Goal: Task Accomplishment & Management: Manage account settings

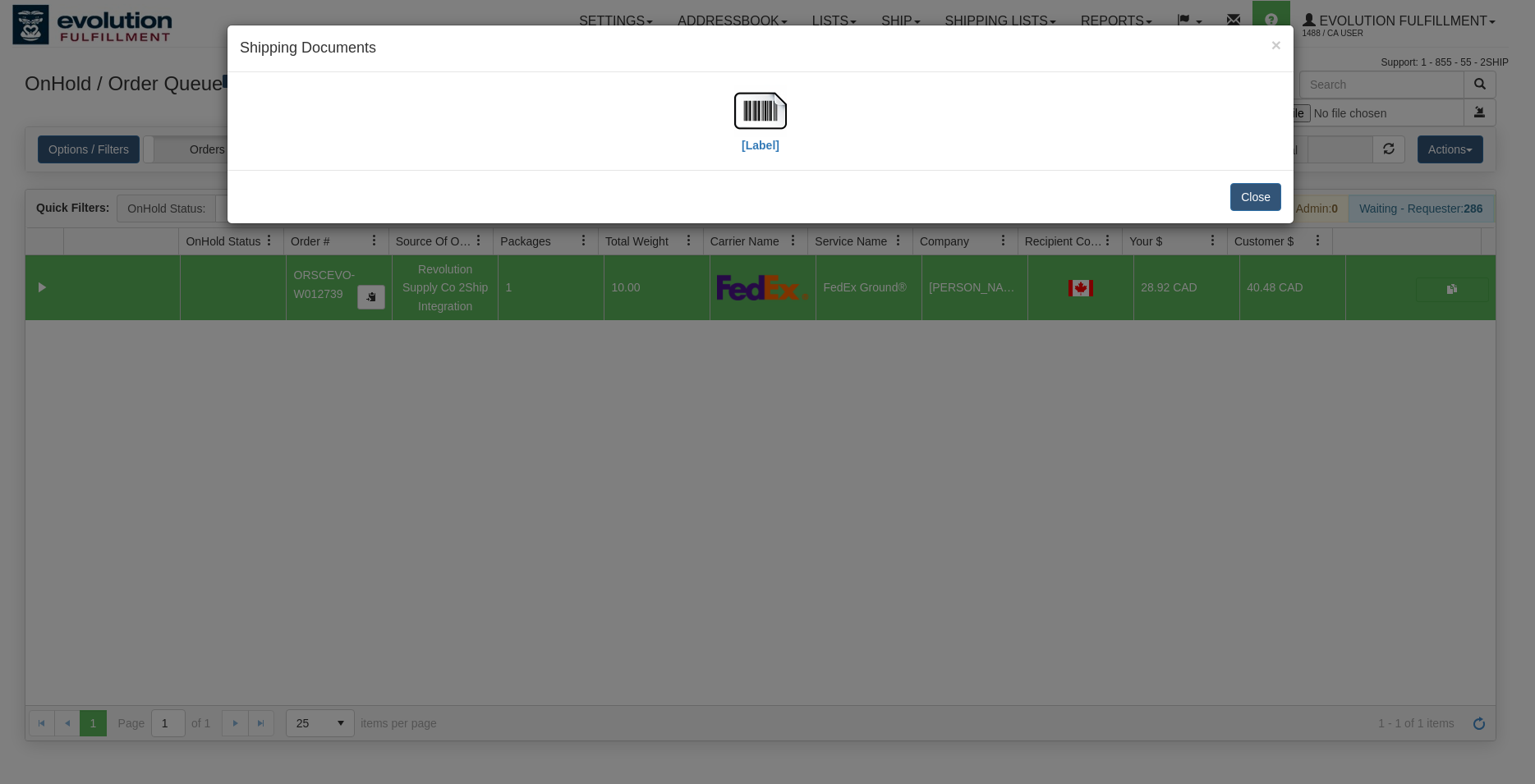
click at [1258, 199] on button "Close" at bounding box center [1255, 196] width 51 height 28
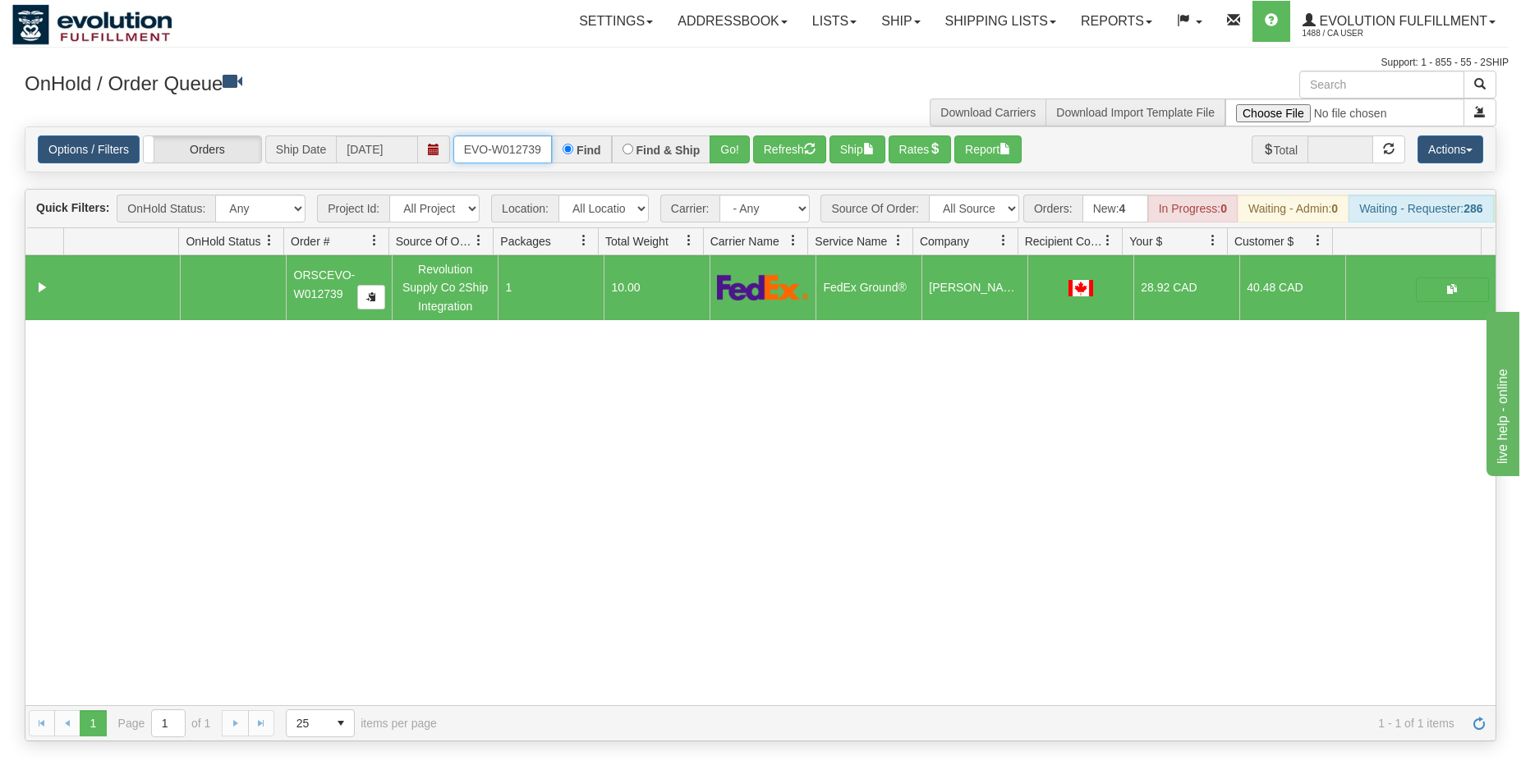
click at [512, 152] on input "ORSCEVO-W012739" at bounding box center [502, 150] width 99 height 28
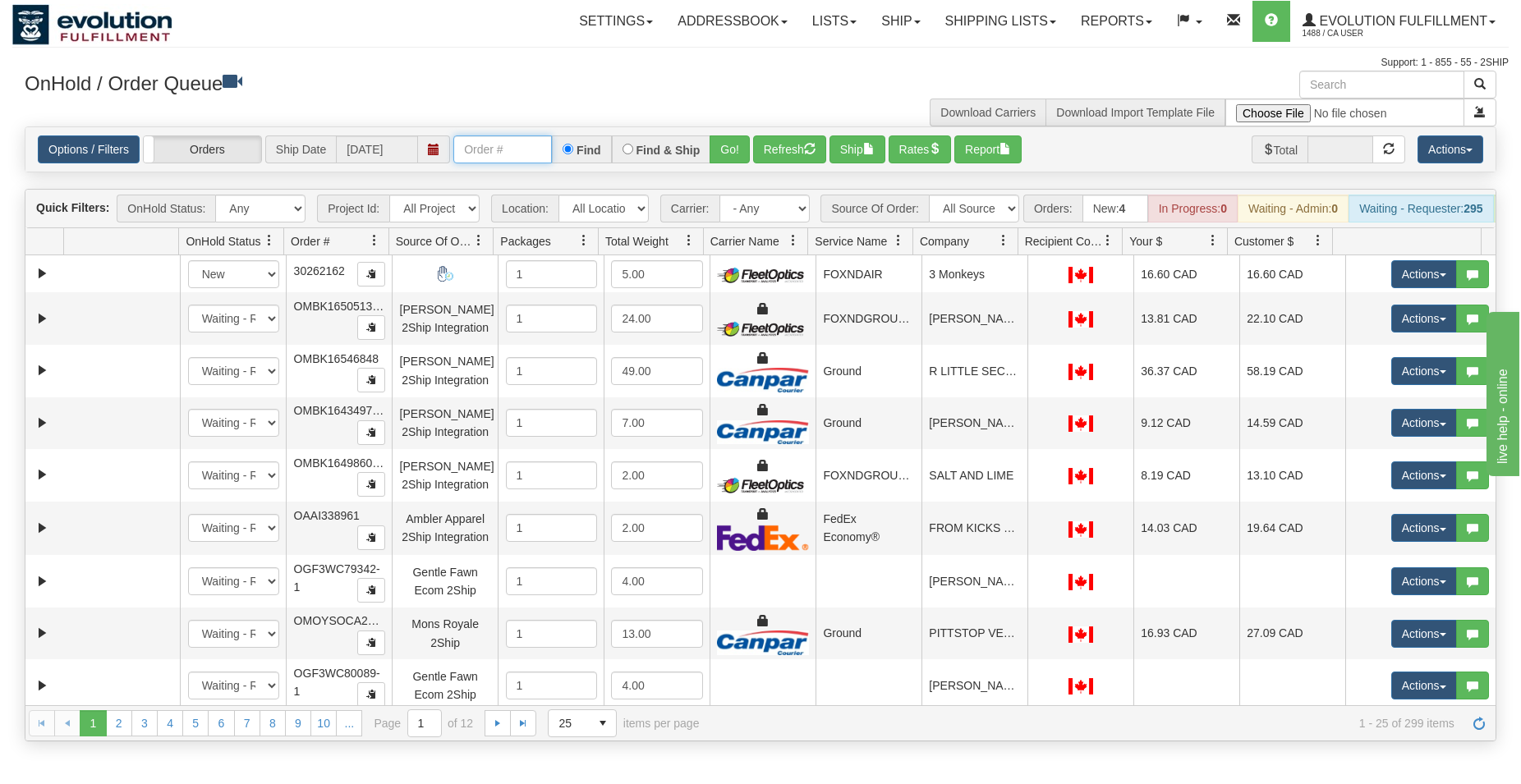
click at [501, 149] on input "text" at bounding box center [502, 150] width 99 height 28
type input "ORSCEVO-W012927"
click at [727, 143] on button "Go!" at bounding box center [730, 150] width 40 height 28
click at [487, 151] on input "text" at bounding box center [502, 150] width 99 height 28
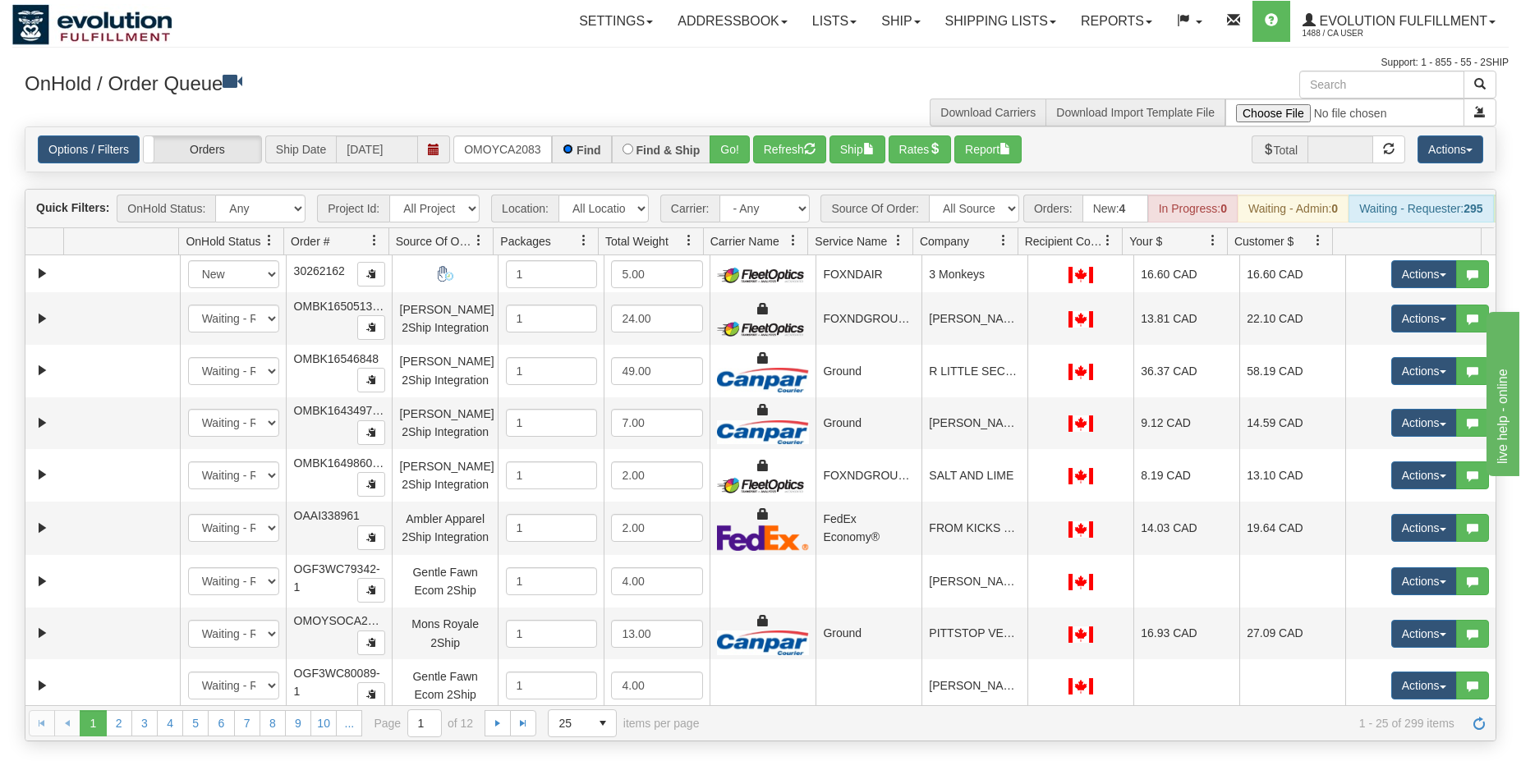
scroll to position [0, 16]
click at [719, 160] on button "Go!" at bounding box center [730, 150] width 40 height 28
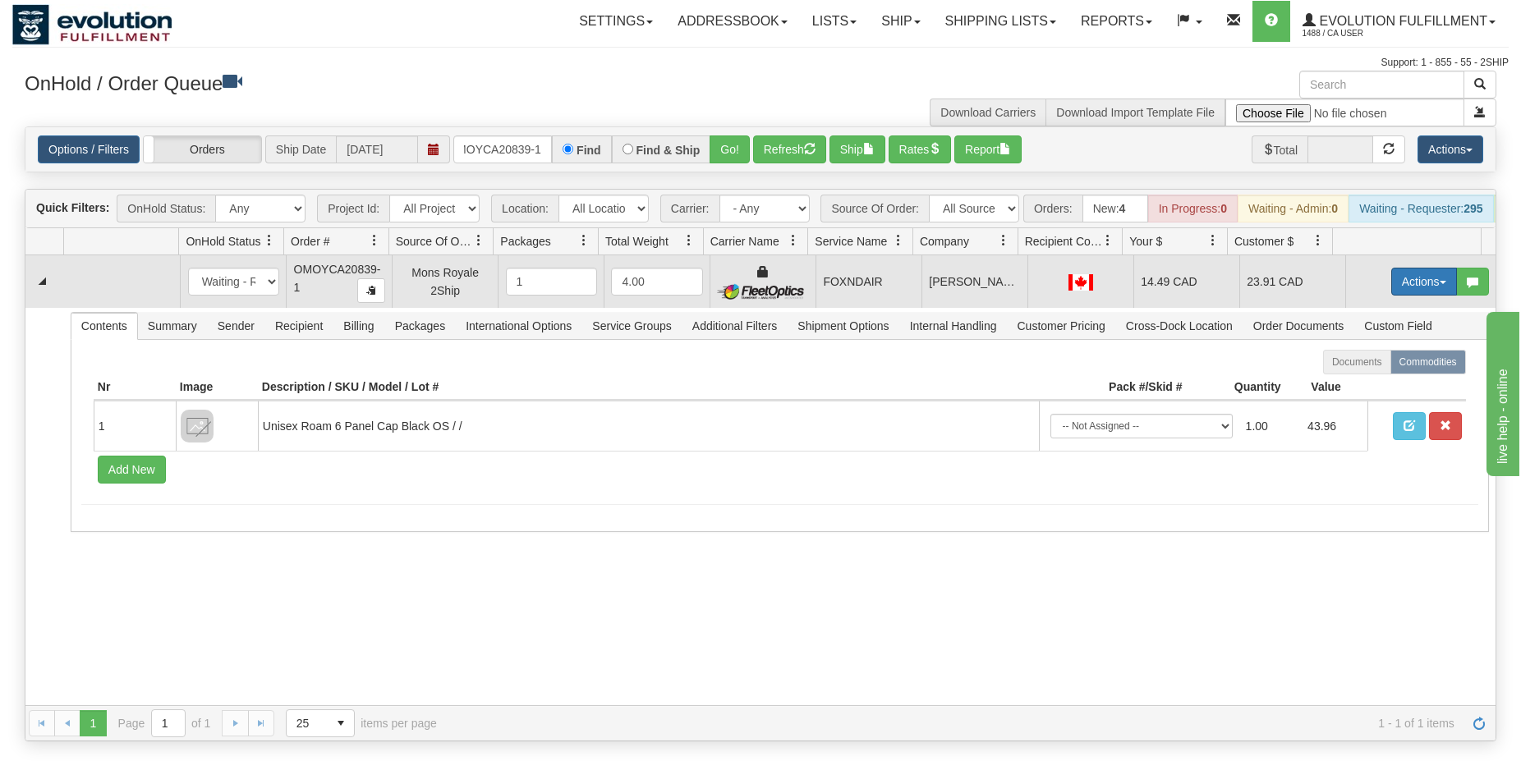
click at [1415, 294] on button "Actions" at bounding box center [1424, 281] width 66 height 28
click at [1345, 383] on span "Ship" at bounding box center [1357, 376] width 35 height 13
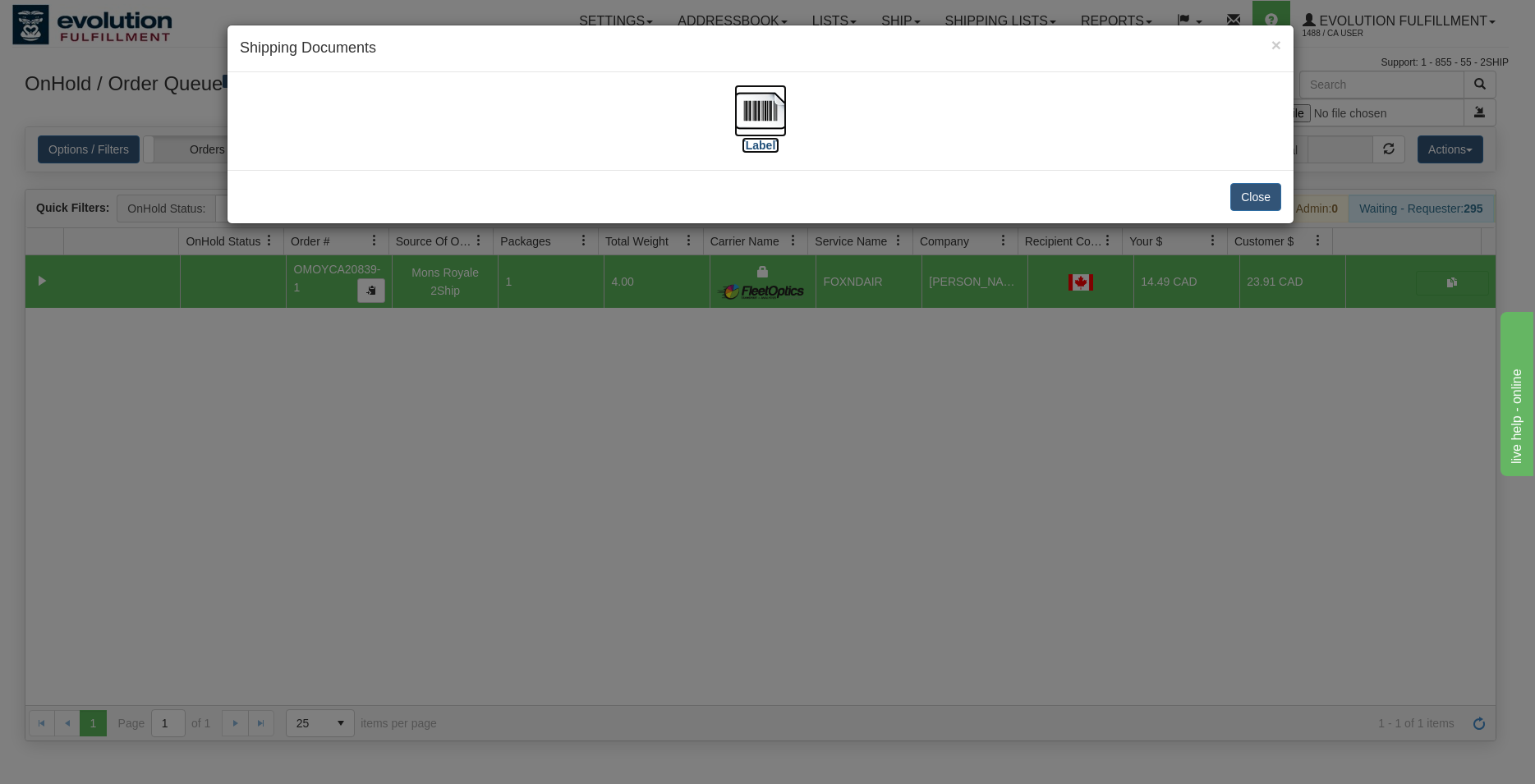
click at [775, 115] on img at bounding box center [760, 111] width 53 height 53
click at [1262, 189] on button "Close" at bounding box center [1255, 196] width 51 height 28
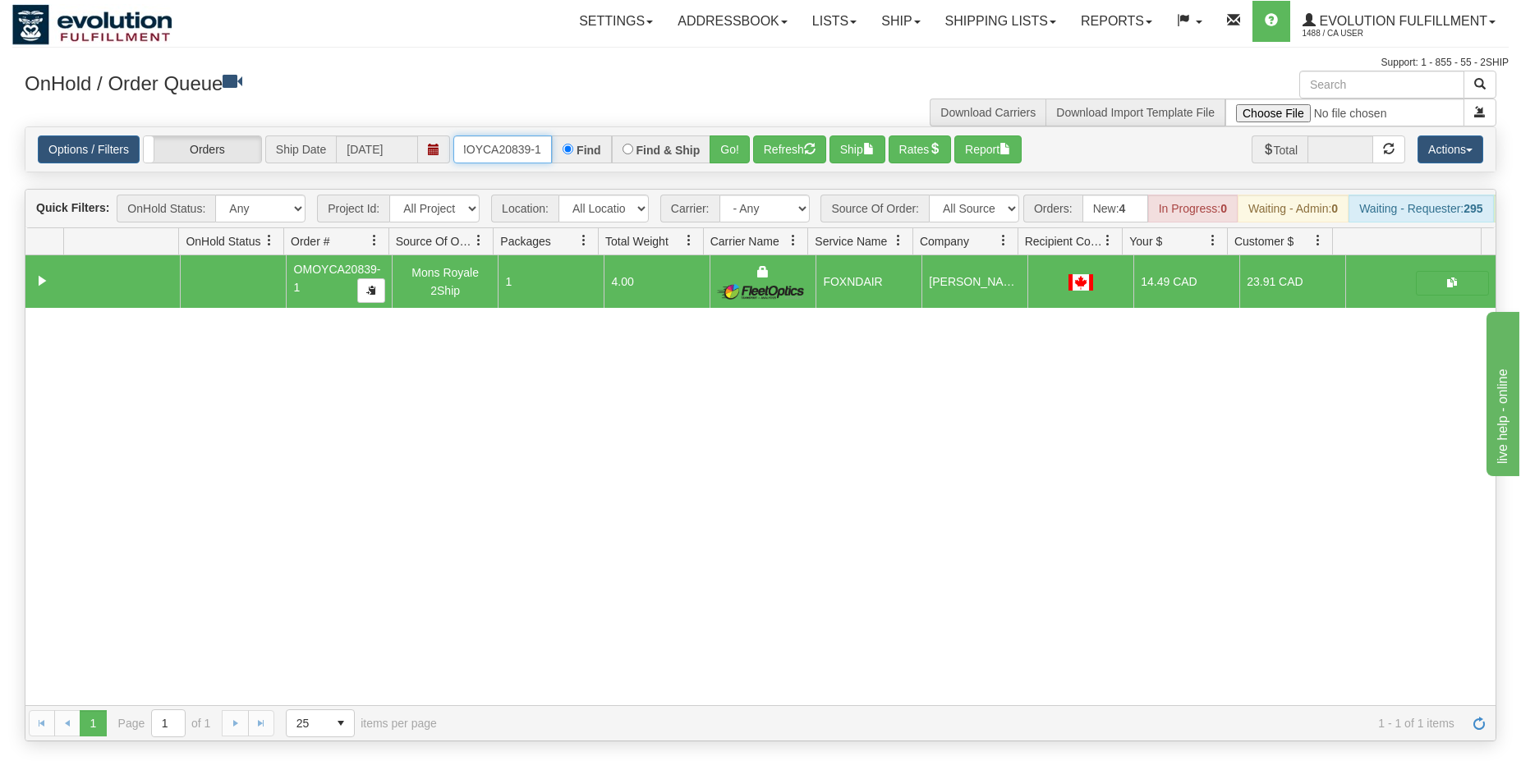
click at [507, 157] on input "OMOYCA20839-1" at bounding box center [502, 150] width 99 height 28
click at [743, 140] on button "Go!" at bounding box center [730, 150] width 40 height 28
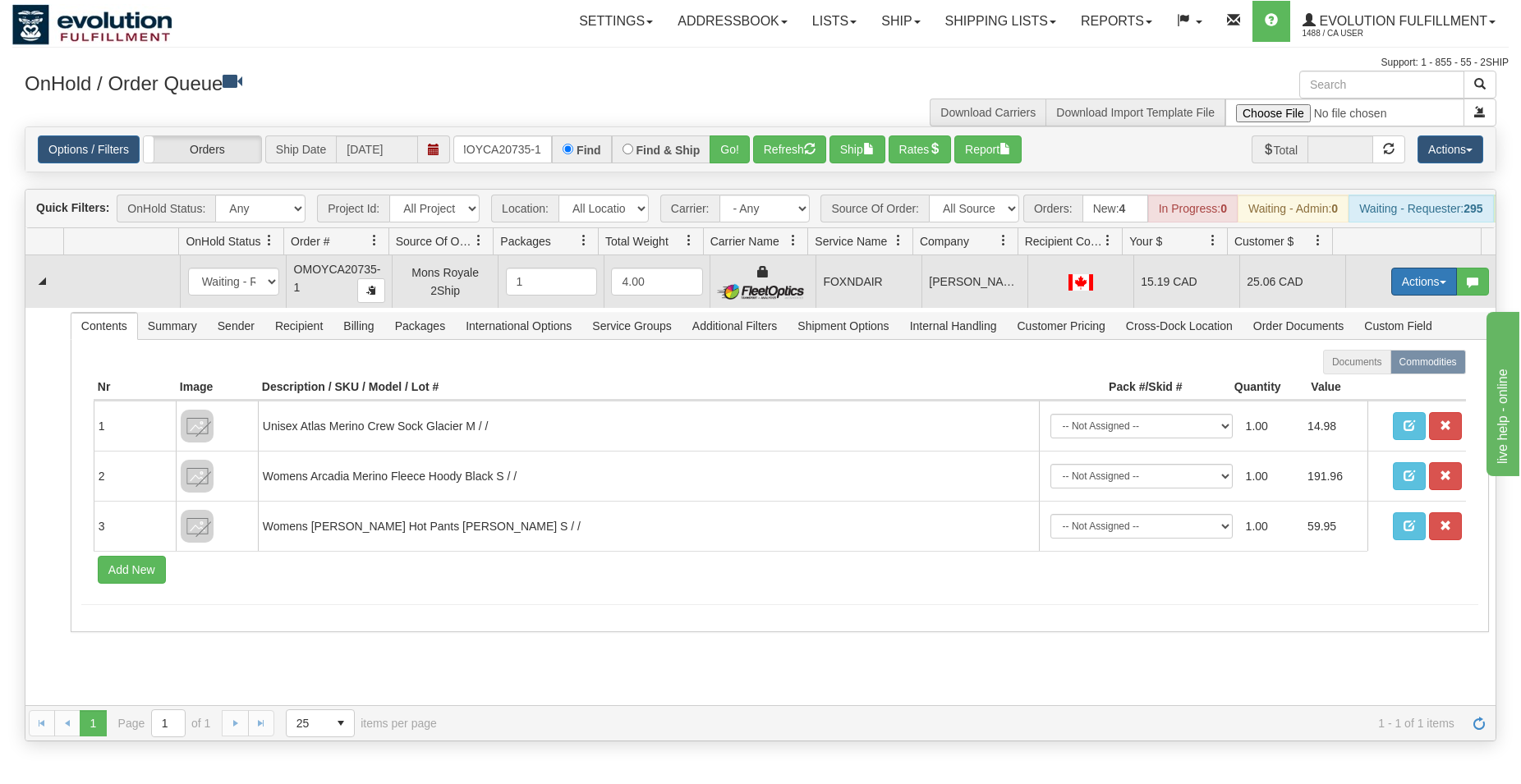
click at [1412, 295] on button "Actions" at bounding box center [1424, 281] width 66 height 28
click at [1344, 383] on span "Ship" at bounding box center [1357, 376] width 35 height 13
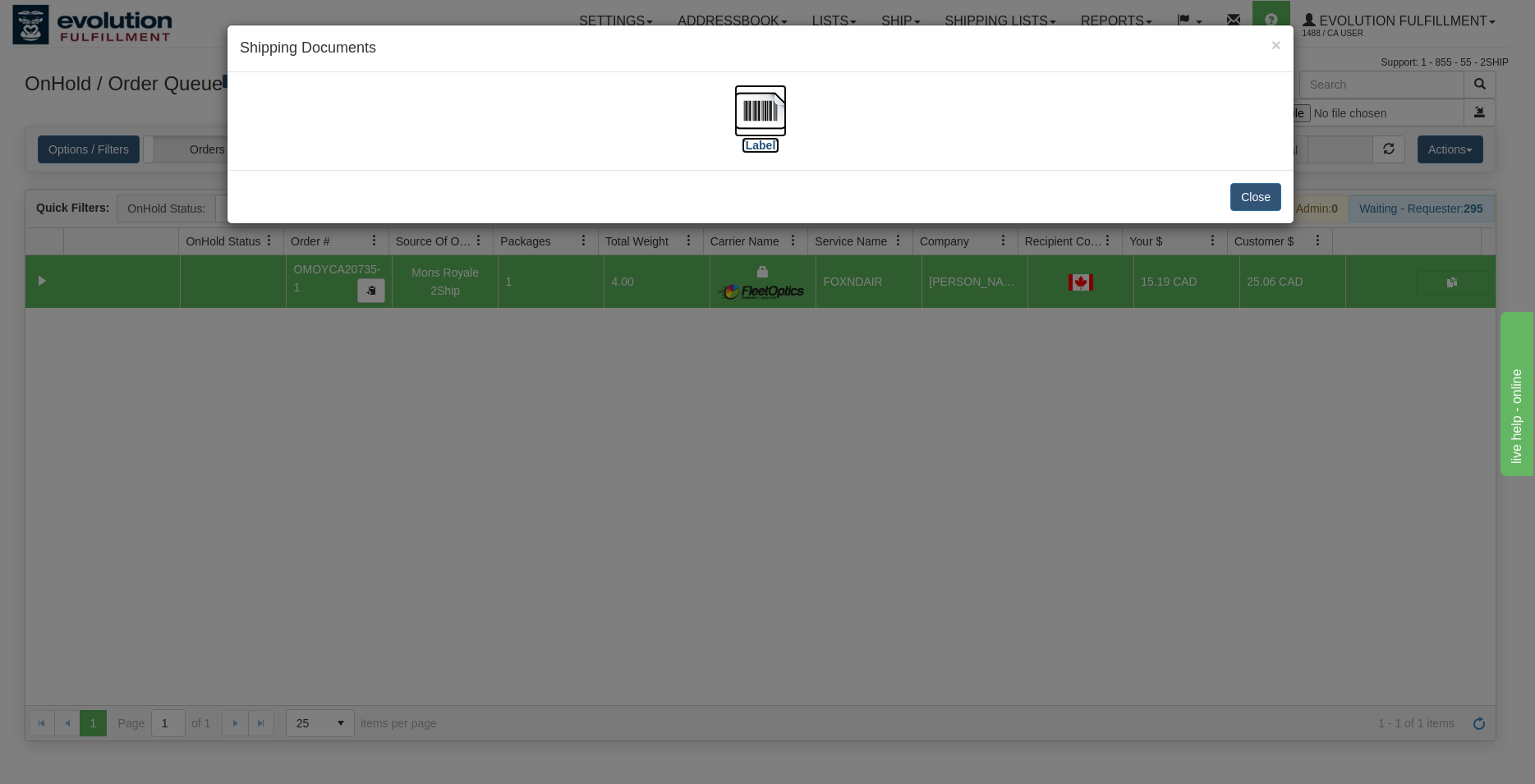
click at [771, 129] on img at bounding box center [760, 111] width 53 height 53
click at [1260, 192] on button "Close" at bounding box center [1255, 196] width 51 height 28
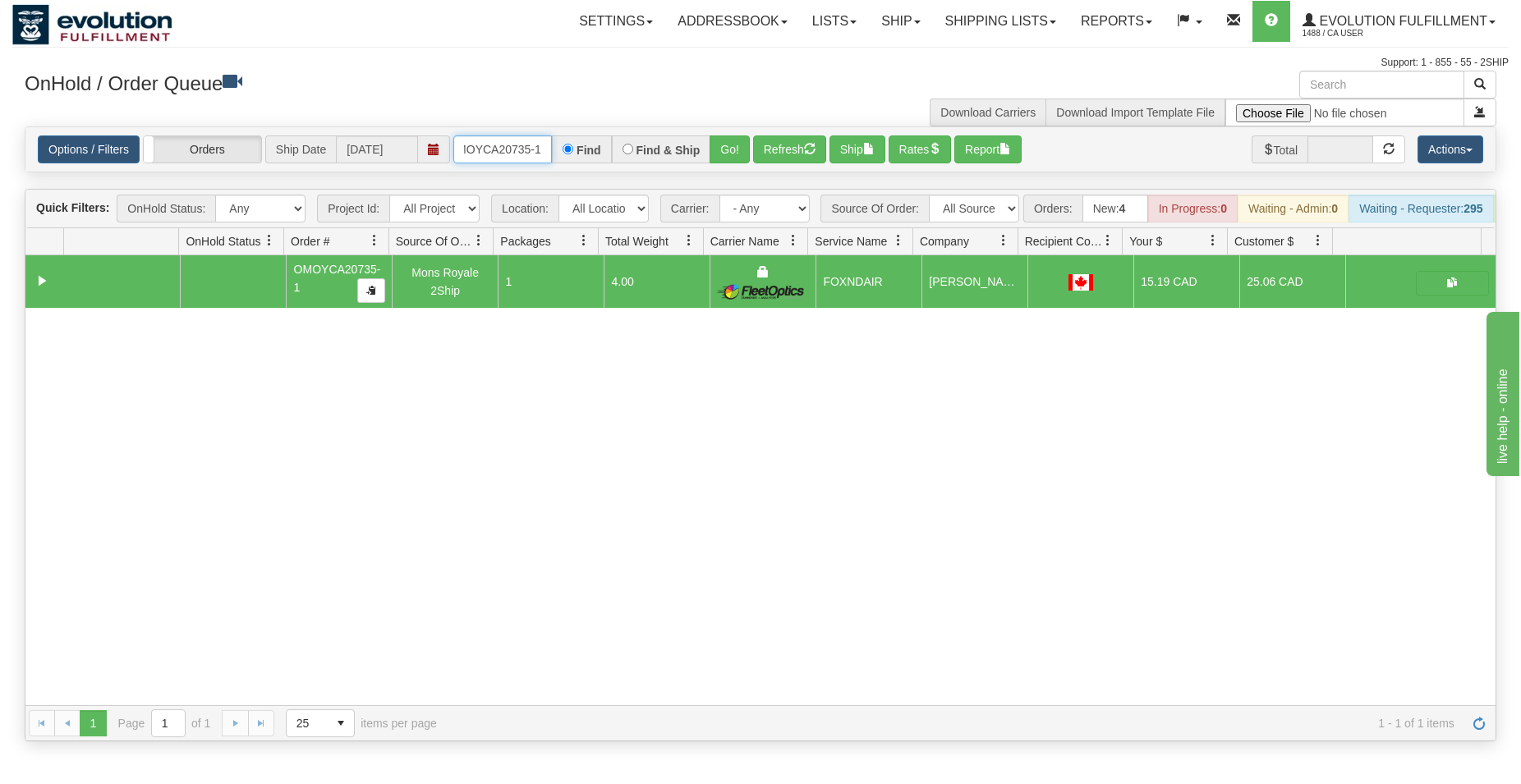
click at [527, 145] on input "OMOYCA20735-1" at bounding box center [502, 150] width 99 height 28
type input "OMOYCA20655-1"
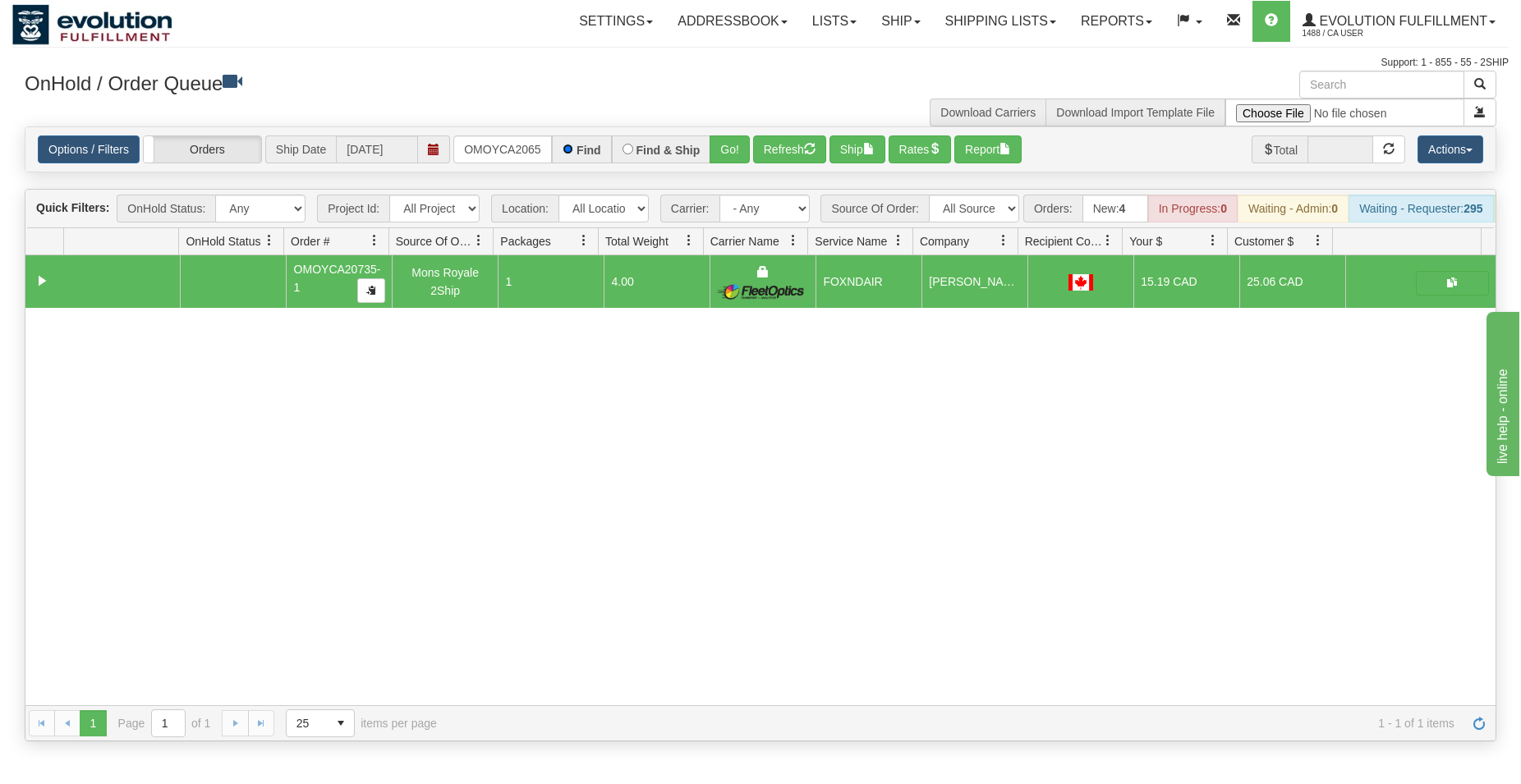
scroll to position [0, 16]
click at [726, 148] on button "Go!" at bounding box center [730, 150] width 40 height 28
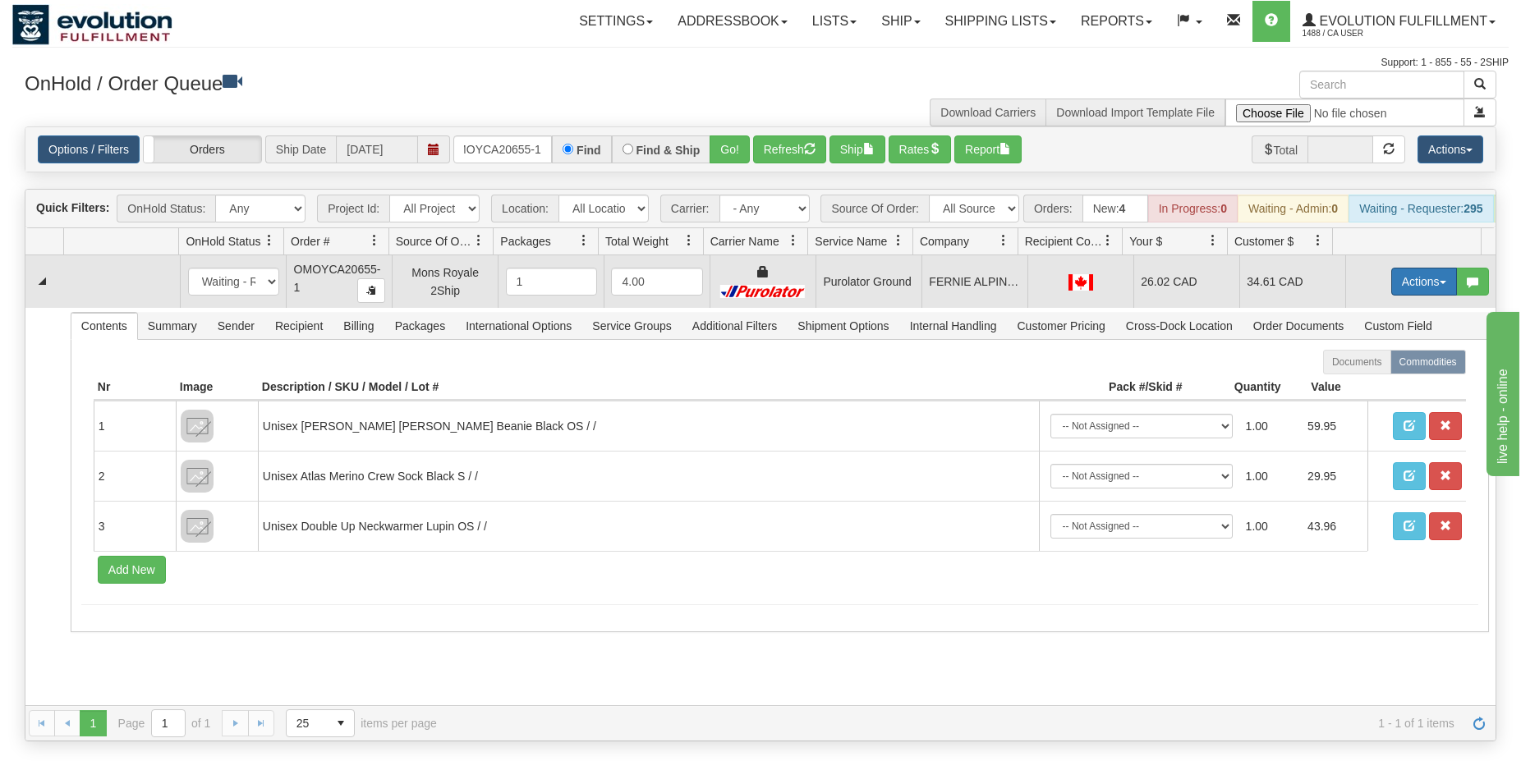
click at [1407, 293] on button "Actions" at bounding box center [1424, 281] width 66 height 28
click at [1354, 383] on span "Ship" at bounding box center [1357, 376] width 35 height 13
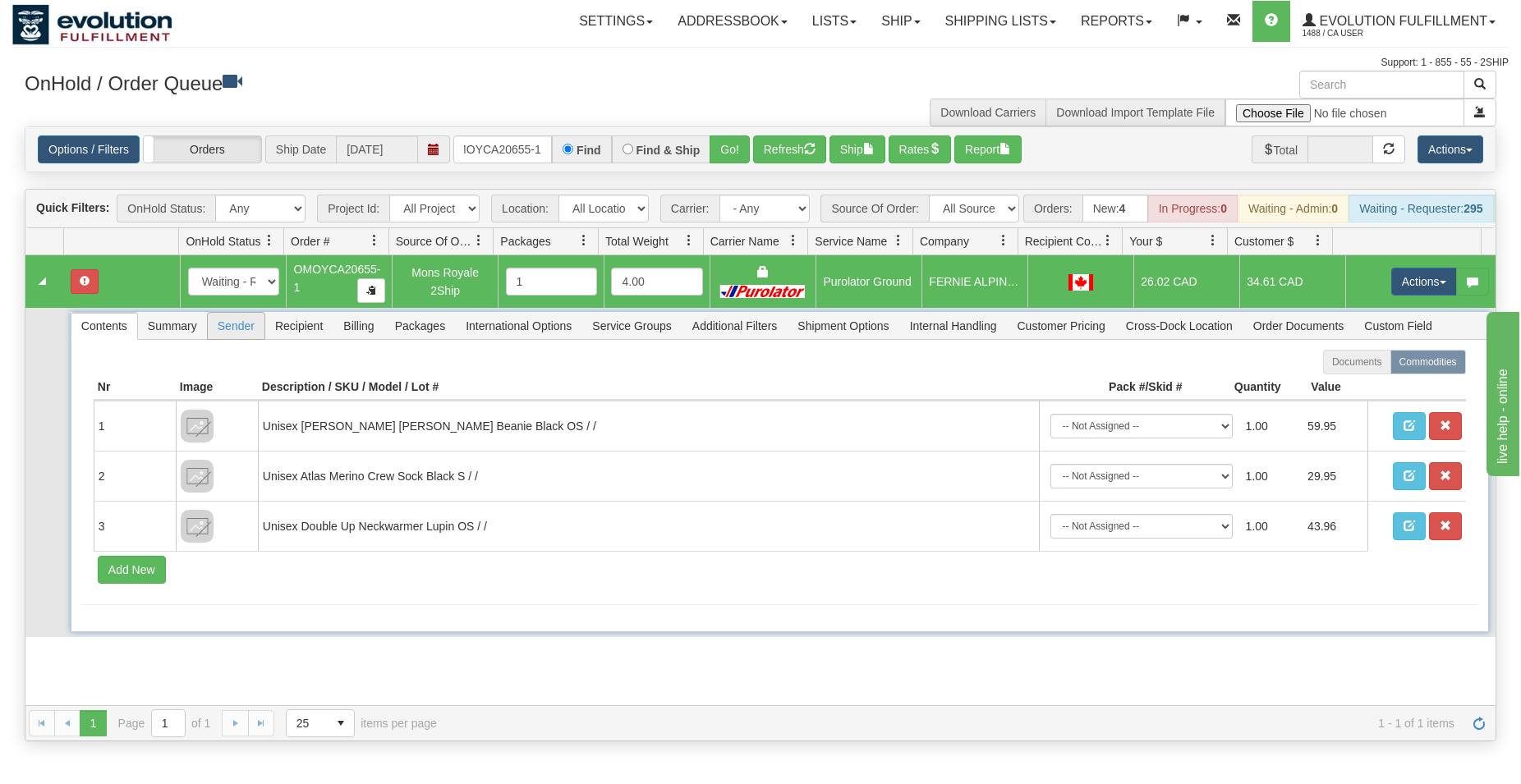
click at [247, 332] on span "Sender" at bounding box center [236, 325] width 57 height 26
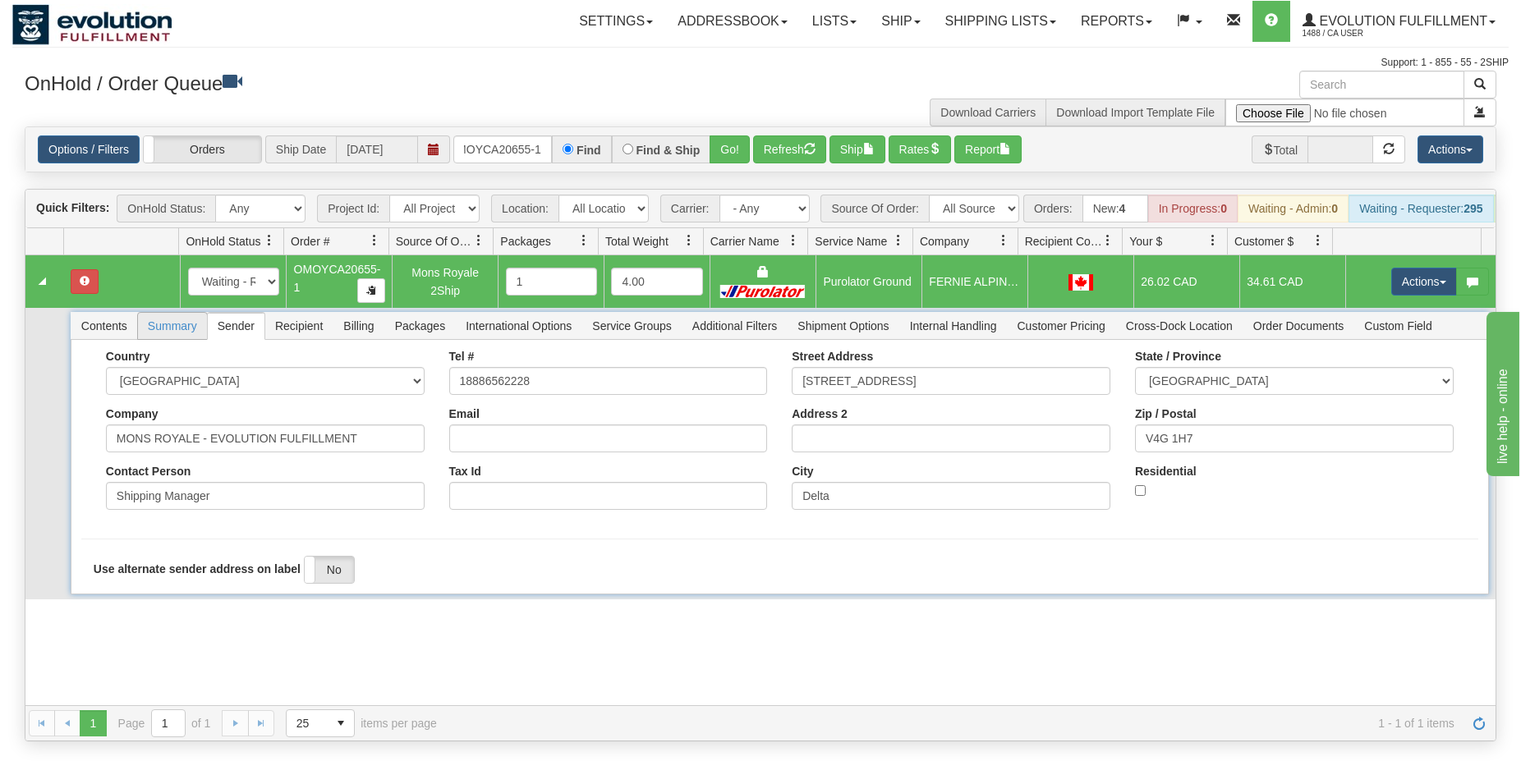
click at [190, 339] on span "Summary" at bounding box center [172, 325] width 69 height 26
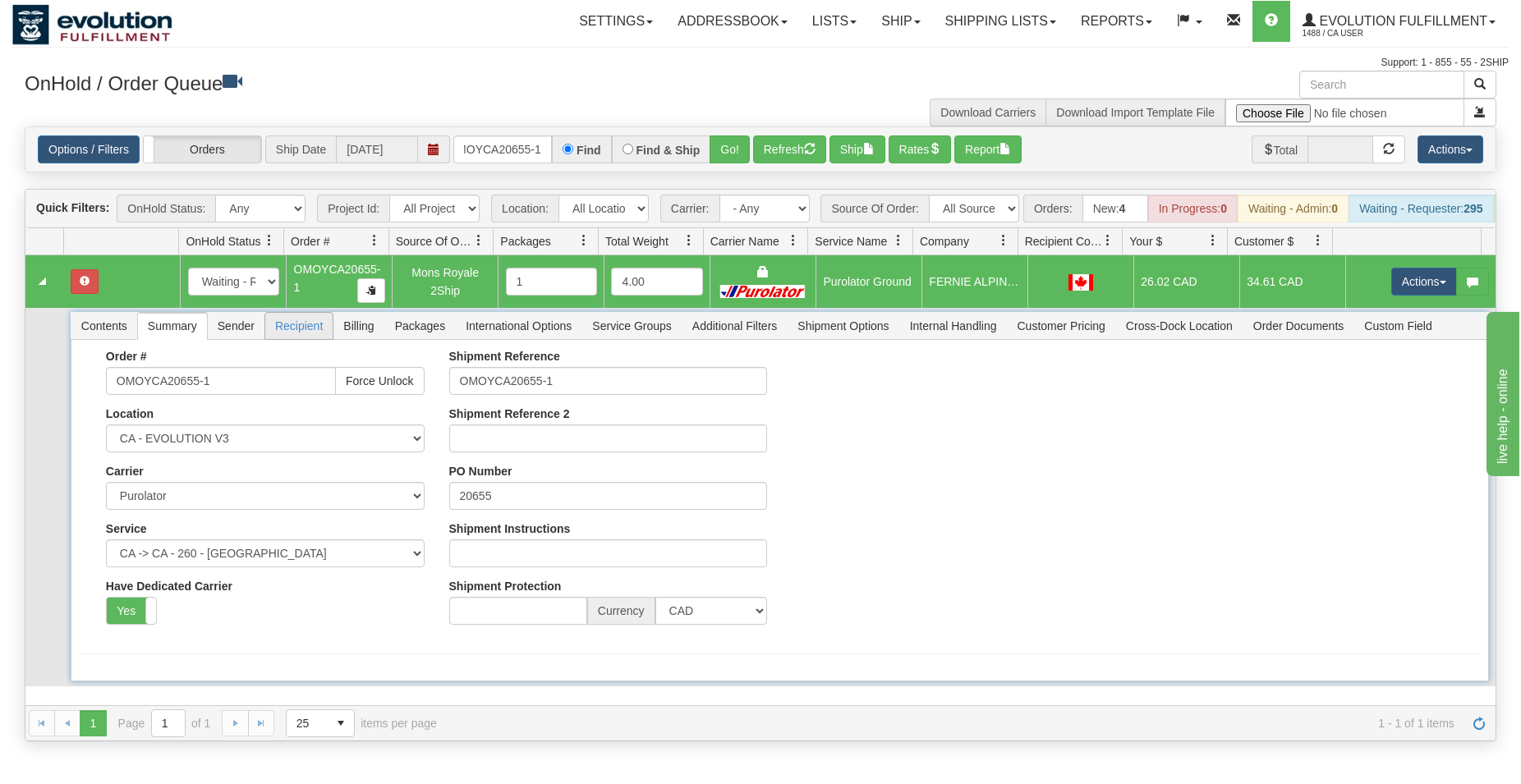
click at [306, 339] on span "Recipient" at bounding box center [298, 325] width 67 height 26
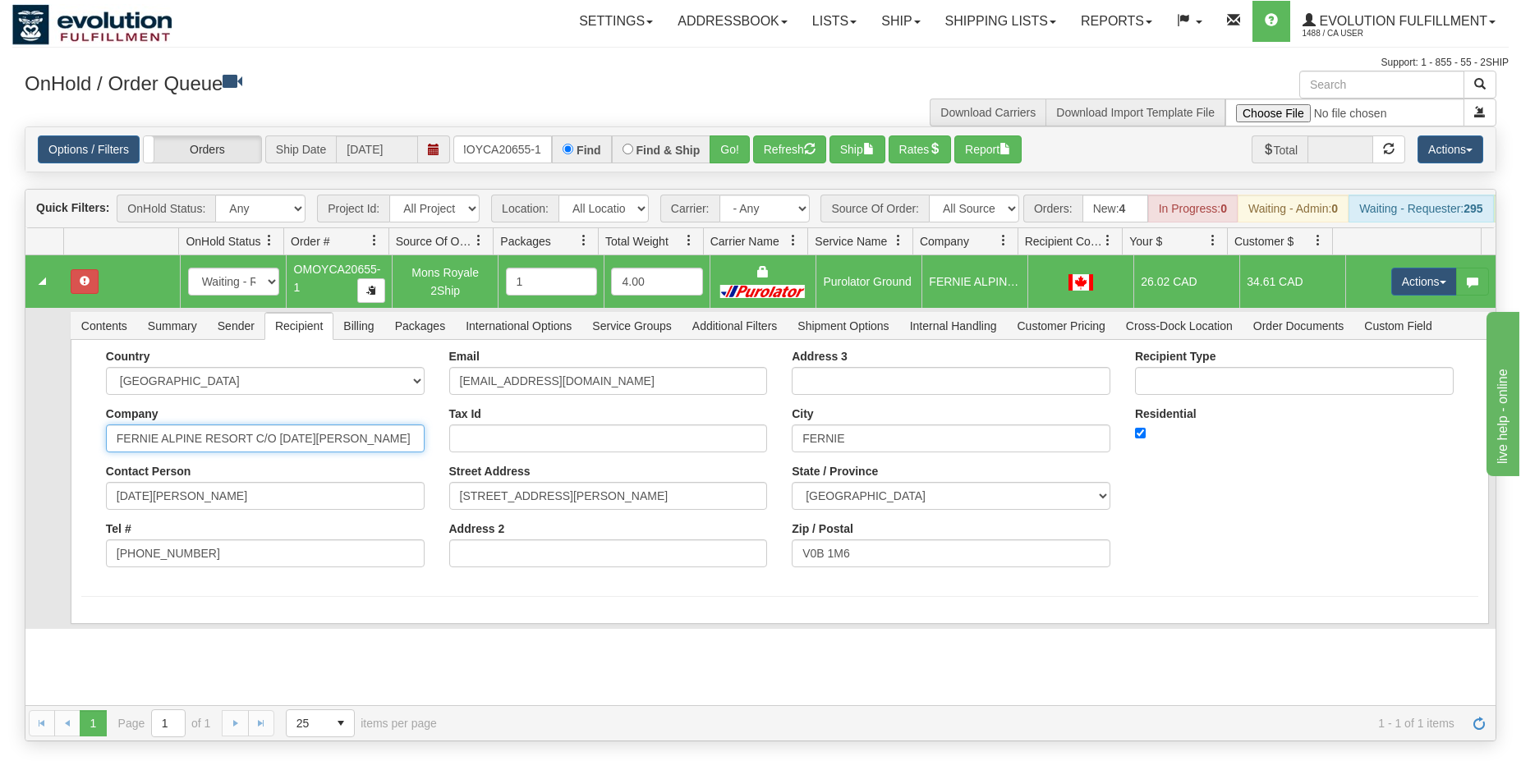
scroll to position [0, 2]
drag, startPoint x: 255, startPoint y: 451, endPoint x: 456, endPoint y: 453, distance: 201.0
click at [424, 452] on input "FERNIE ALPINE RESORT C/O LUCIA GLASSE- DAVIES" at bounding box center [264, 438] width 318 height 28
type input "FERNIE ALPINE RESORT"
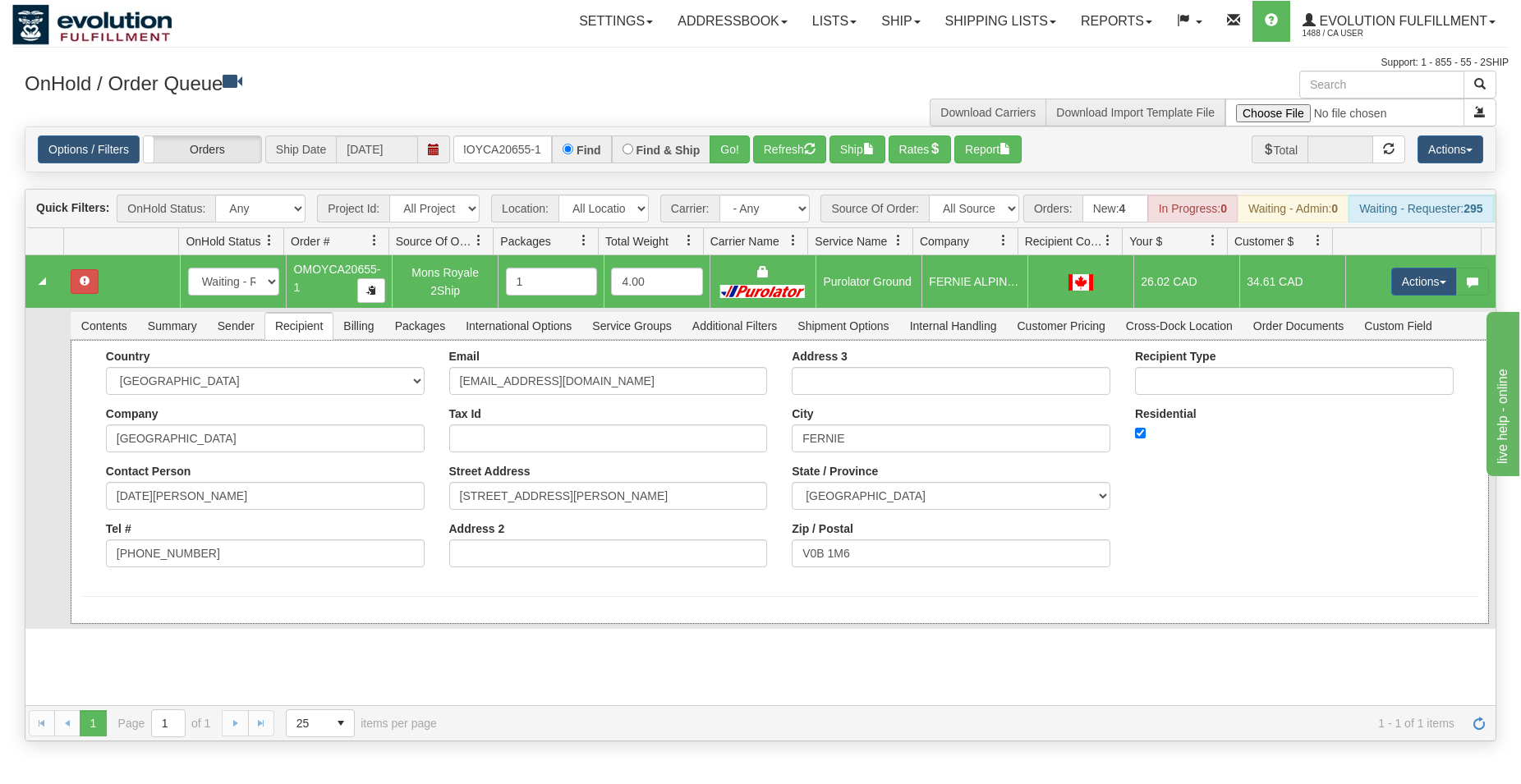
click at [137, 623] on div "Country AFGHANISTAN ALAND ISLANDS ALBANIA ALGERIA AMERICAN SAMOA ANDORRA ANGOLA…" at bounding box center [779, 482] width 1418 height 284
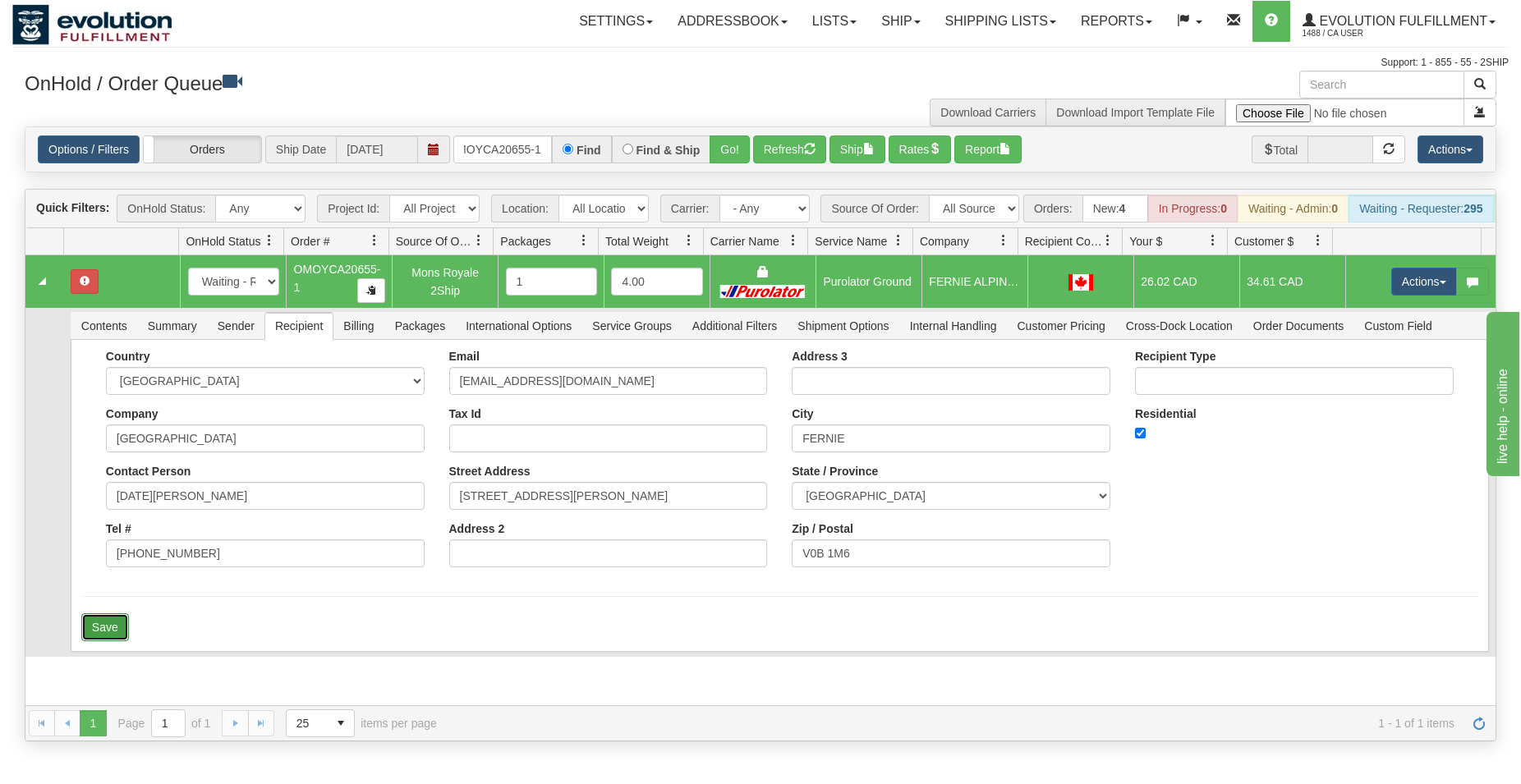
click at [96, 641] on button "Save" at bounding box center [105, 627] width 48 height 28
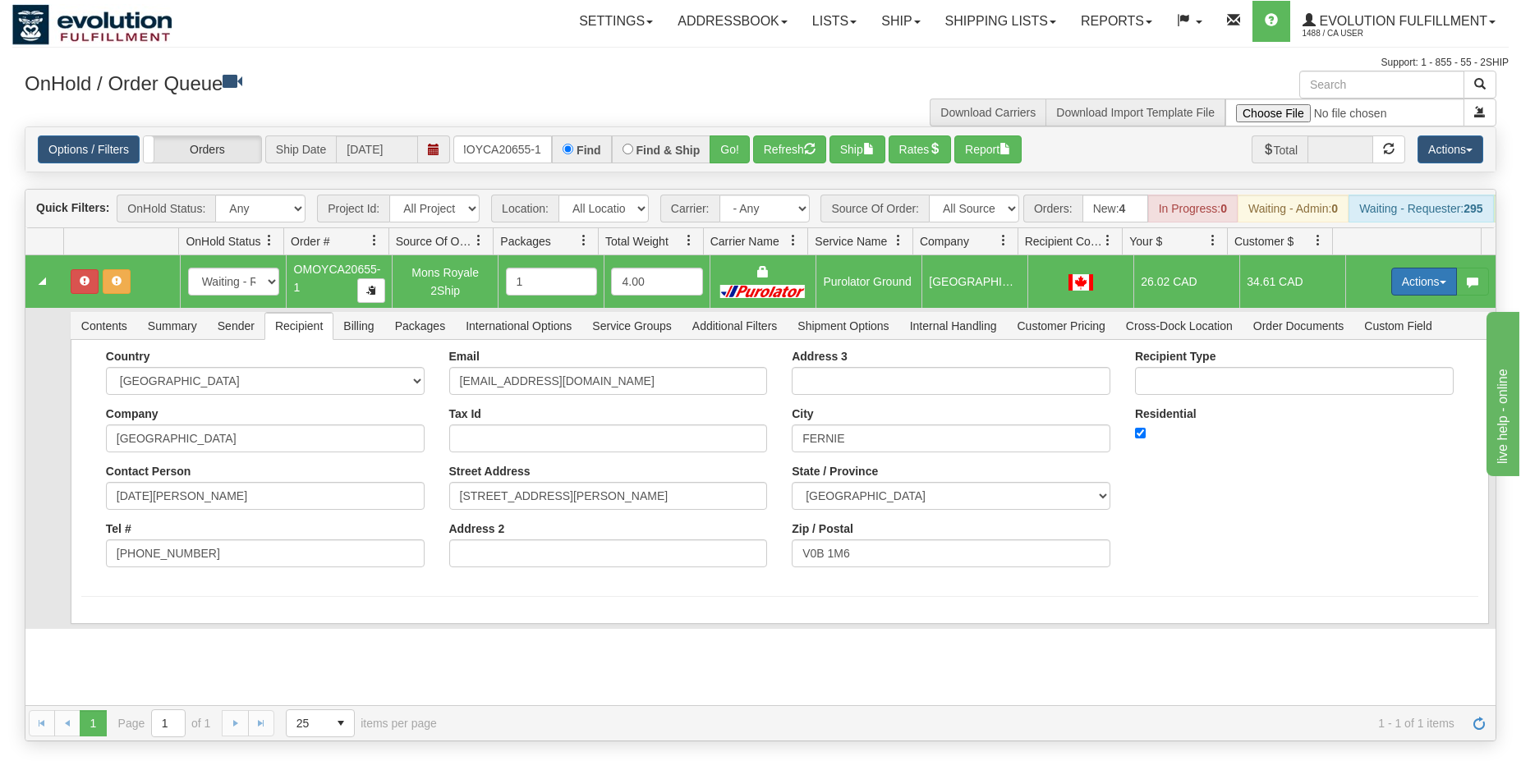
click at [1400, 295] on button "Actions" at bounding box center [1424, 281] width 66 height 28
click at [1340, 383] on span "Ship" at bounding box center [1357, 376] width 35 height 13
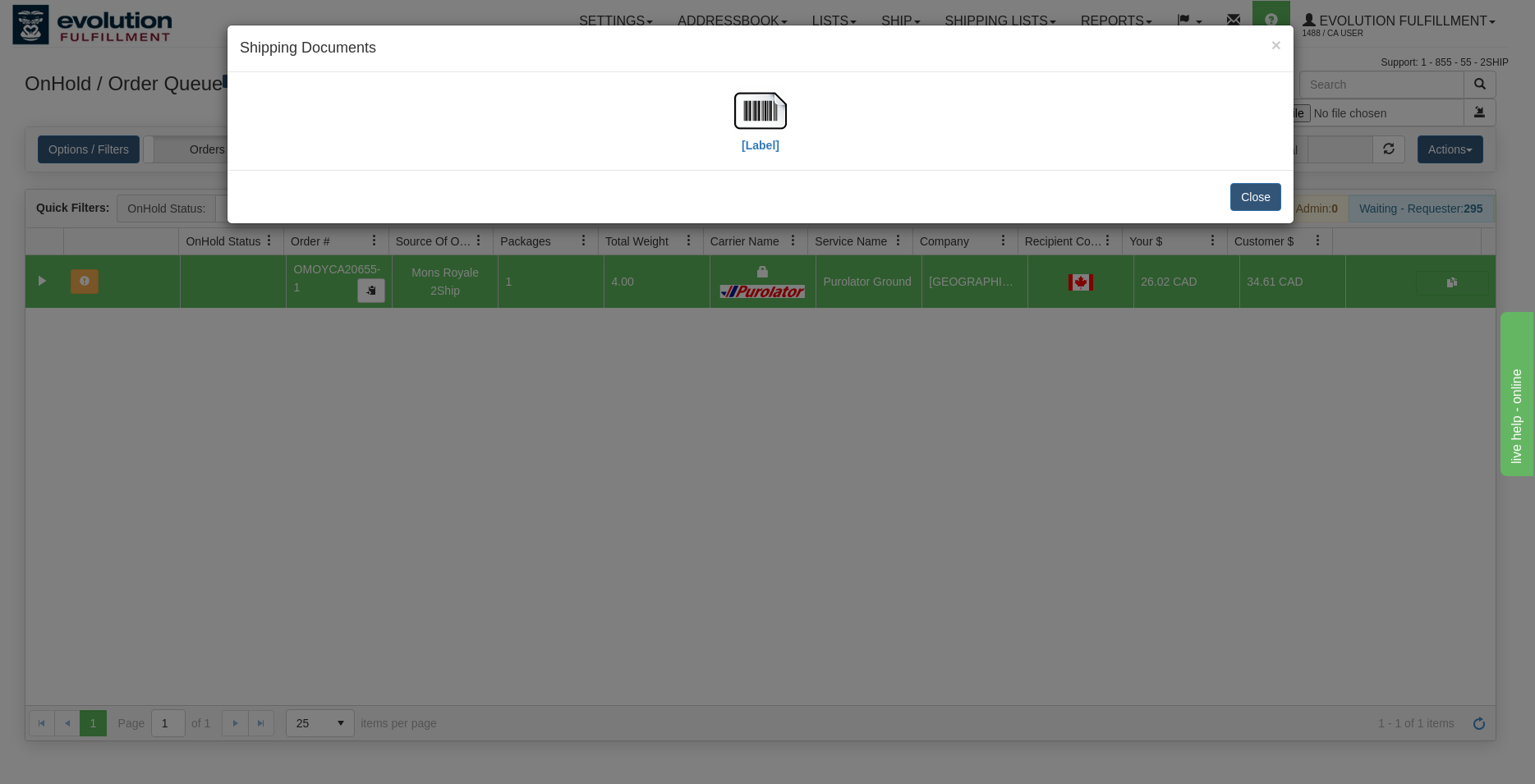
click at [734, 116] on div "[Label]" at bounding box center [760, 121] width 1041 height 73
click at [744, 113] on img at bounding box center [760, 111] width 53 height 53
click at [1244, 190] on button "Close" at bounding box center [1255, 196] width 51 height 28
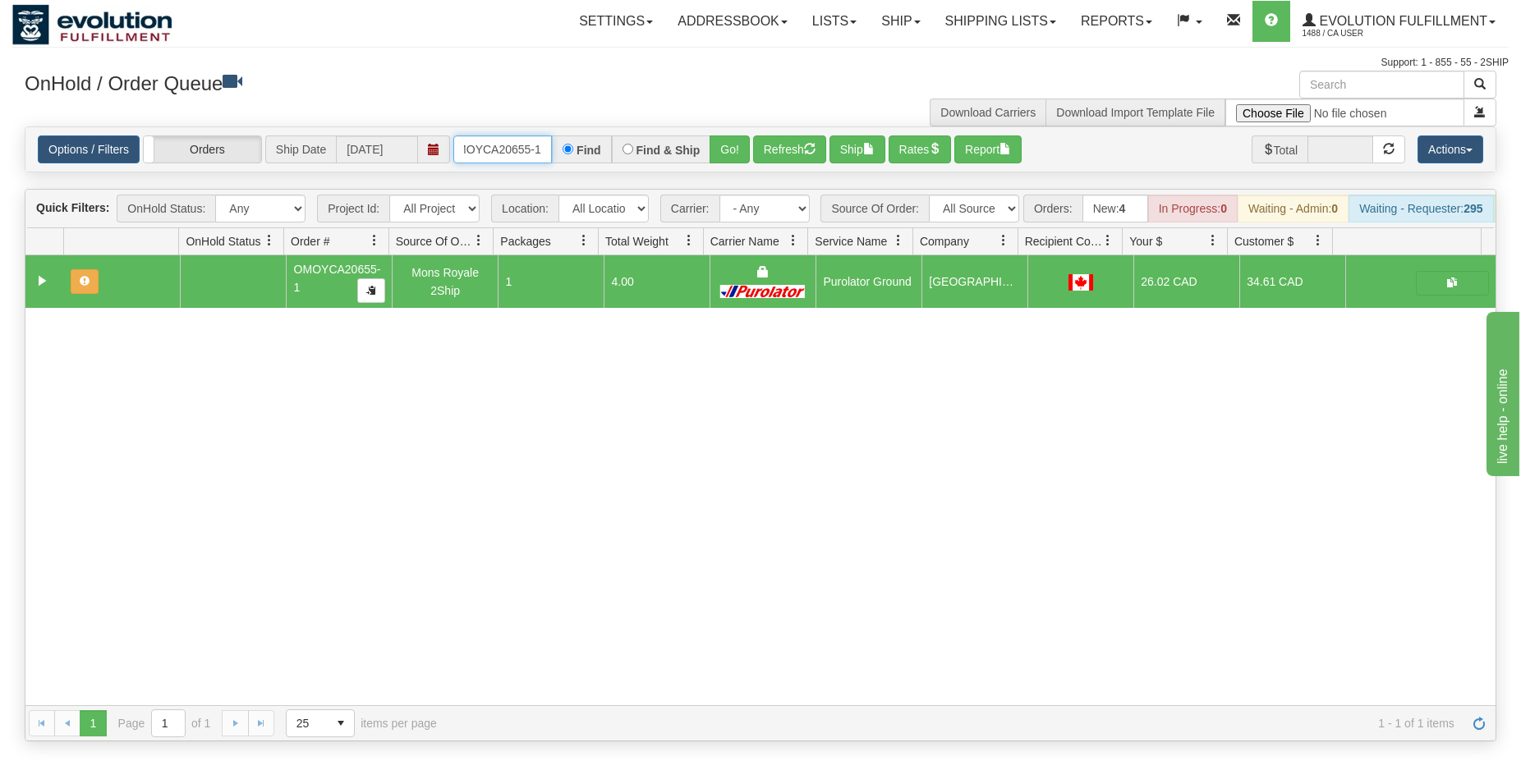
click at [509, 140] on input "OMOYCA20655-1" at bounding box center [502, 150] width 99 height 28
click at [509, 139] on input "OMOYCA20655-1" at bounding box center [502, 150] width 99 height 28
click at [739, 156] on button "Go!" at bounding box center [730, 150] width 40 height 28
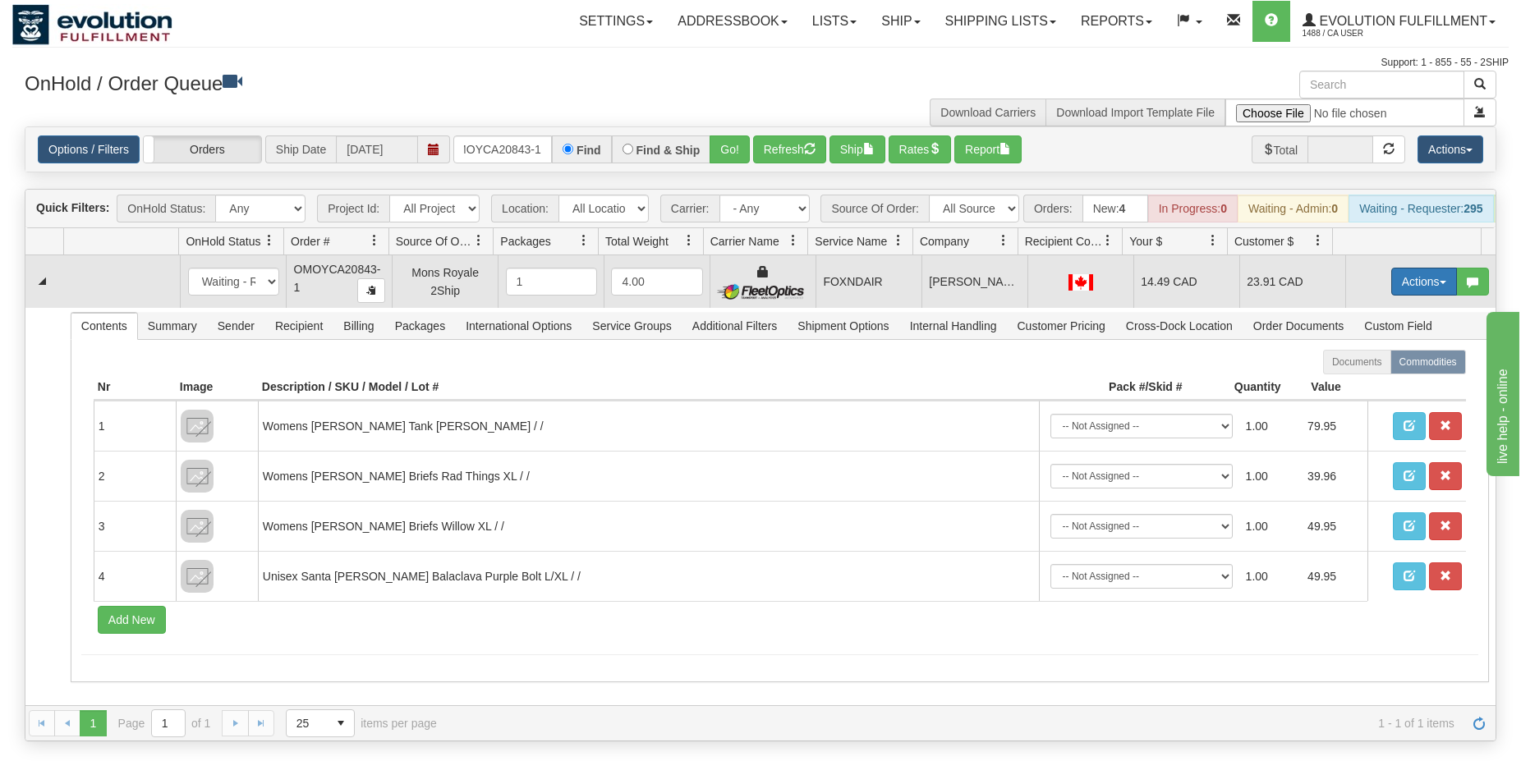
click at [1398, 295] on button "Actions" at bounding box center [1424, 281] width 66 height 28
click at [1344, 383] on span "Ship" at bounding box center [1357, 376] width 35 height 13
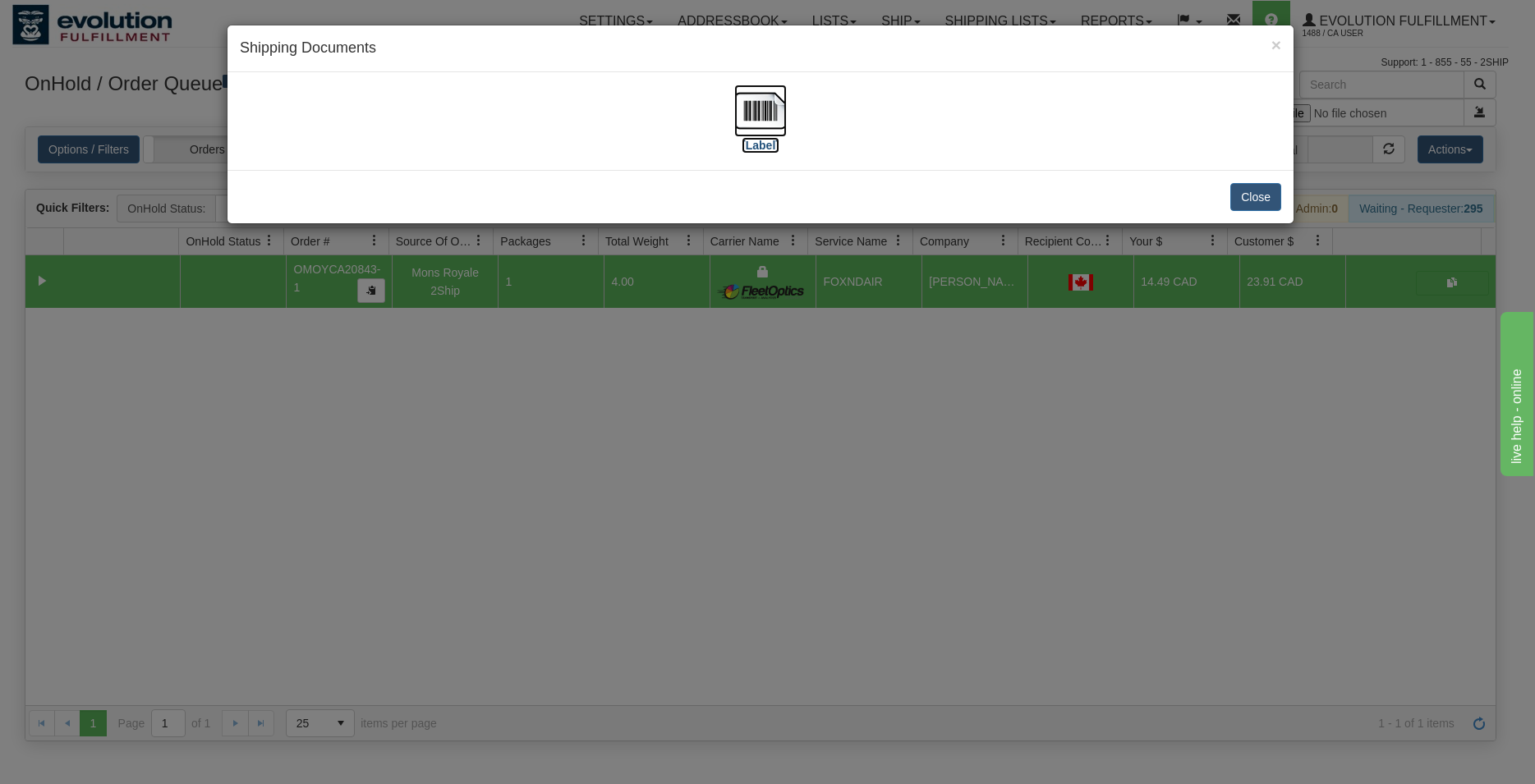
click at [775, 116] on img at bounding box center [760, 111] width 53 height 53
click at [1235, 190] on div "Close" at bounding box center [761, 196] width 1066 height 53
click at [1237, 192] on button "Close" at bounding box center [1255, 196] width 51 height 28
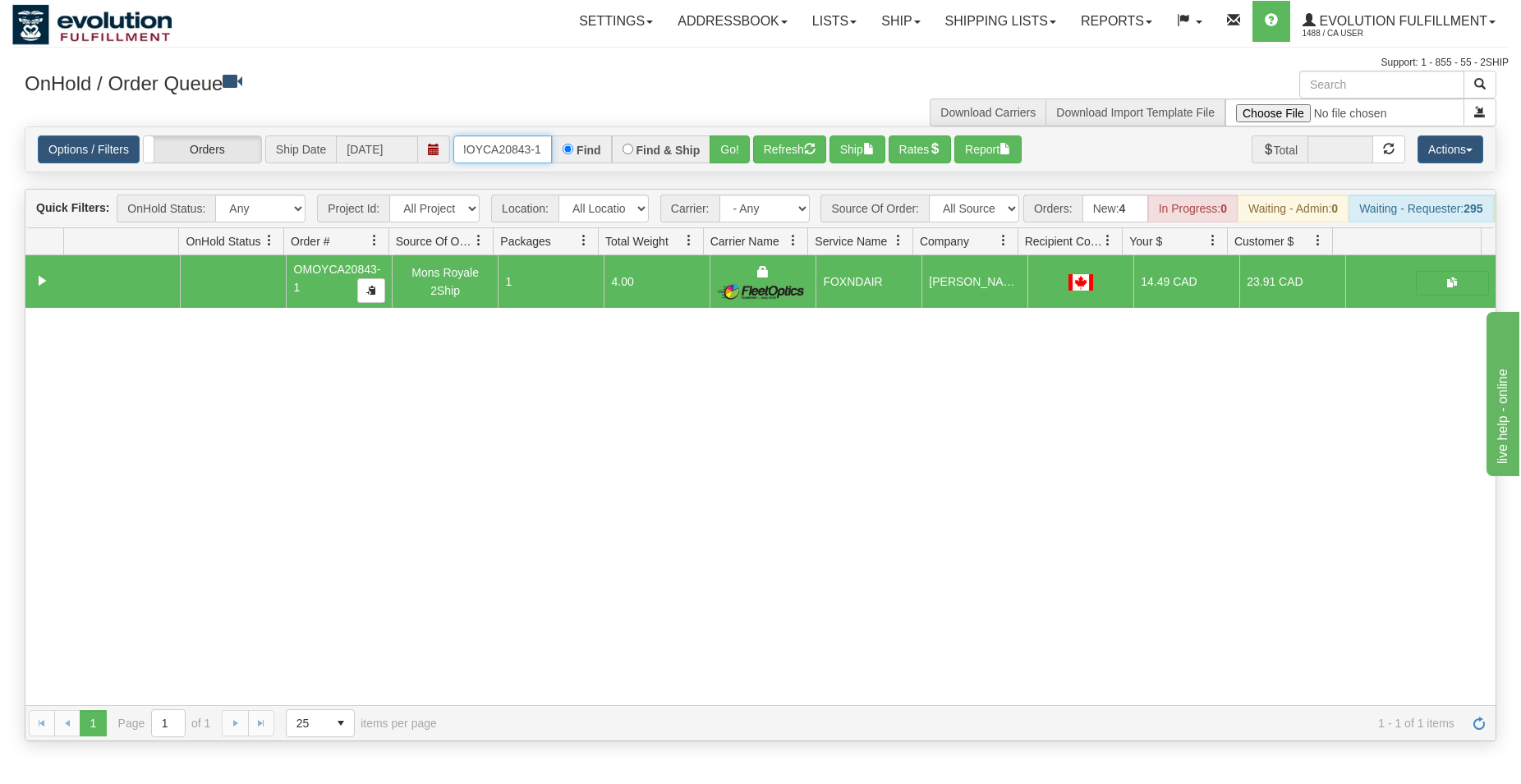
click at [483, 149] on input "OMOYCA20843-1" at bounding box center [502, 150] width 99 height 28
click at [741, 156] on button "Go!" at bounding box center [730, 150] width 40 height 28
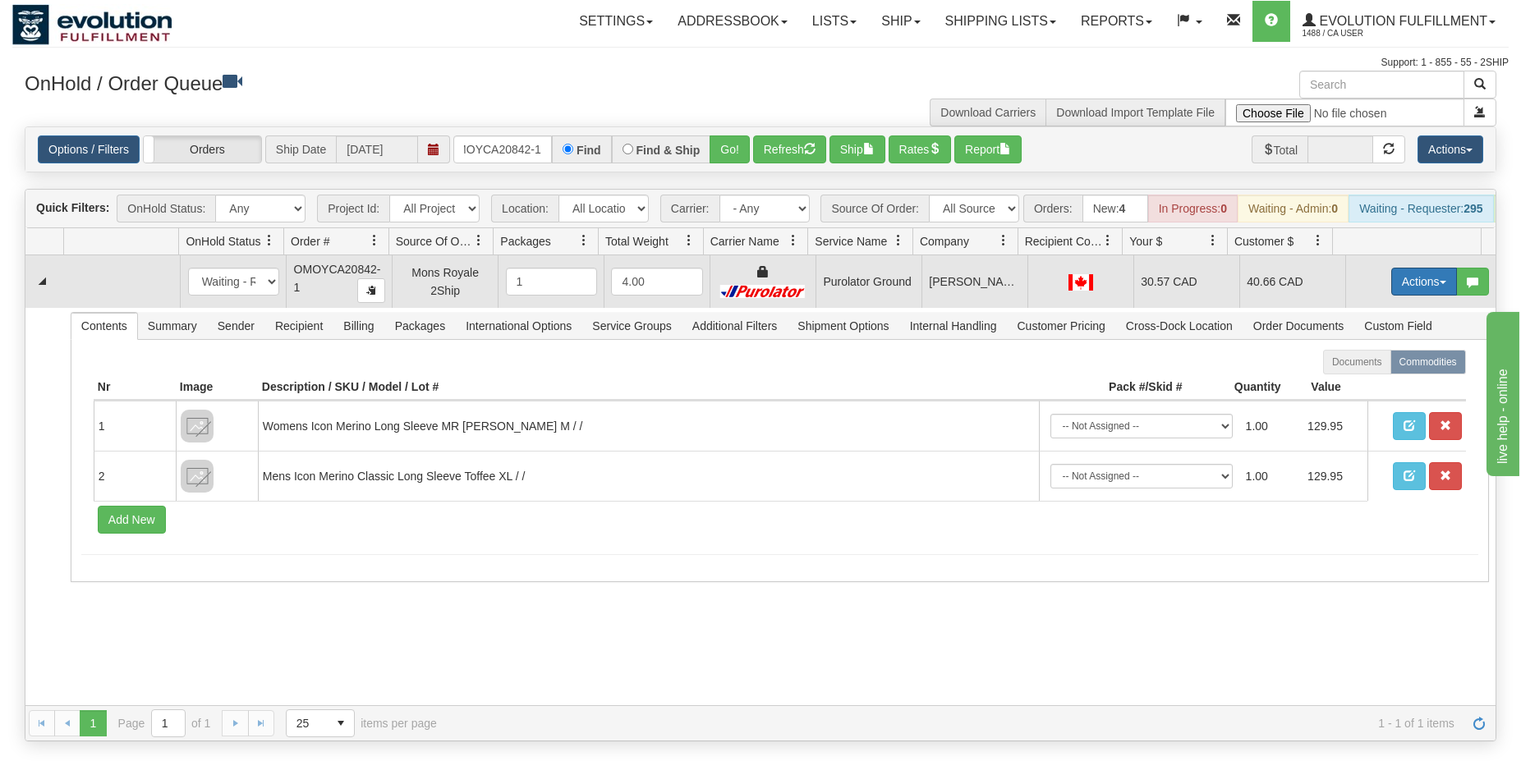
click at [1391, 293] on button "Actions" at bounding box center [1424, 281] width 66 height 28
click at [1340, 362] on span "Rate All Services" at bounding box center [1389, 355] width 99 height 13
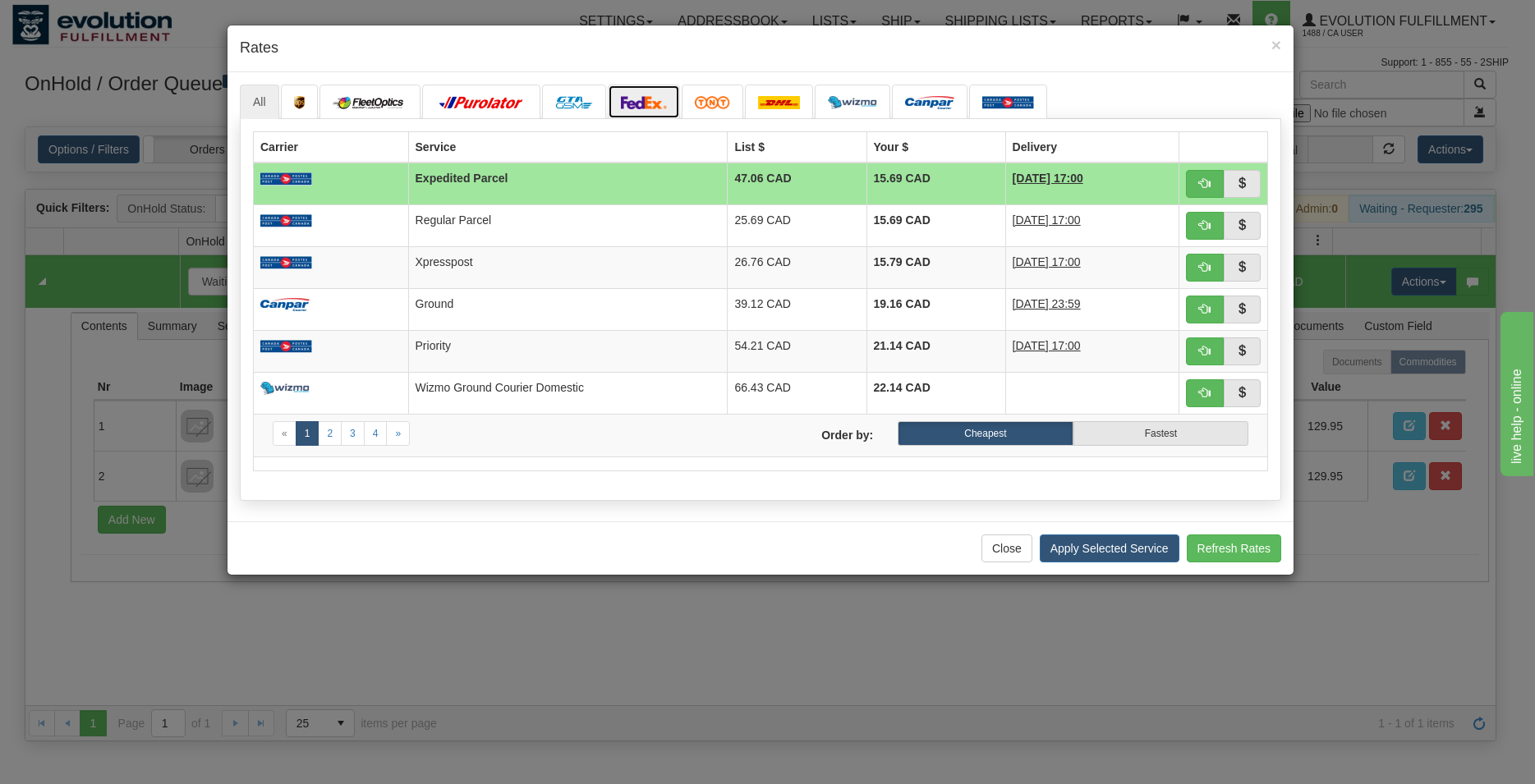
click at [634, 92] on link at bounding box center [644, 102] width 72 height 35
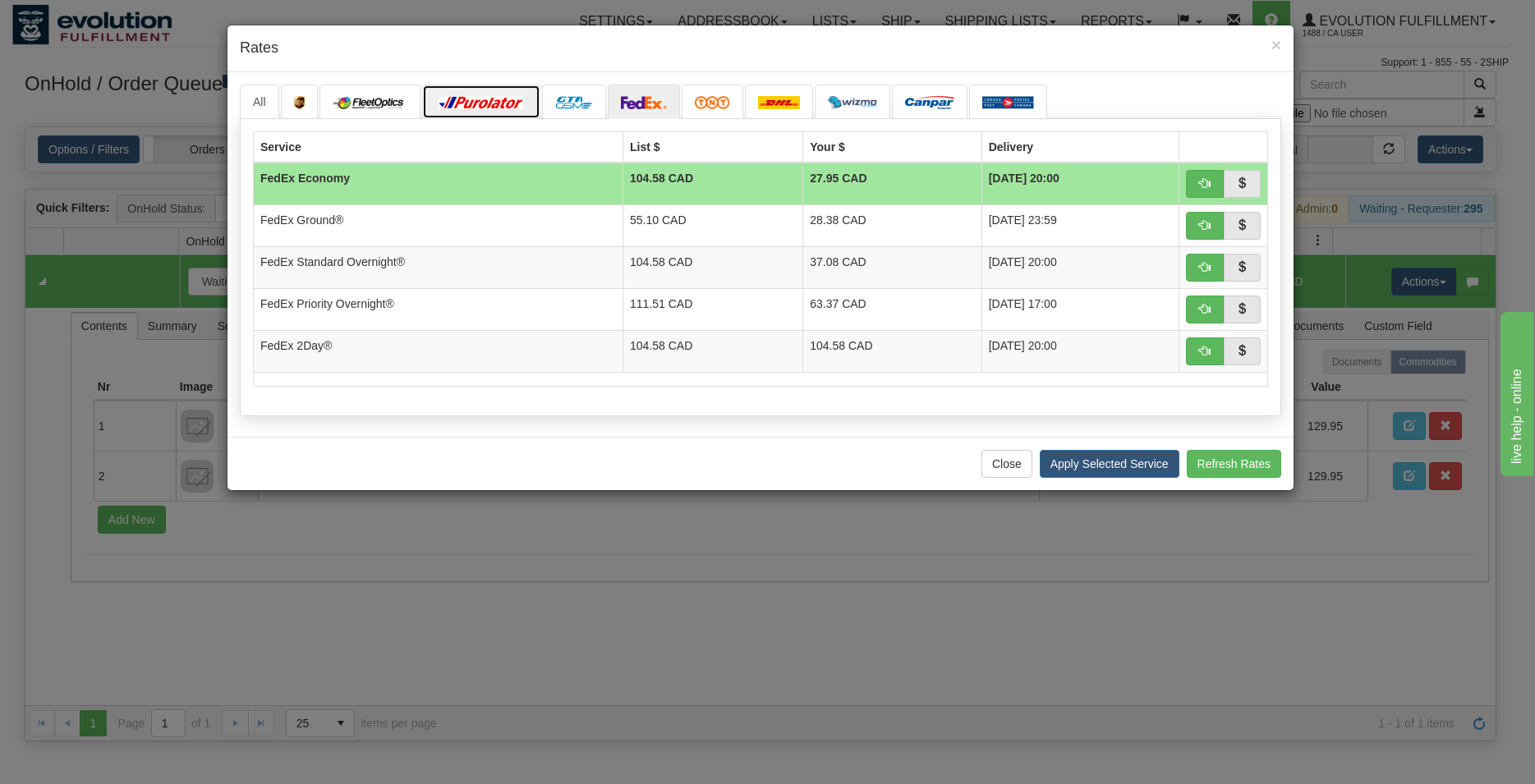
click at [475, 101] on img at bounding box center [481, 102] width 92 height 13
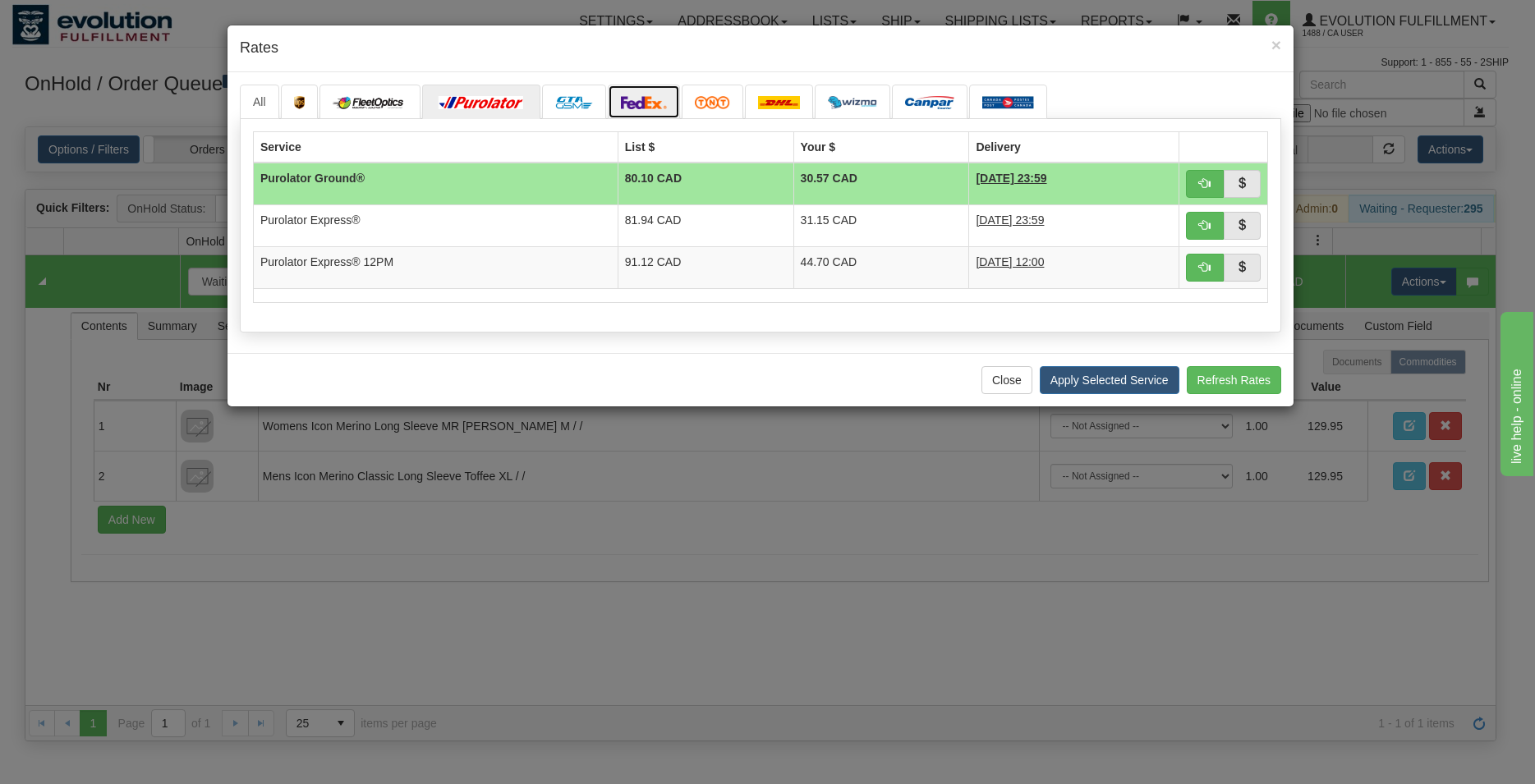
click at [651, 107] on img at bounding box center [644, 102] width 46 height 13
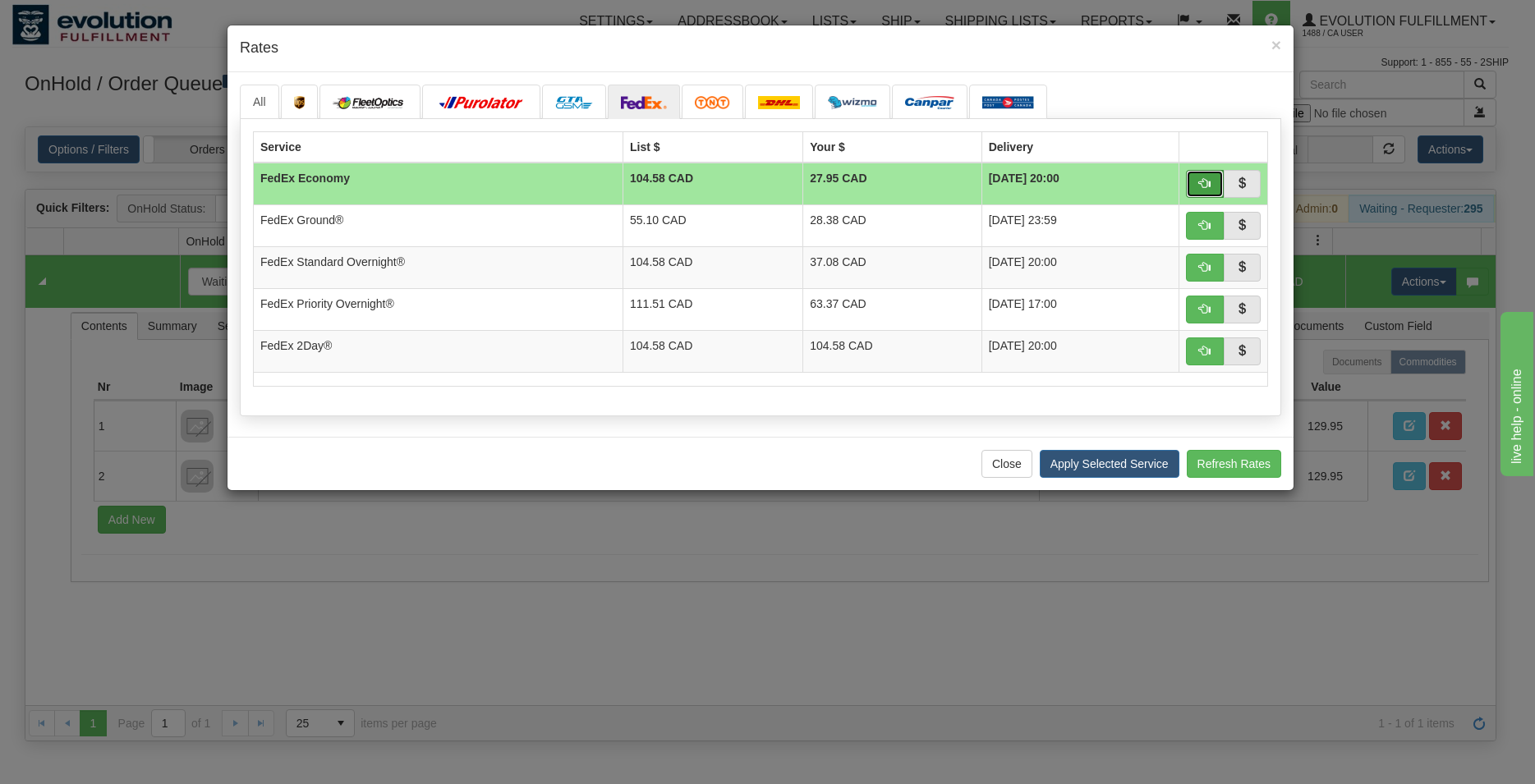
click at [1213, 183] on button "button" at bounding box center [1205, 184] width 38 height 28
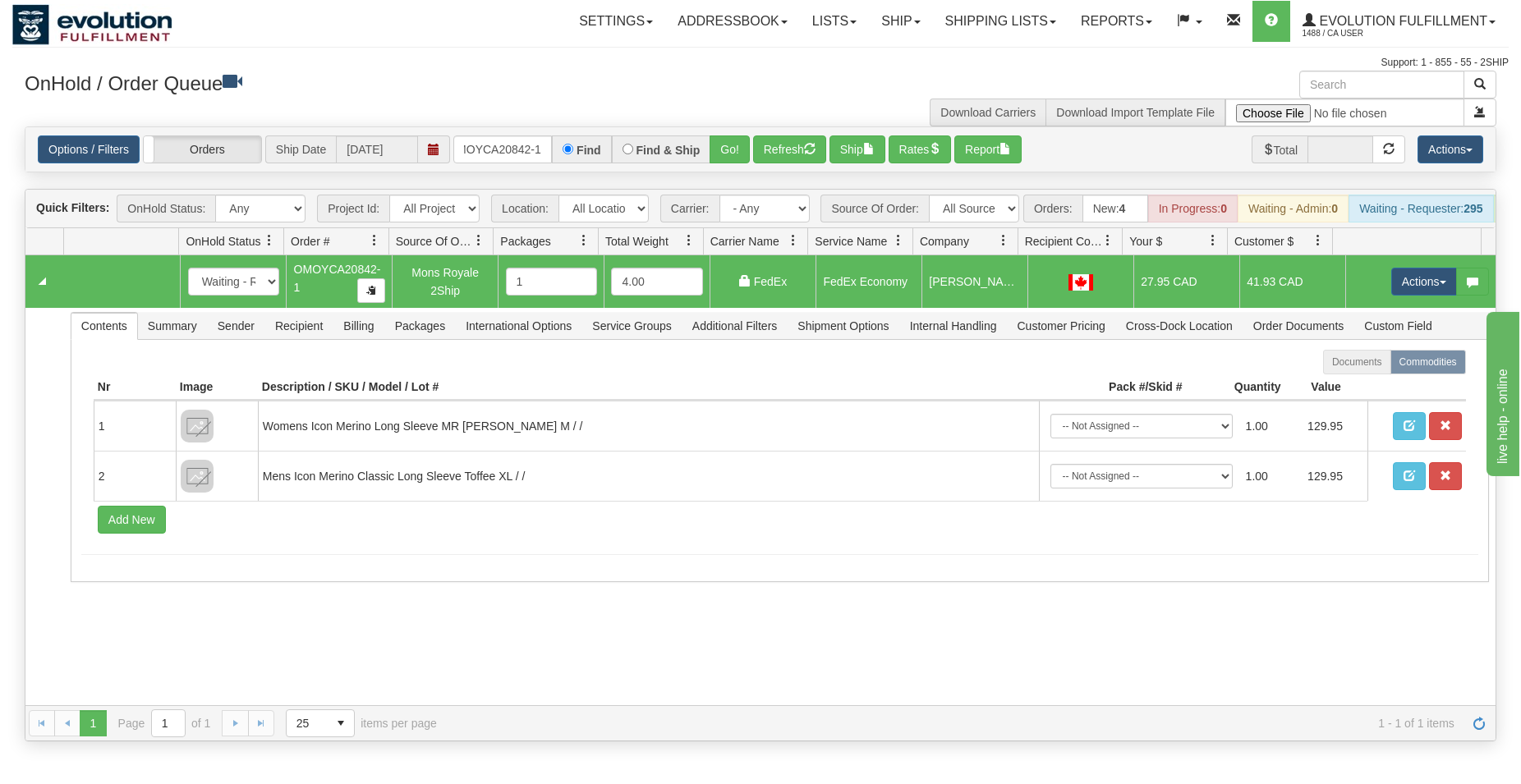
click at [1405, 278] on td "Actions Open Refresh Rates Rate All Services Ship Delete Edit Items" at bounding box center [1420, 281] width 151 height 53
click at [1406, 280] on td "Actions Open Refresh Rates Rate All Services Ship Delete Edit Items" at bounding box center [1420, 281] width 151 height 53
click at [1406, 292] on button "Actions" at bounding box center [1424, 281] width 66 height 28
click at [1352, 383] on span "Ship" at bounding box center [1357, 376] width 35 height 13
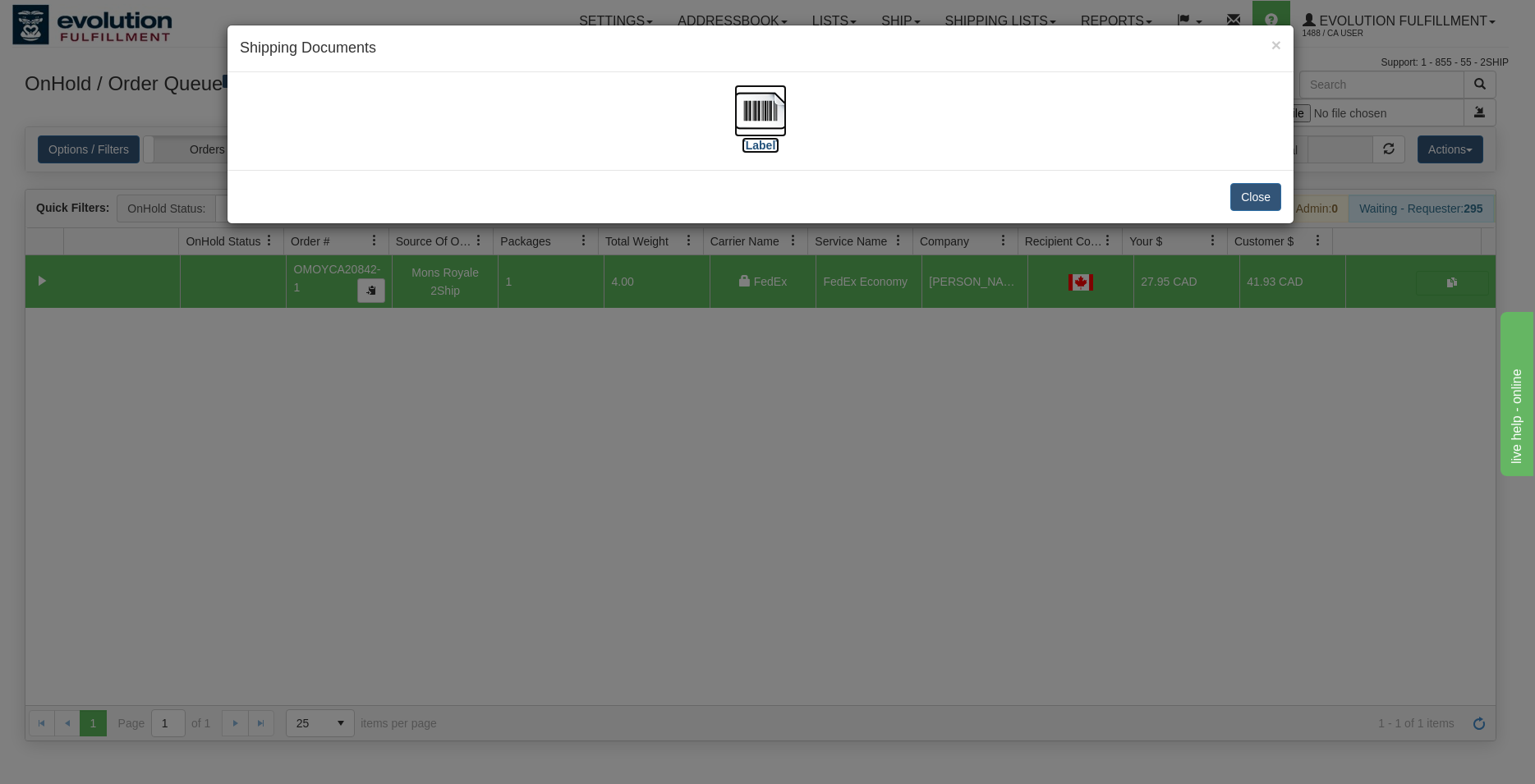
click at [759, 114] on img at bounding box center [760, 111] width 53 height 53
click at [1258, 183] on div "Close" at bounding box center [761, 196] width 1066 height 53
click at [1258, 193] on button "Close" at bounding box center [1255, 196] width 51 height 28
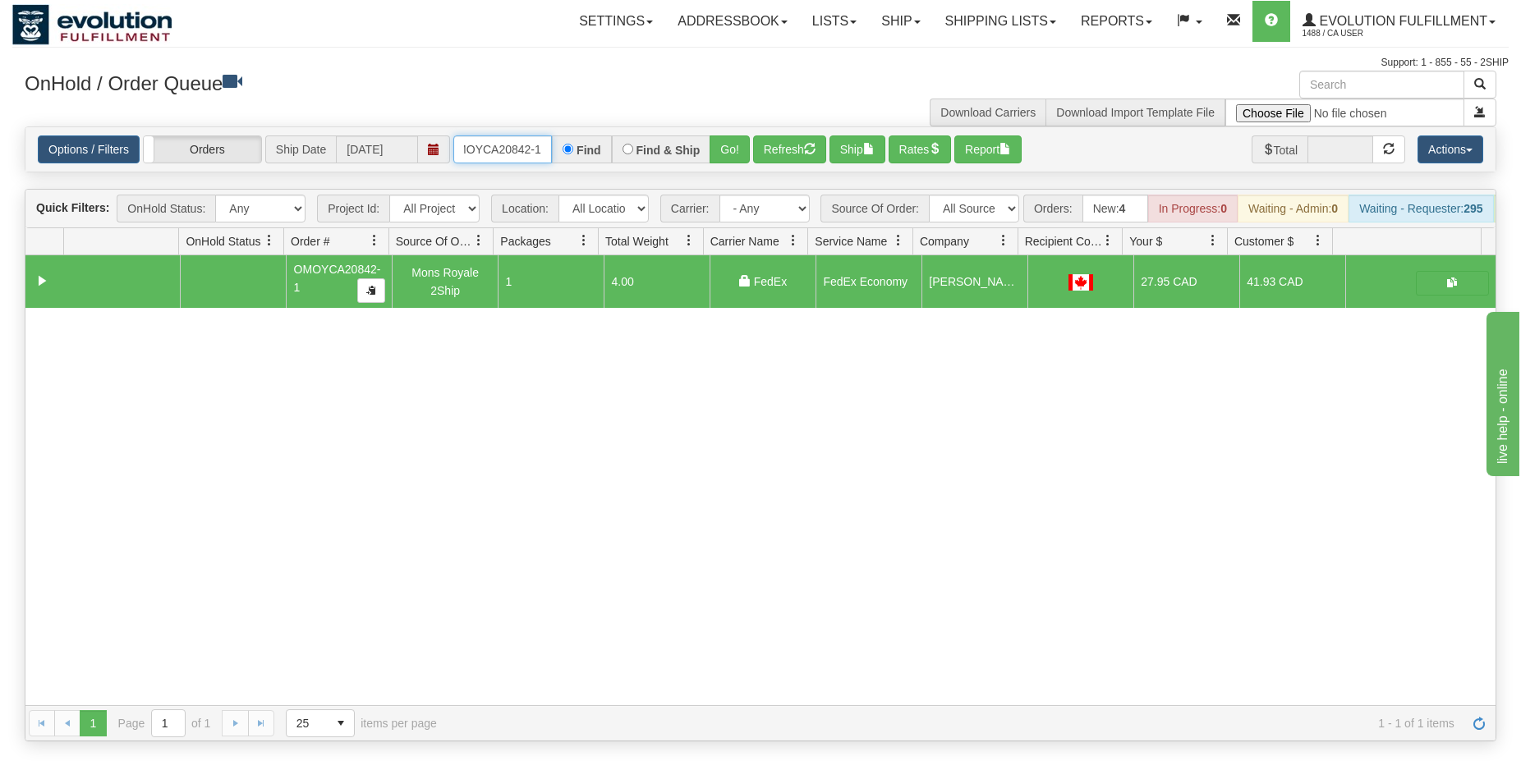
click at [517, 143] on input "OMOYCA20842-1" at bounding box center [502, 150] width 99 height 28
click at [723, 142] on button "Go!" at bounding box center [730, 150] width 40 height 28
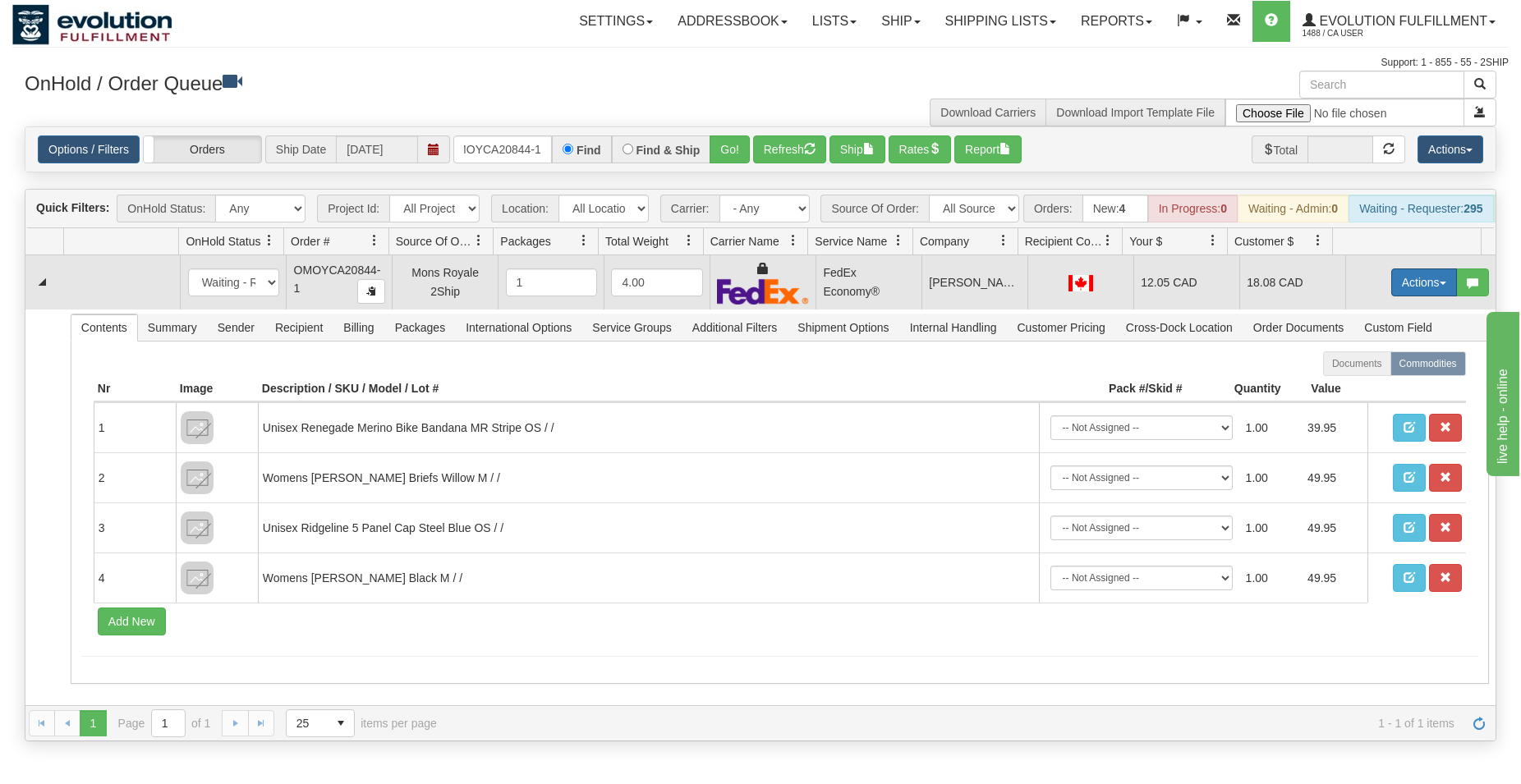
click at [1413, 282] on button "Actions" at bounding box center [1424, 282] width 66 height 28
click at [1347, 384] on span "Ship" at bounding box center [1357, 377] width 35 height 13
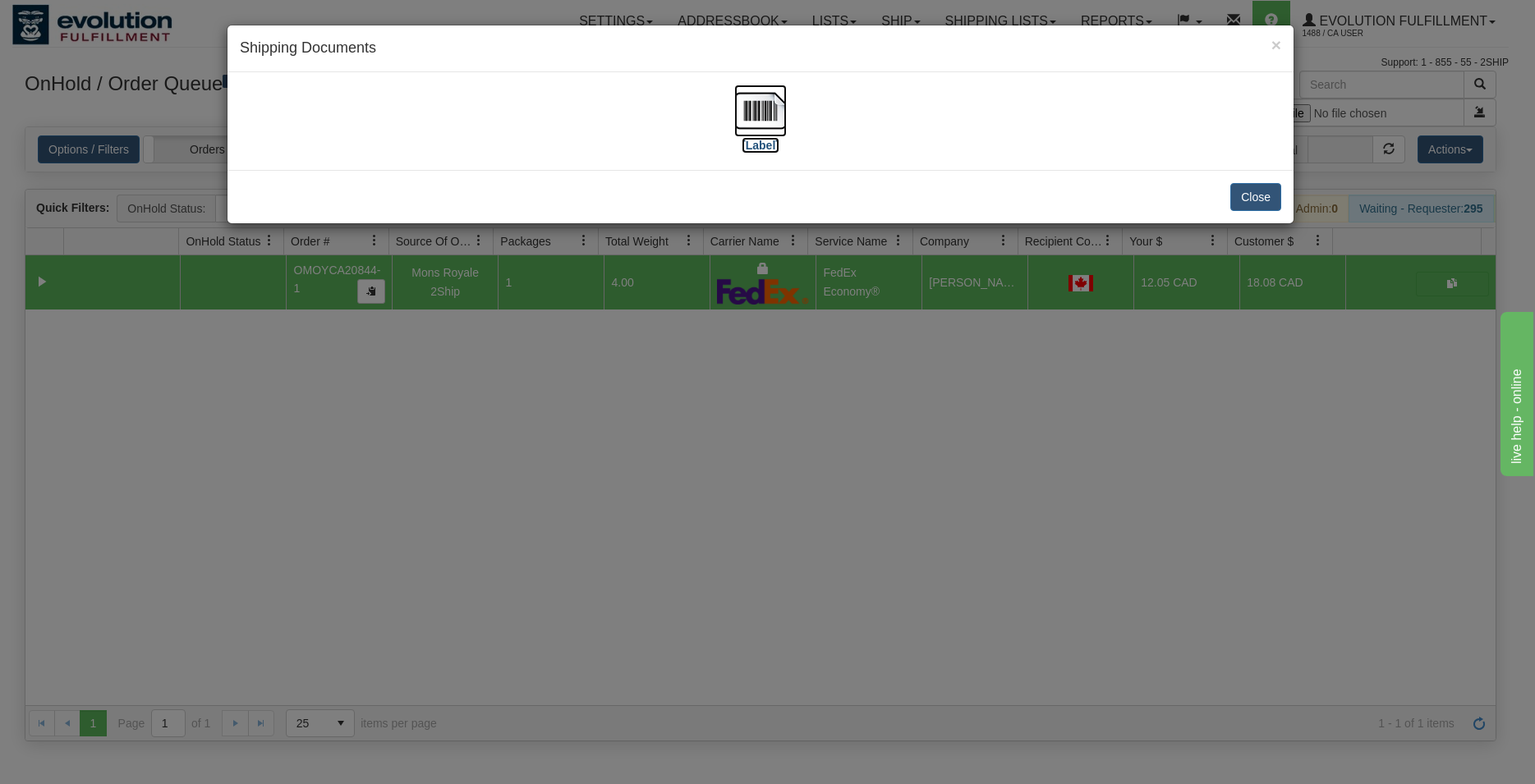
click at [755, 111] on img at bounding box center [760, 111] width 53 height 53
click at [1239, 186] on button "Close" at bounding box center [1255, 196] width 51 height 28
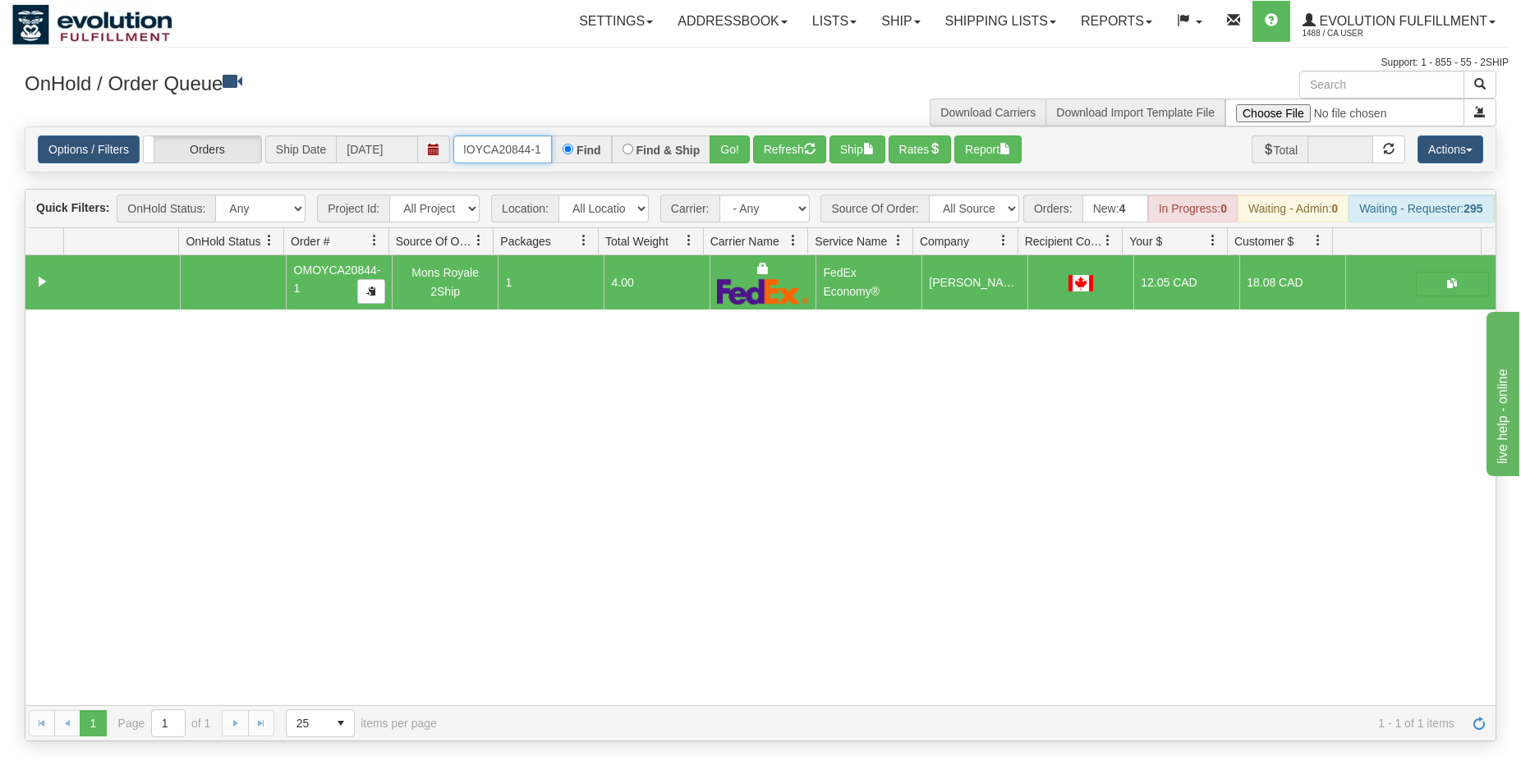
click at [515, 144] on input "OMOYCA20844-1" at bounding box center [502, 150] width 99 height 28
click at [738, 146] on button "Go!" at bounding box center [730, 150] width 40 height 28
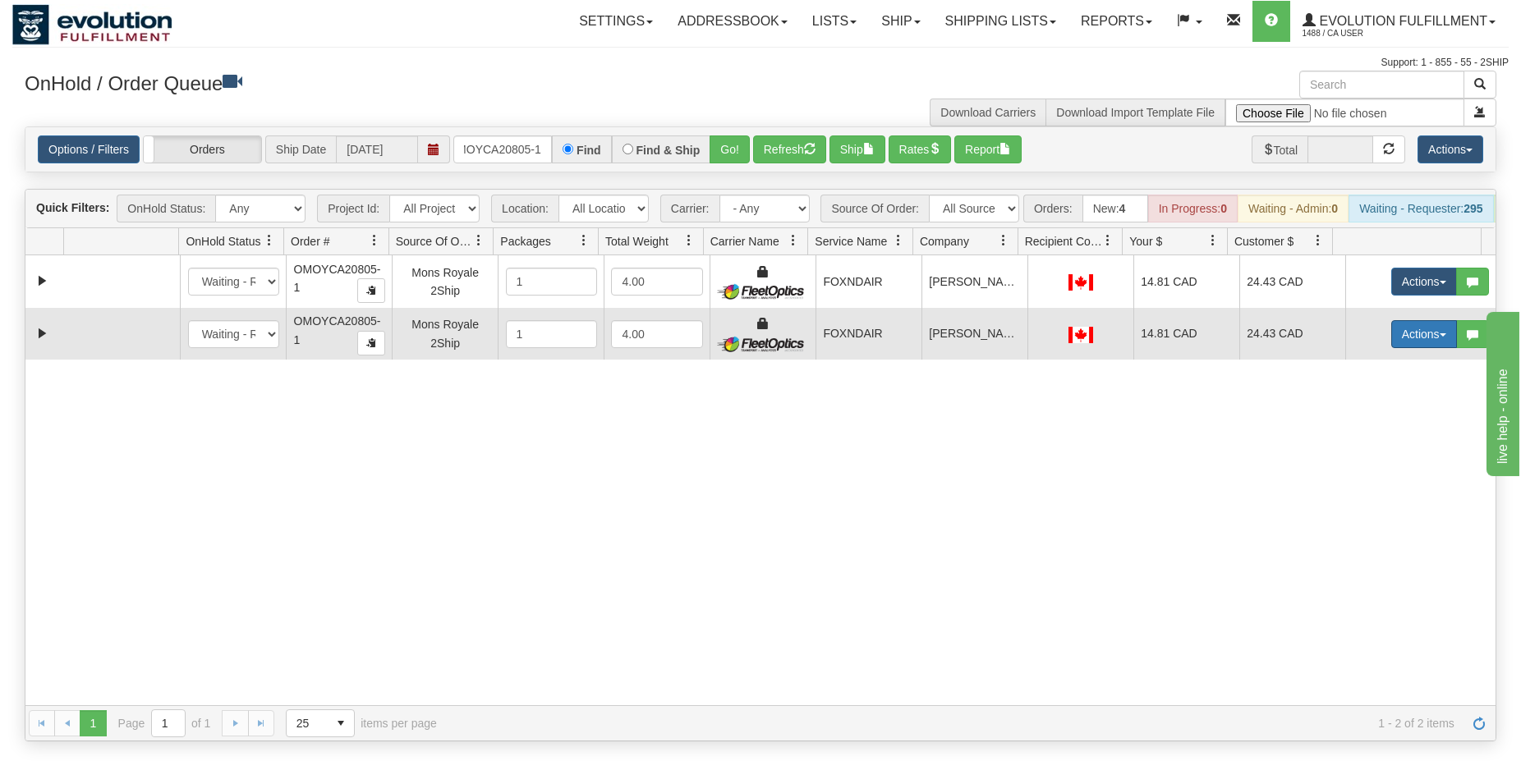
click at [1391, 348] on button "Actions" at bounding box center [1424, 334] width 66 height 28
click at [1359, 457] on span "Delete" at bounding box center [1362, 450] width 44 height 13
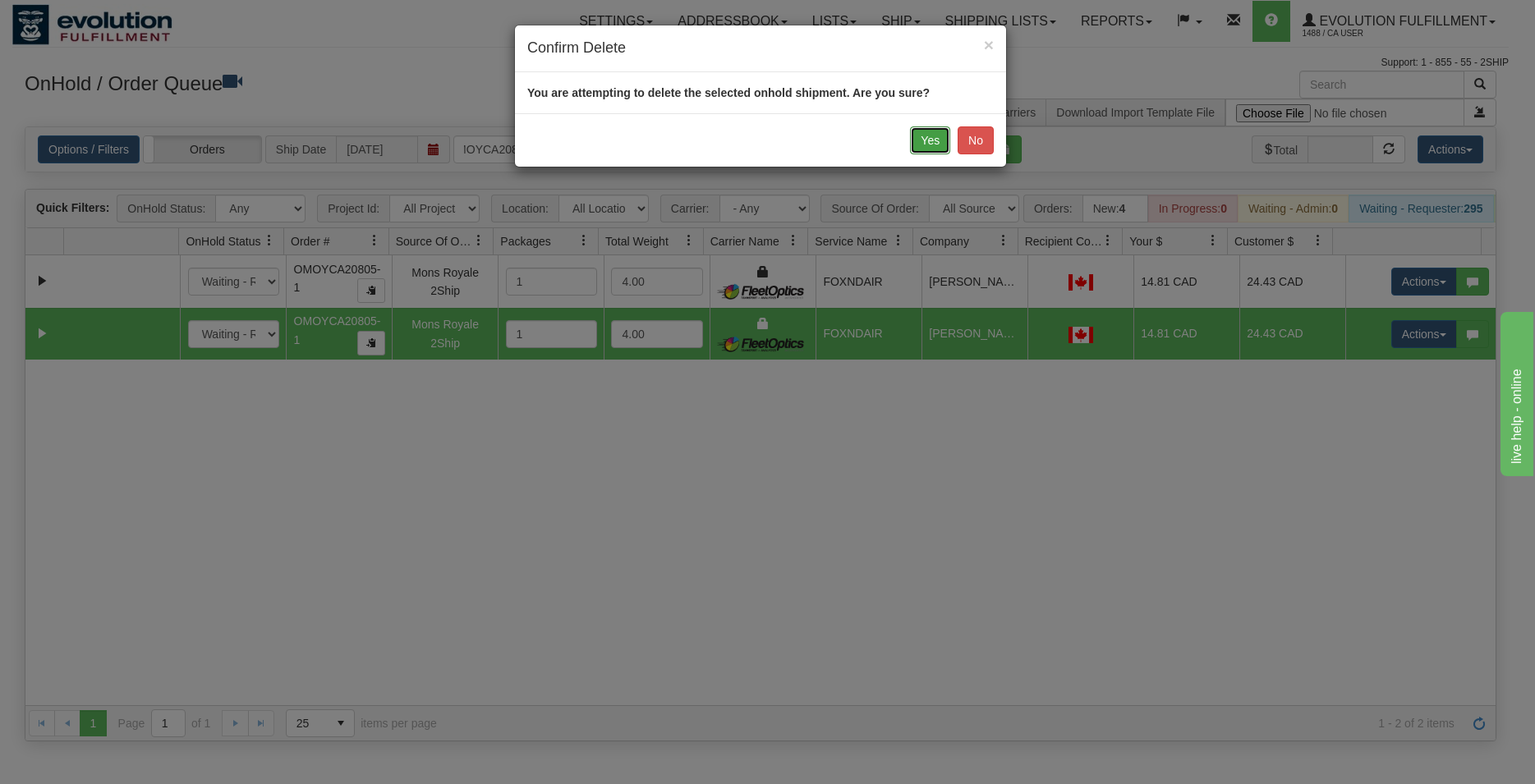
click at [933, 146] on button "Yes" at bounding box center [930, 141] width 40 height 28
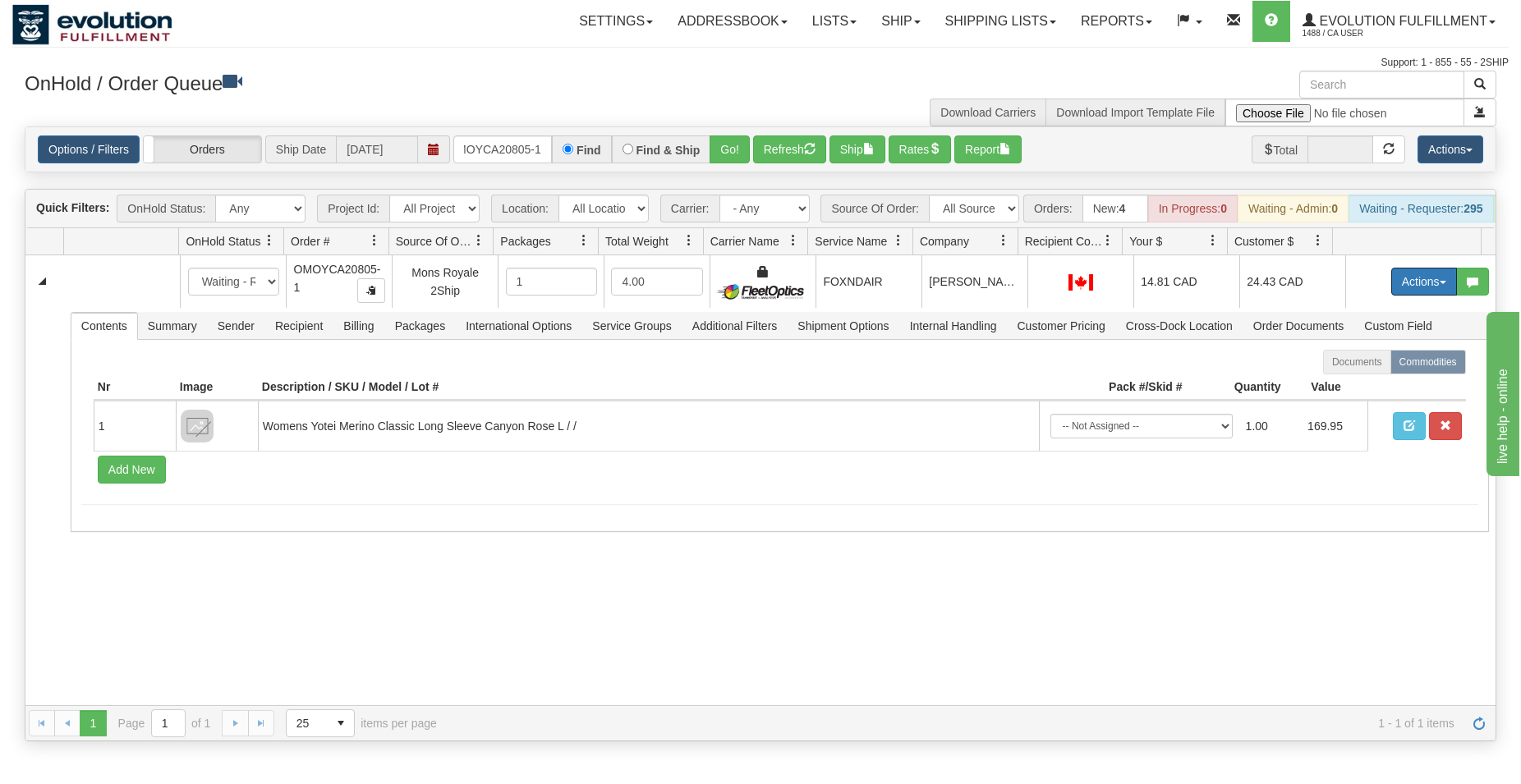
click at [1401, 295] on button "Actions" at bounding box center [1424, 281] width 66 height 28
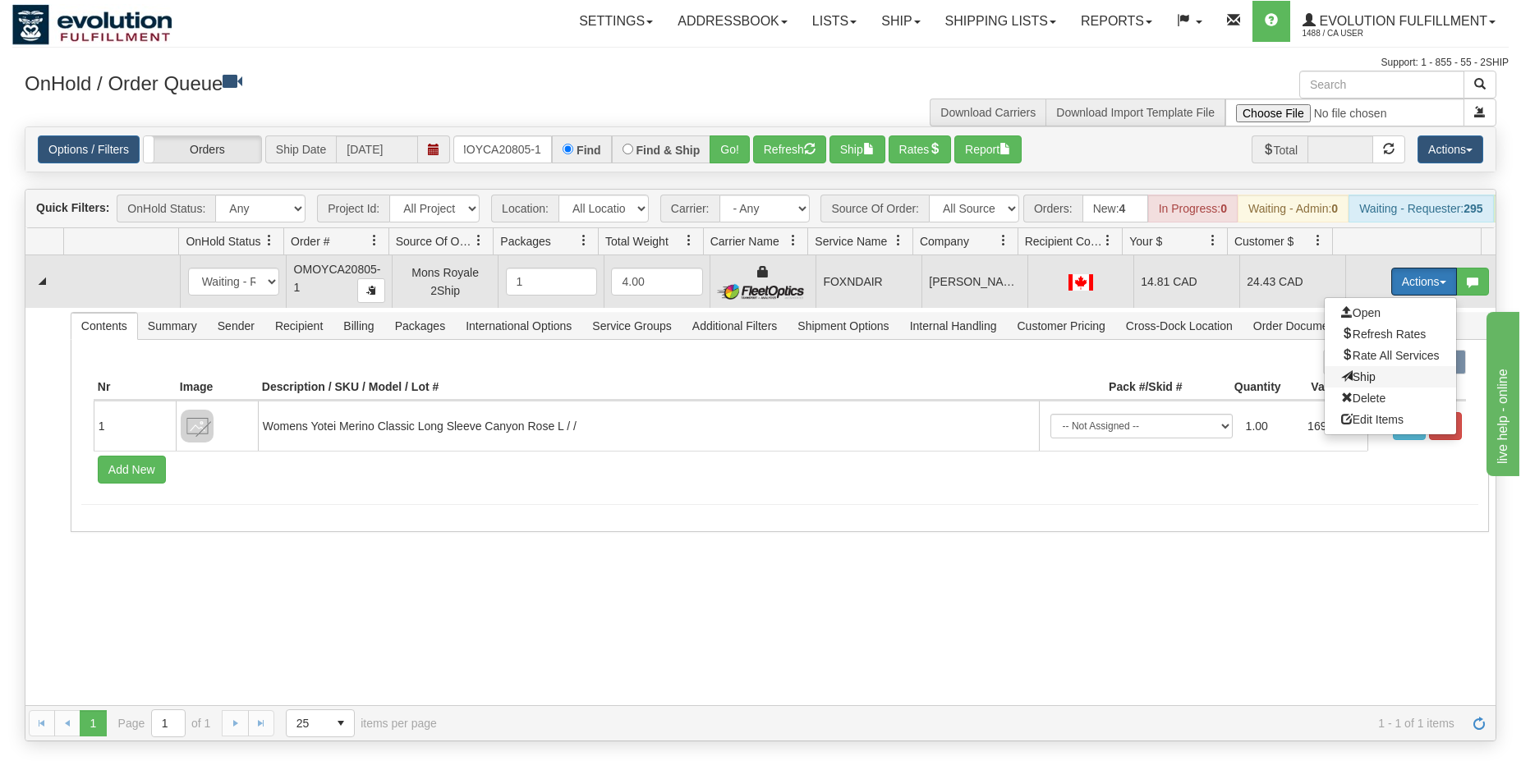
click at [1344, 383] on span "Ship" at bounding box center [1357, 376] width 35 height 13
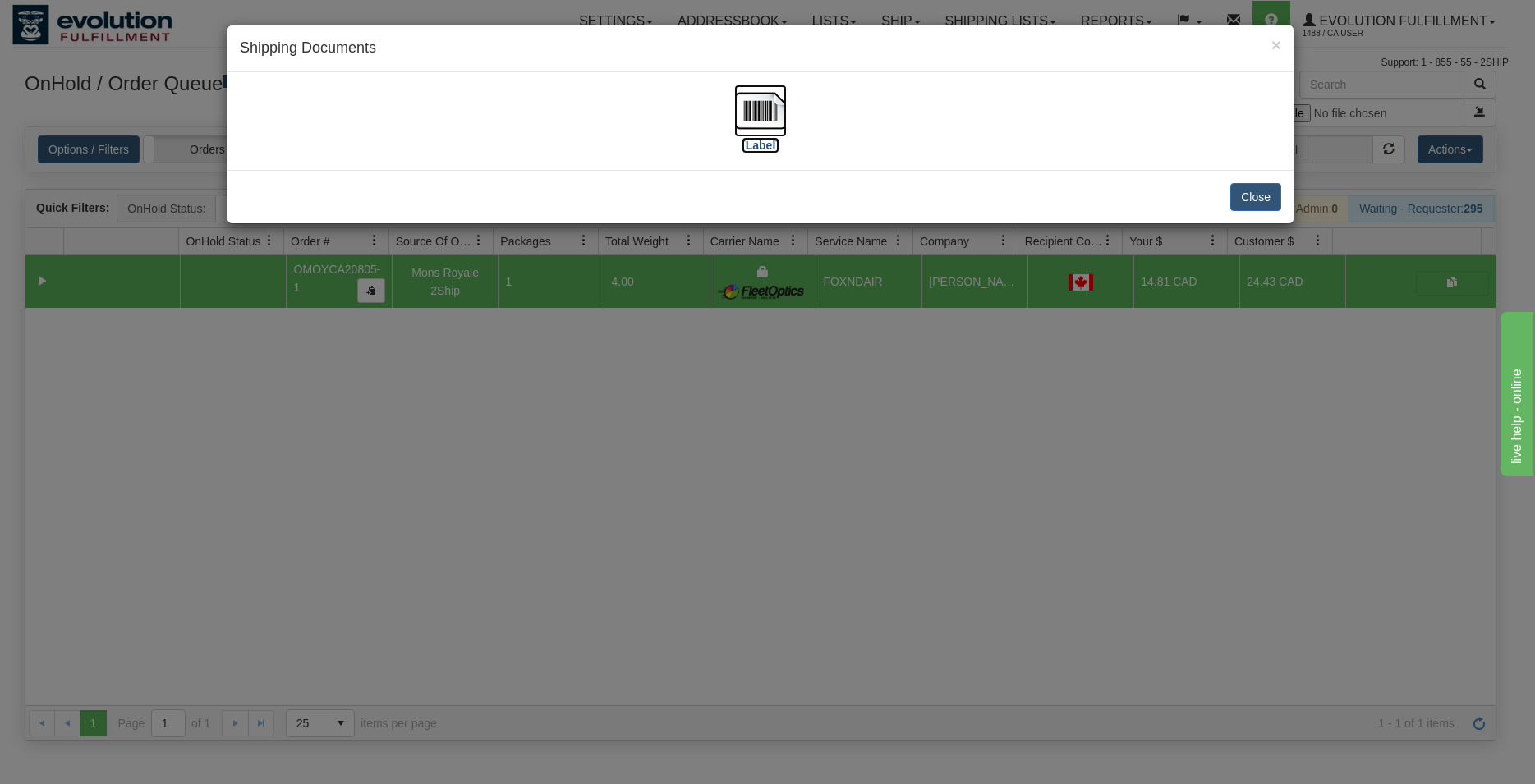
click at [772, 104] on img at bounding box center [760, 111] width 53 height 53
click at [1257, 203] on button "Close" at bounding box center [1255, 196] width 51 height 28
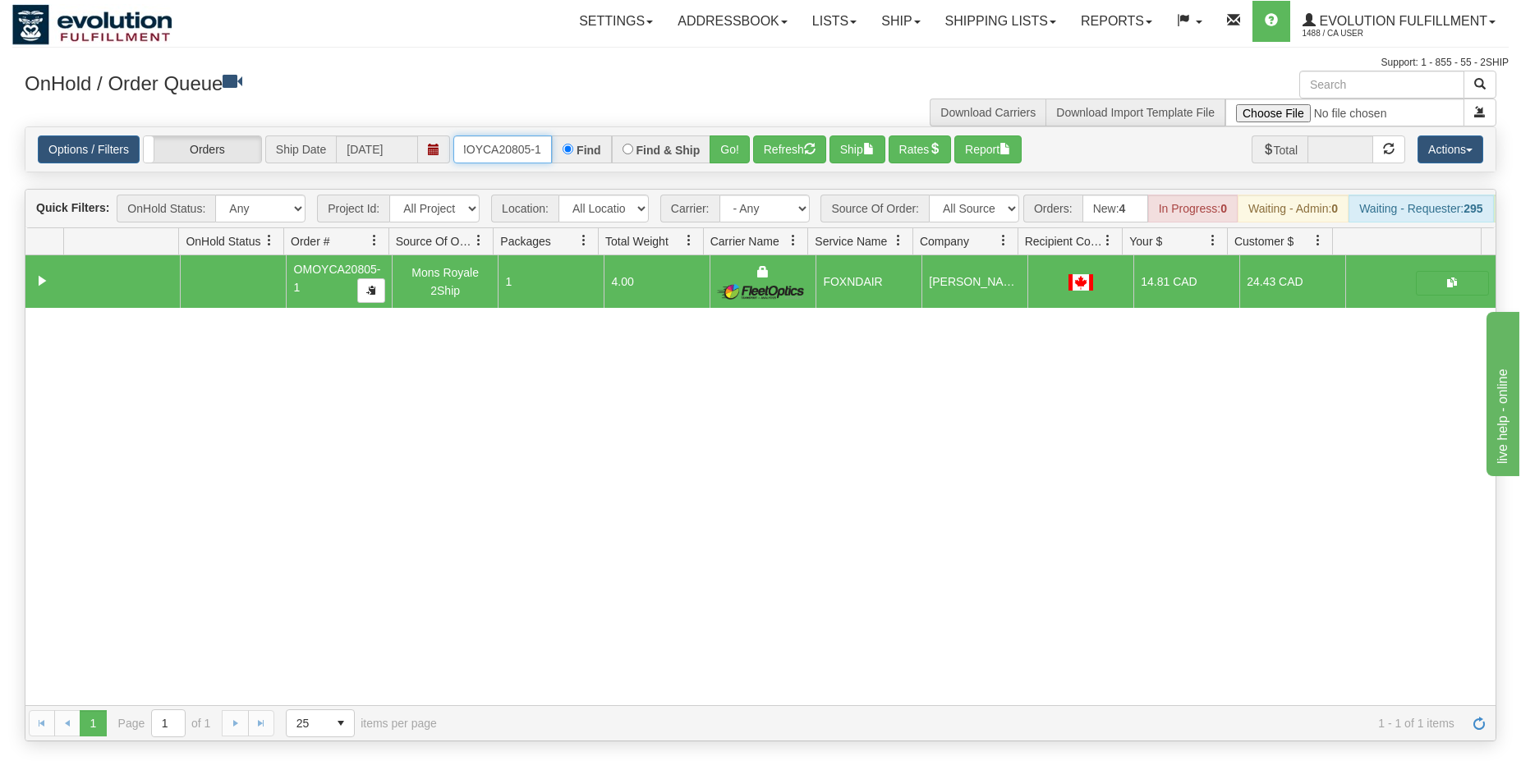
click at [528, 155] on input "OMOYCA20805-1" at bounding box center [502, 150] width 99 height 28
click at [728, 145] on button "Go!" at bounding box center [730, 150] width 40 height 28
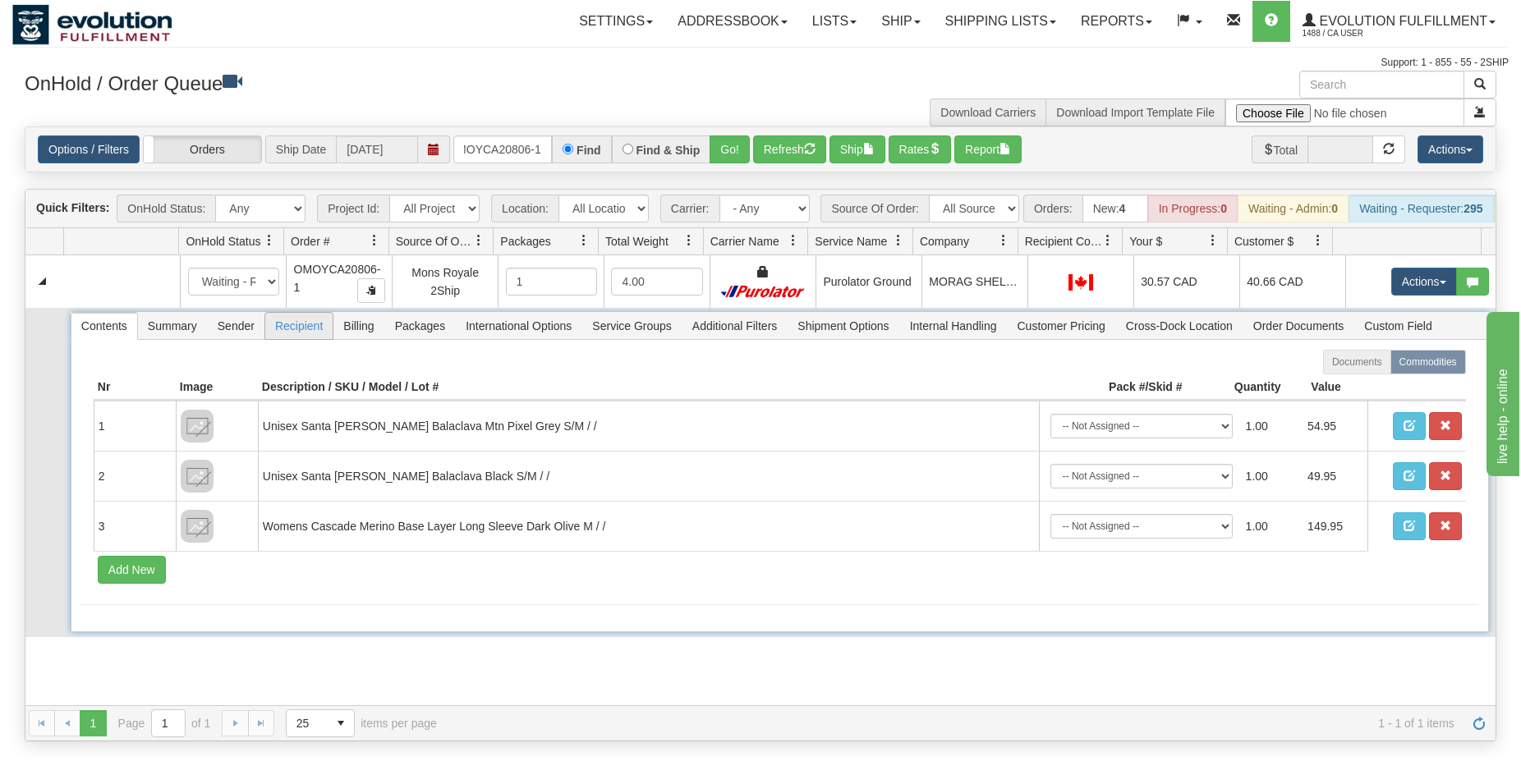
click at [312, 339] on span "Recipient" at bounding box center [298, 325] width 67 height 26
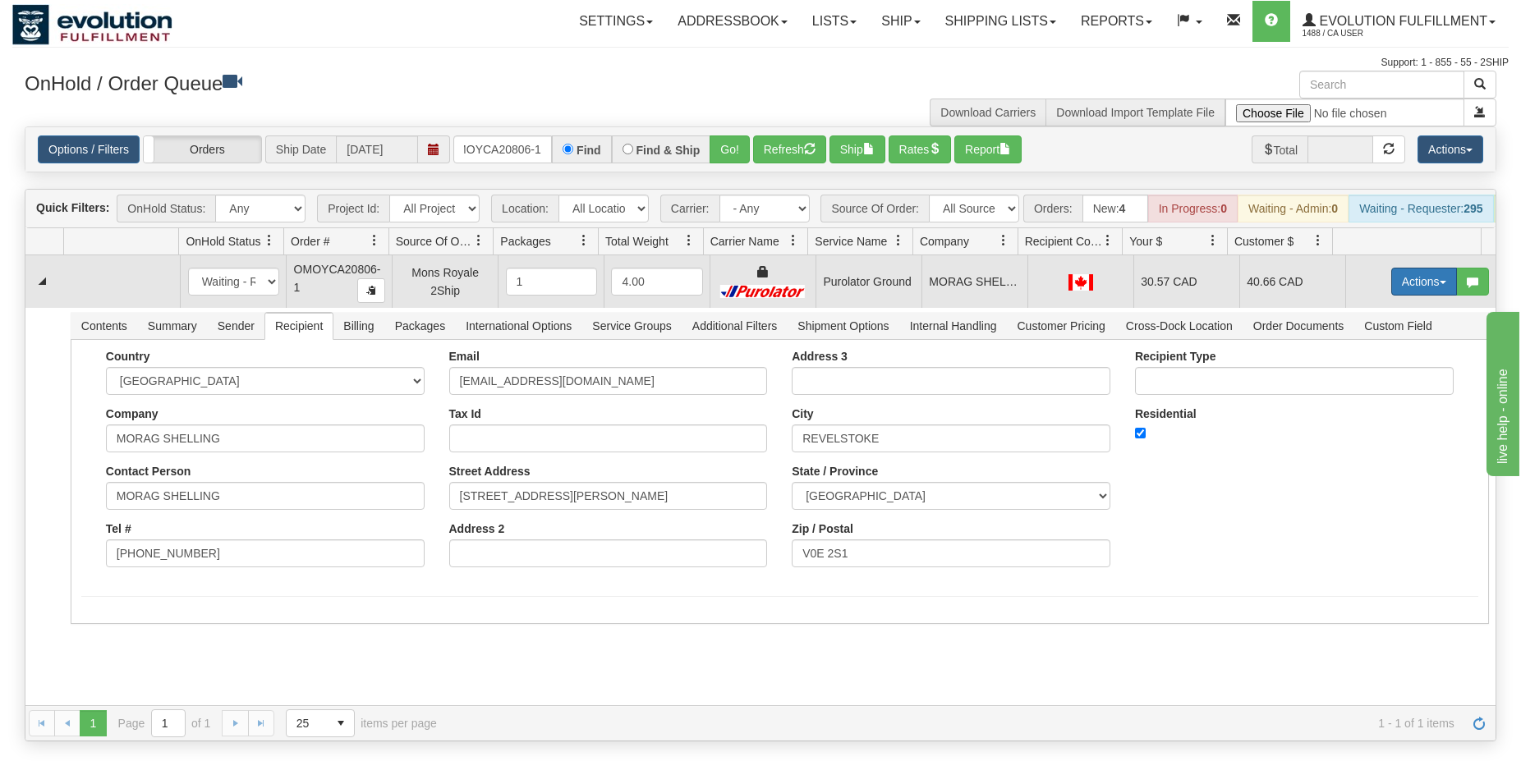
click at [1391, 294] on button "Actions" at bounding box center [1424, 281] width 66 height 28
click at [1359, 362] on span "Rate All Services" at bounding box center [1389, 355] width 99 height 13
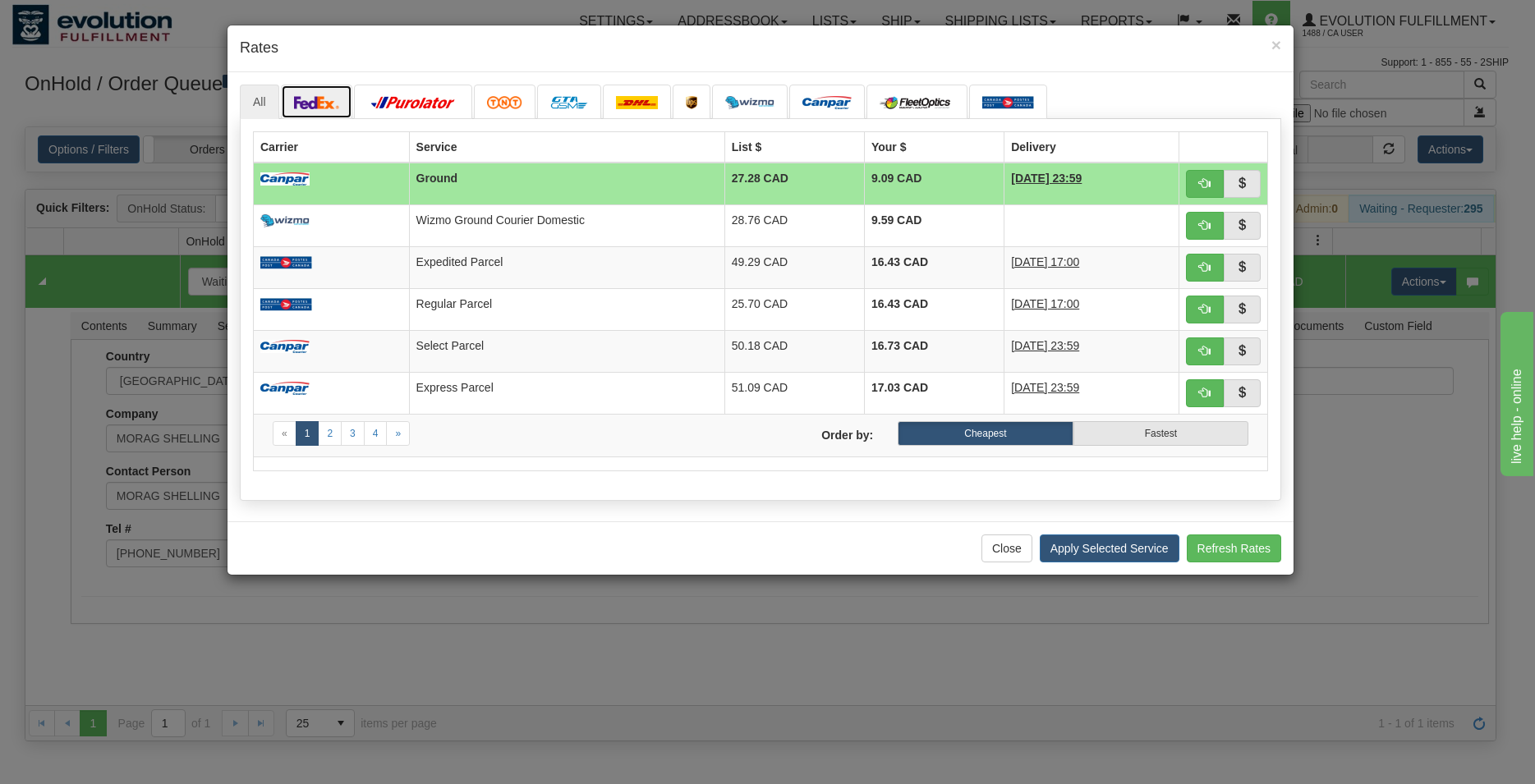
click at [342, 101] on link at bounding box center [316, 102] width 72 height 35
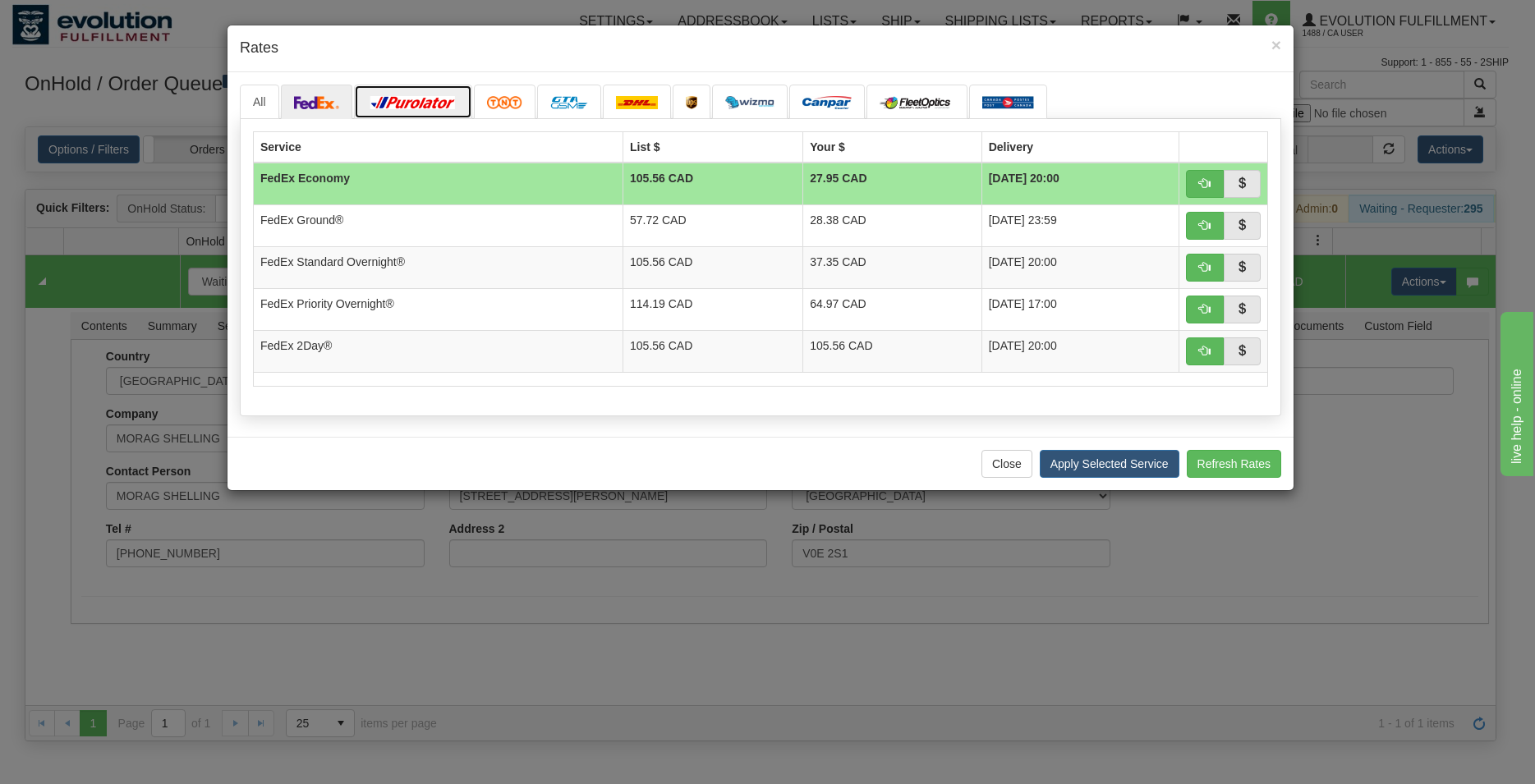
click at [385, 97] on img at bounding box center [413, 102] width 92 height 13
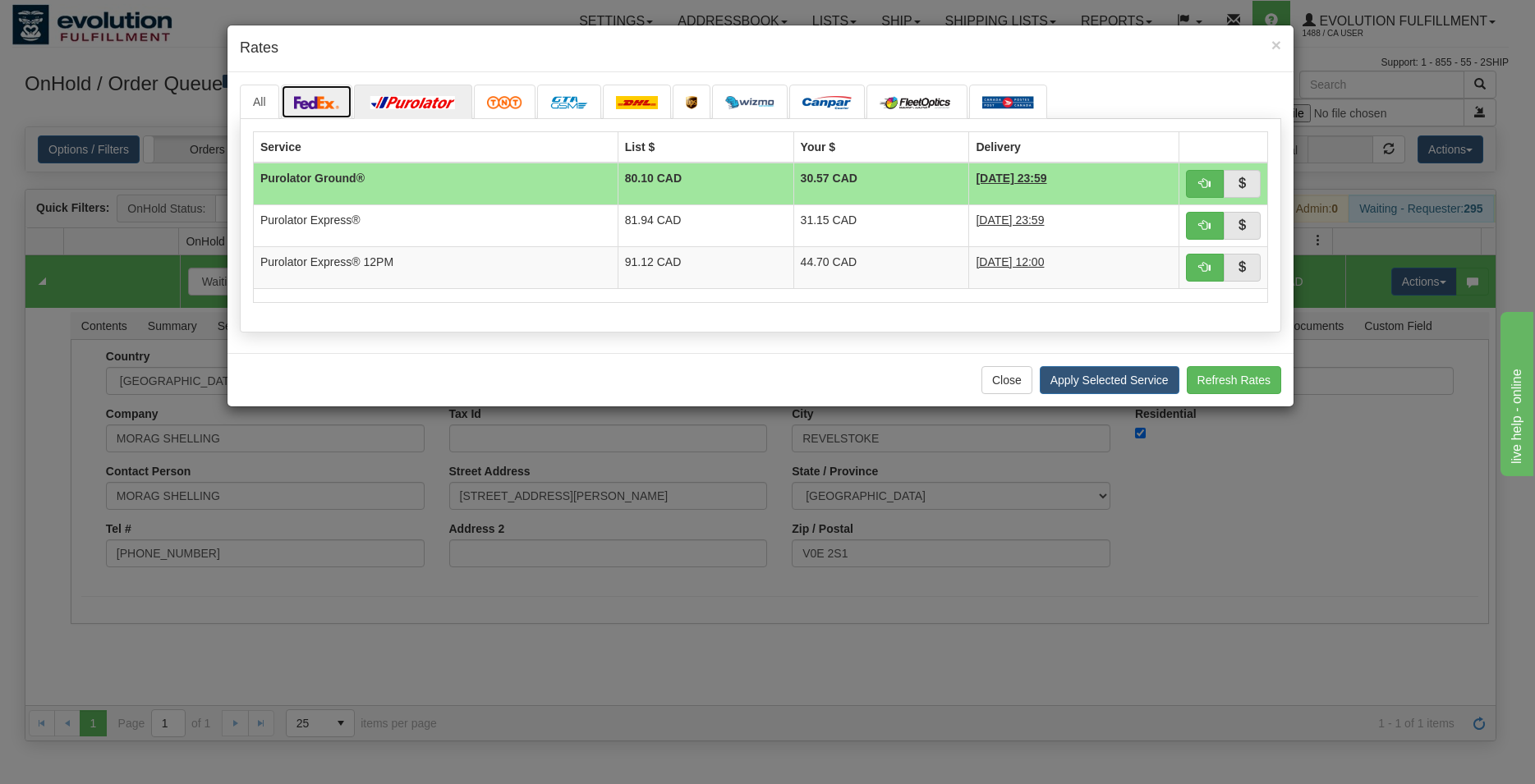
click at [316, 103] on img at bounding box center [317, 102] width 46 height 13
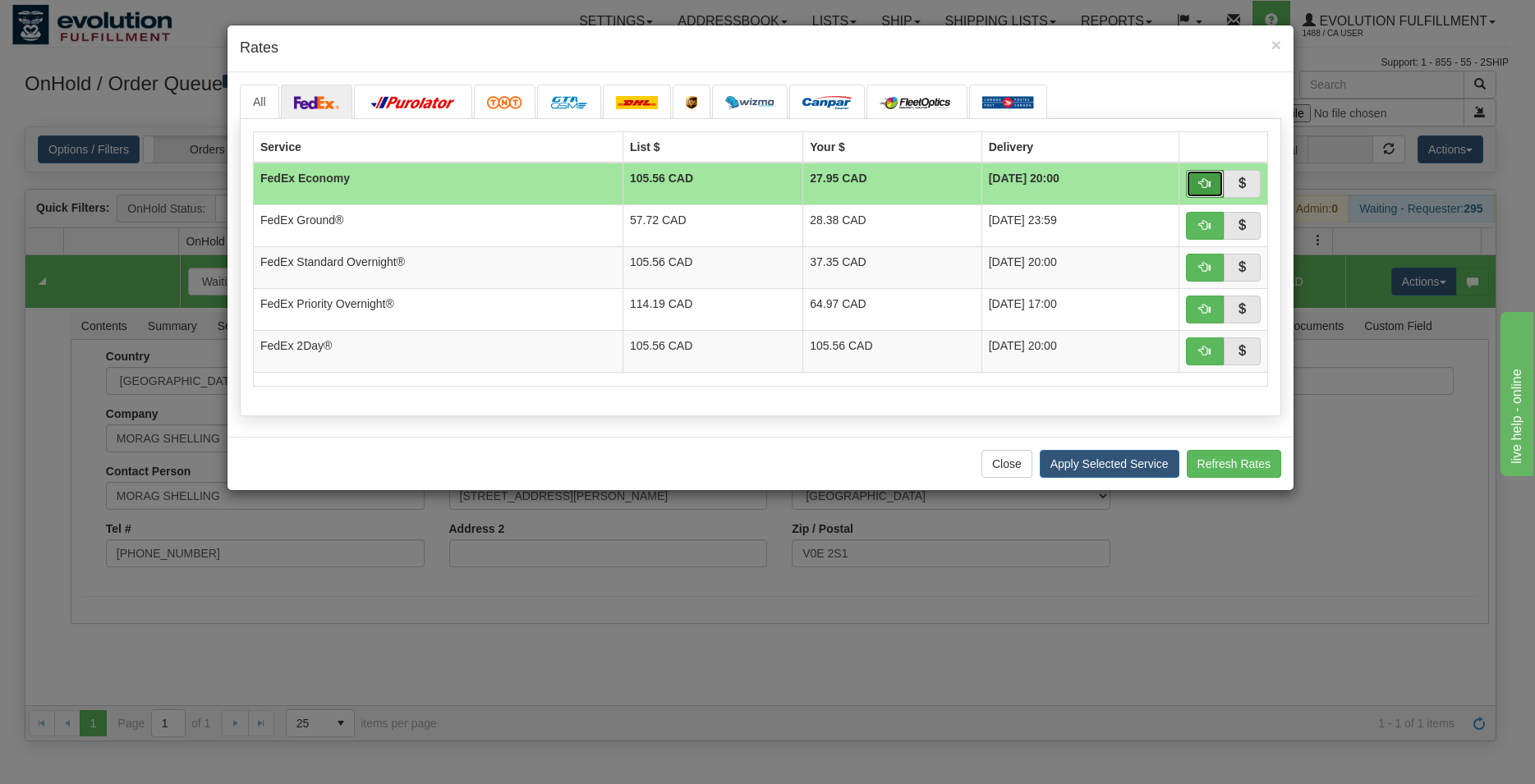
click at [1204, 193] on button "button" at bounding box center [1205, 184] width 38 height 28
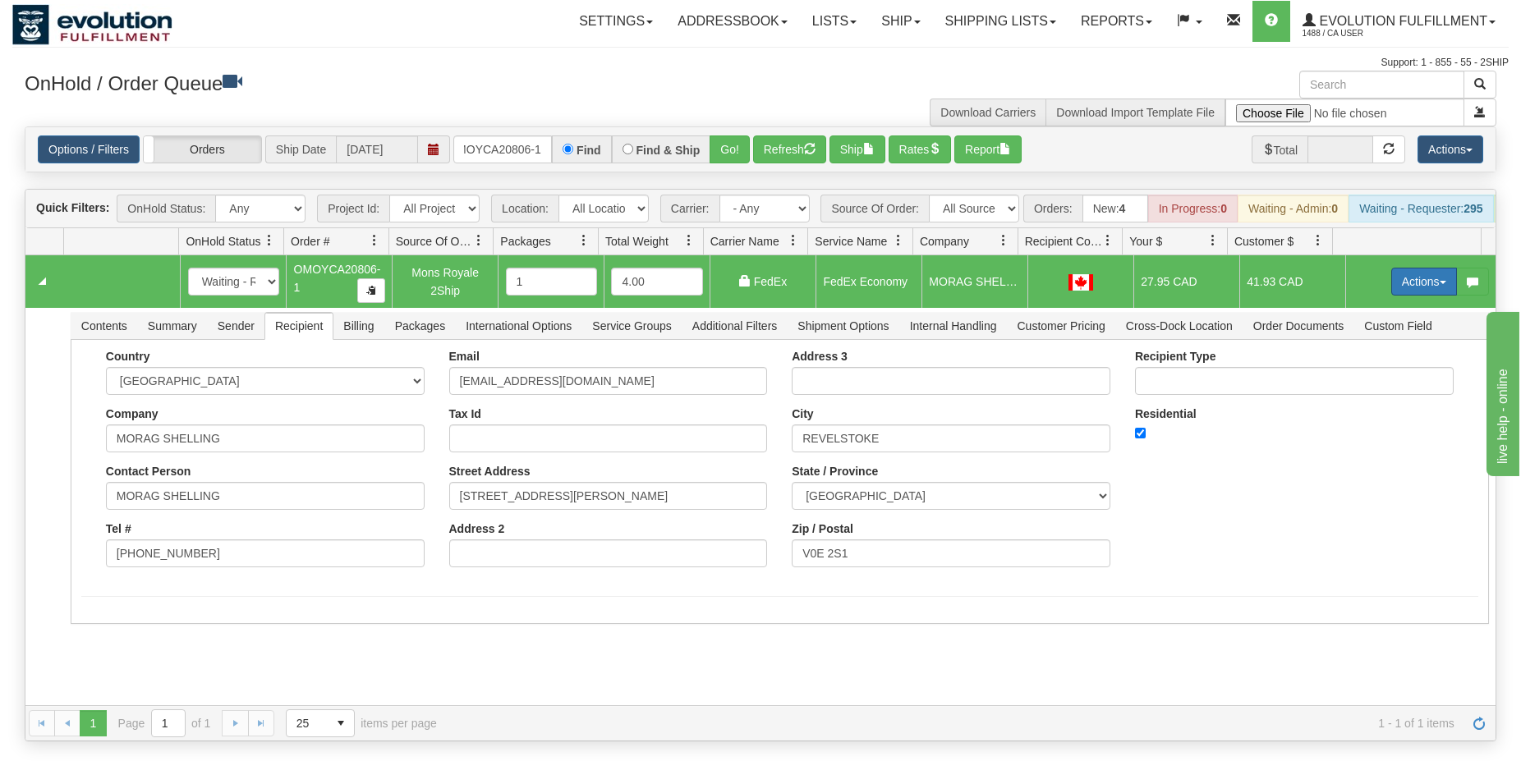
click at [1400, 294] on button "Actions" at bounding box center [1424, 281] width 66 height 28
click at [1341, 383] on span "Ship" at bounding box center [1357, 376] width 35 height 13
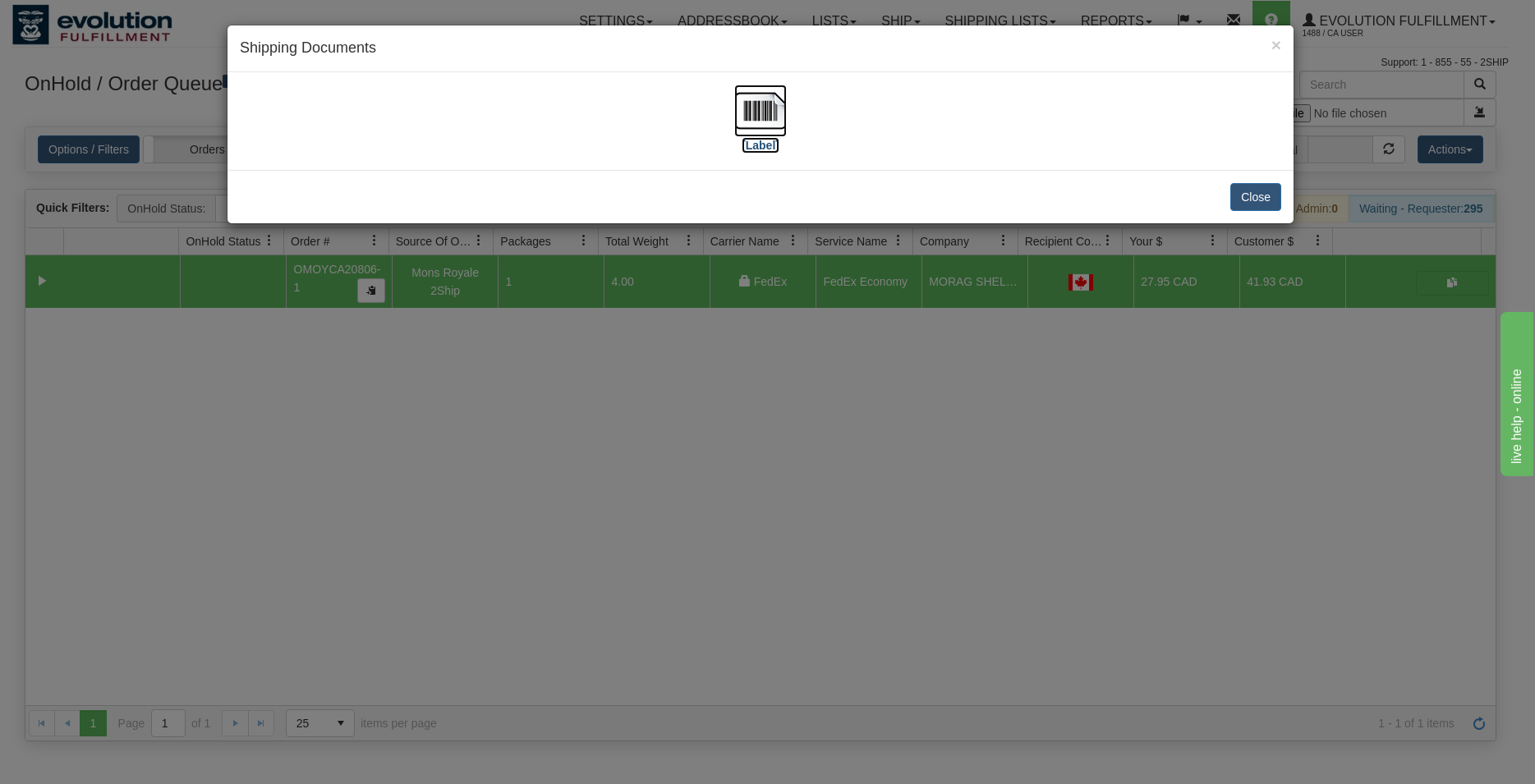
click at [764, 114] on img at bounding box center [760, 111] width 53 height 53
click at [1257, 190] on button "Close" at bounding box center [1255, 196] width 51 height 28
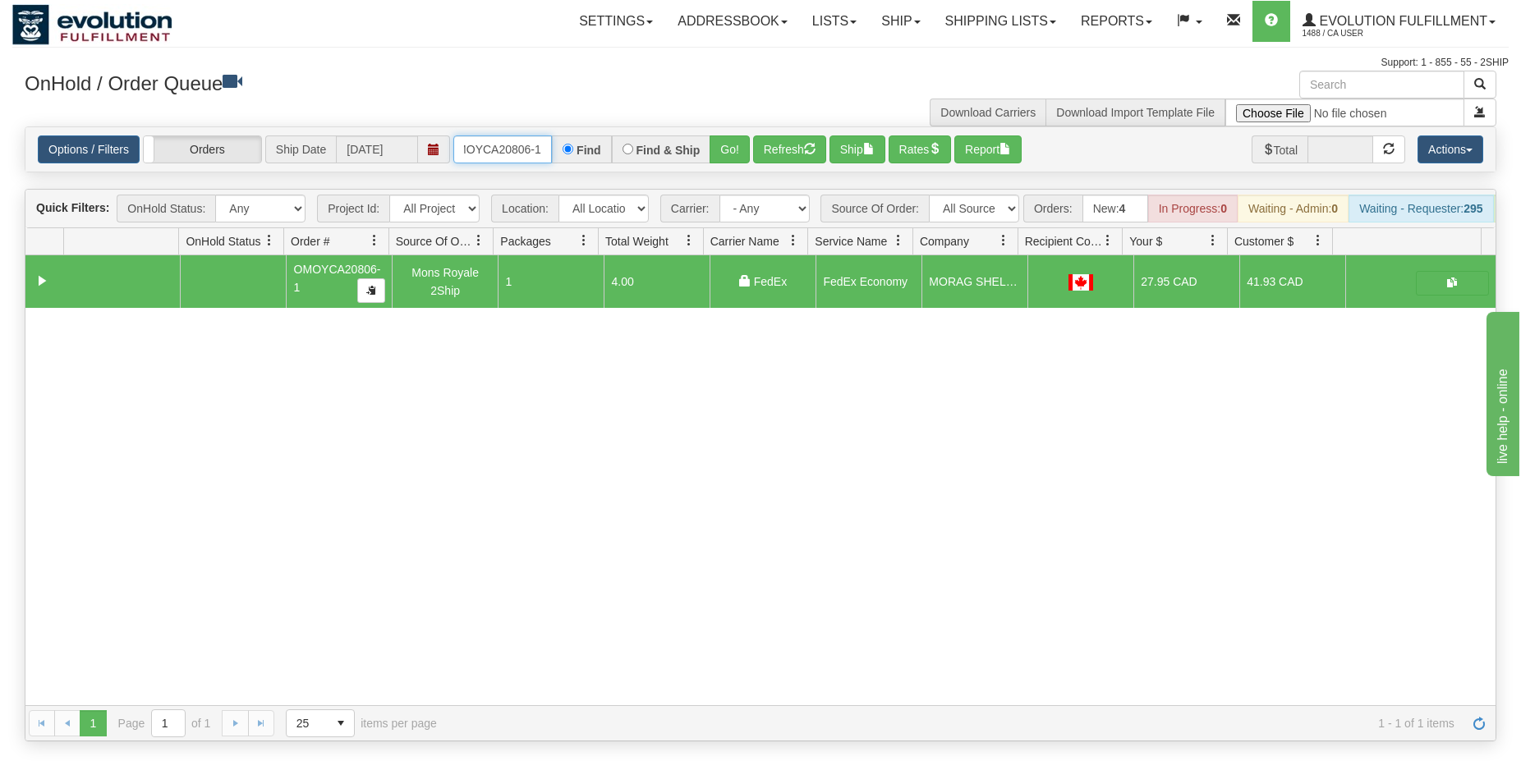
click at [507, 152] on input "OMOYCA20806-1" at bounding box center [502, 150] width 99 height 28
click at [507, 151] on input "OMOYCA20806-1" at bounding box center [502, 150] width 99 height 28
click at [740, 150] on button "Go!" at bounding box center [730, 150] width 40 height 28
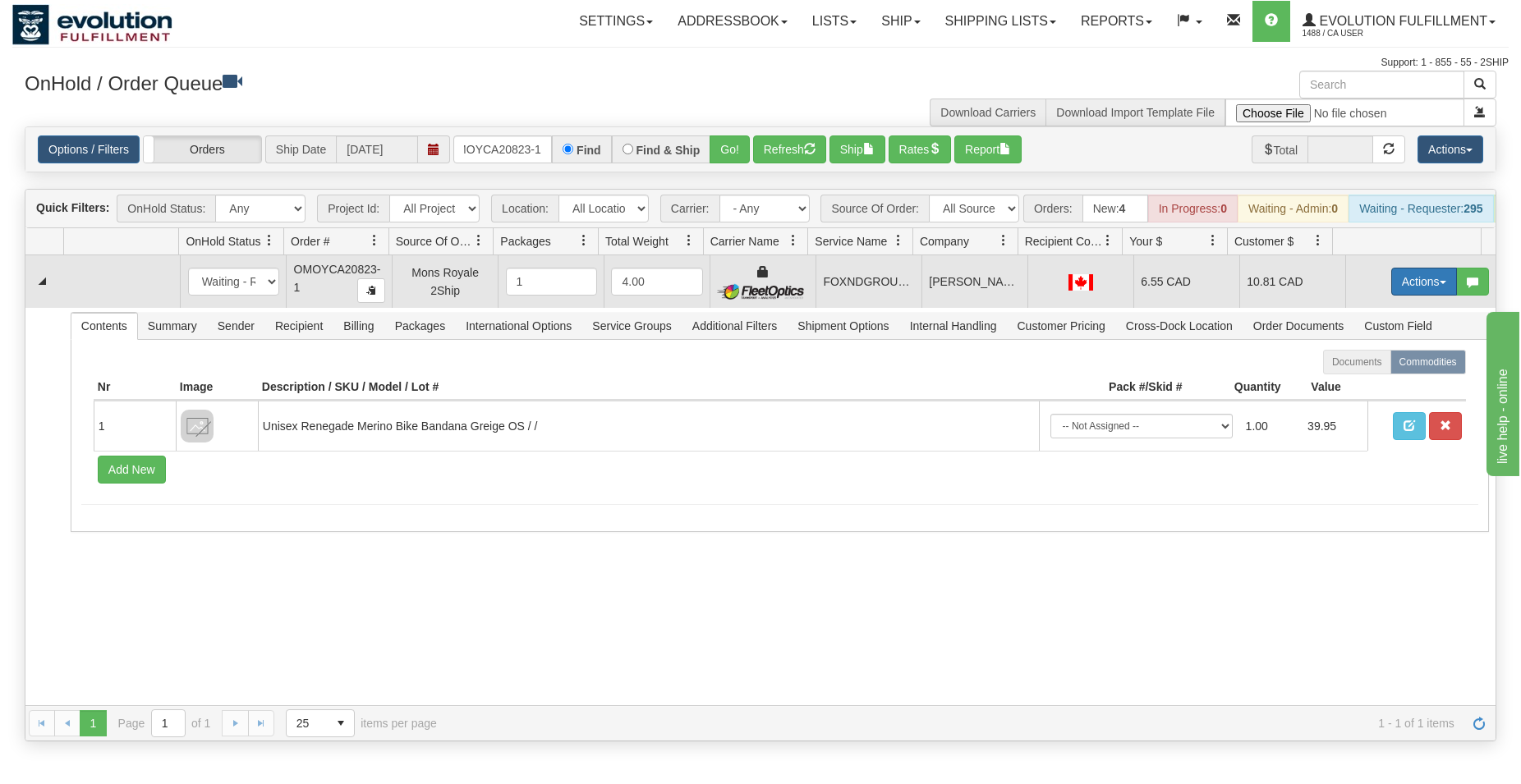
click at [1391, 295] on button "Actions" at bounding box center [1424, 281] width 66 height 28
click at [1348, 383] on span "Ship" at bounding box center [1357, 376] width 35 height 13
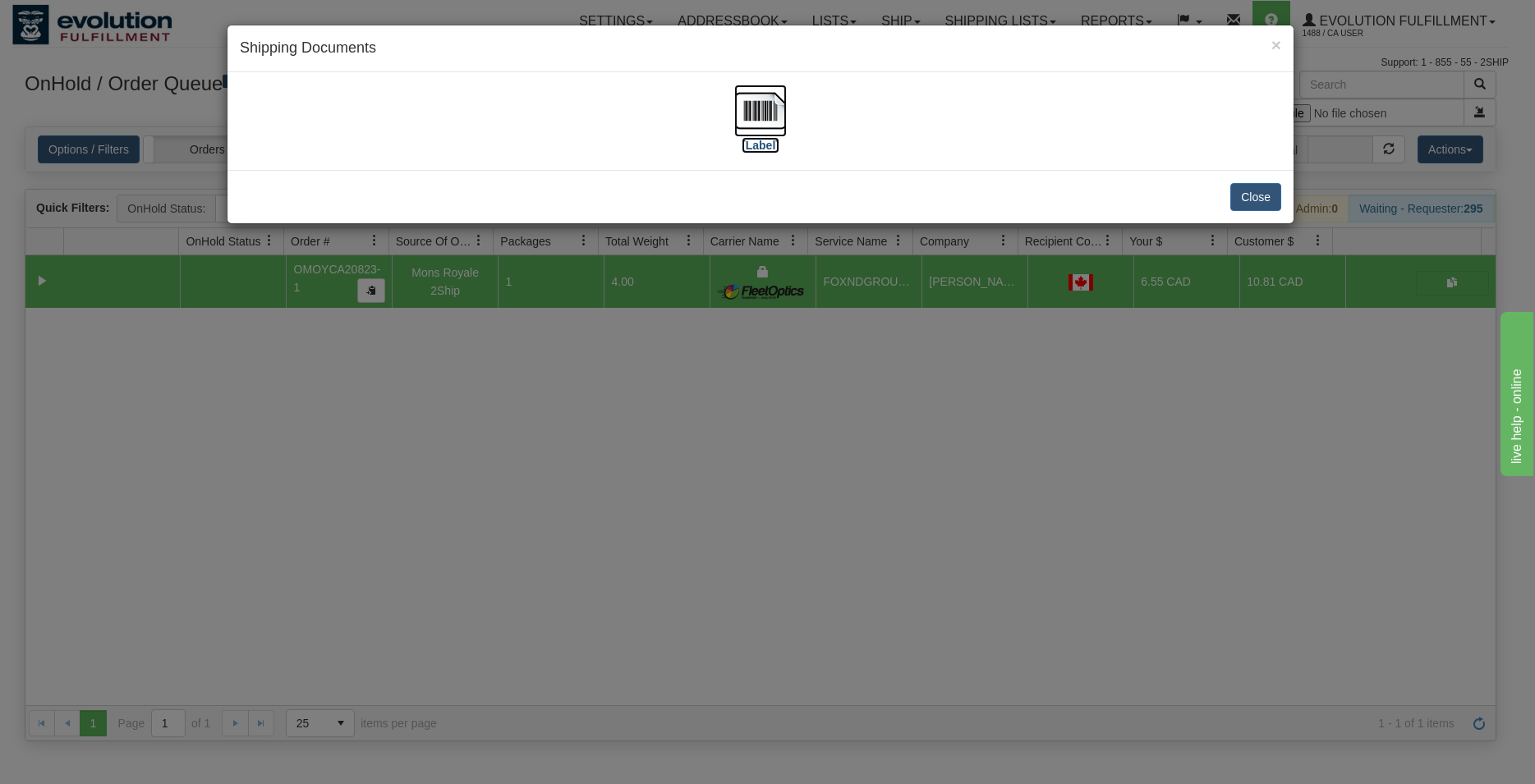
click at [767, 123] on img at bounding box center [760, 111] width 53 height 53
click at [1254, 183] on div "Close" at bounding box center [761, 196] width 1066 height 53
click at [1254, 215] on div "Close" at bounding box center [761, 196] width 1066 height 53
drag, startPoint x: 1255, startPoint y: 193, endPoint x: 975, endPoint y: 193, distance: 280.0
click at [1255, 193] on button "Close" at bounding box center [1255, 196] width 51 height 28
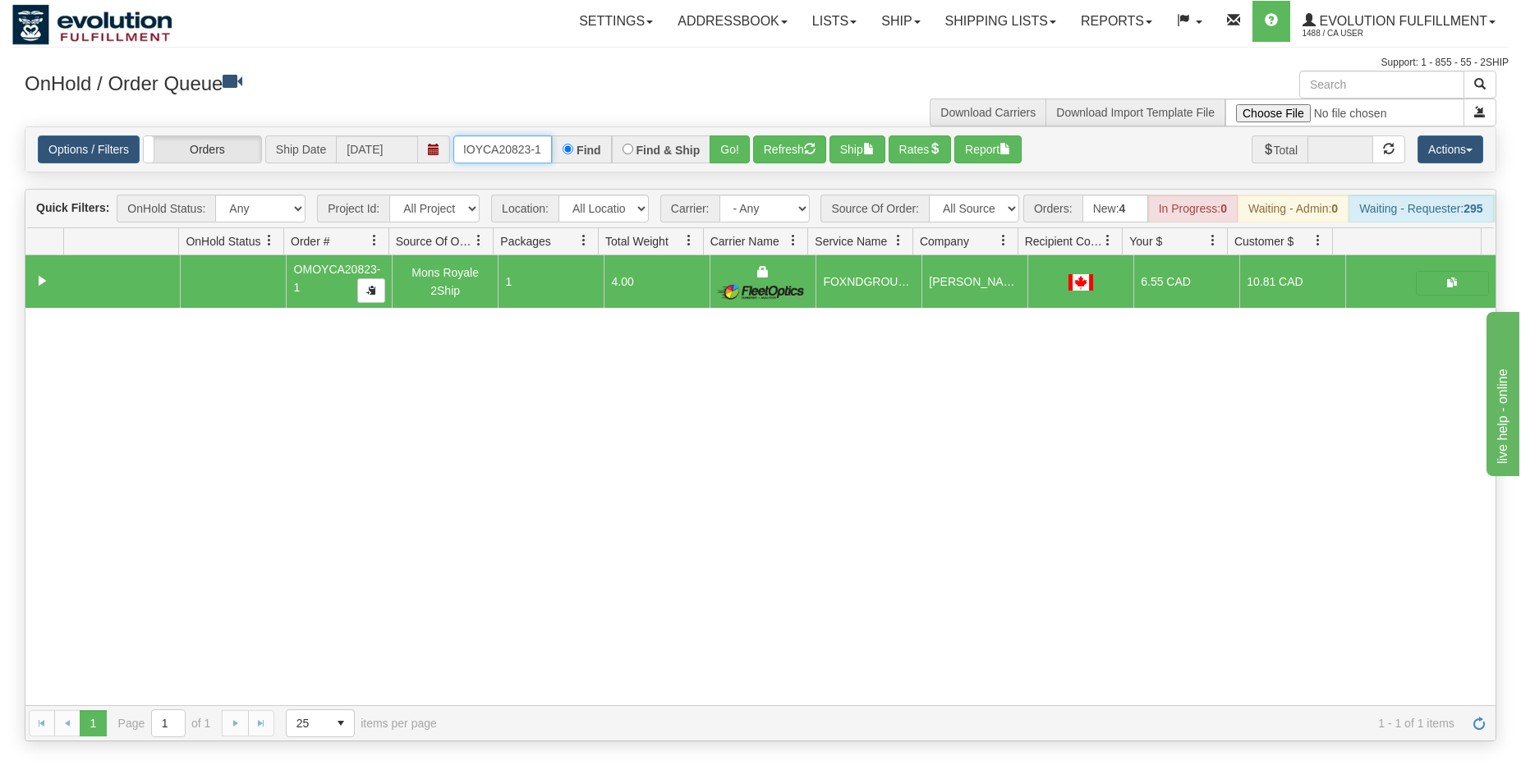
click at [526, 155] on input "OMOYCA20823-1" at bounding box center [502, 150] width 99 height 28
click at [733, 144] on button "Go!" at bounding box center [730, 150] width 40 height 28
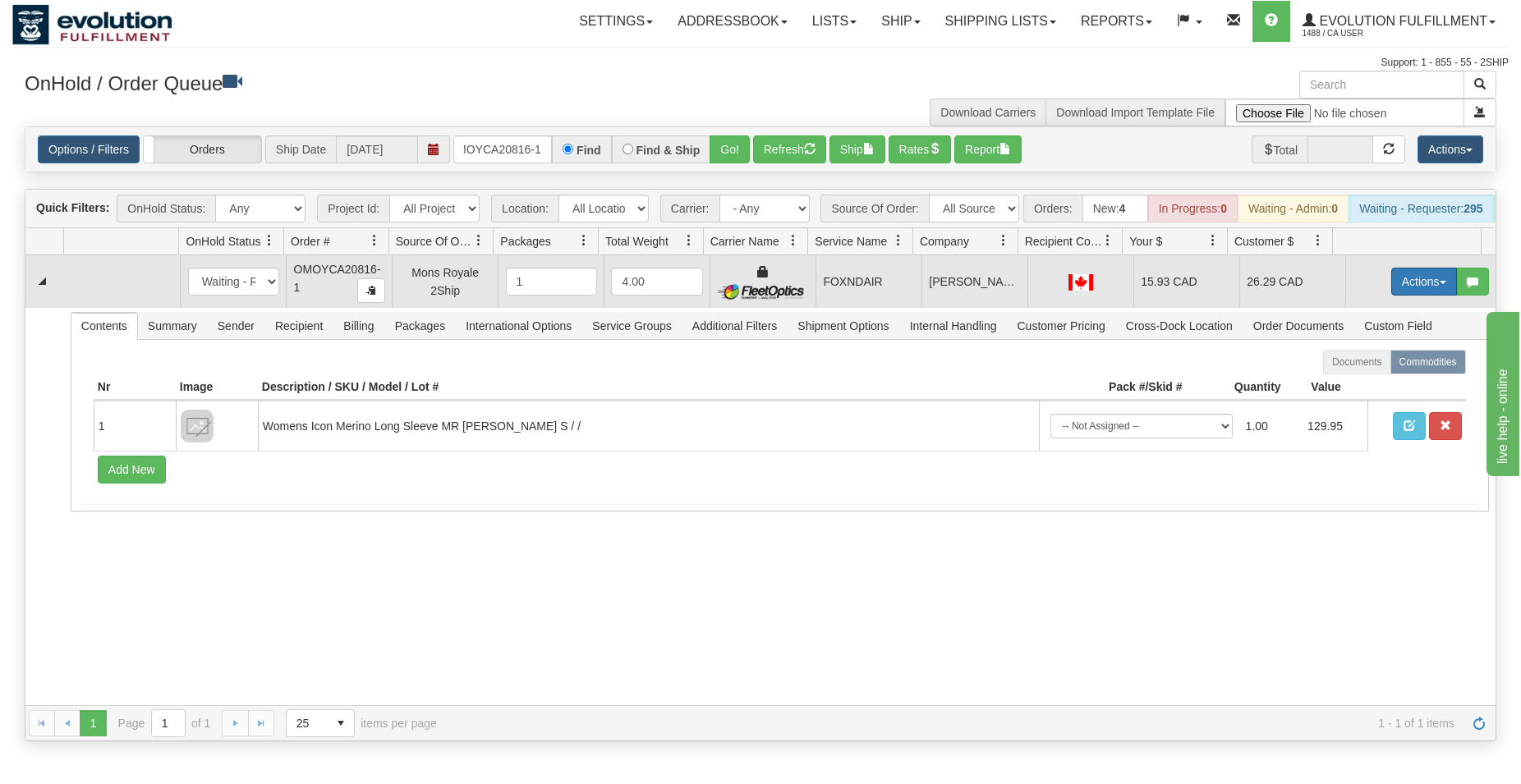
click at [1405, 294] on button "Actions" at bounding box center [1424, 281] width 66 height 28
click at [1346, 383] on span "Ship" at bounding box center [1357, 376] width 35 height 13
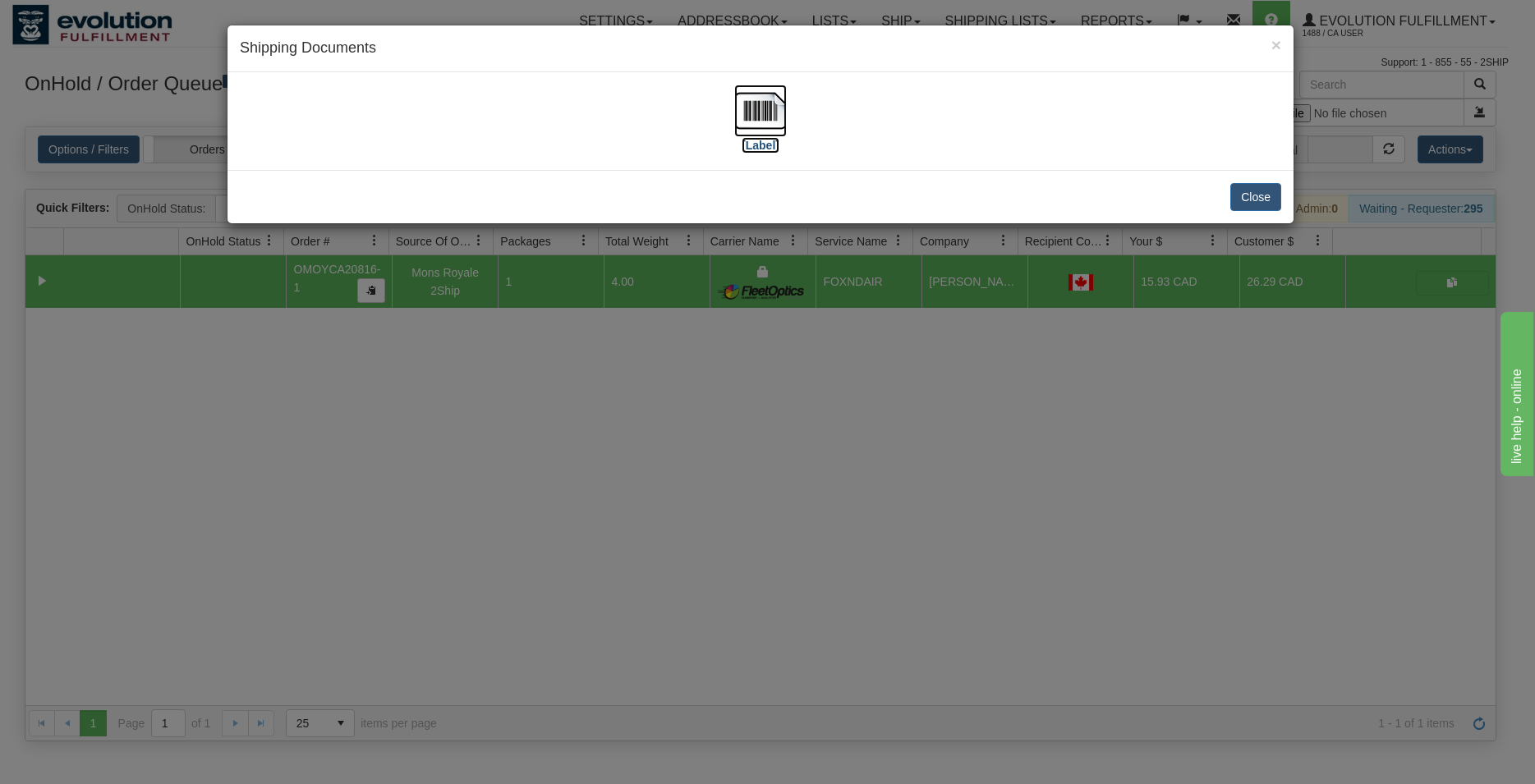
click at [777, 106] on img at bounding box center [760, 111] width 53 height 53
click at [1241, 198] on button "Close" at bounding box center [1255, 196] width 51 height 28
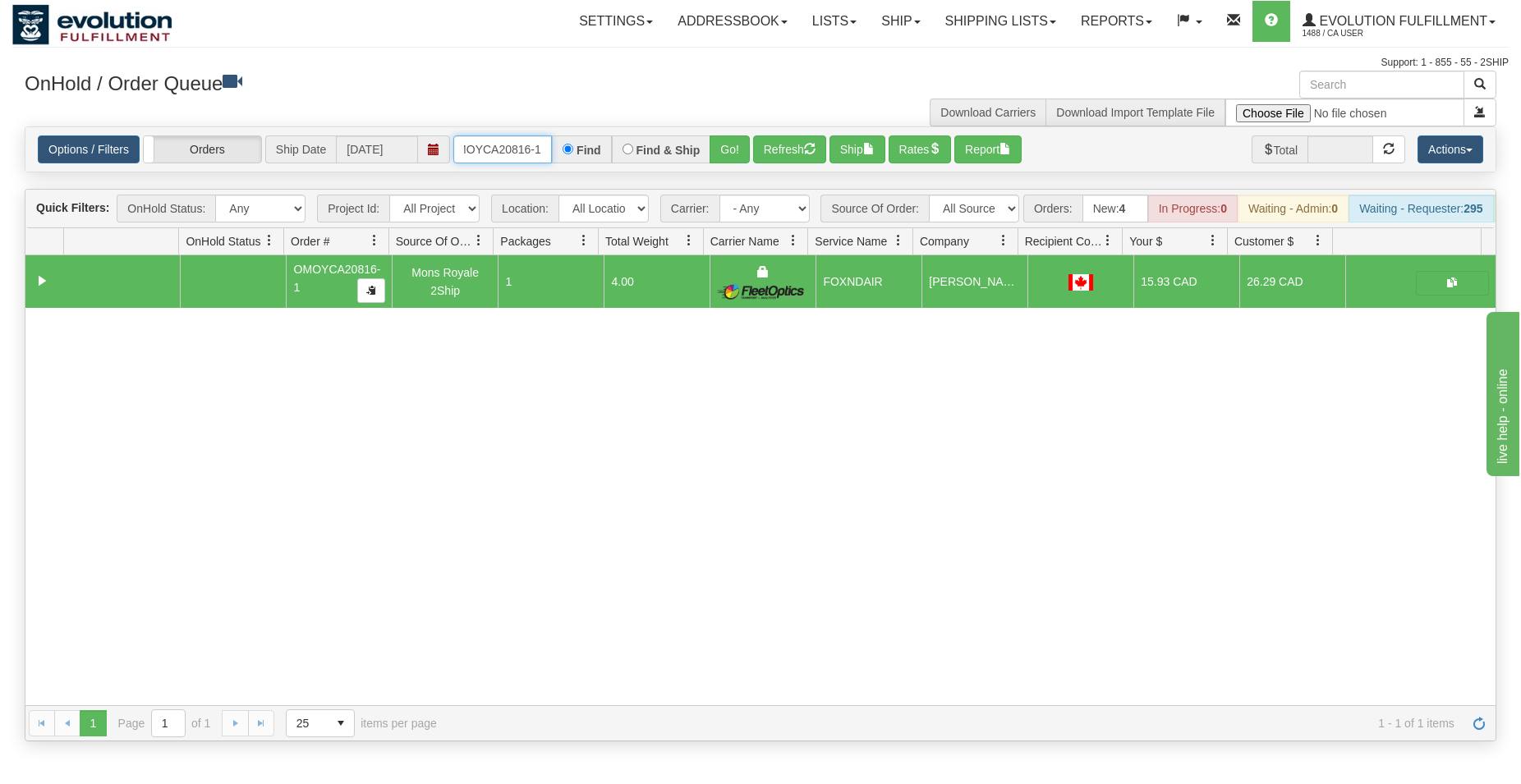
click at [504, 146] on input "OMOYCA20816-1" at bounding box center [502, 150] width 99 height 28
type input "ORSCEVO-W012856"
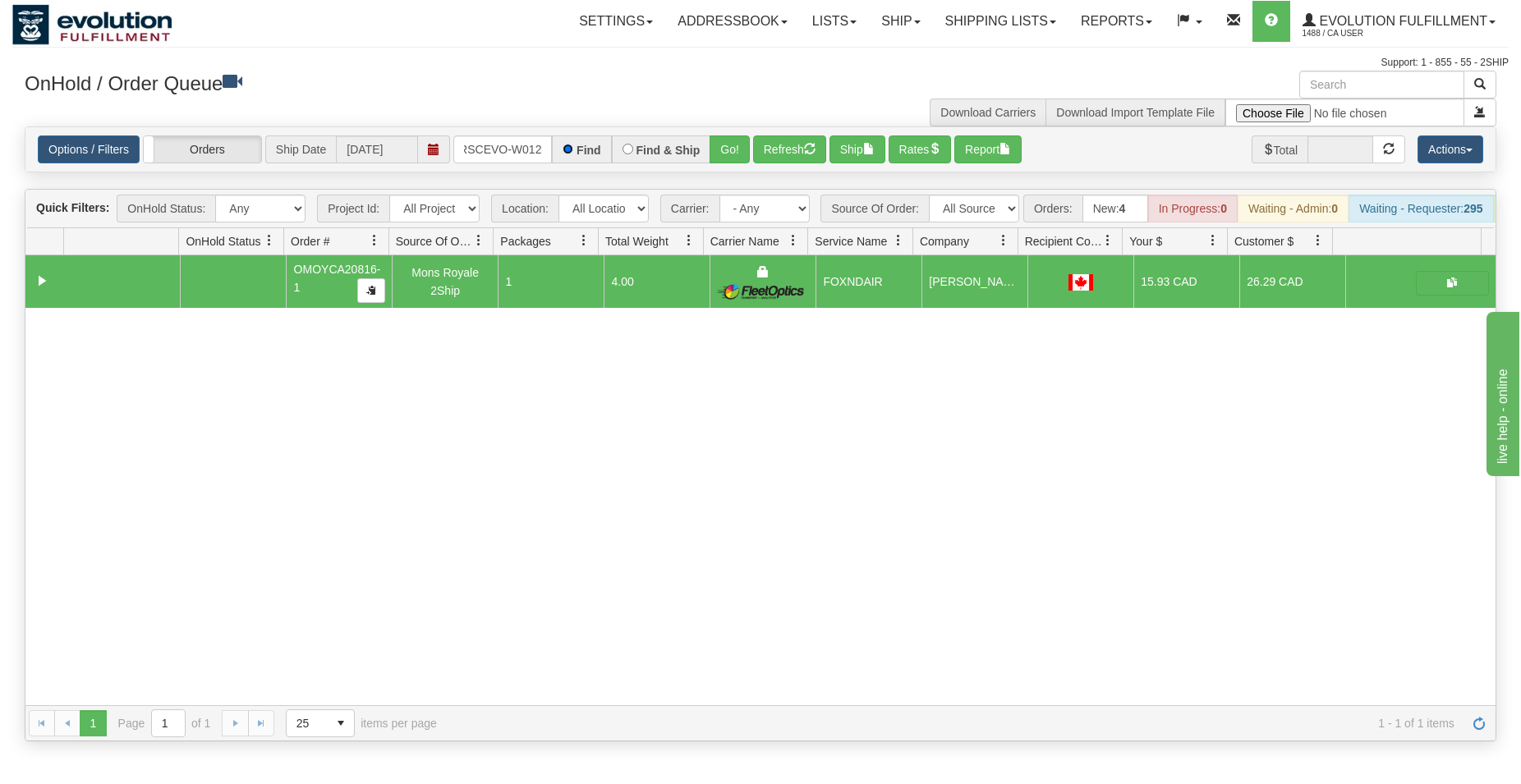
scroll to position [0, 34]
click at [728, 158] on button "Go!" at bounding box center [730, 150] width 40 height 28
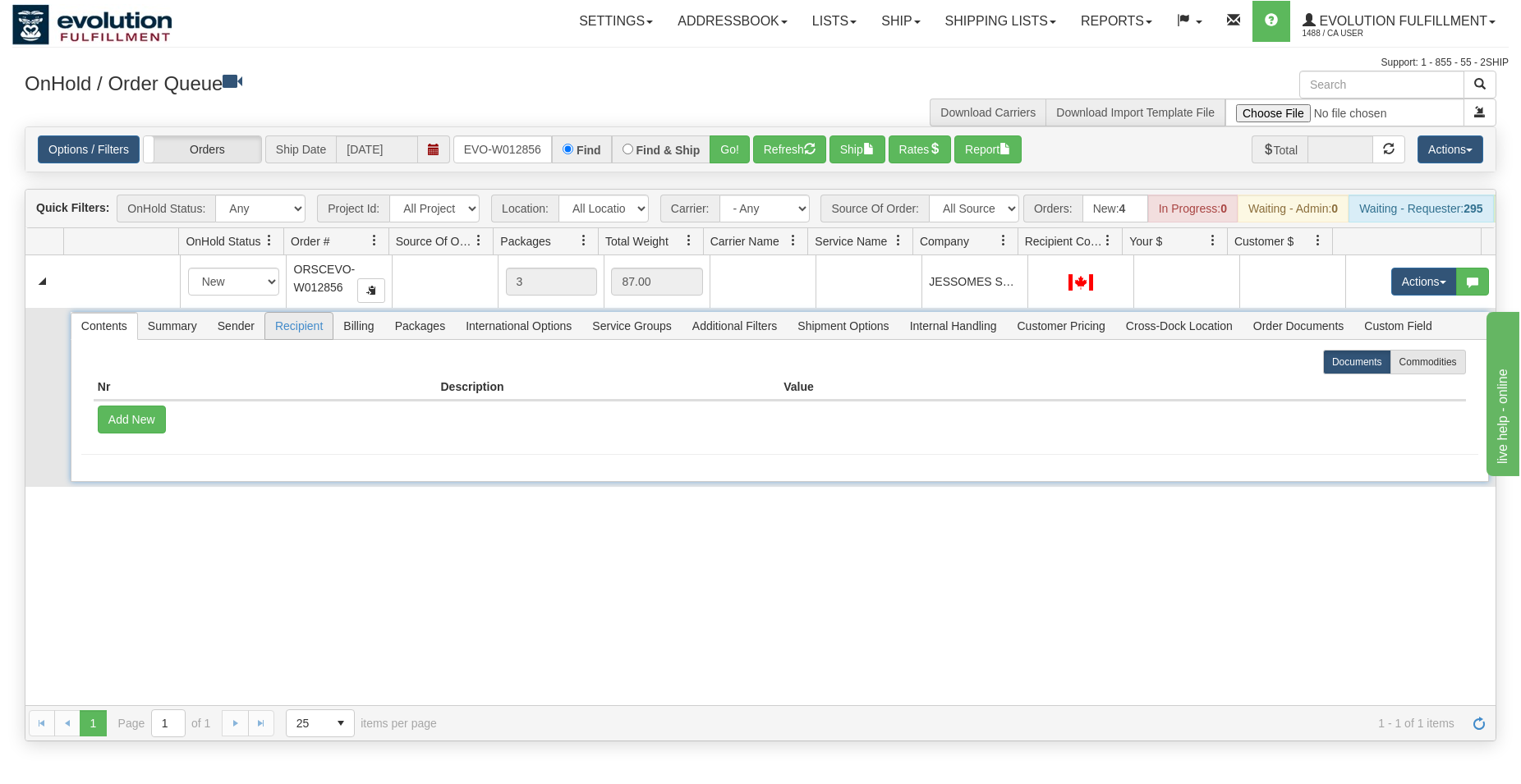
click at [314, 339] on span "Recipient" at bounding box center [298, 325] width 67 height 26
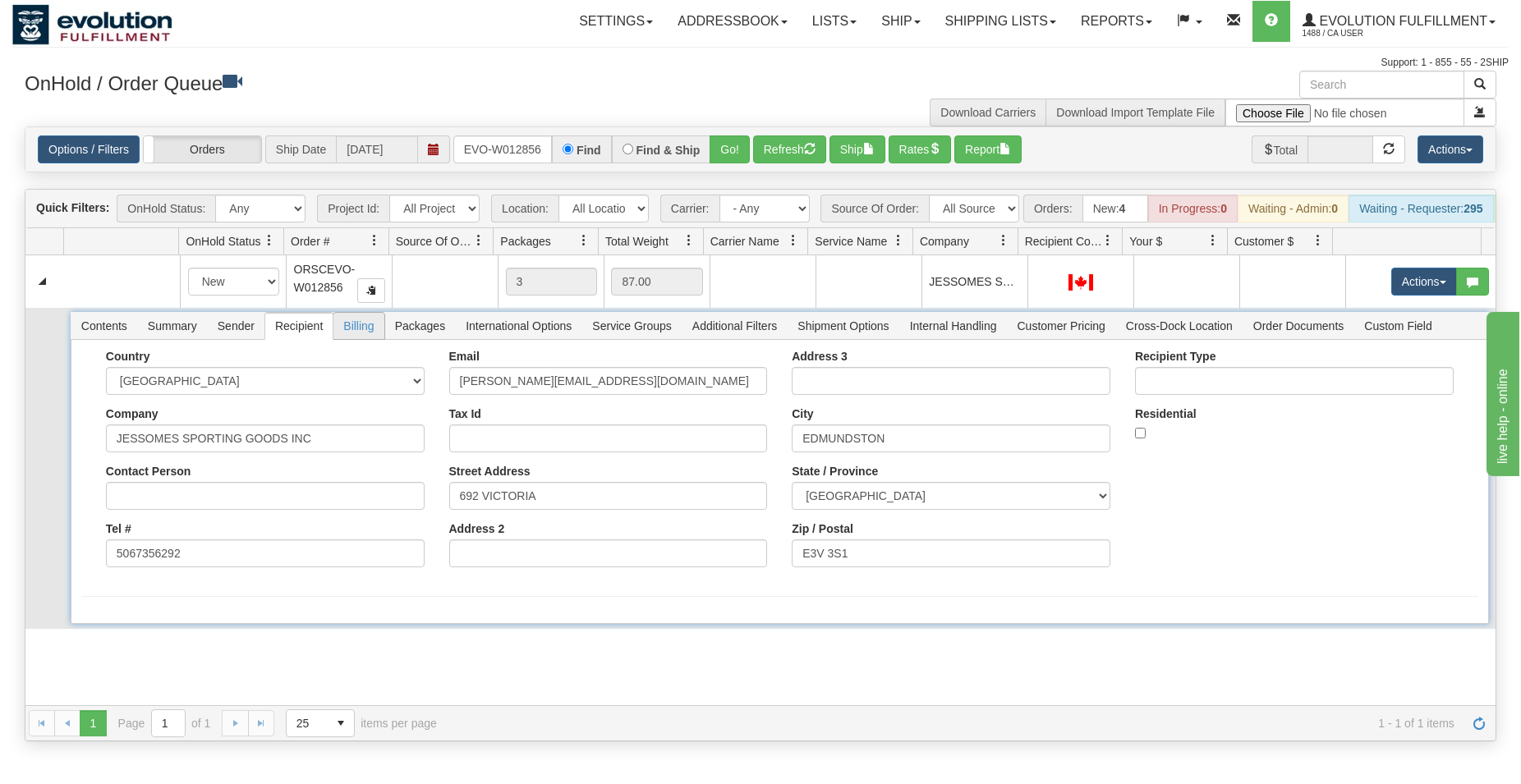
click at [357, 339] on span "Billing" at bounding box center [358, 325] width 50 height 26
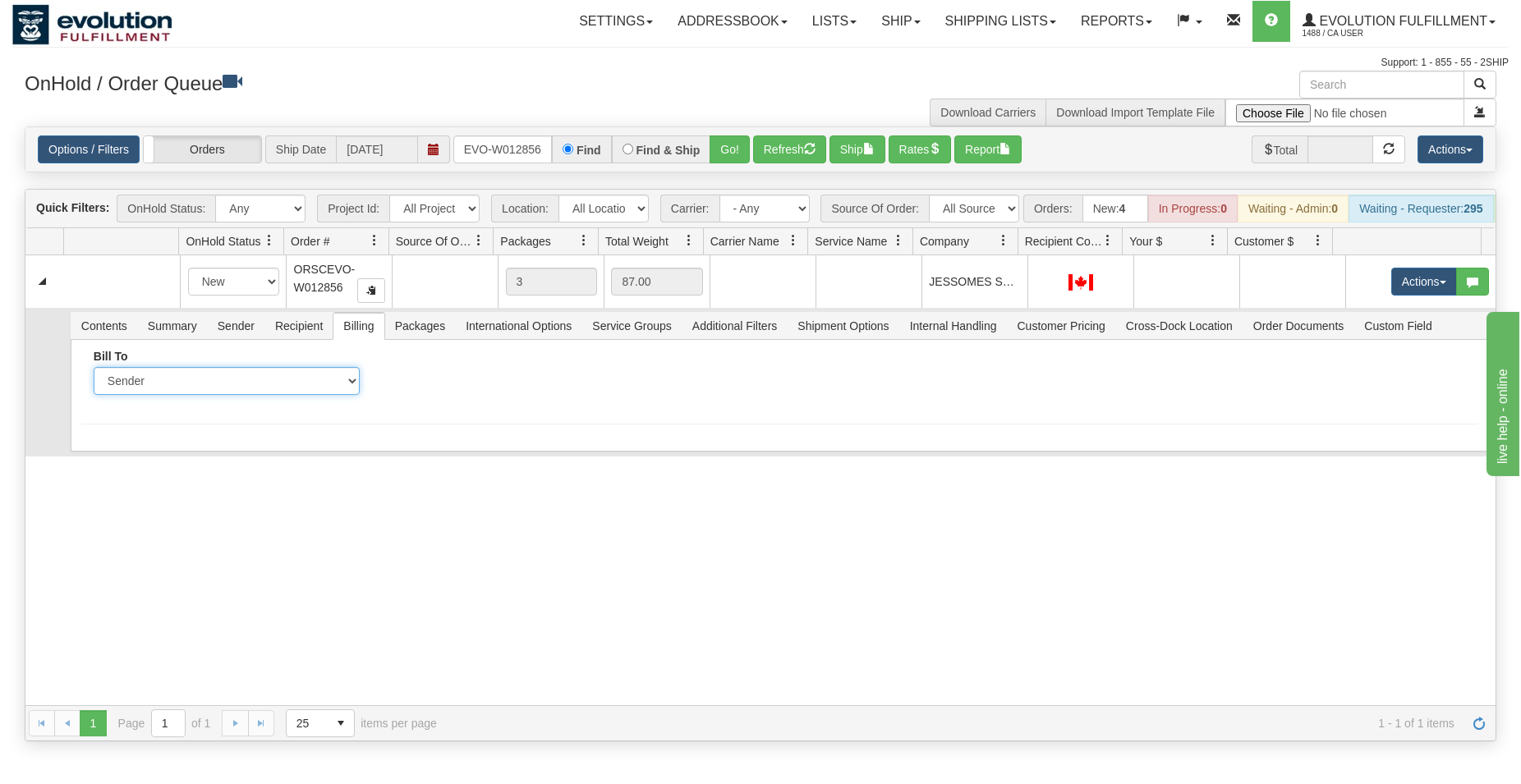
select select "2"
click option "Recipient" at bounding box center [0, 0] width 0 height 0
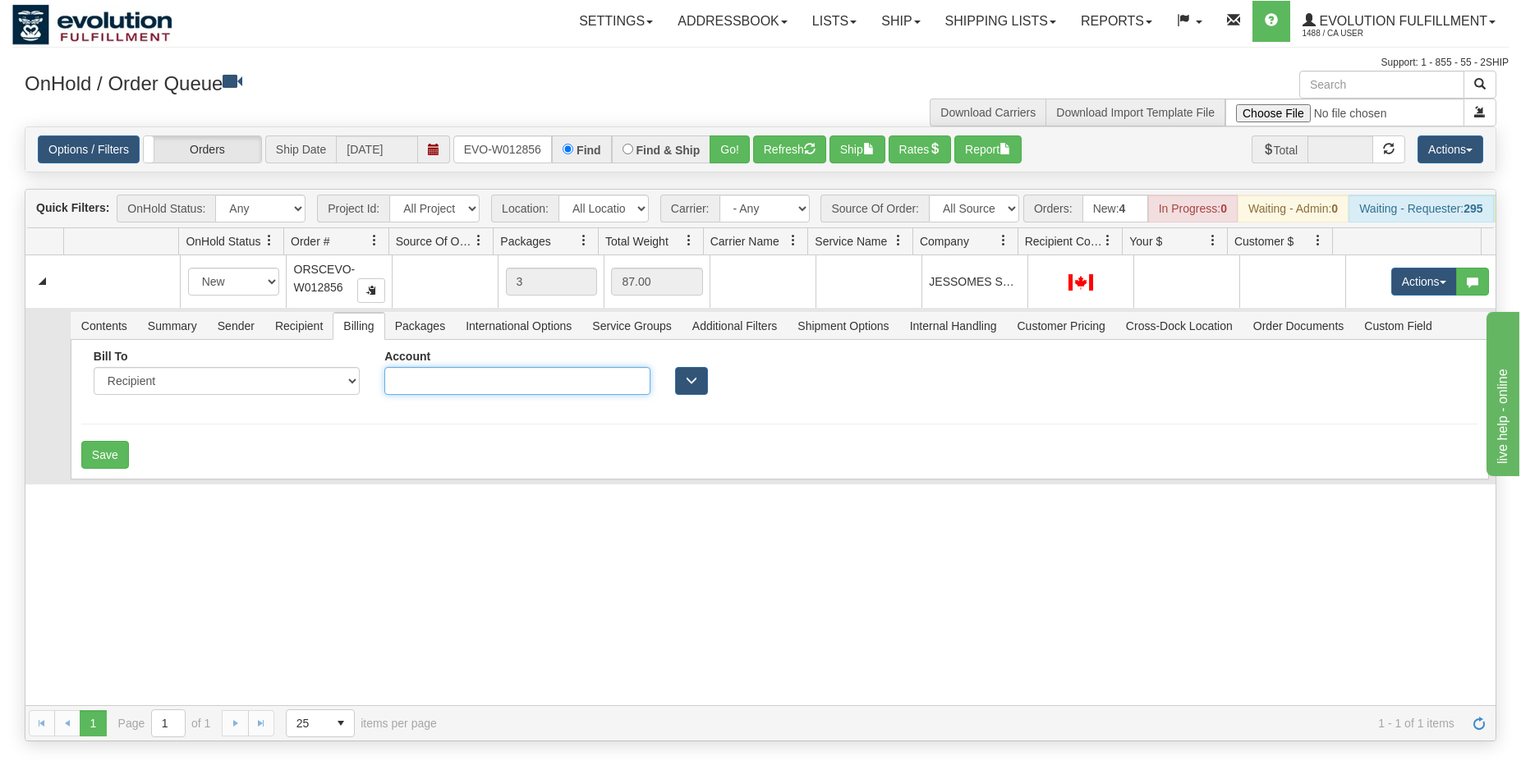
click at [421, 395] on input "Account" at bounding box center [517, 381] width 266 height 28
type input "3663232"
click at [112, 469] on button "Save" at bounding box center [105, 455] width 48 height 28
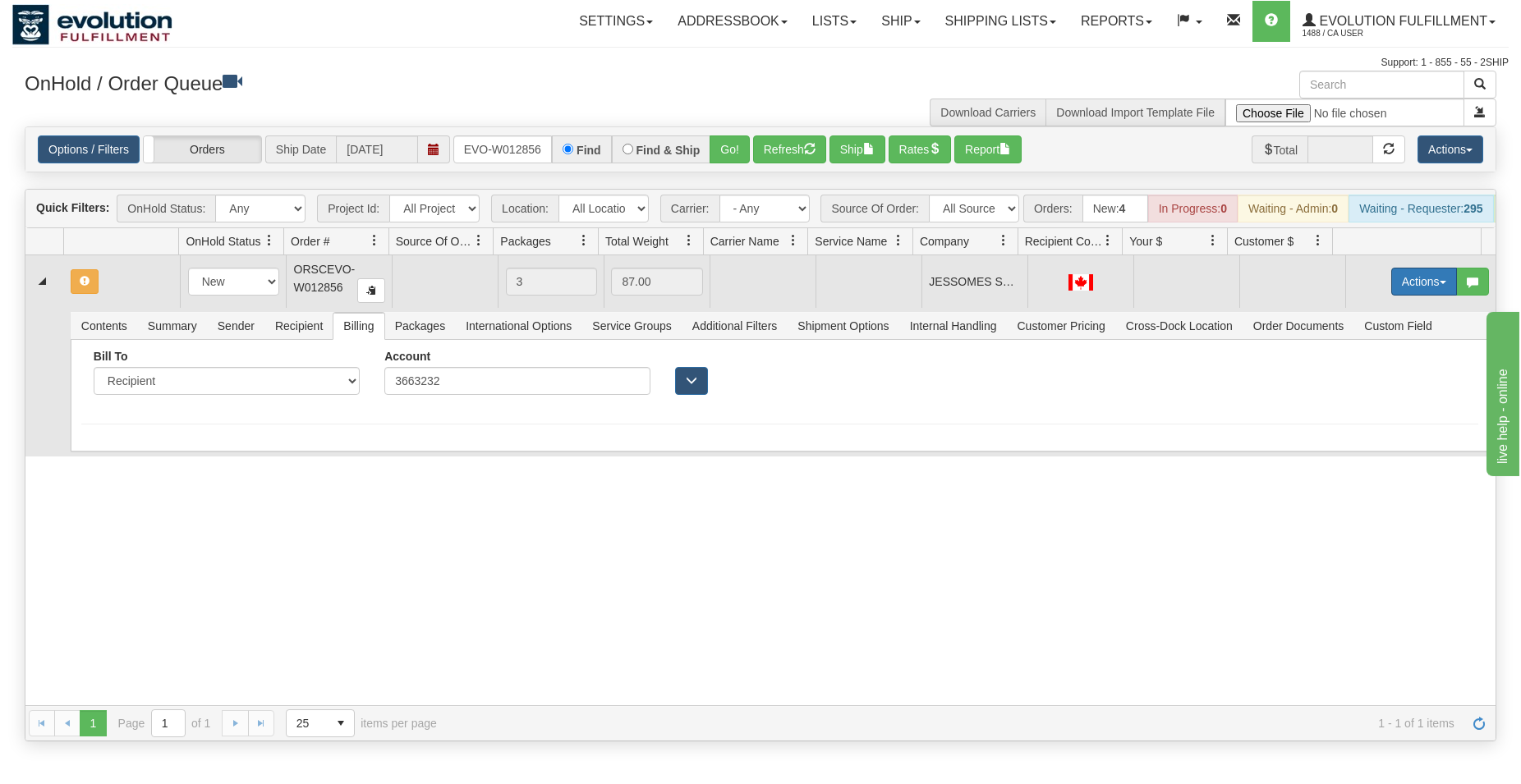
click at [1410, 295] on button "Actions" at bounding box center [1424, 281] width 66 height 28
click at [1391, 362] on span "Rate All Services" at bounding box center [1389, 355] width 99 height 13
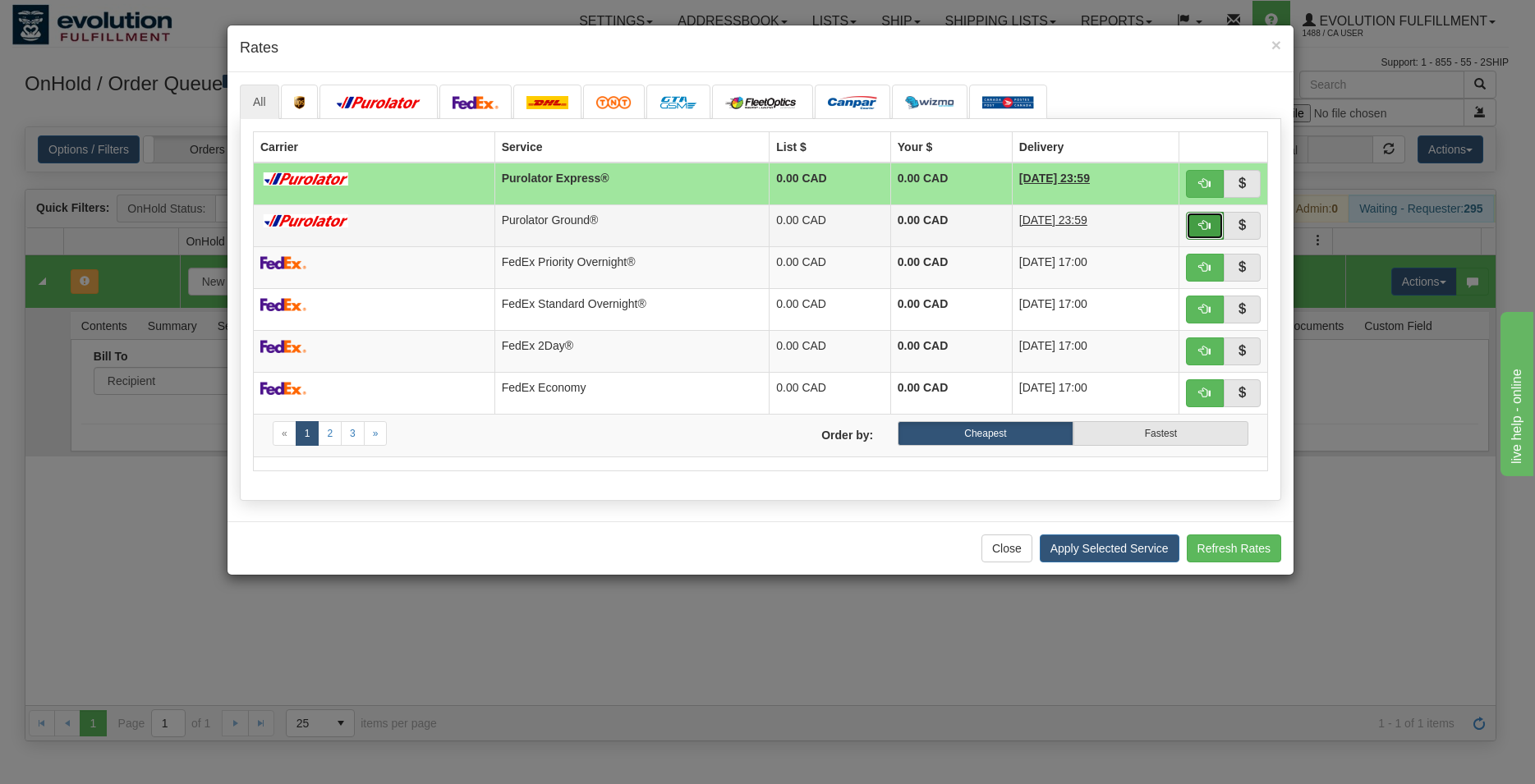
click at [1212, 223] on button "button" at bounding box center [1205, 225] width 38 height 28
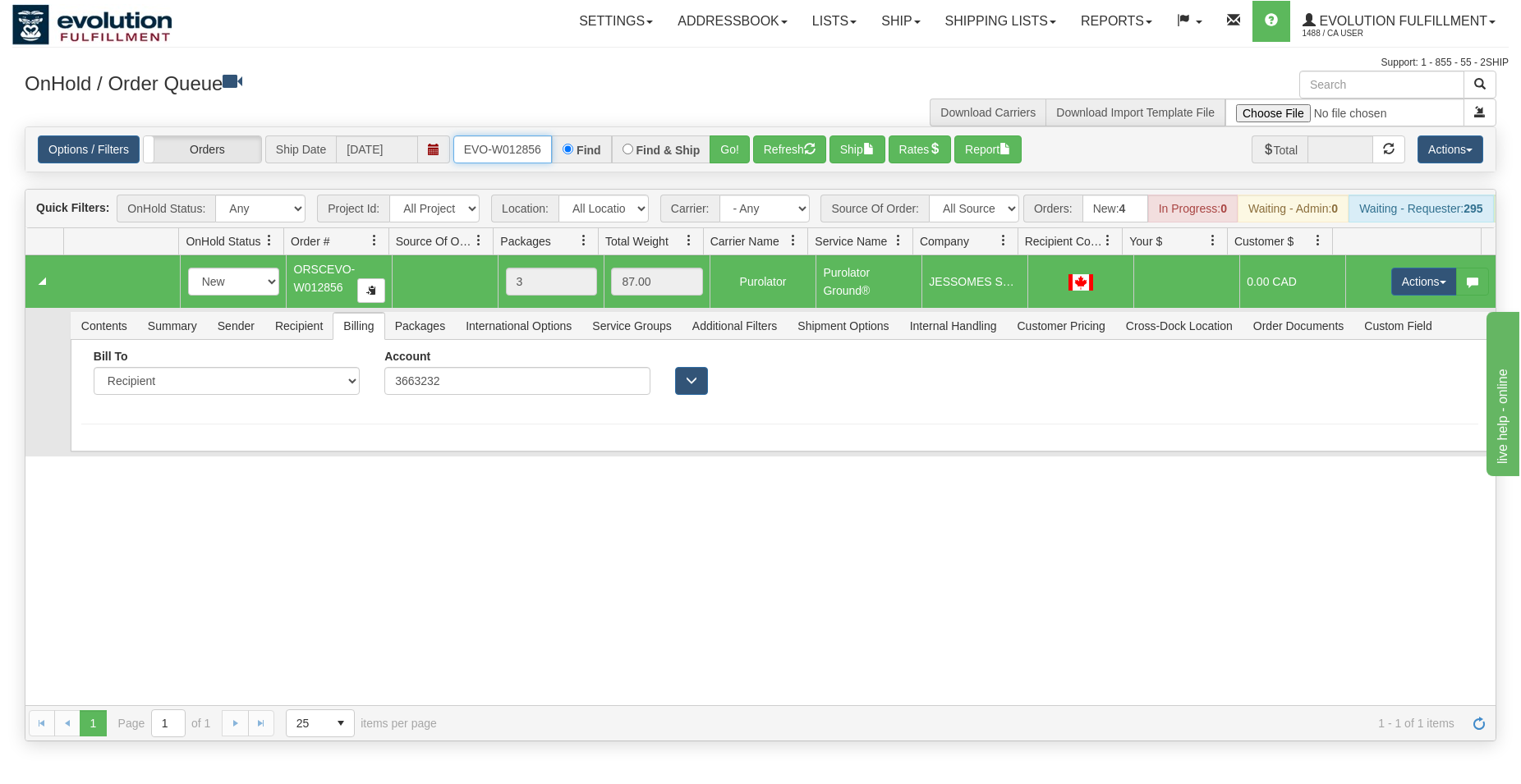
click at [512, 154] on input "ORSCEVO-W012856" at bounding box center [502, 150] width 99 height 28
type input "ORSCEVO-W012936"
click at [731, 150] on button "Go!" at bounding box center [730, 150] width 40 height 28
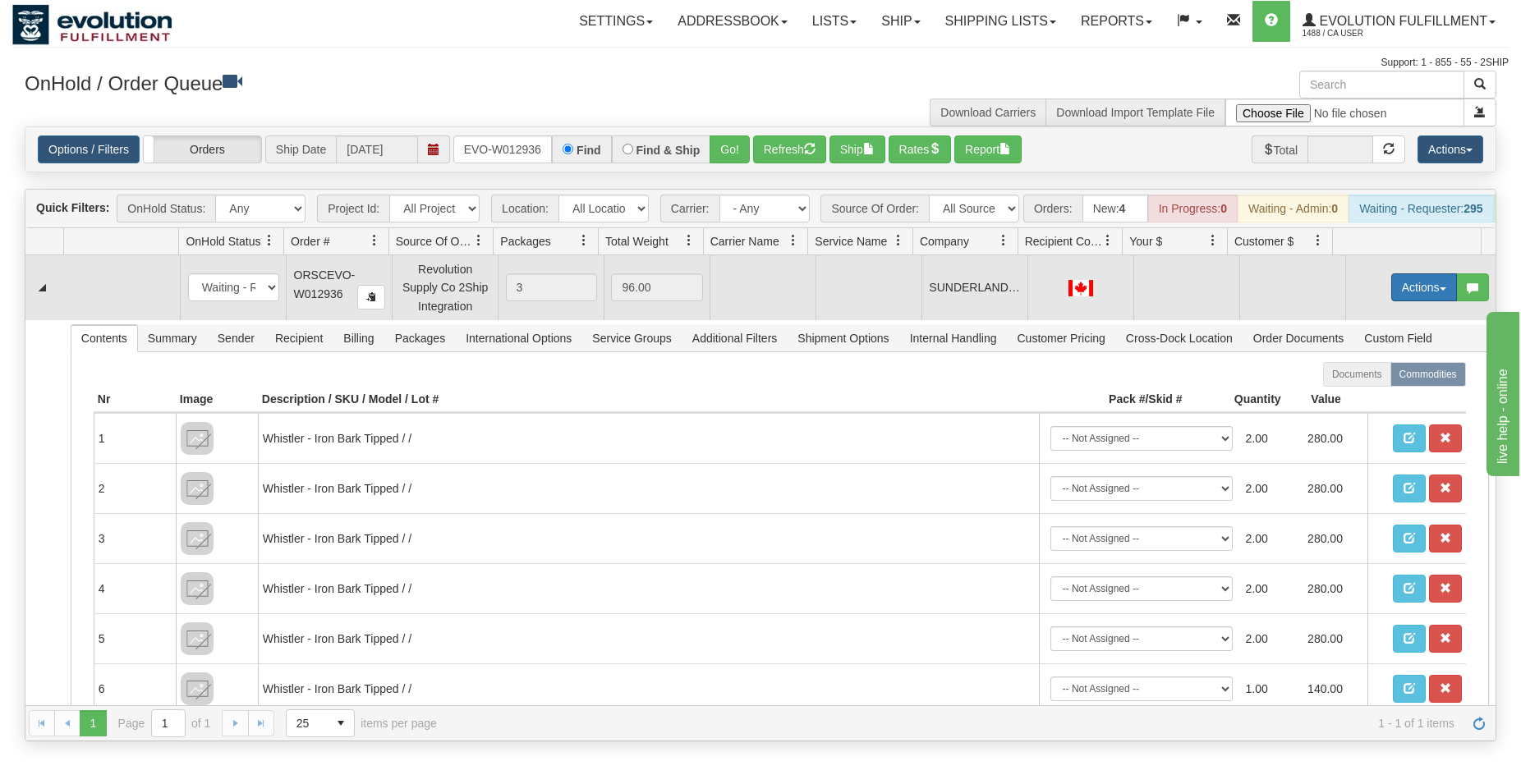
click at [1412, 298] on button "Actions" at bounding box center [1424, 287] width 66 height 28
click at [1364, 346] on span "Refresh Rates" at bounding box center [1382, 339] width 85 height 13
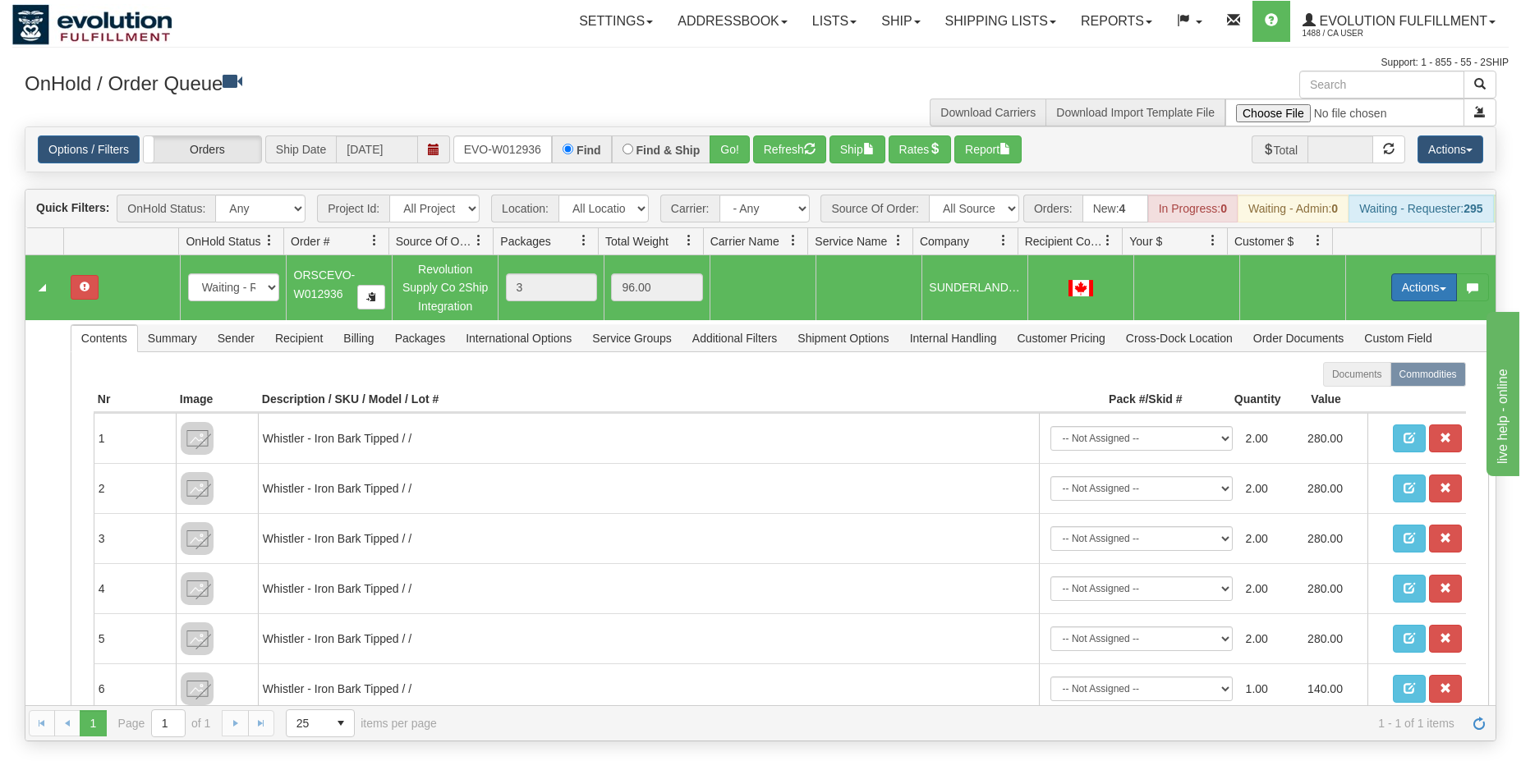
click at [1401, 301] on button "Actions" at bounding box center [1424, 287] width 66 height 28
click at [1364, 368] on span "Rate All Services" at bounding box center [1389, 360] width 99 height 13
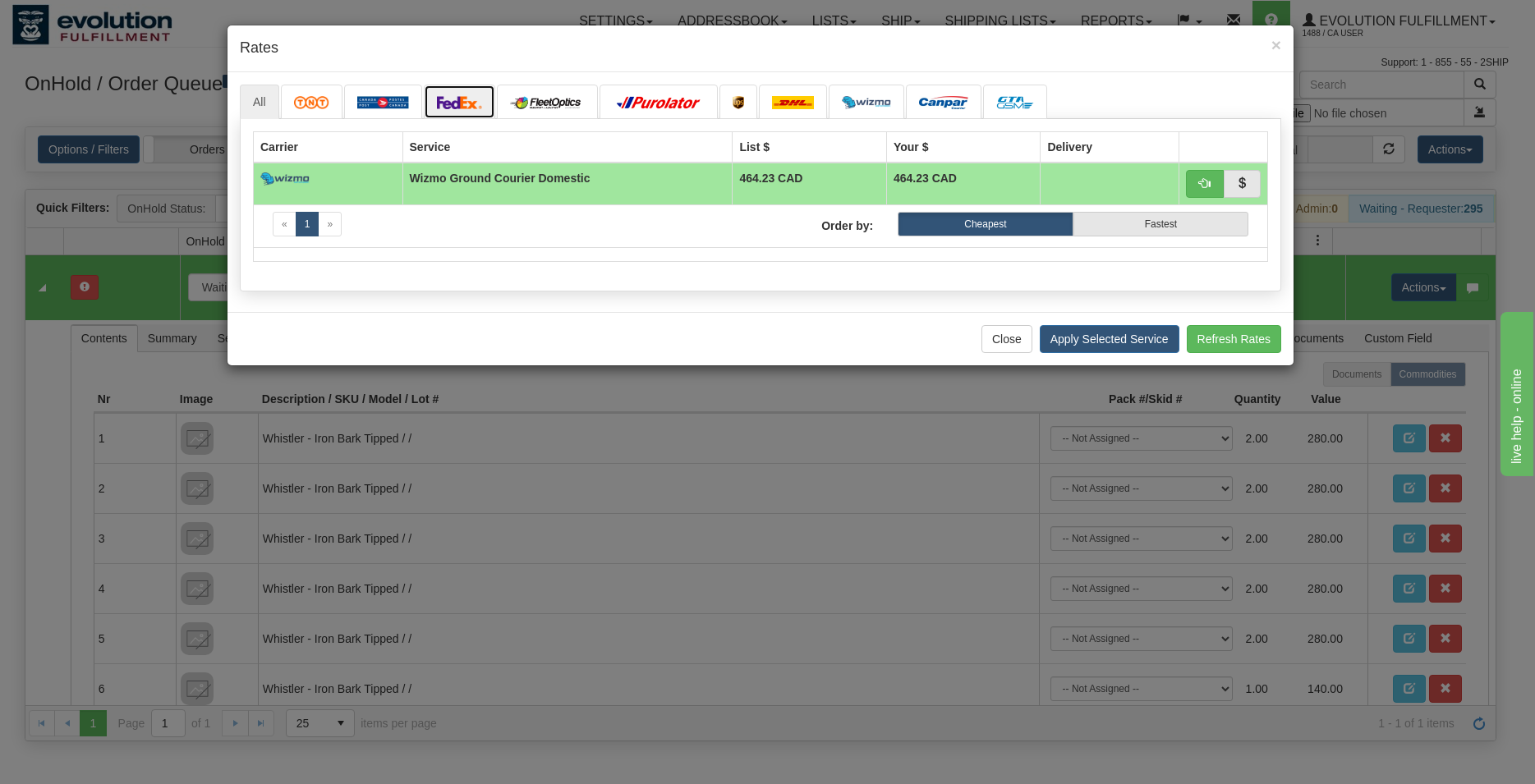
click at [443, 95] on link at bounding box center [460, 102] width 72 height 35
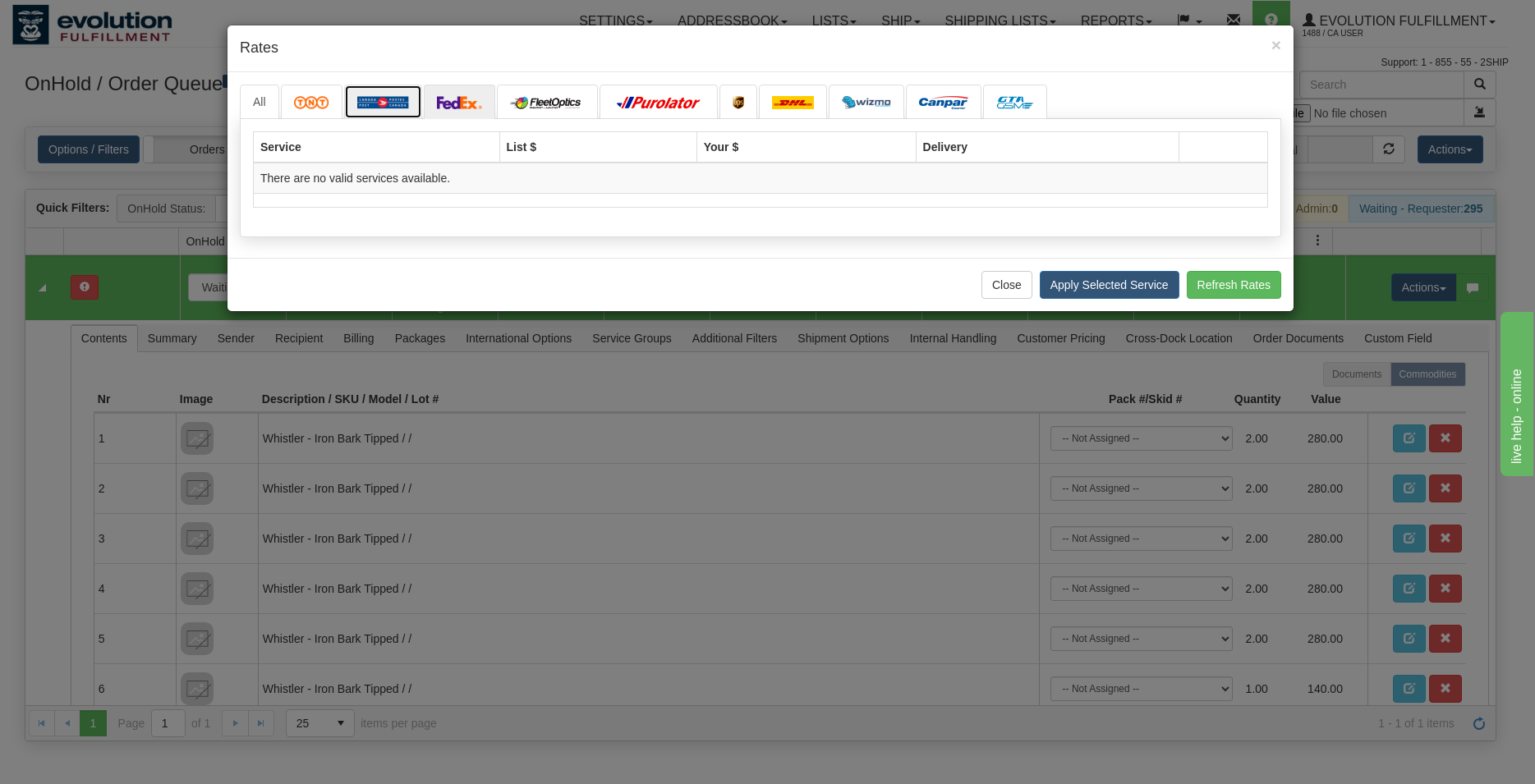
click at [363, 106] on img at bounding box center [383, 102] width 52 height 13
click at [467, 97] on img at bounding box center [460, 102] width 46 height 13
click at [1278, 46] on span "×" at bounding box center [1277, 44] width 10 height 19
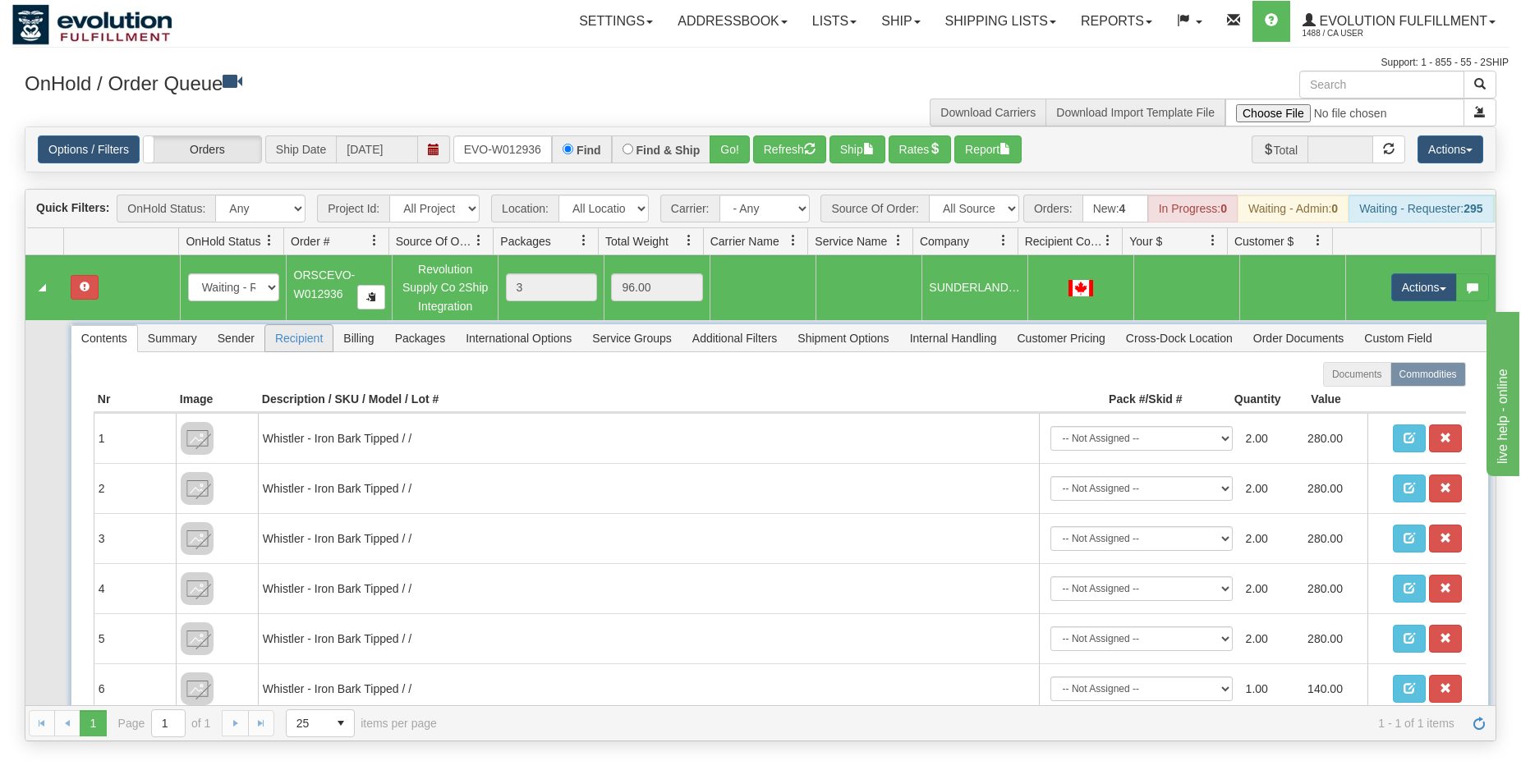
click at [302, 351] on span "Recipient" at bounding box center [298, 338] width 67 height 26
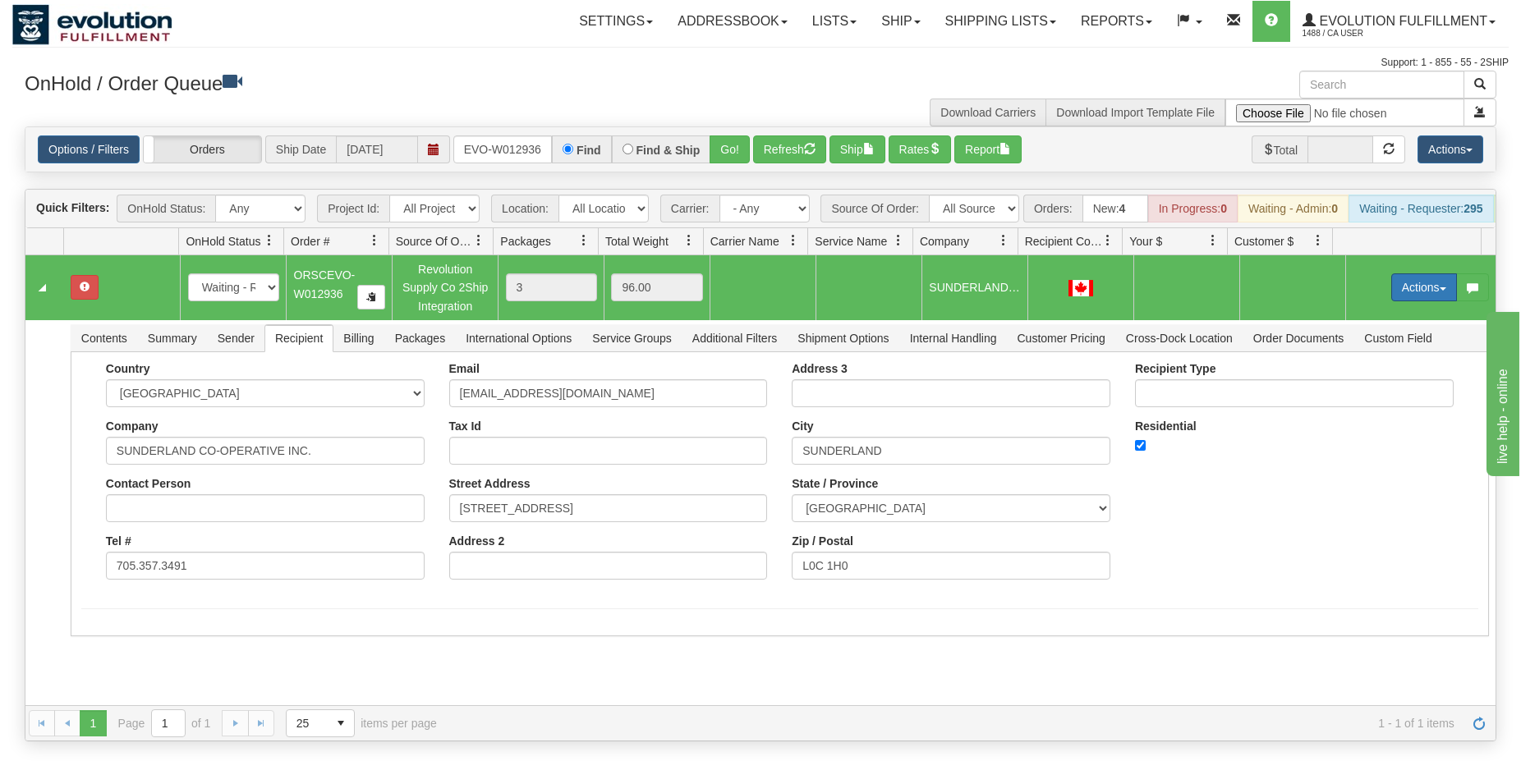
click at [1395, 301] on button "Actions" at bounding box center [1424, 287] width 66 height 28
click at [1368, 368] on link "Rate All Services" at bounding box center [1390, 360] width 132 height 21
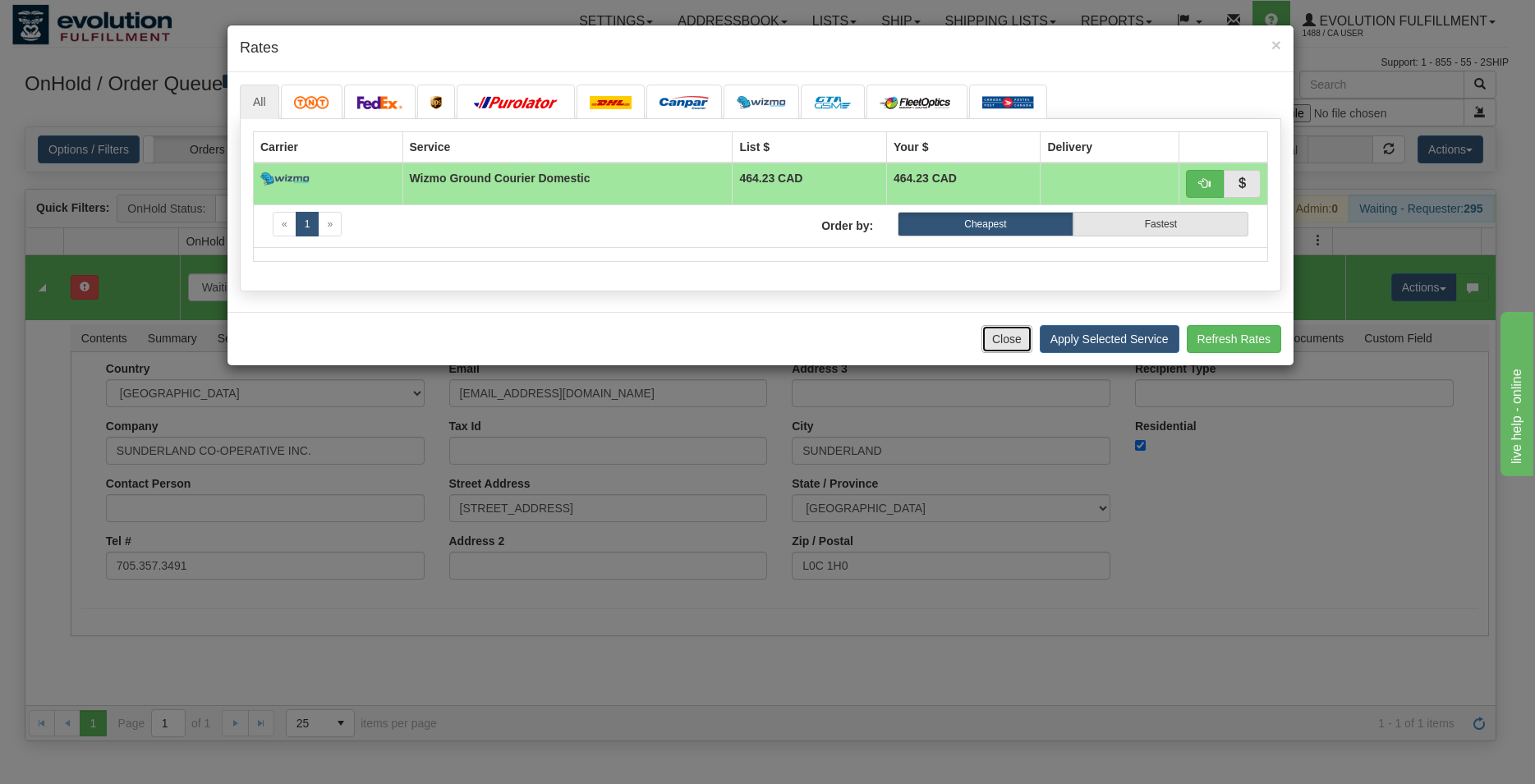
click at [1012, 335] on button "Close" at bounding box center [1006, 339] width 51 height 28
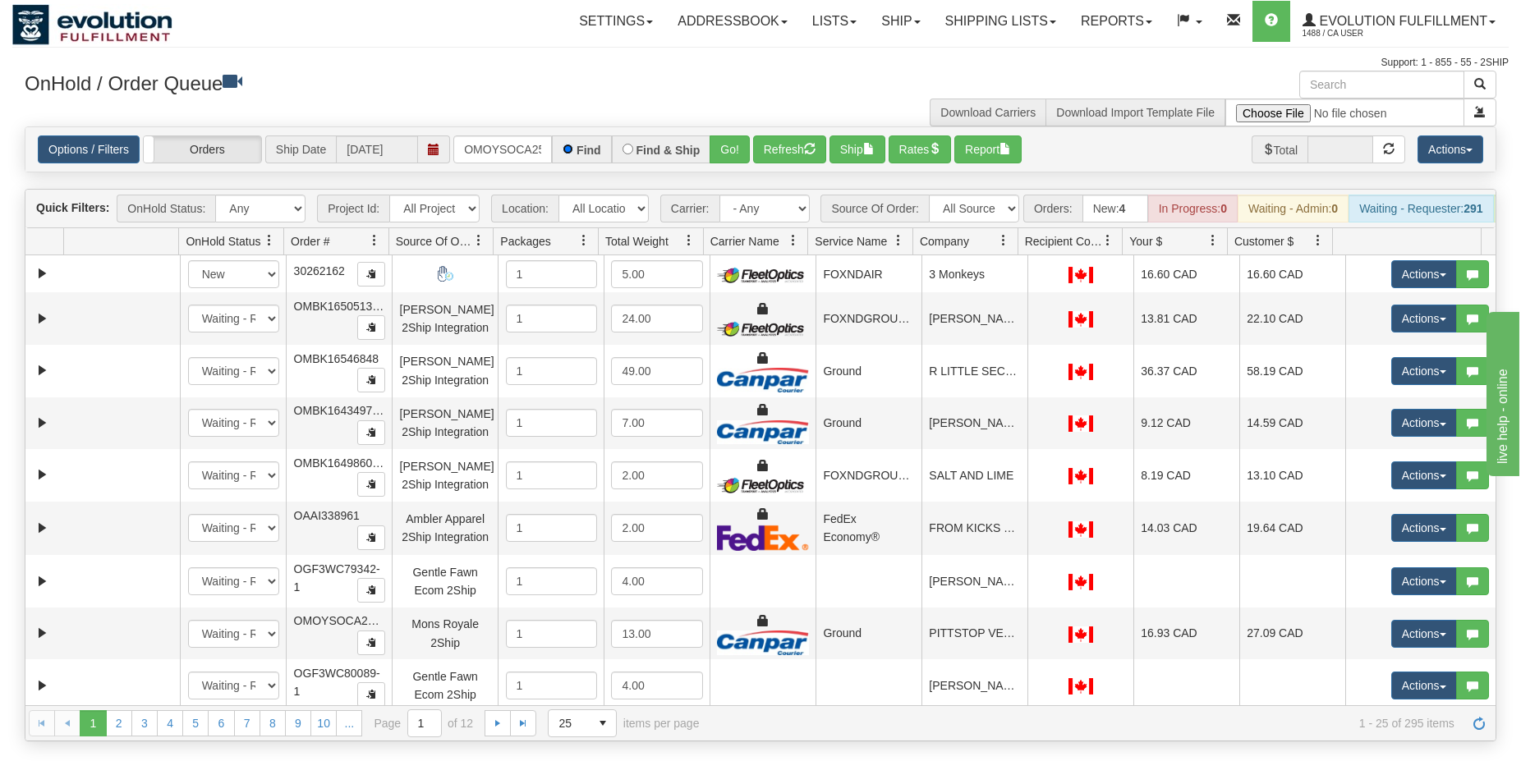
scroll to position [0, 22]
click at [737, 149] on button "Go!" at bounding box center [730, 150] width 40 height 28
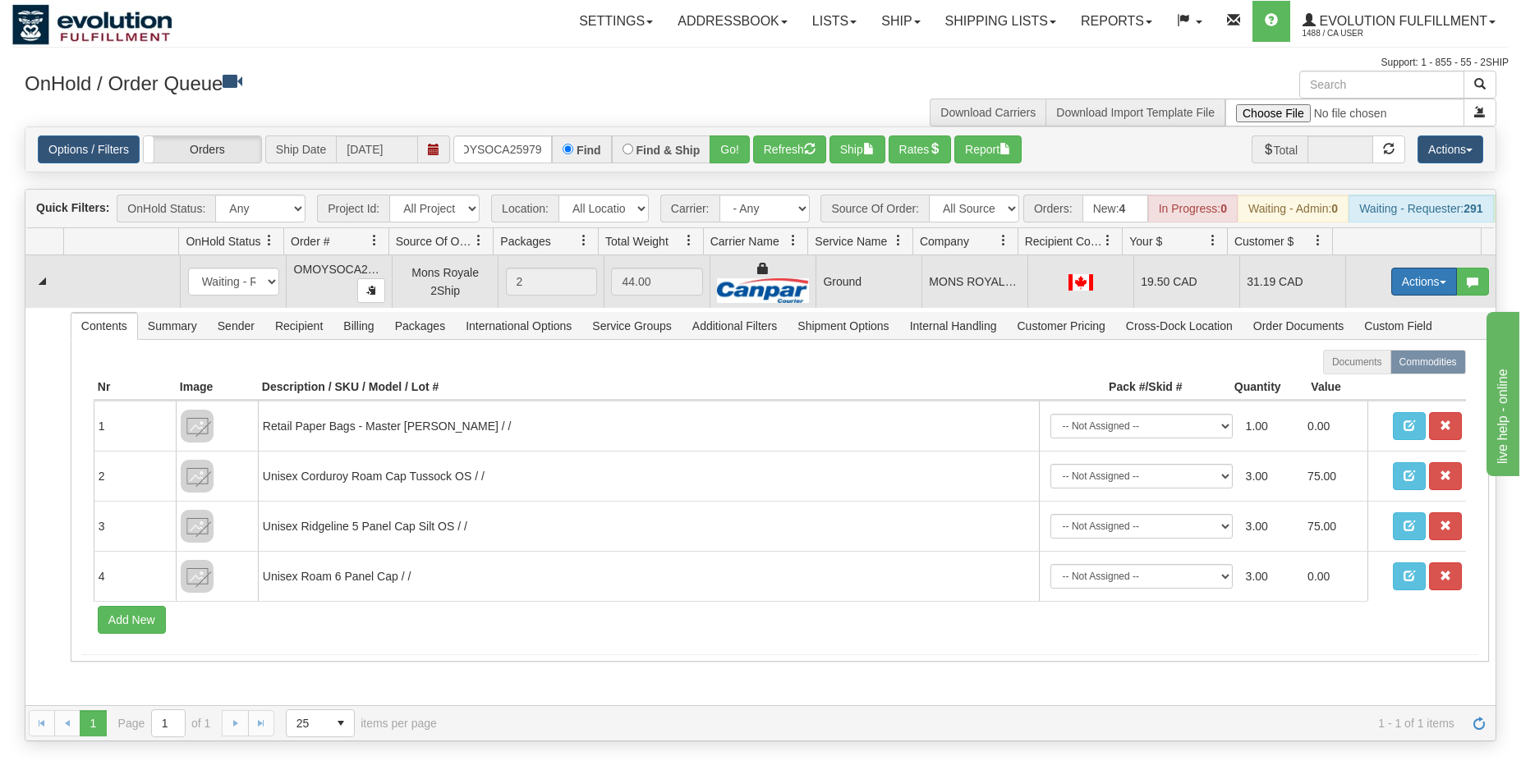
click at [1404, 295] on button "Actions" at bounding box center [1424, 281] width 66 height 28
click at [1365, 362] on span "Rate All Services" at bounding box center [1389, 355] width 99 height 13
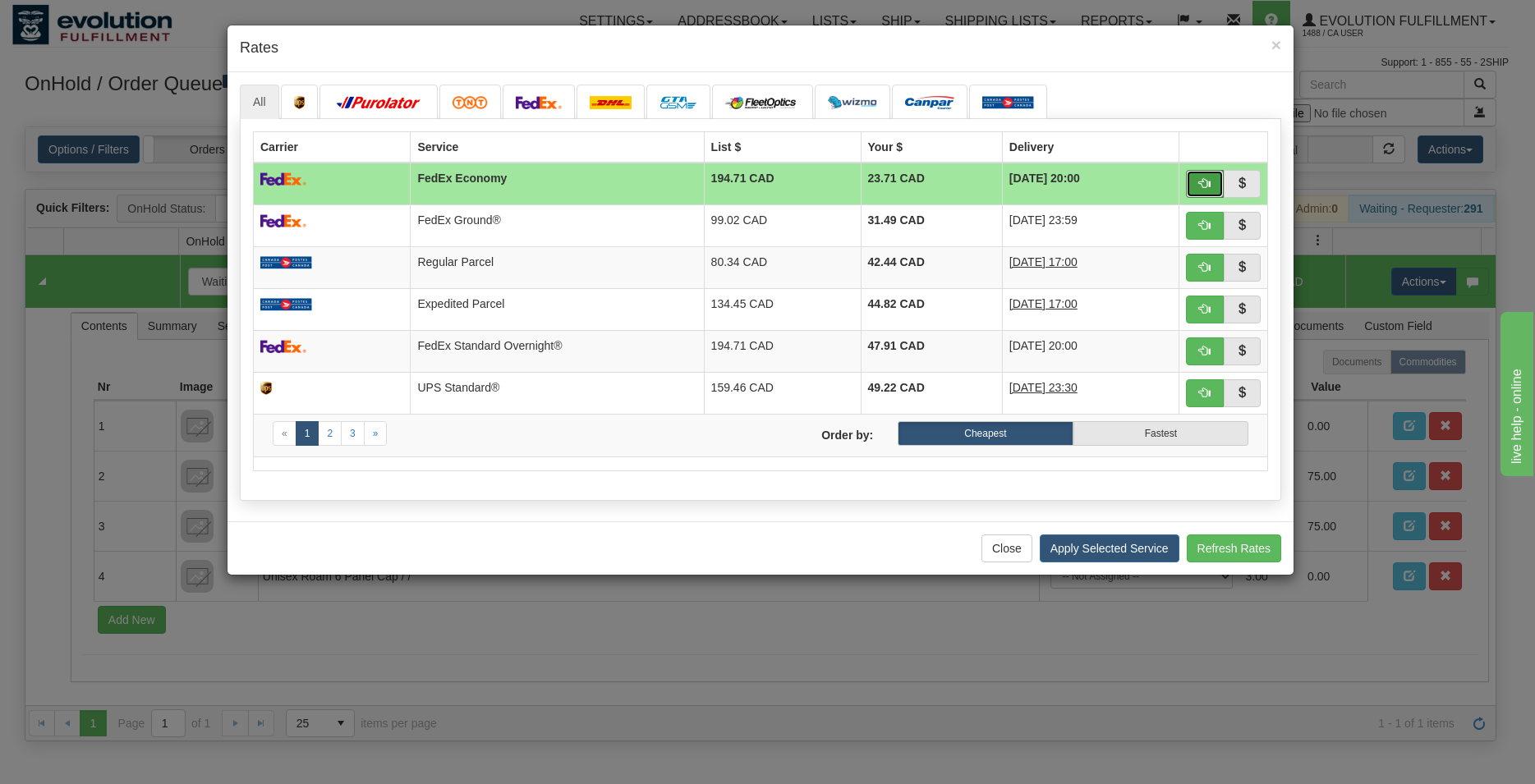
click at [1199, 183] on span "button" at bounding box center [1205, 184] width 12 height 12
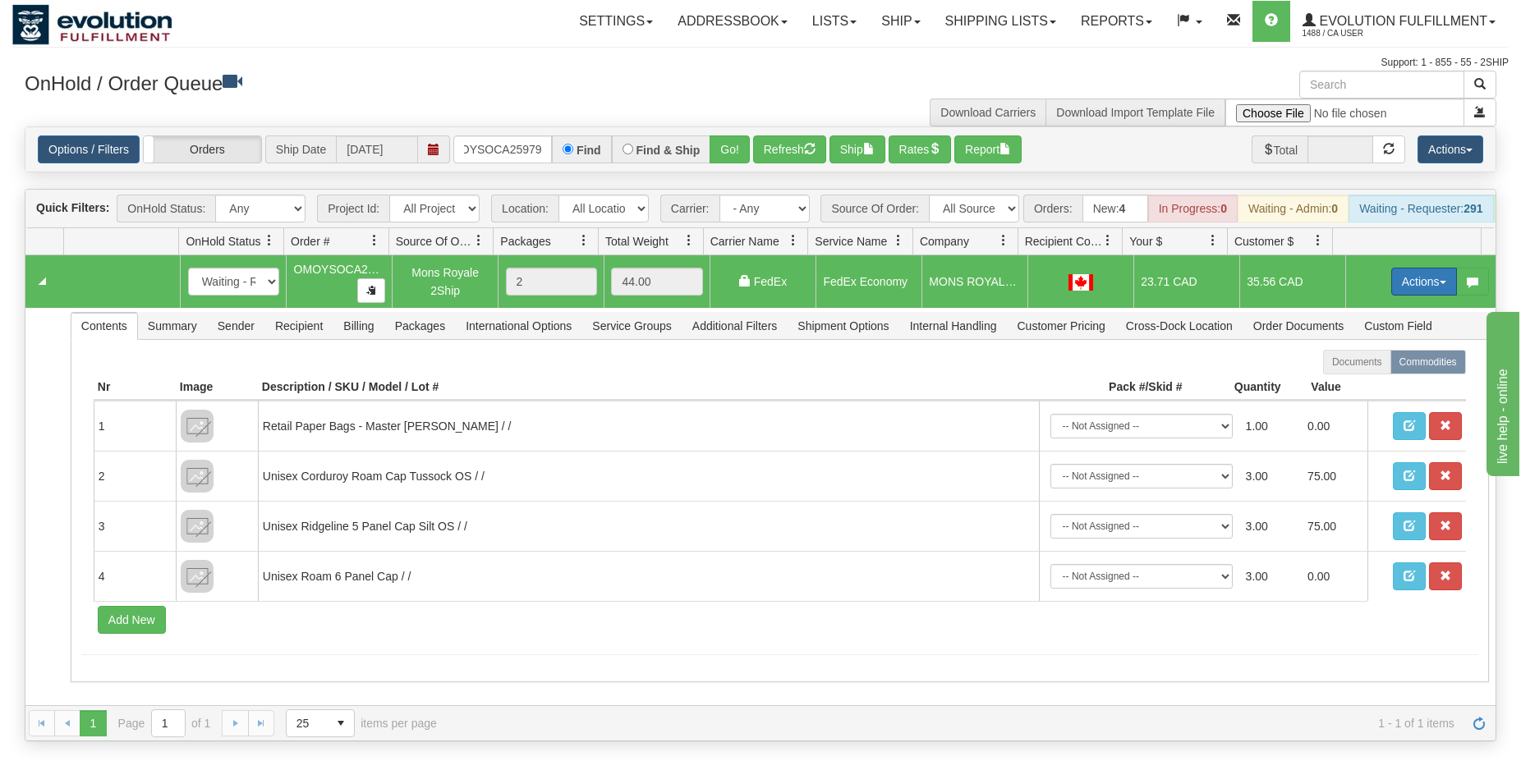
click at [1426, 290] on button "Actions" at bounding box center [1424, 281] width 66 height 28
click at [1351, 383] on span "Ship" at bounding box center [1357, 376] width 35 height 13
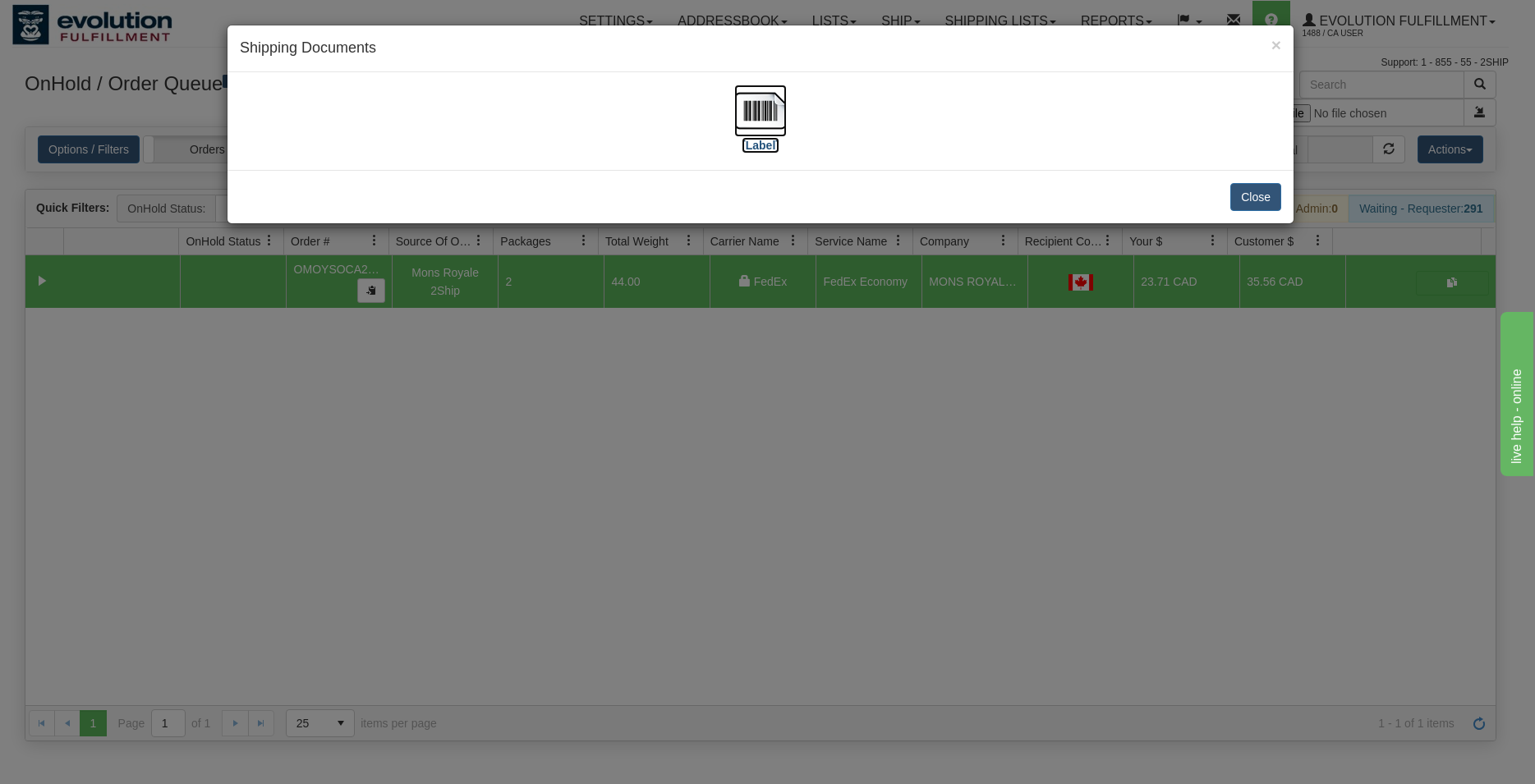
click at [761, 86] on img at bounding box center [760, 111] width 53 height 53
click at [1261, 201] on button "Close" at bounding box center [1255, 196] width 51 height 28
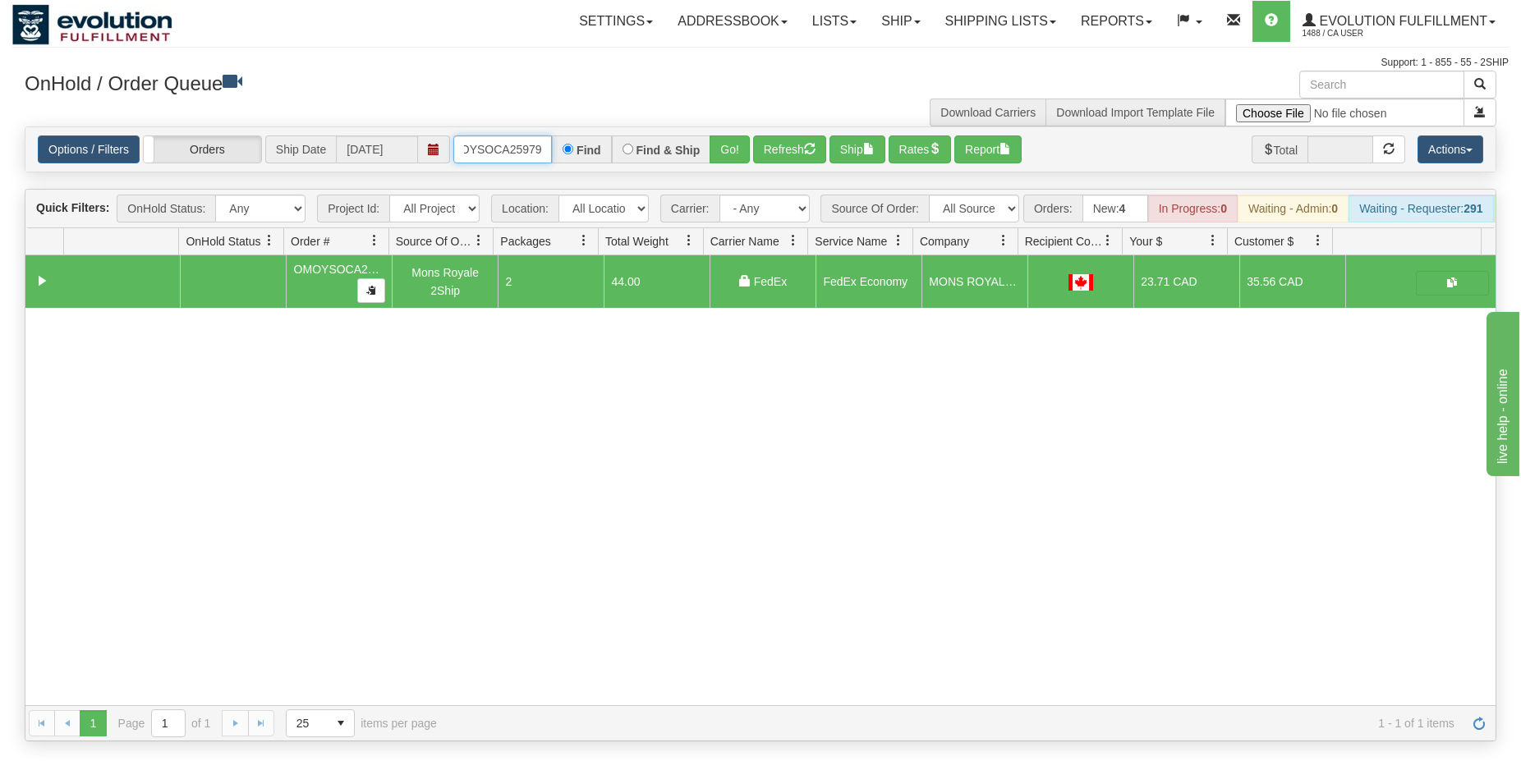
click at [522, 149] on input "OMOYSOCA25979" at bounding box center [502, 150] width 99 height 28
click at [733, 150] on button "Go!" at bounding box center [730, 150] width 40 height 28
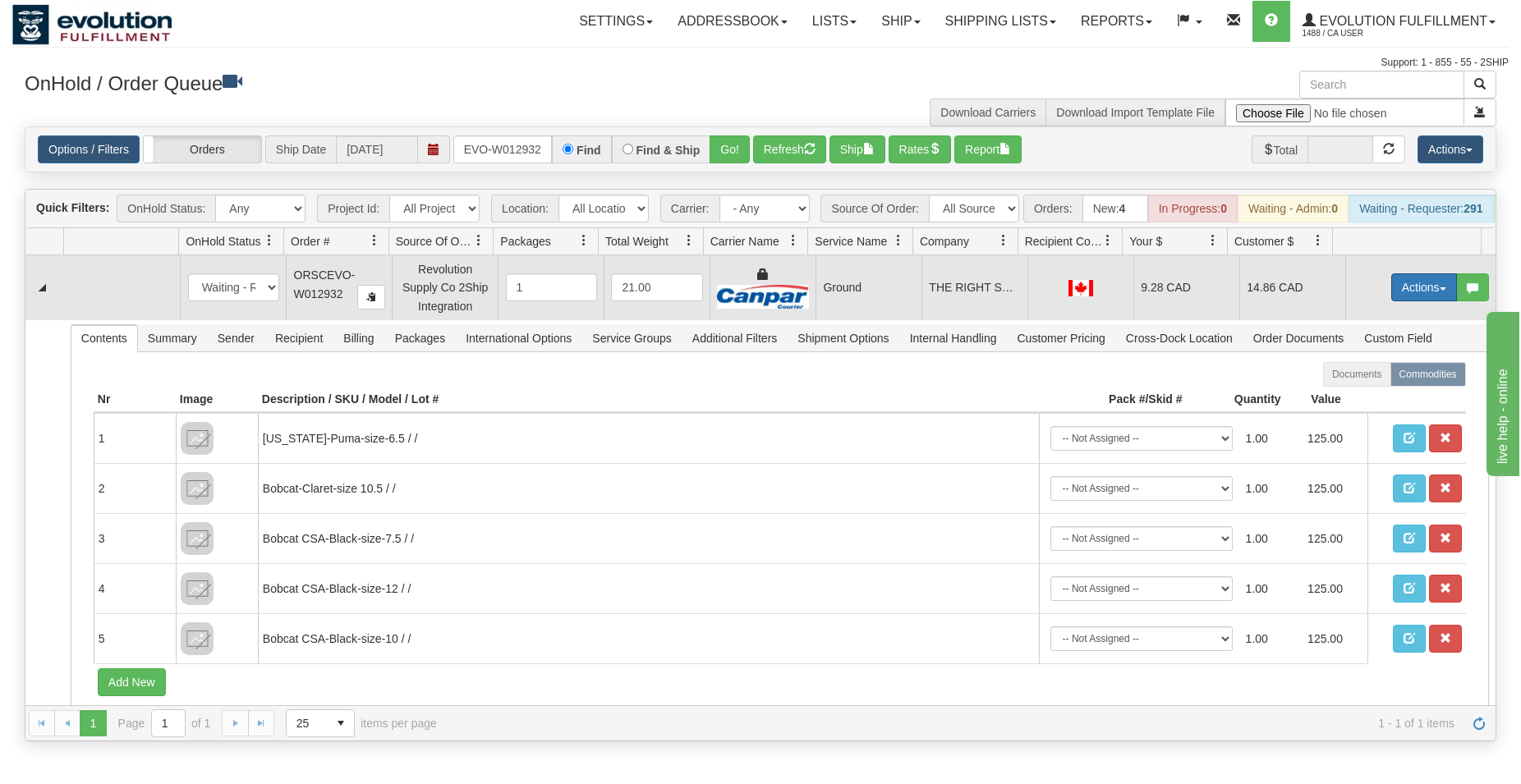
click at [1392, 301] on button "Actions" at bounding box center [1424, 287] width 66 height 28
click at [1342, 389] on span "Ship" at bounding box center [1357, 382] width 35 height 13
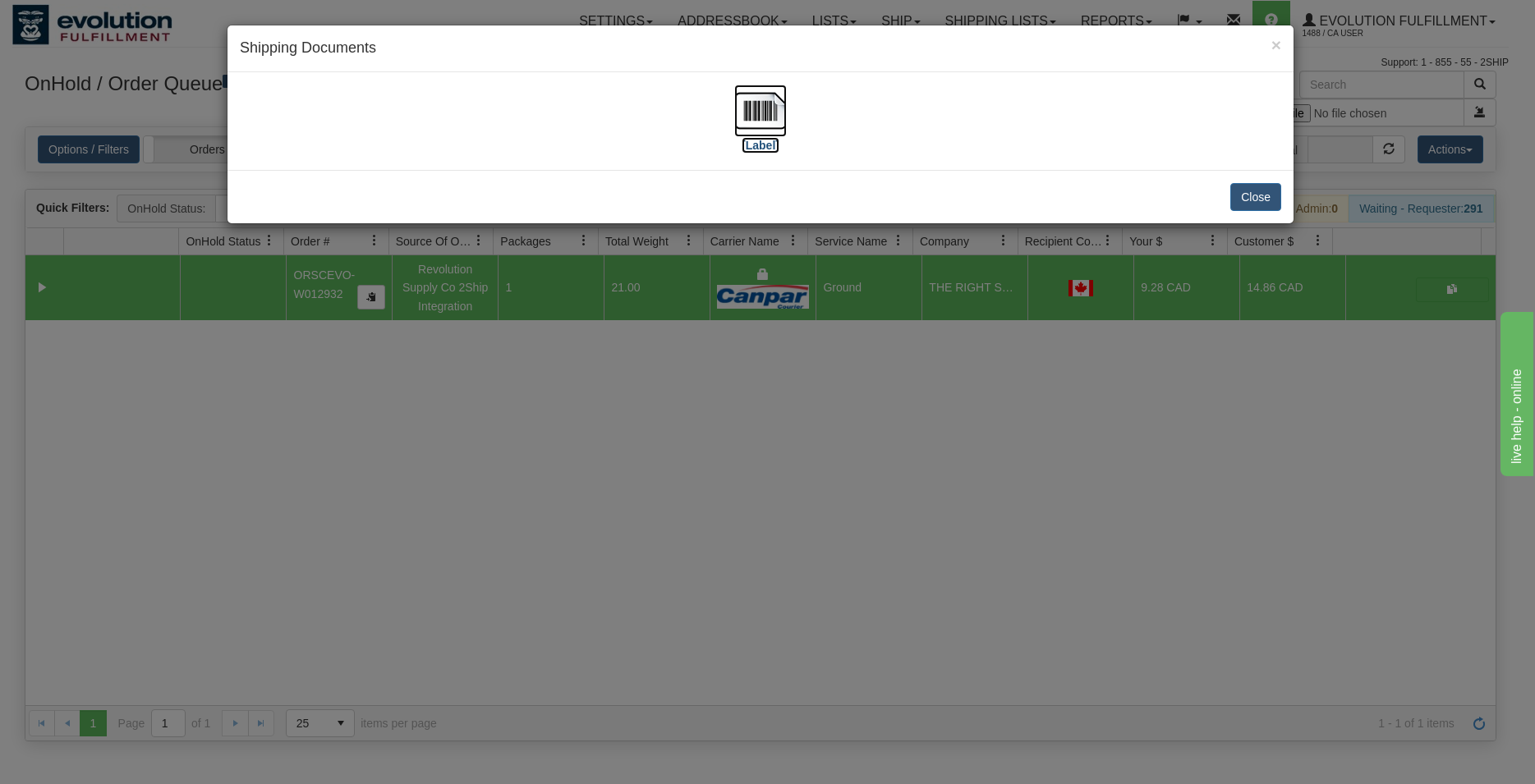
click at [744, 101] on img at bounding box center [760, 111] width 53 height 53
click at [1217, 174] on div "Close" at bounding box center [761, 196] width 1066 height 53
click at [1241, 188] on button "Close" at bounding box center [1255, 196] width 51 height 28
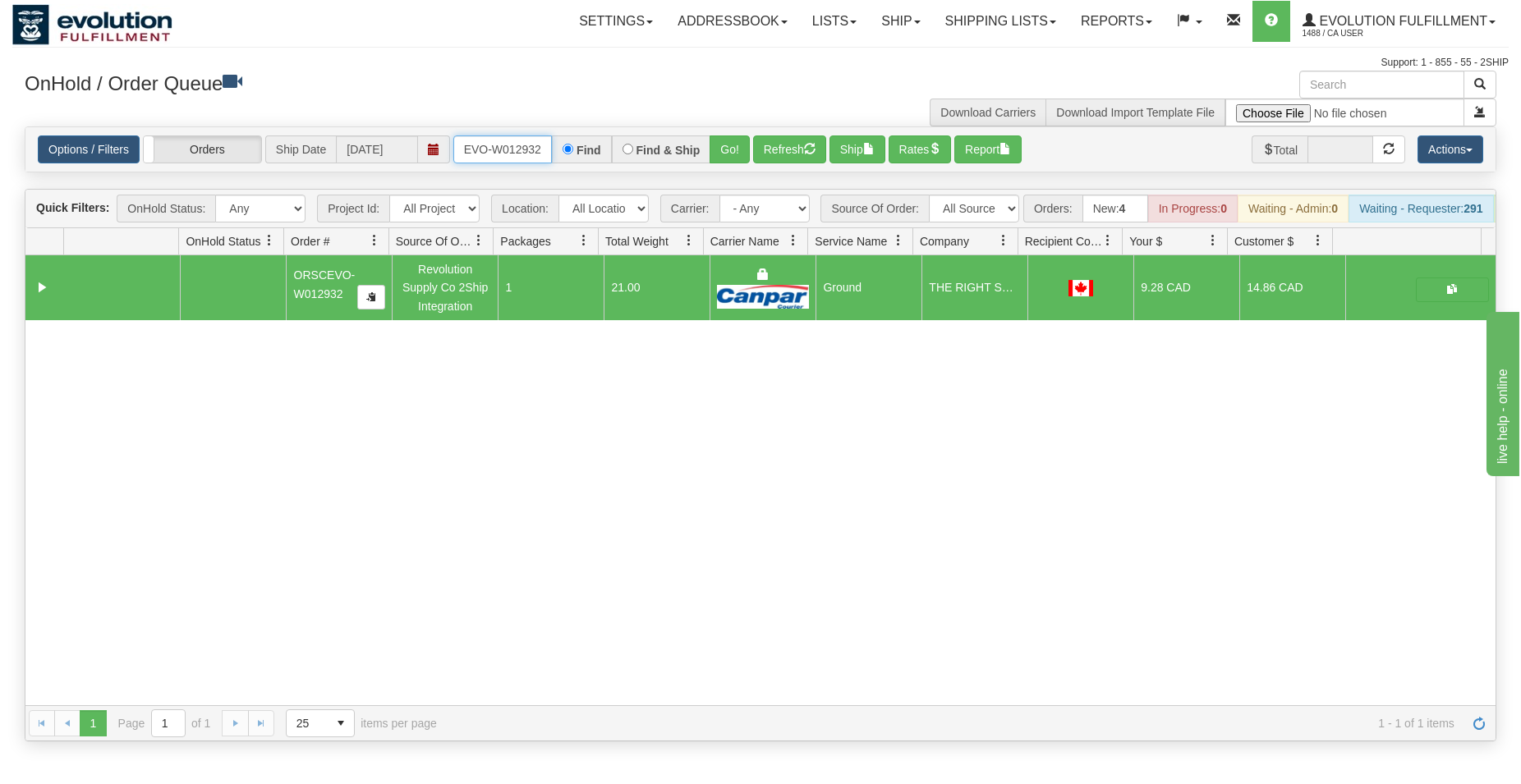
click at [508, 155] on input "ORSCEVO-W012932" at bounding box center [502, 150] width 99 height 28
click at [721, 144] on button "Go!" at bounding box center [730, 150] width 40 height 28
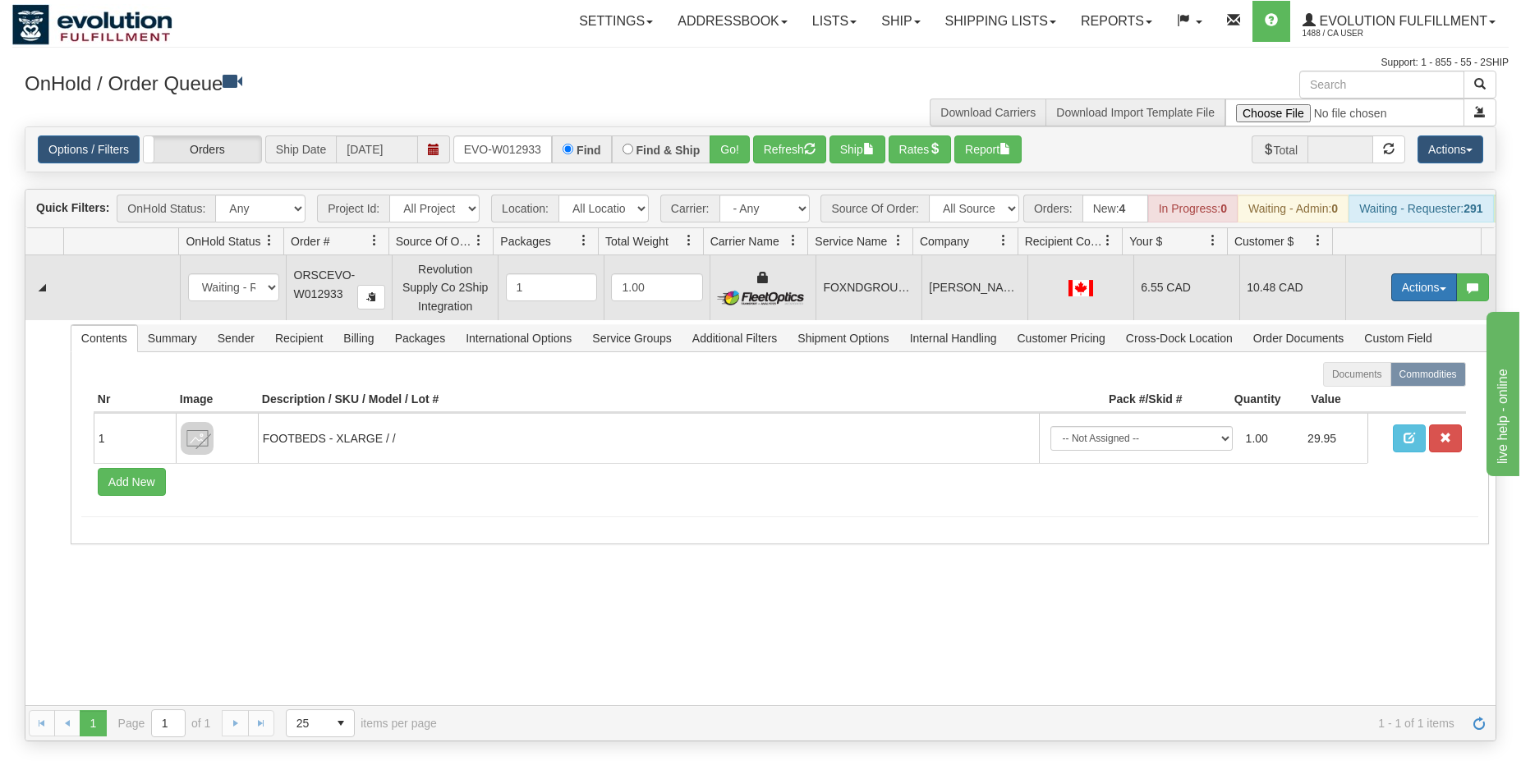
click at [1401, 291] on button "Actions" at bounding box center [1424, 287] width 66 height 28
click at [1340, 389] on span "Ship" at bounding box center [1357, 382] width 35 height 13
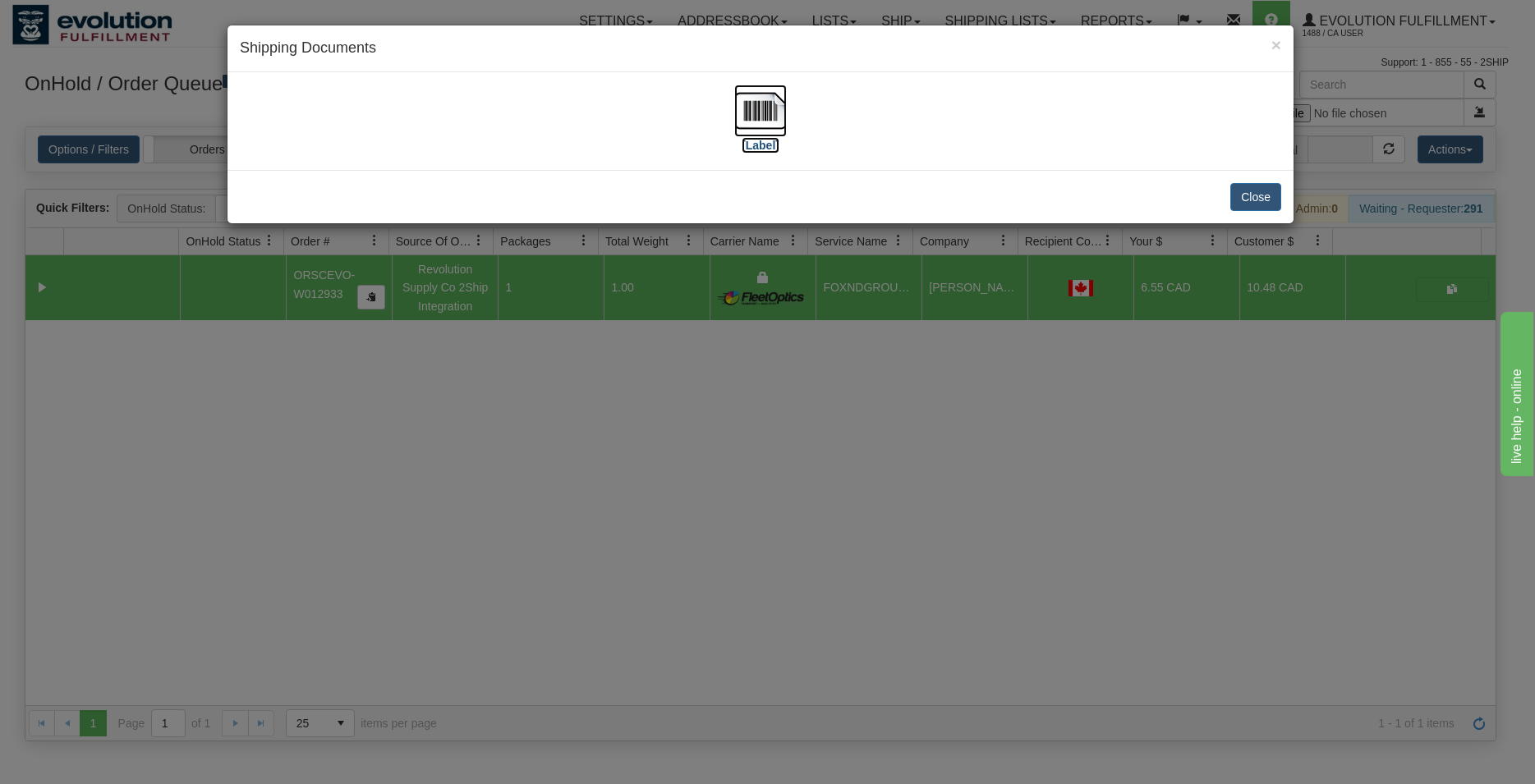
click at [763, 104] on img at bounding box center [760, 111] width 53 height 53
click at [1266, 192] on button "Close" at bounding box center [1255, 196] width 51 height 28
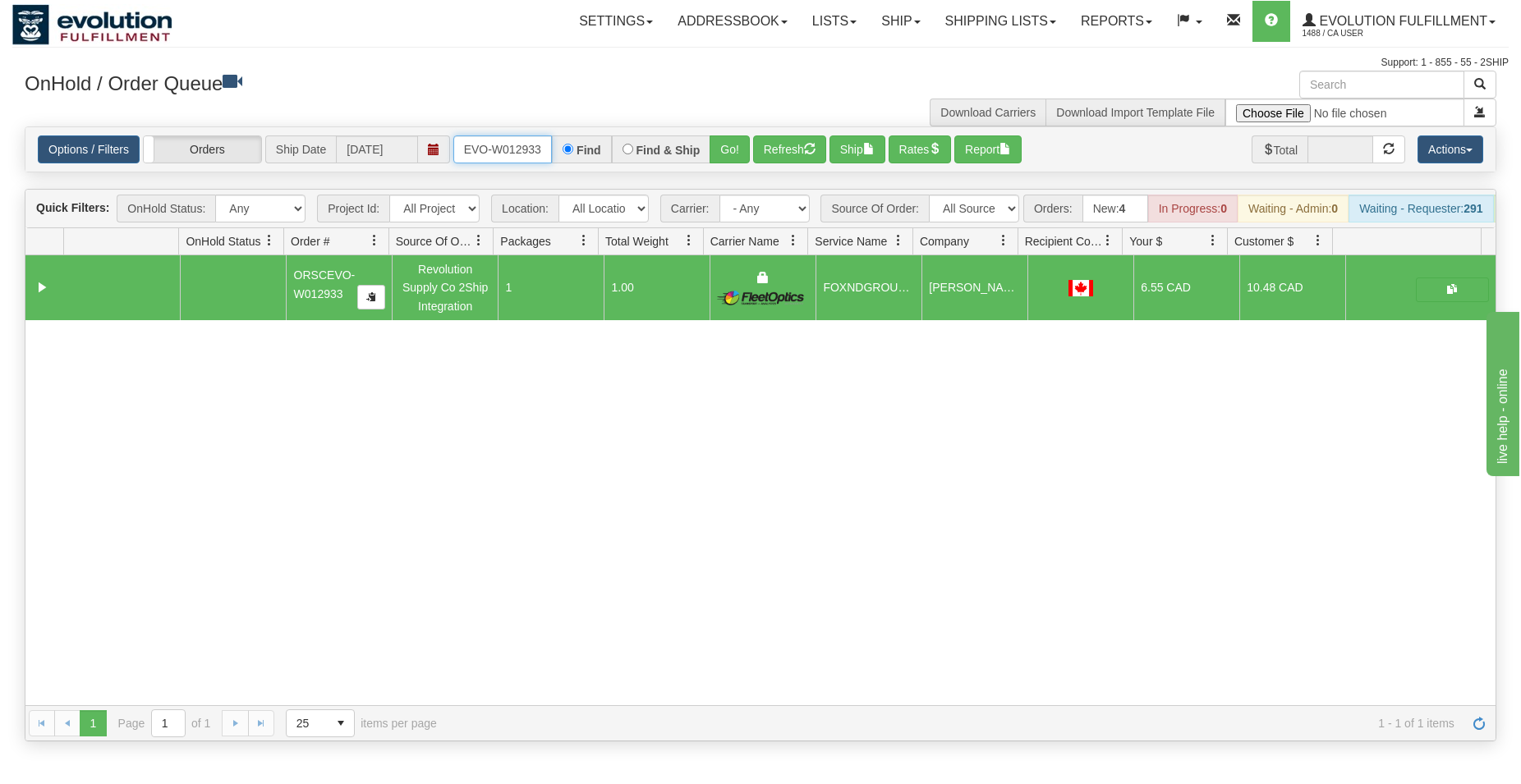
click at [483, 163] on input "ORSCEVO-W012933" at bounding box center [502, 150] width 99 height 28
click at [486, 160] on input "ORSCEVO-W012933" at bounding box center [502, 150] width 99 height 28
click at [506, 142] on input "ORSCEVO-W012933" at bounding box center [502, 150] width 99 height 28
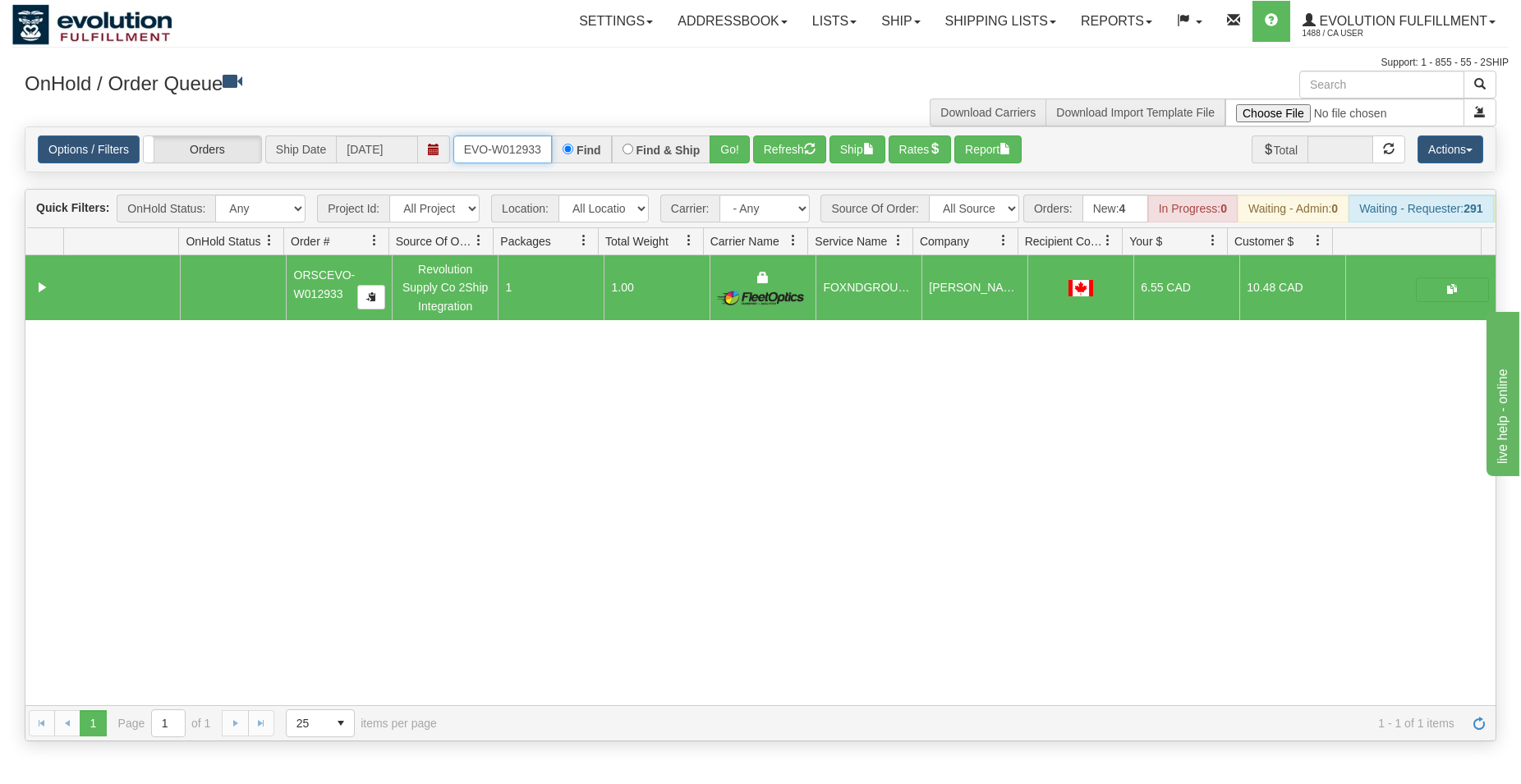
click at [506, 142] on input "ORSCEVO-W012933" at bounding box center [502, 150] width 99 height 28
click at [733, 148] on button "Go!" at bounding box center [730, 150] width 40 height 28
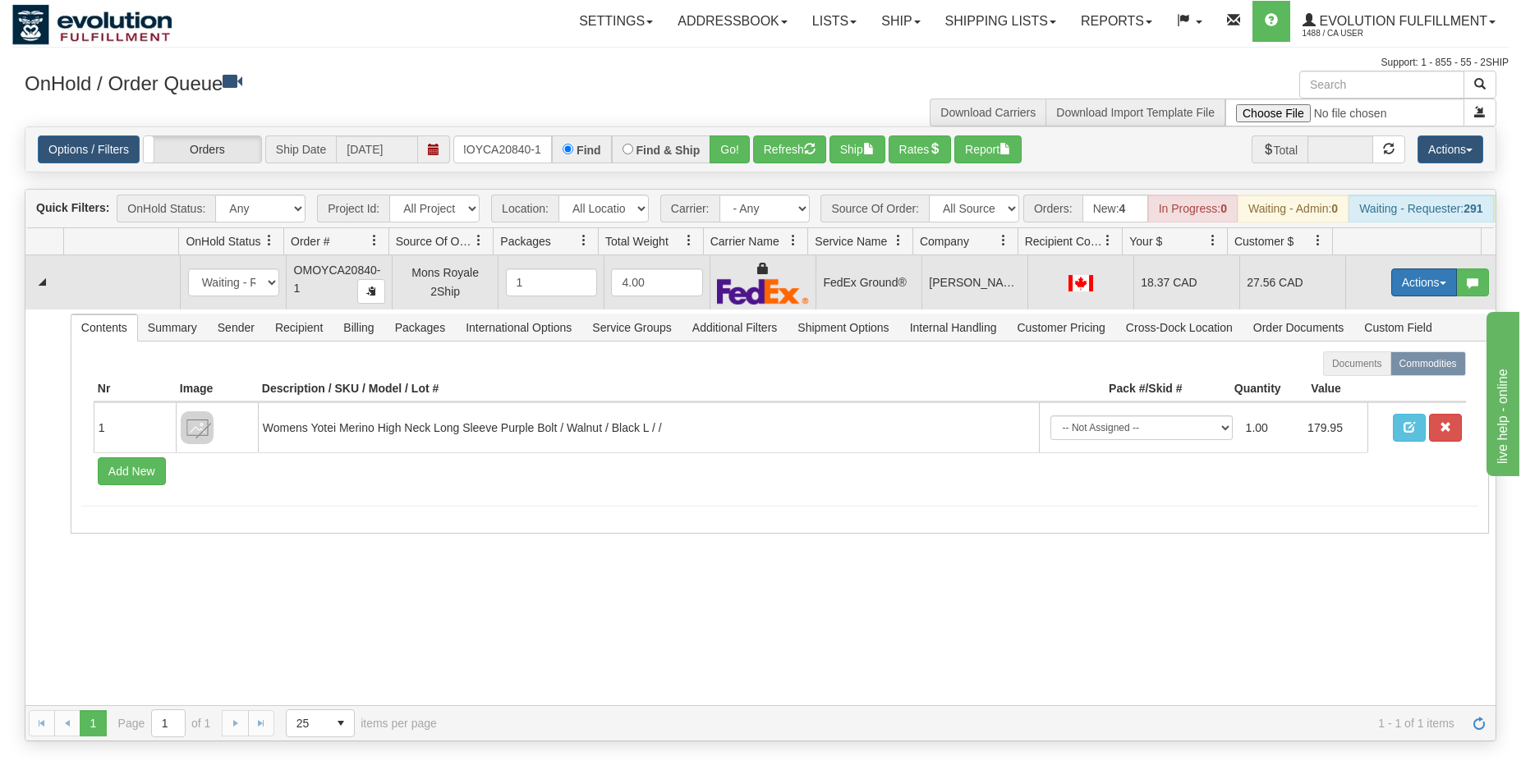
click at [1395, 296] on button "Actions" at bounding box center [1424, 282] width 66 height 28
click at [1340, 384] on span "Ship" at bounding box center [1357, 377] width 35 height 13
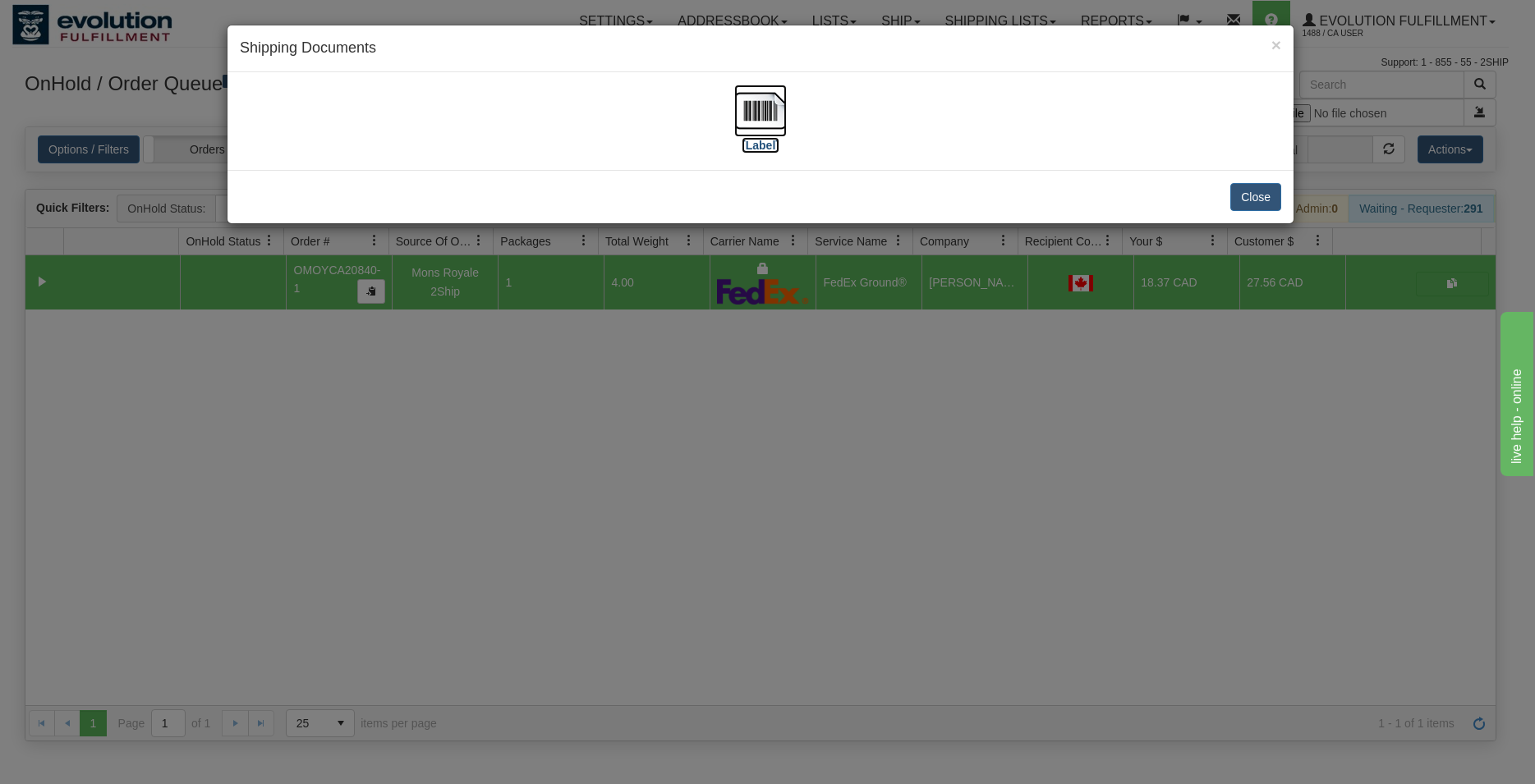
click at [753, 120] on img at bounding box center [760, 111] width 53 height 53
click at [1243, 192] on button "Close" at bounding box center [1255, 196] width 51 height 28
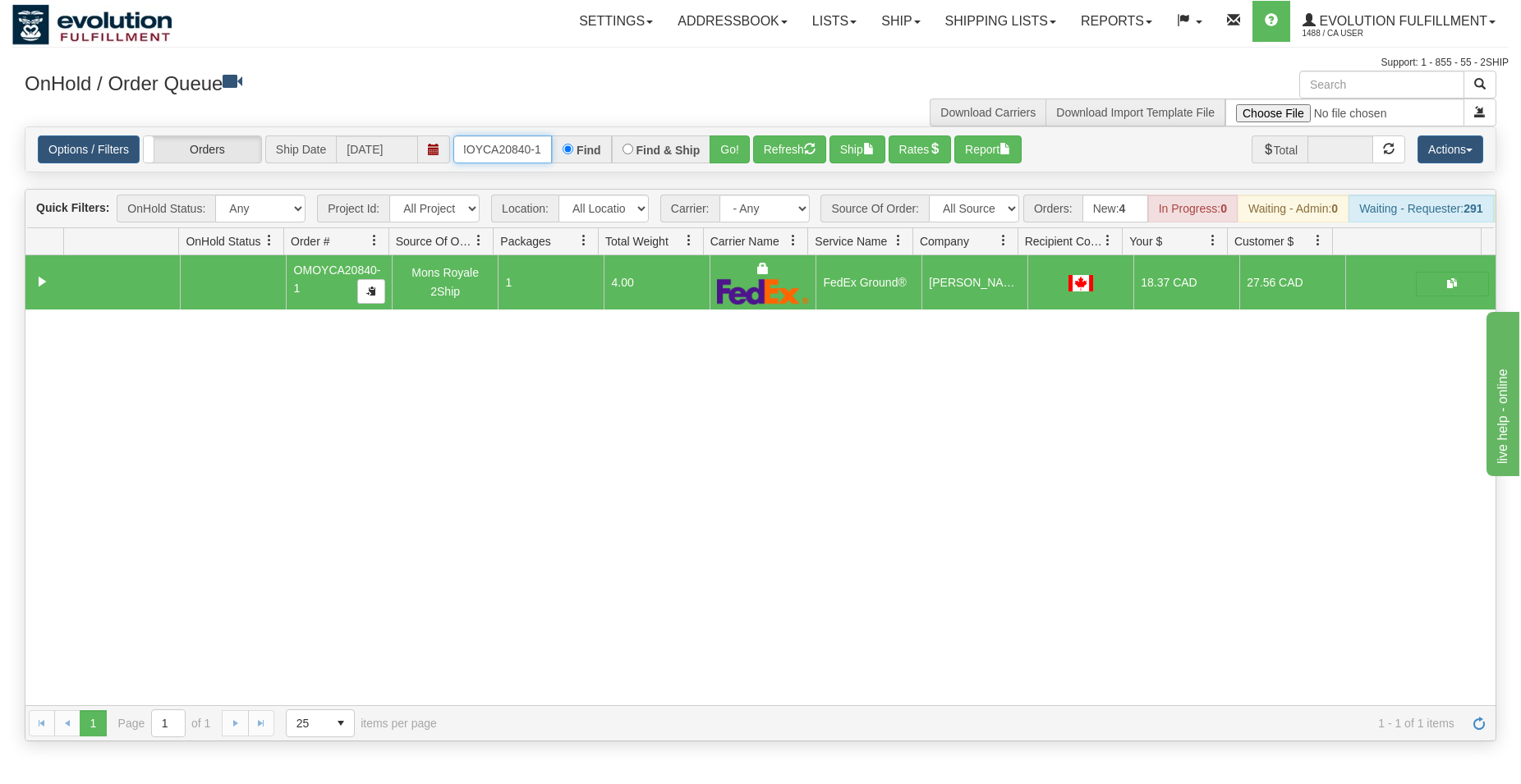
click at [532, 148] on input "OMOYCA20840-1" at bounding box center [502, 150] width 99 height 28
click at [730, 151] on button "Go!" at bounding box center [730, 150] width 40 height 28
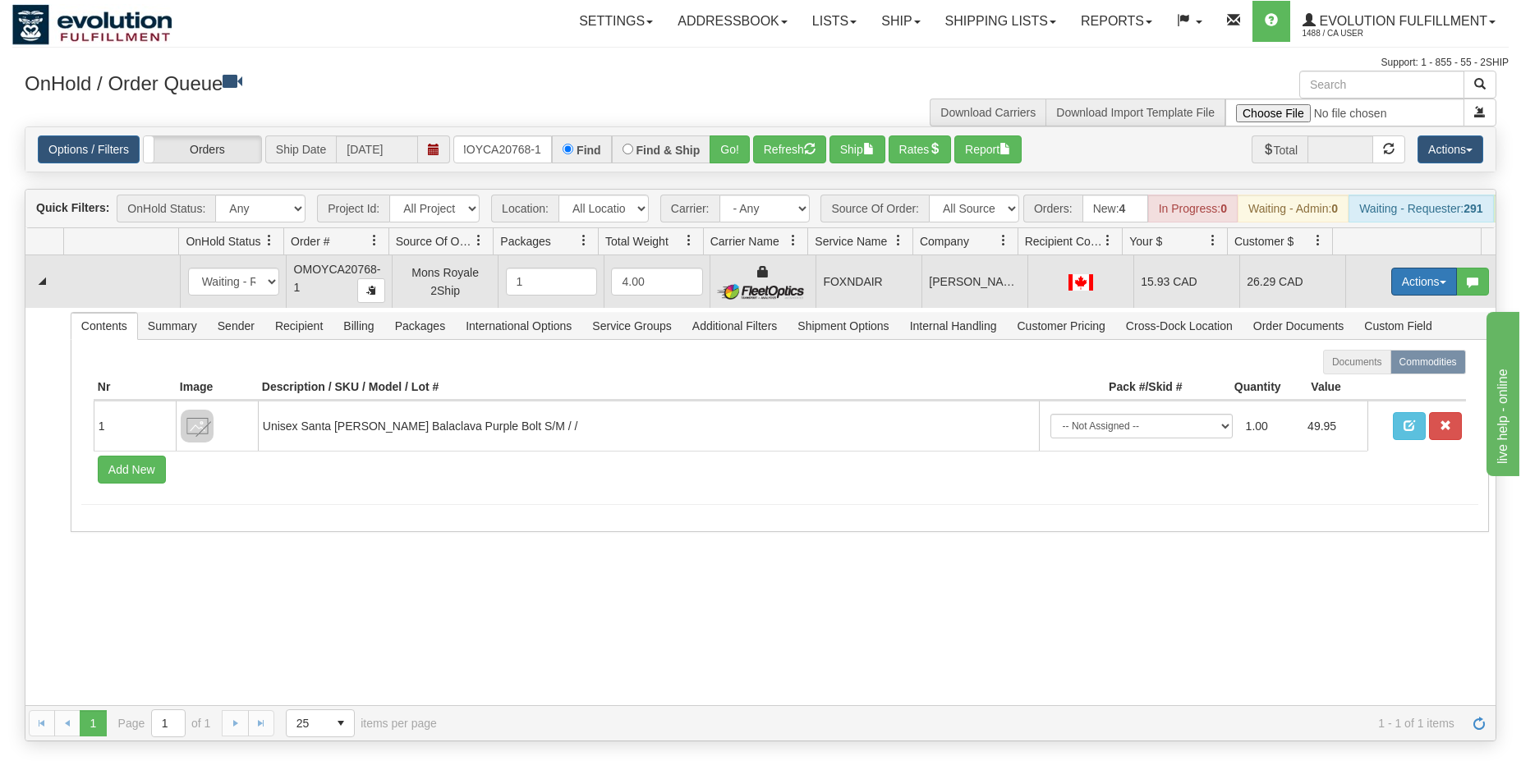
click at [1419, 288] on button "Actions" at bounding box center [1424, 281] width 66 height 28
click at [1342, 383] on span "Ship" at bounding box center [1357, 376] width 35 height 13
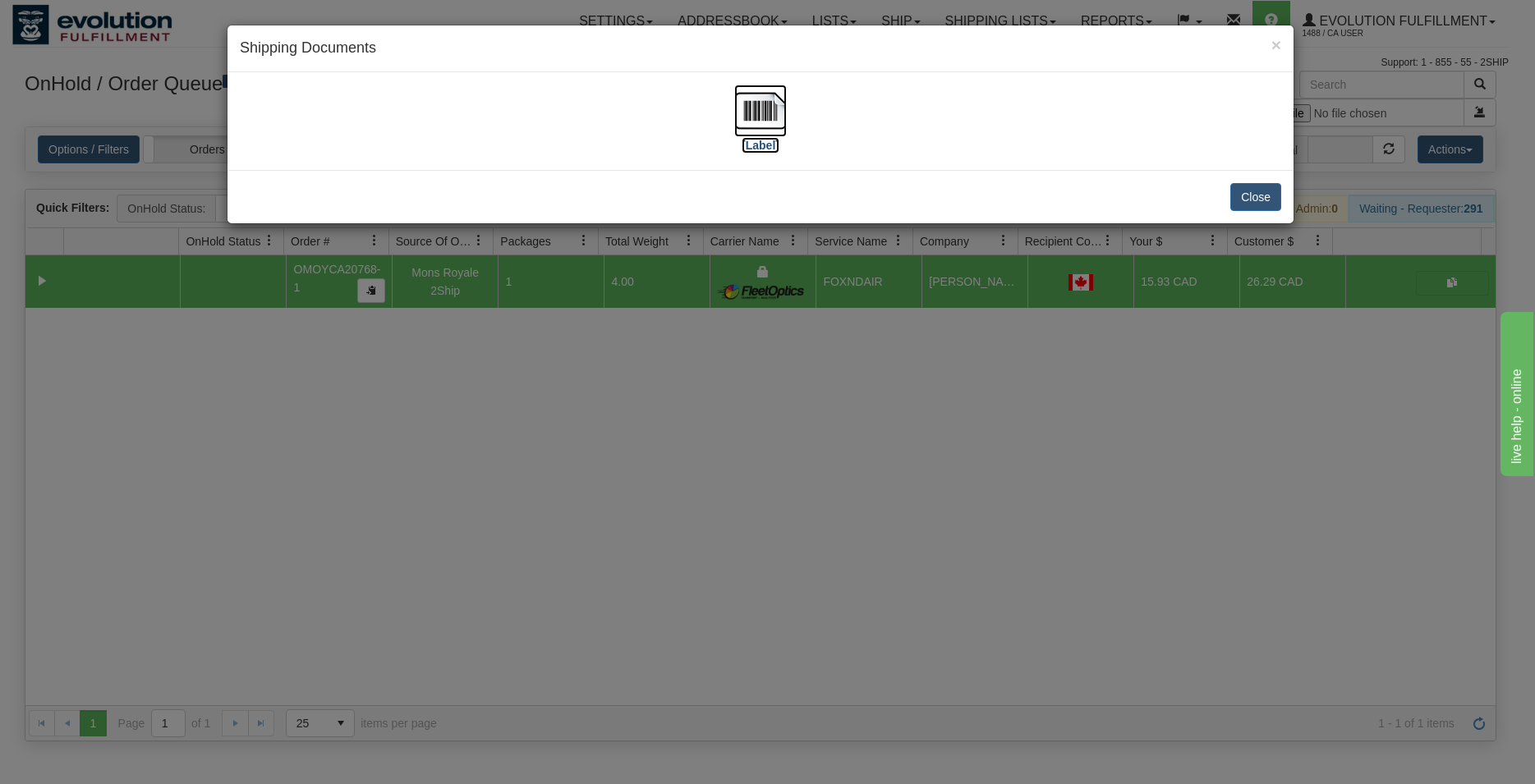
click at [746, 123] on img at bounding box center [760, 111] width 53 height 53
click at [1258, 184] on button "Close" at bounding box center [1255, 196] width 51 height 28
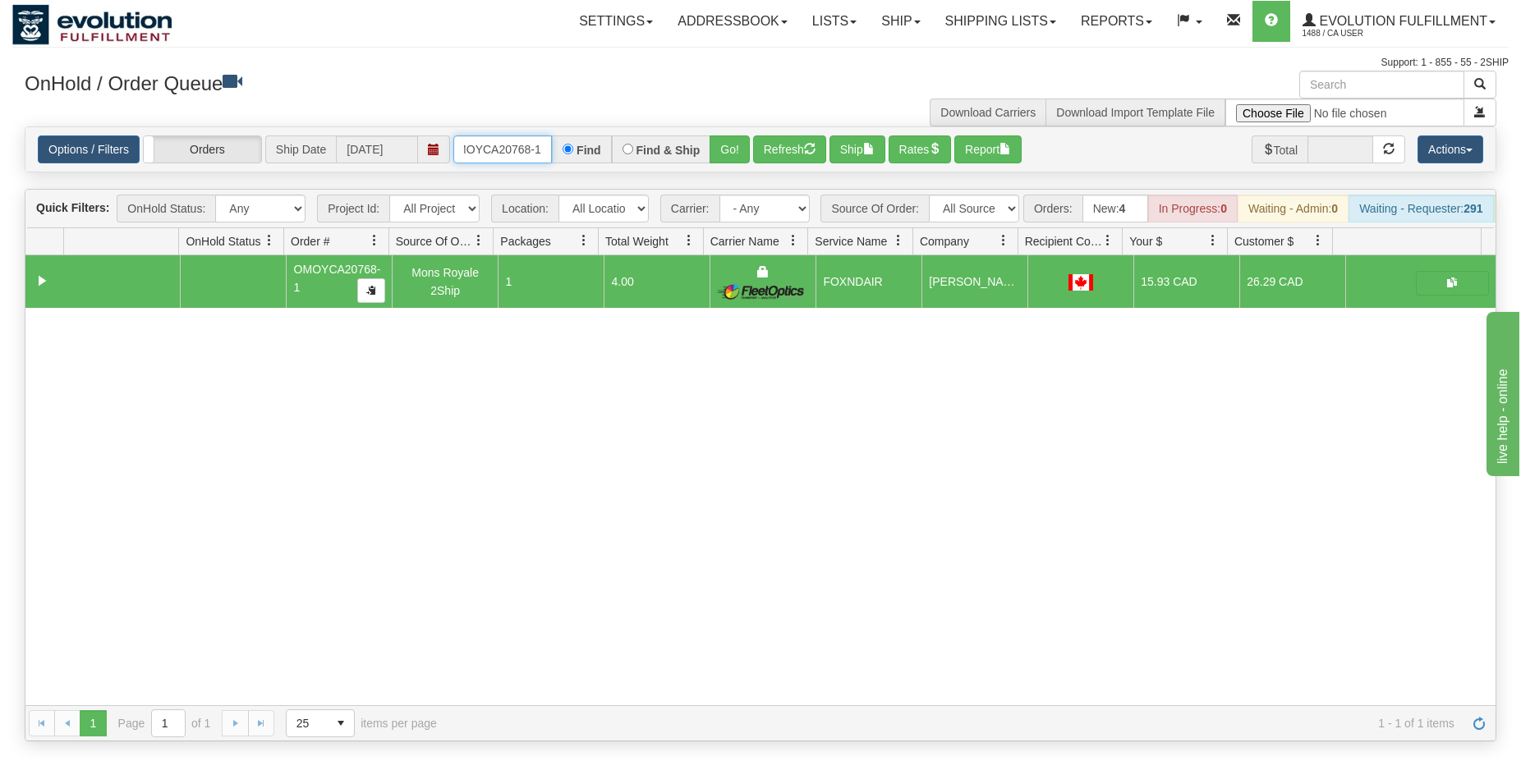
click at [500, 152] on input "OMOYCA20768-1" at bounding box center [502, 150] width 99 height 28
click at [724, 155] on button "Go!" at bounding box center [730, 150] width 40 height 28
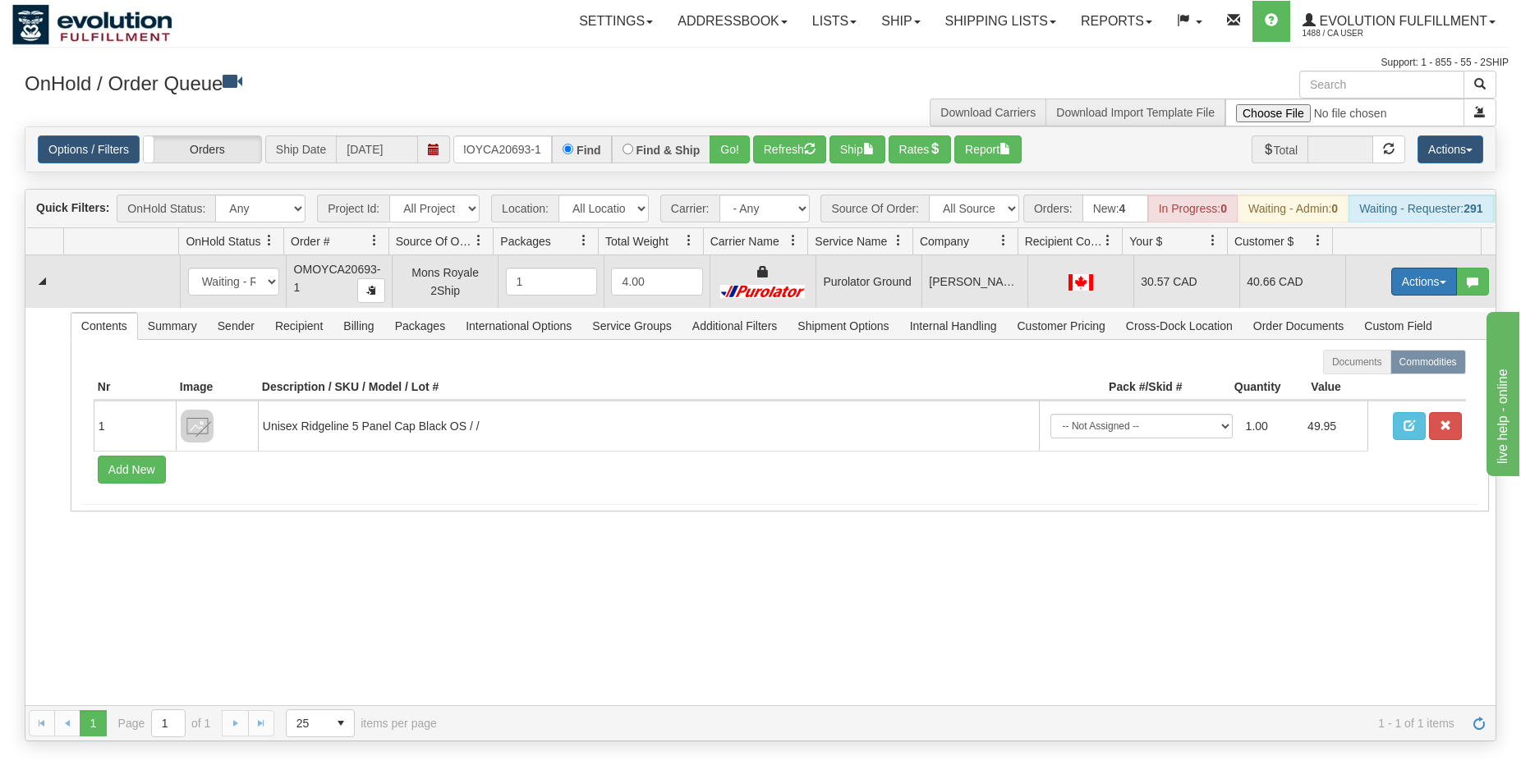
click at [1415, 289] on button "Actions" at bounding box center [1424, 281] width 66 height 28
click at [1359, 362] on span "Rate All Services" at bounding box center [1389, 355] width 99 height 13
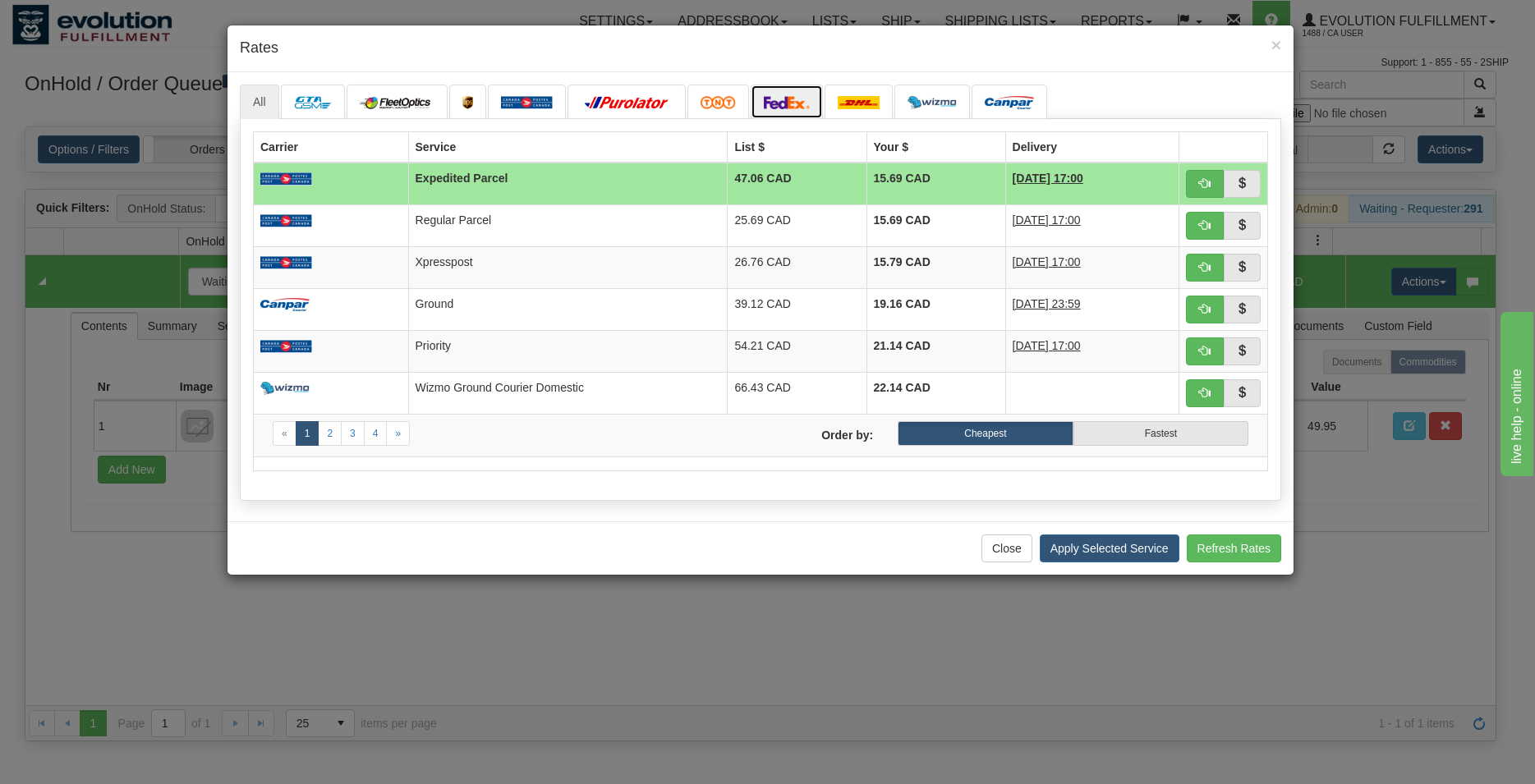
click at [779, 100] on img at bounding box center [786, 102] width 46 height 13
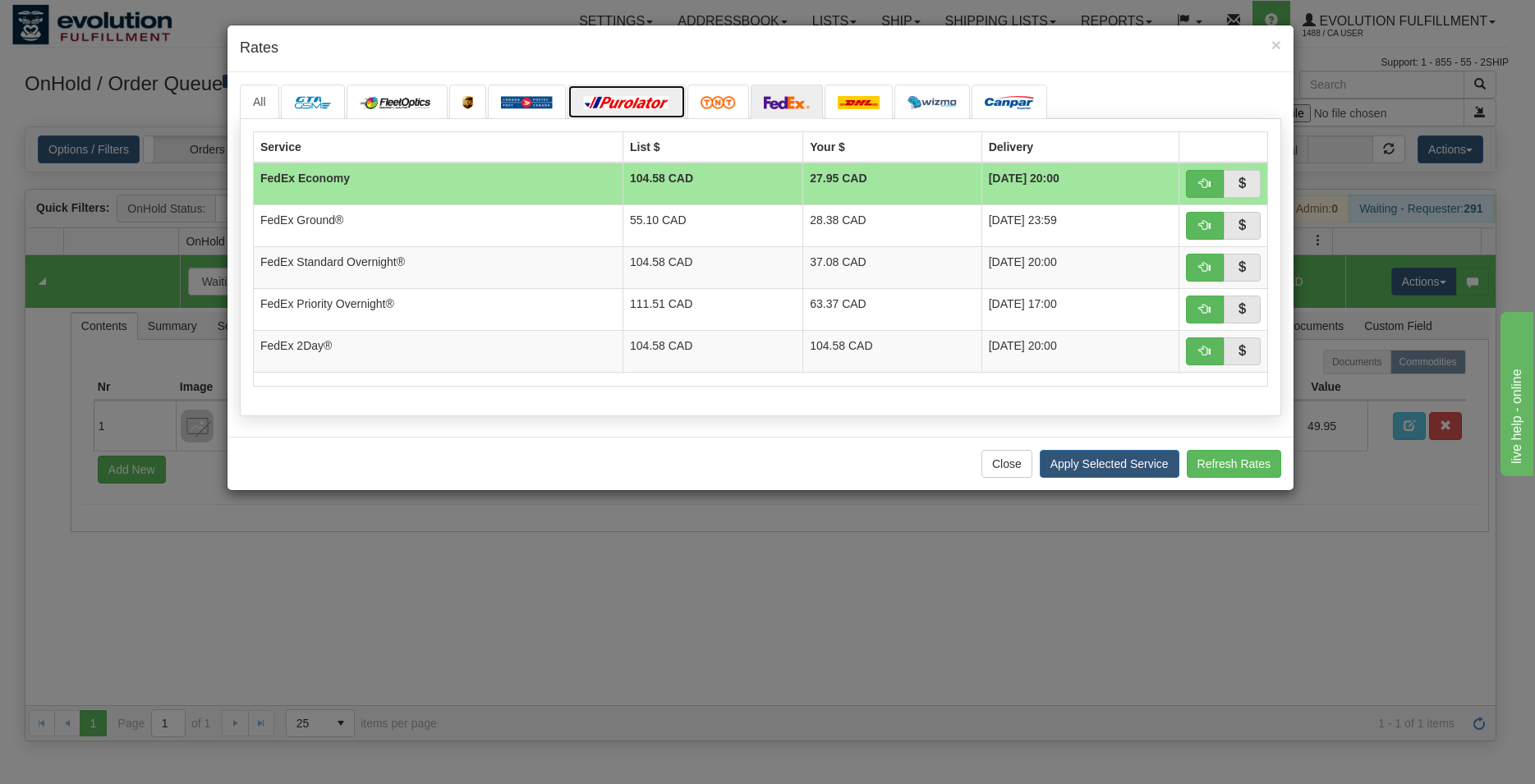
click at [641, 100] on img at bounding box center [627, 102] width 92 height 13
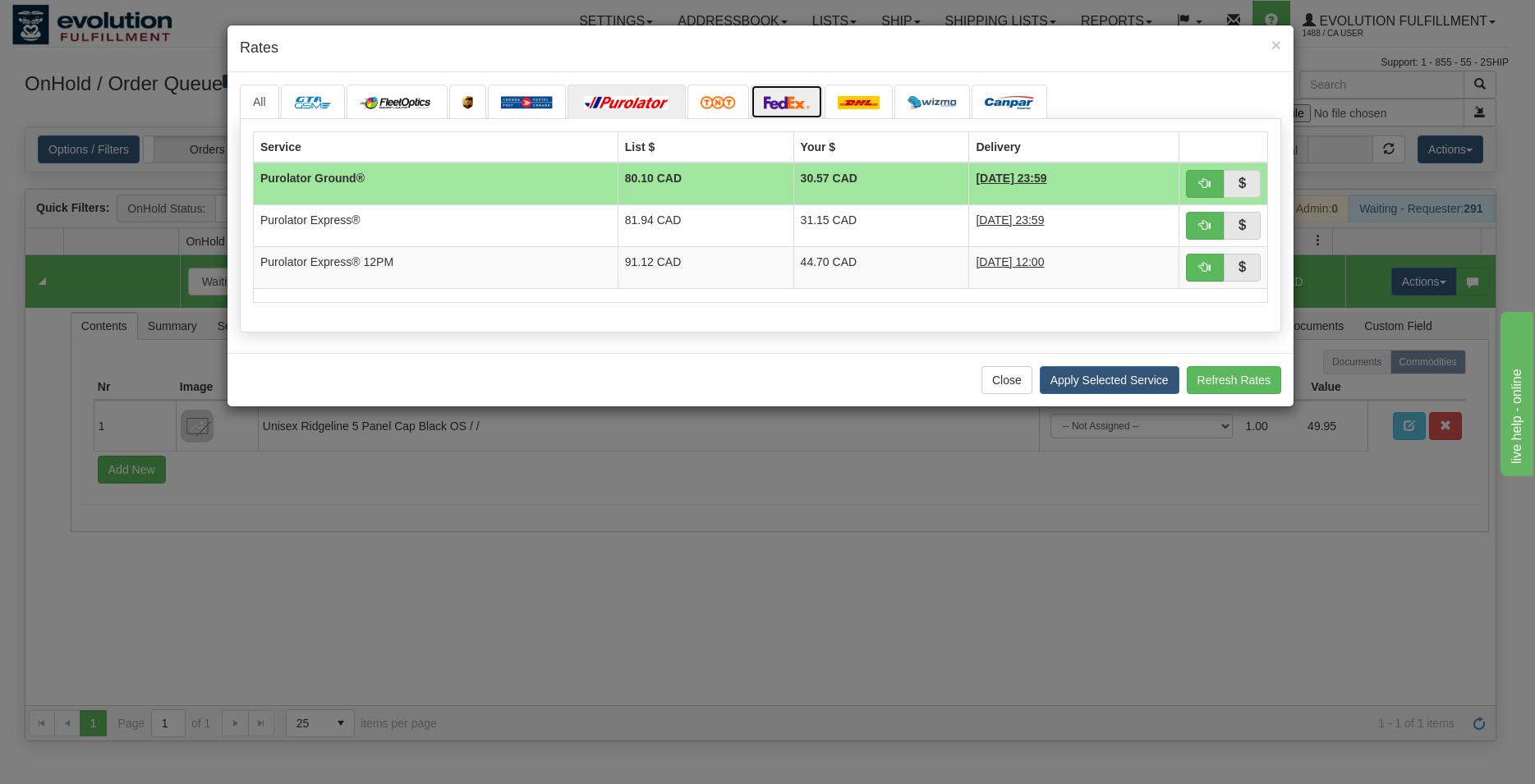
click at [777, 98] on img at bounding box center [786, 102] width 46 height 13
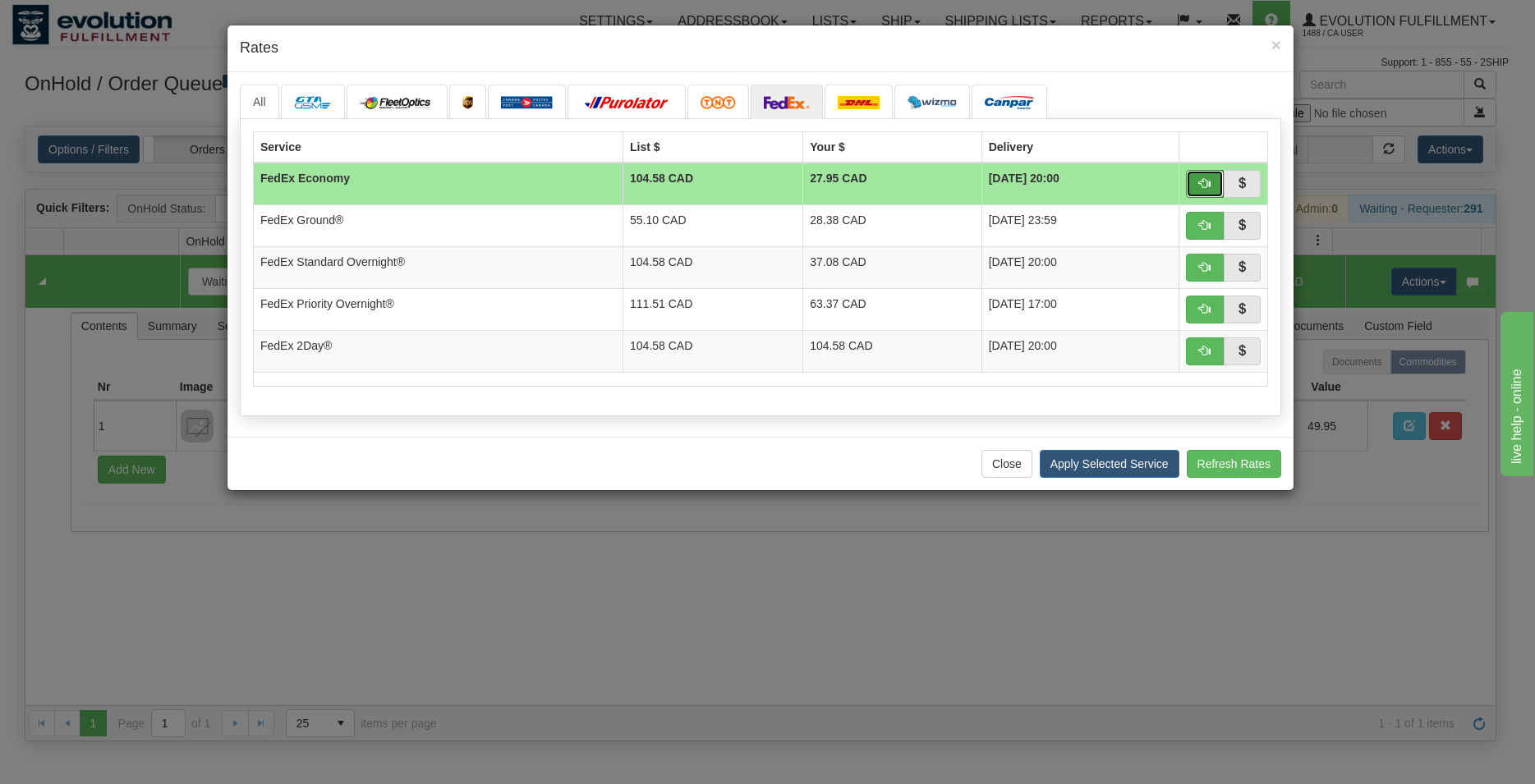
click at [1199, 178] on span "button" at bounding box center [1205, 184] width 12 height 12
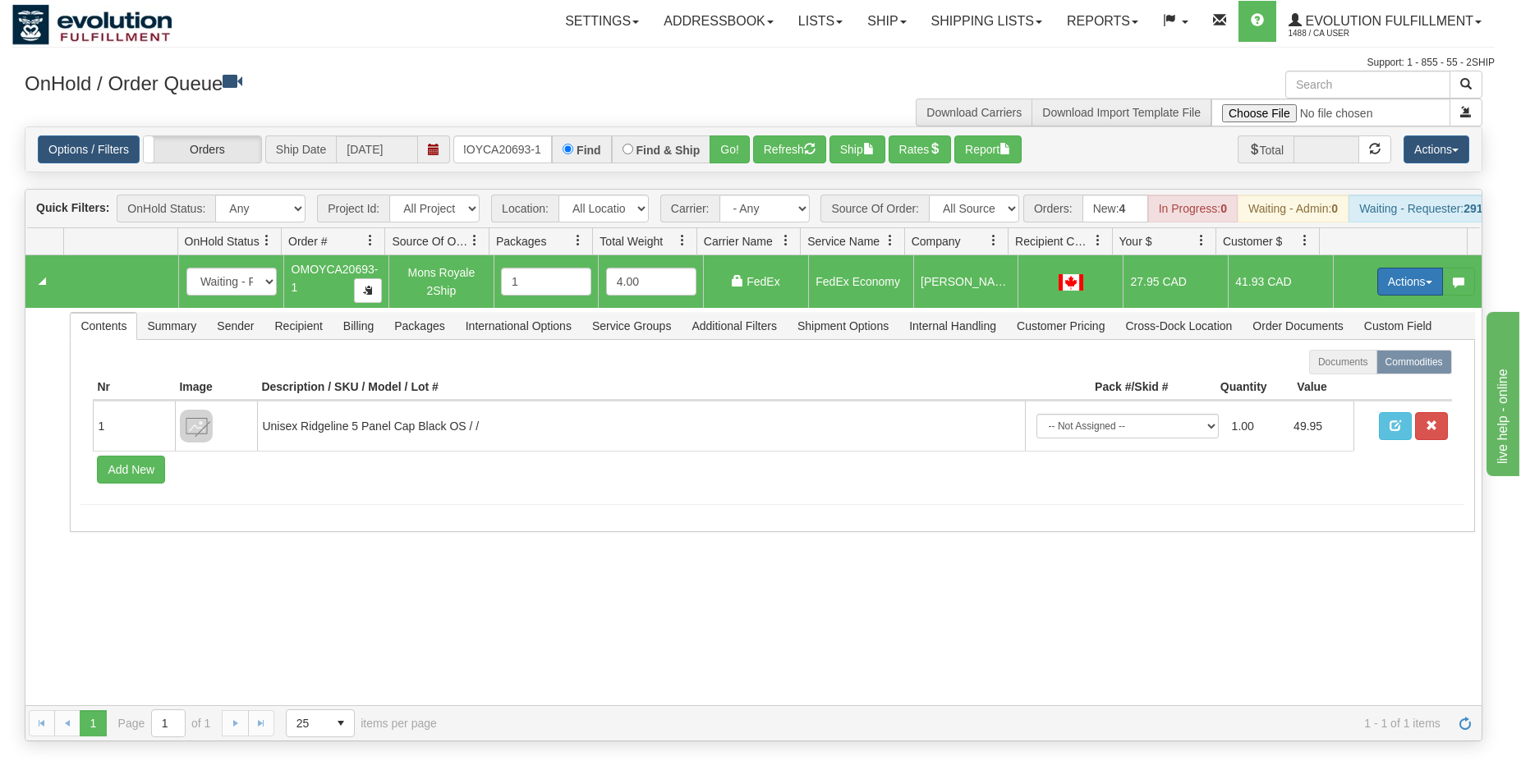
click at [1419, 291] on button "Actions" at bounding box center [1410, 281] width 66 height 28
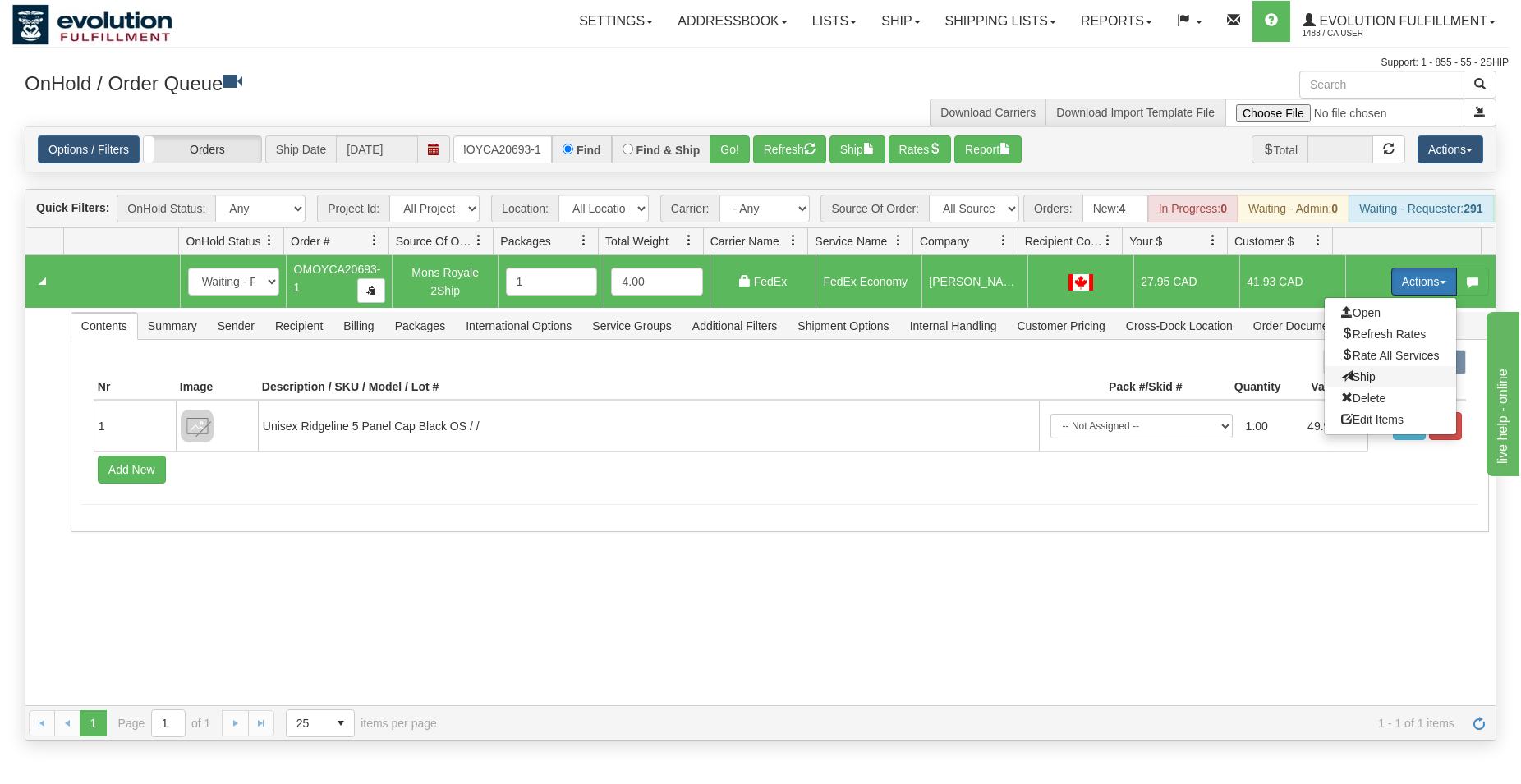
click at [1349, 383] on span "Ship" at bounding box center [1357, 376] width 35 height 13
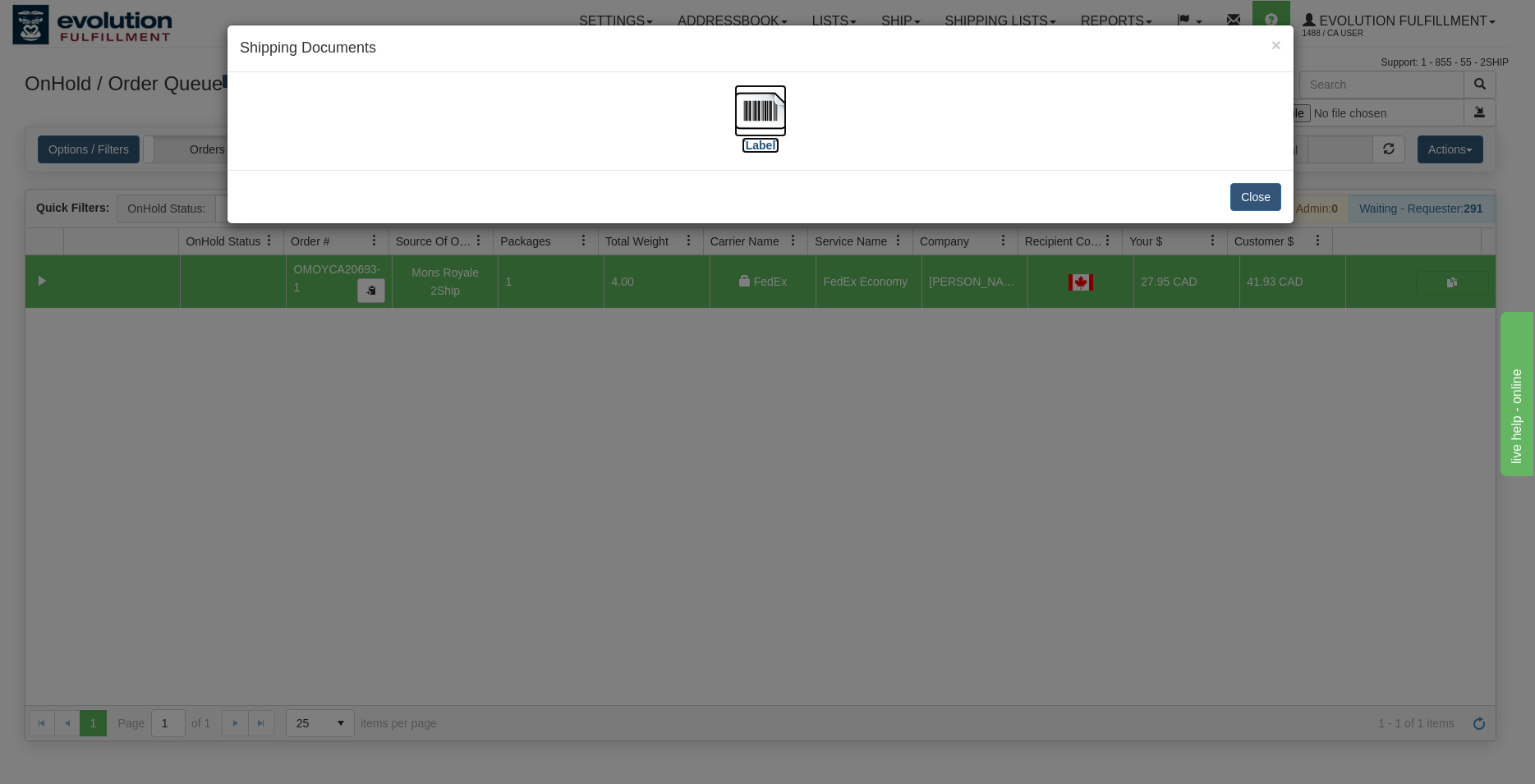
click at [768, 110] on img at bounding box center [760, 111] width 53 height 53
click at [1259, 199] on button "Close" at bounding box center [1255, 196] width 51 height 28
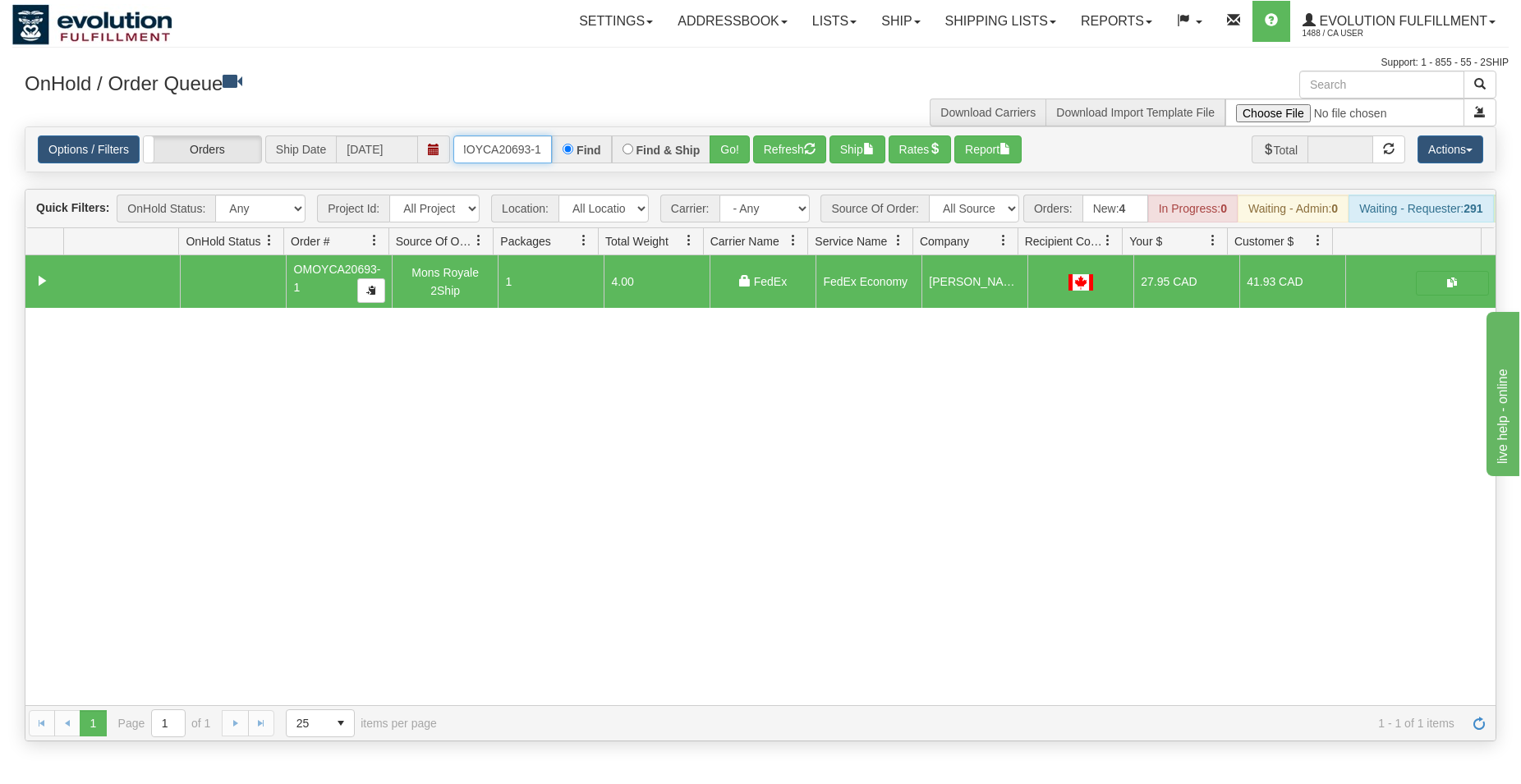
click at [485, 149] on input "OMOYCA20693-1" at bounding box center [502, 150] width 99 height 28
click at [734, 143] on button "Go!" at bounding box center [730, 150] width 40 height 28
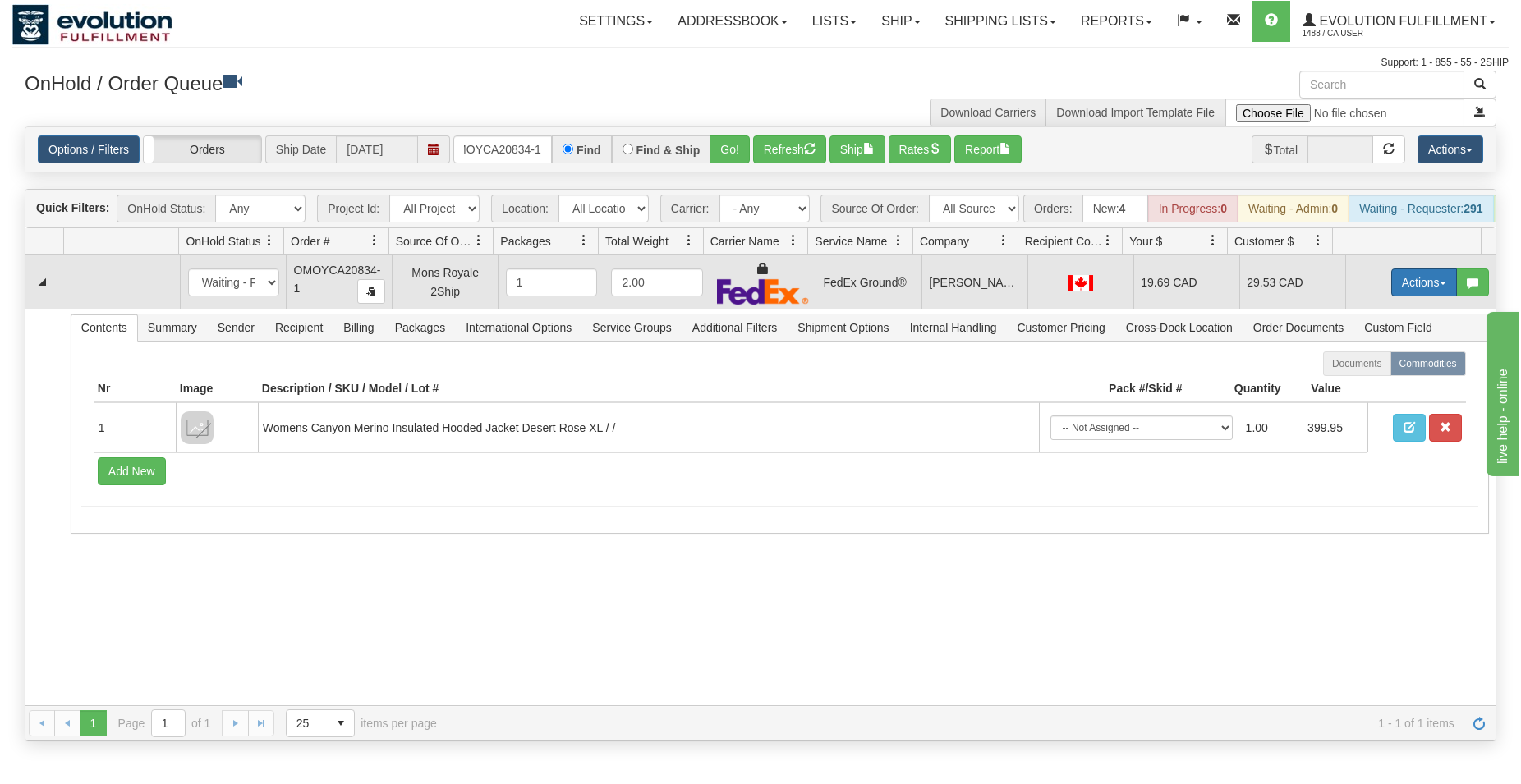
click at [1396, 295] on button "Actions" at bounding box center [1424, 282] width 66 height 28
click at [1350, 384] on span "Ship" at bounding box center [1357, 377] width 35 height 13
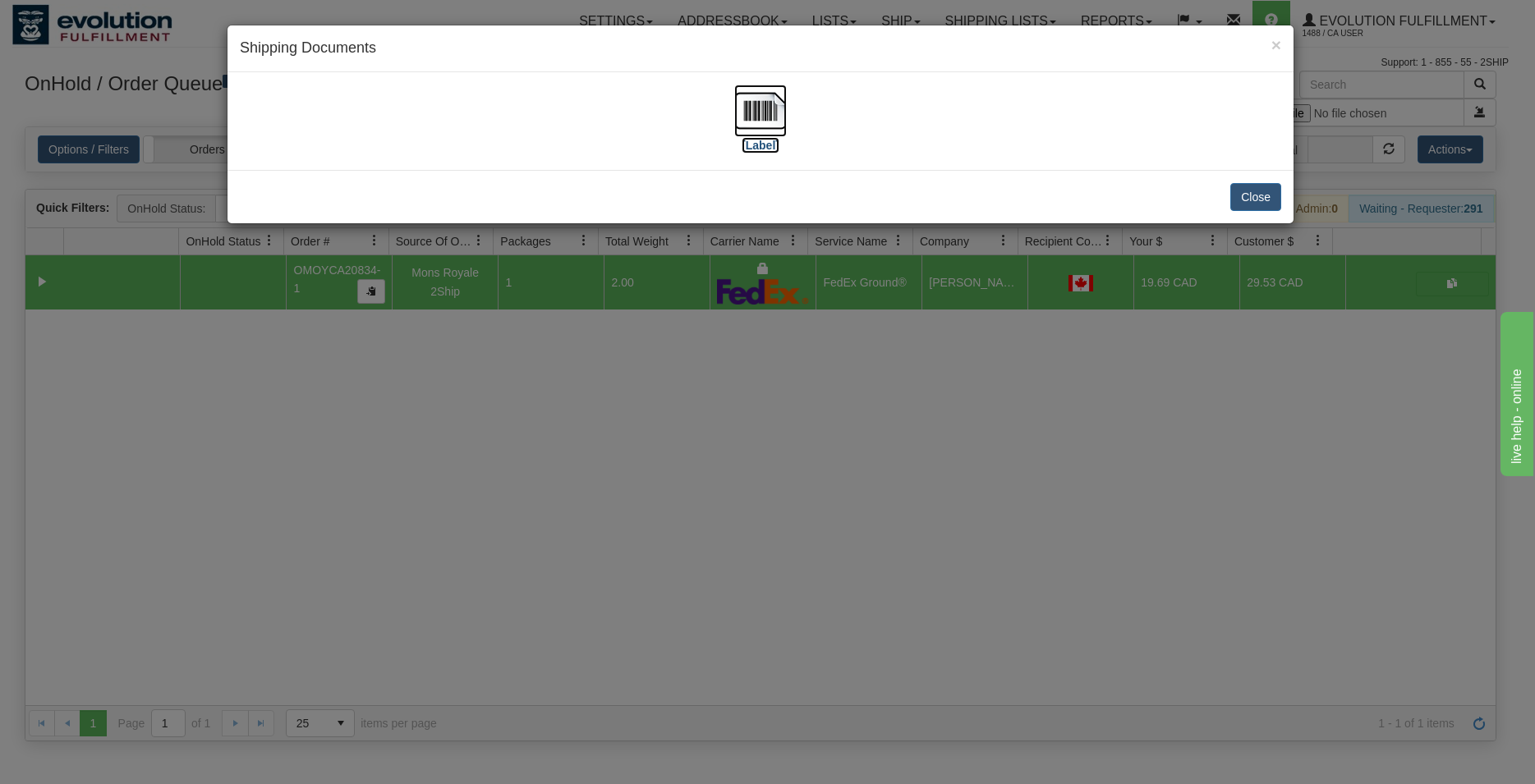
click at [749, 105] on img at bounding box center [760, 111] width 53 height 53
click at [1239, 193] on button "Close" at bounding box center [1255, 196] width 51 height 28
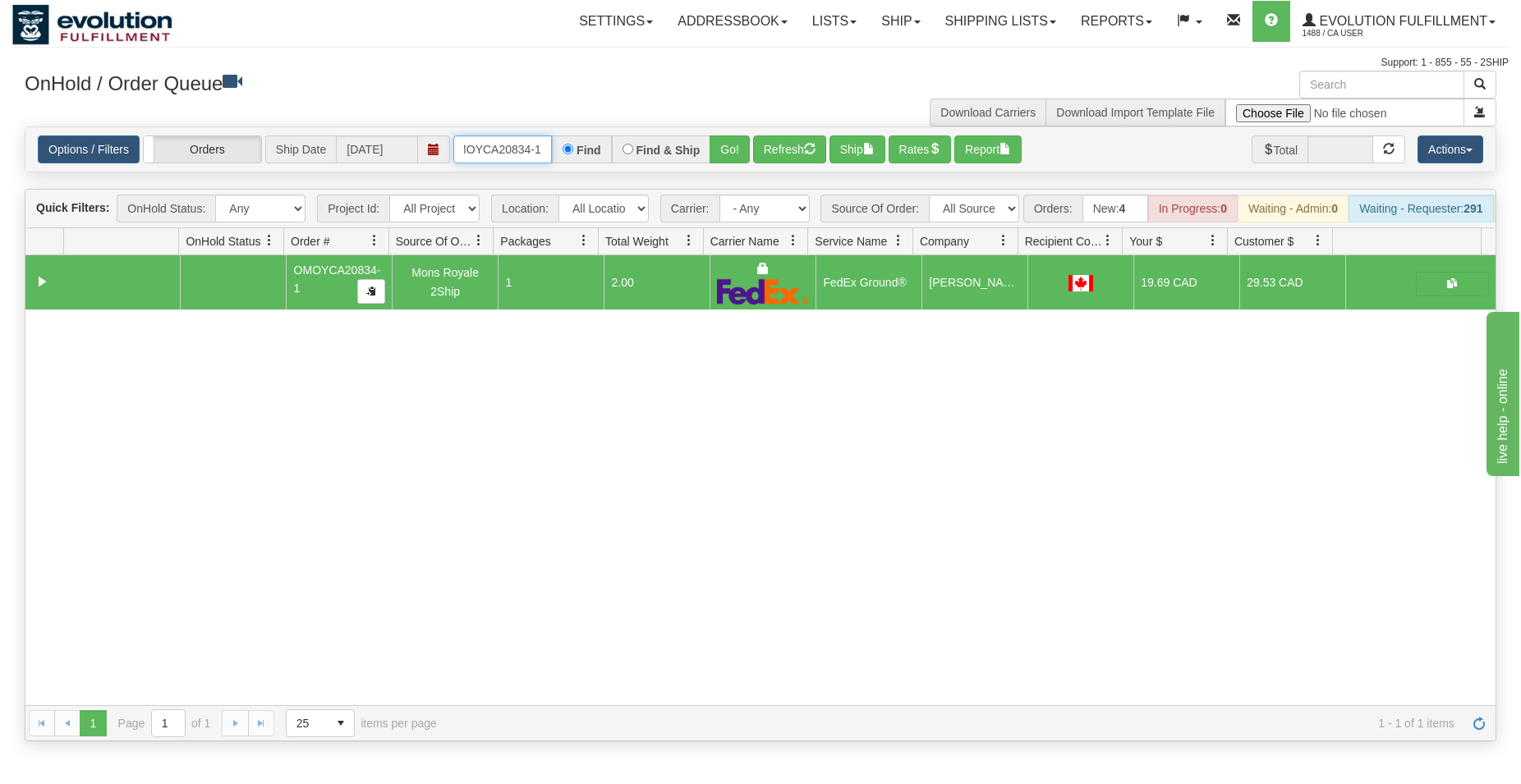
click at [519, 152] on input "OMOYCA20834-1" at bounding box center [502, 150] width 99 height 28
click at [725, 143] on button "Go!" at bounding box center [730, 150] width 40 height 28
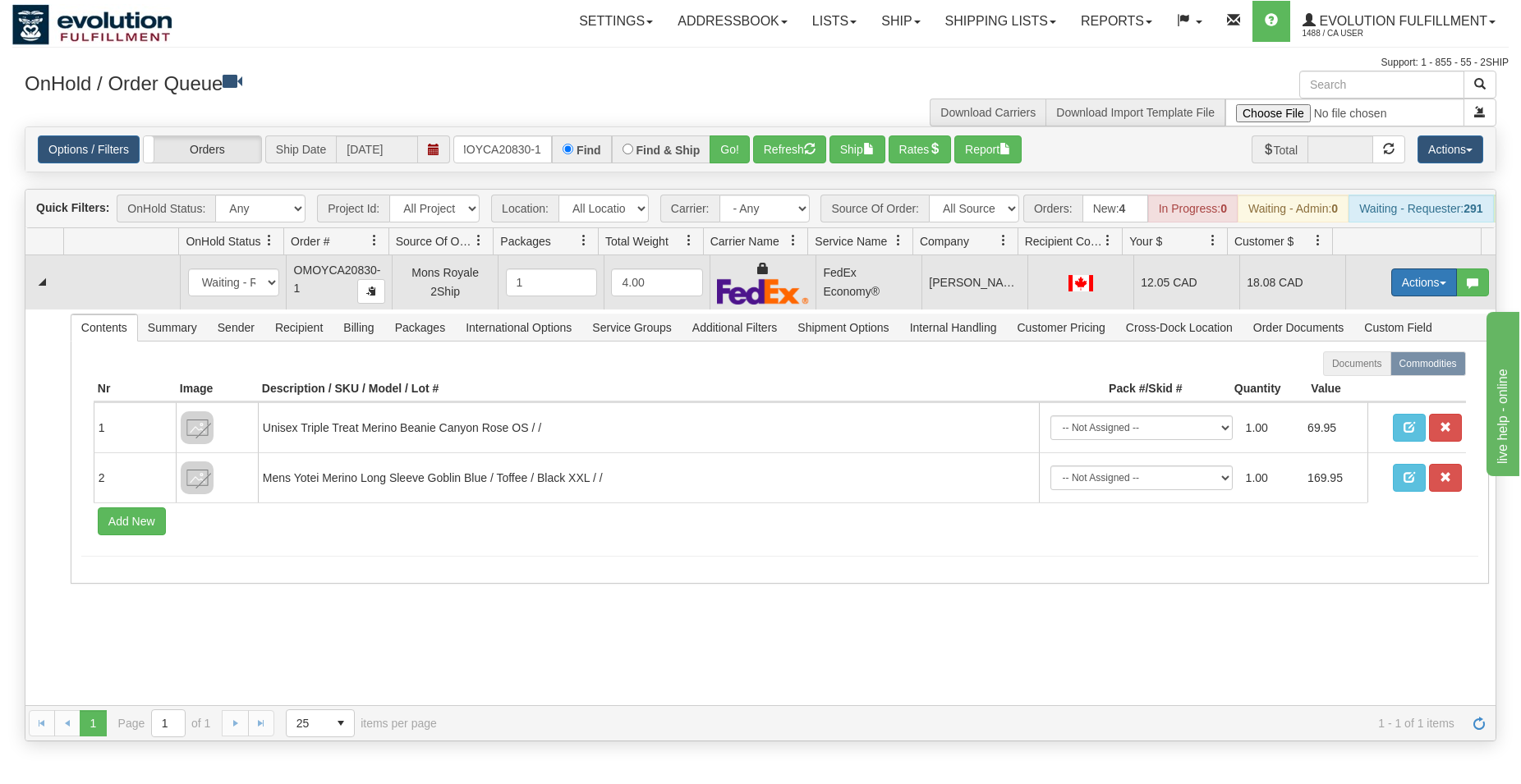
click at [1423, 296] on button "Actions" at bounding box center [1424, 282] width 66 height 28
click at [1350, 384] on span "Ship" at bounding box center [1357, 377] width 35 height 13
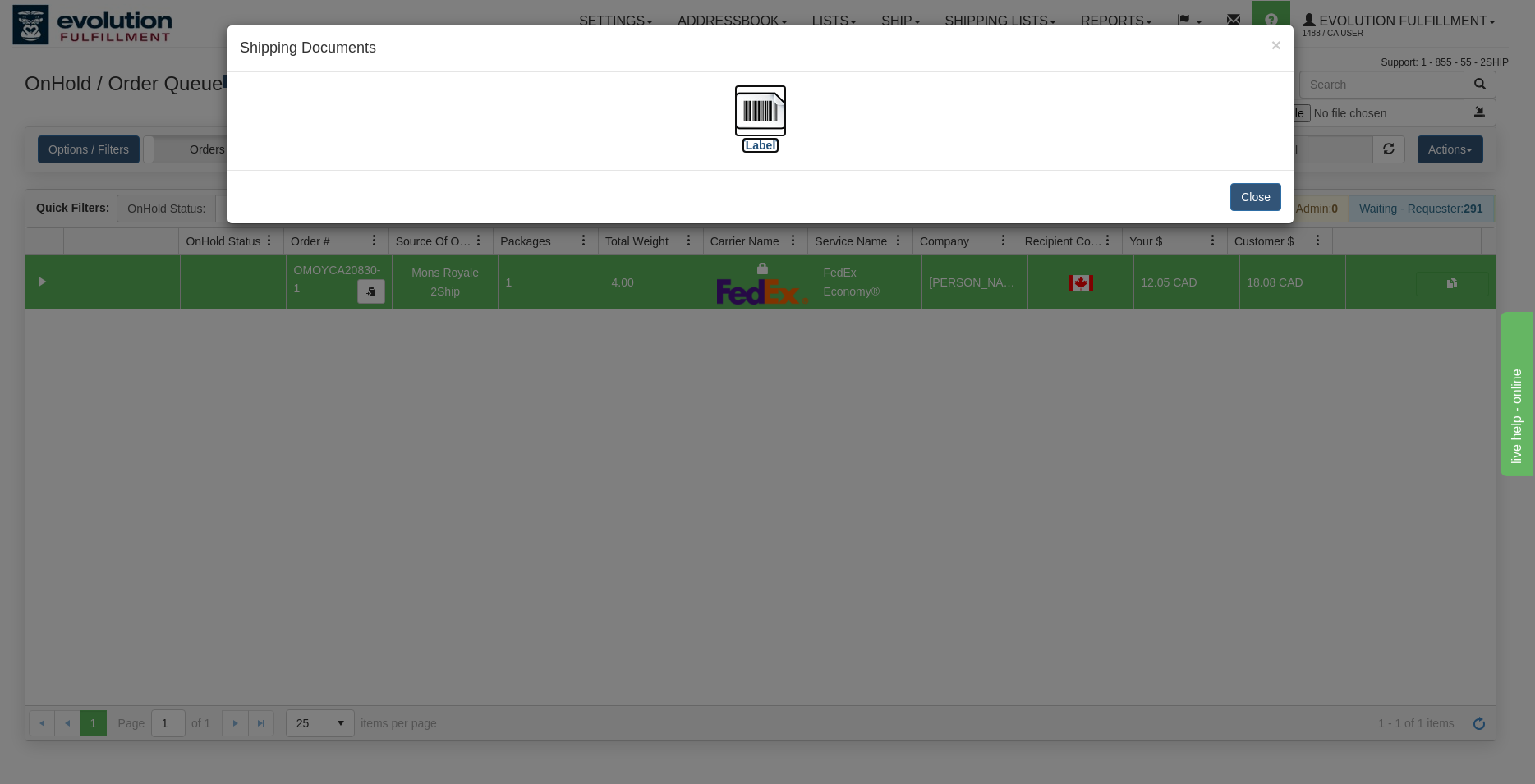
click at [757, 97] on img at bounding box center [760, 111] width 53 height 53
click at [1262, 196] on button "Close" at bounding box center [1255, 196] width 51 height 28
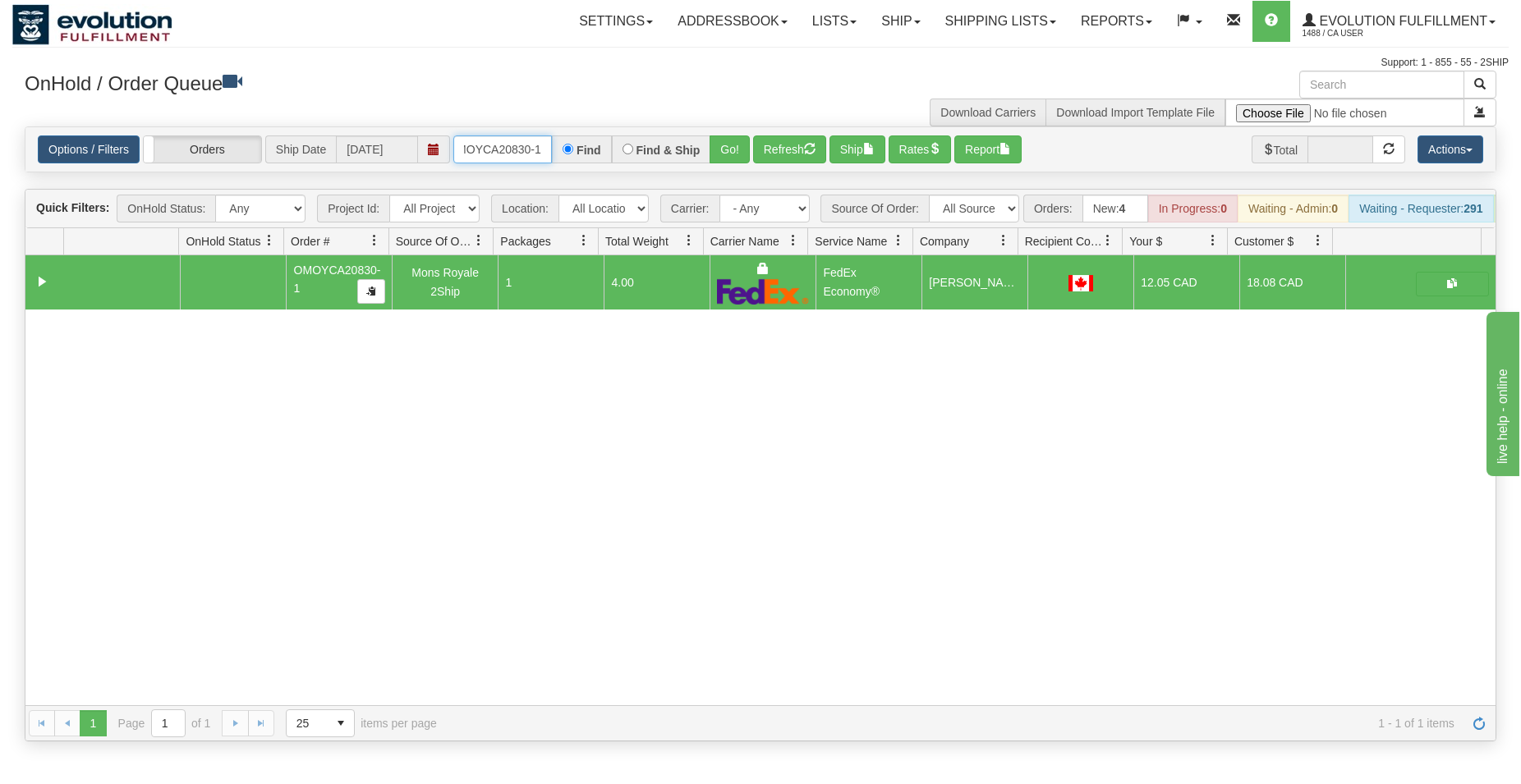
click at [511, 155] on input "OMOYCA20830-1" at bounding box center [502, 150] width 99 height 28
click at [486, 129] on div "Options / Filters Group Shipments Orders Ship Date 10/10/2025 ORSCEVO-W012930 F…" at bounding box center [760, 150] width 1470 height 44
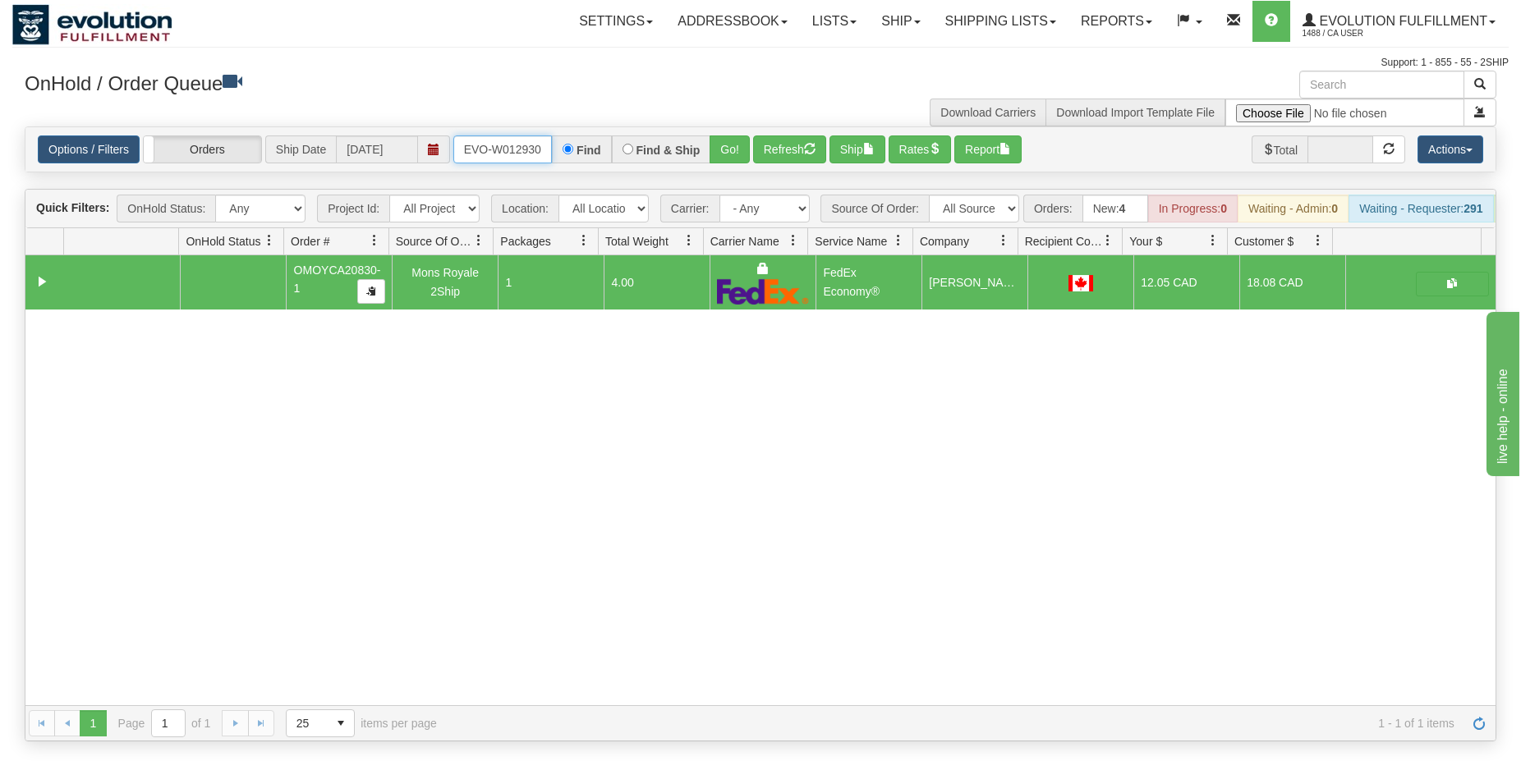
click at [497, 148] on input "ORSCEVO-W012930" at bounding box center [502, 150] width 99 height 28
type input "ORSCEVO-W012930"
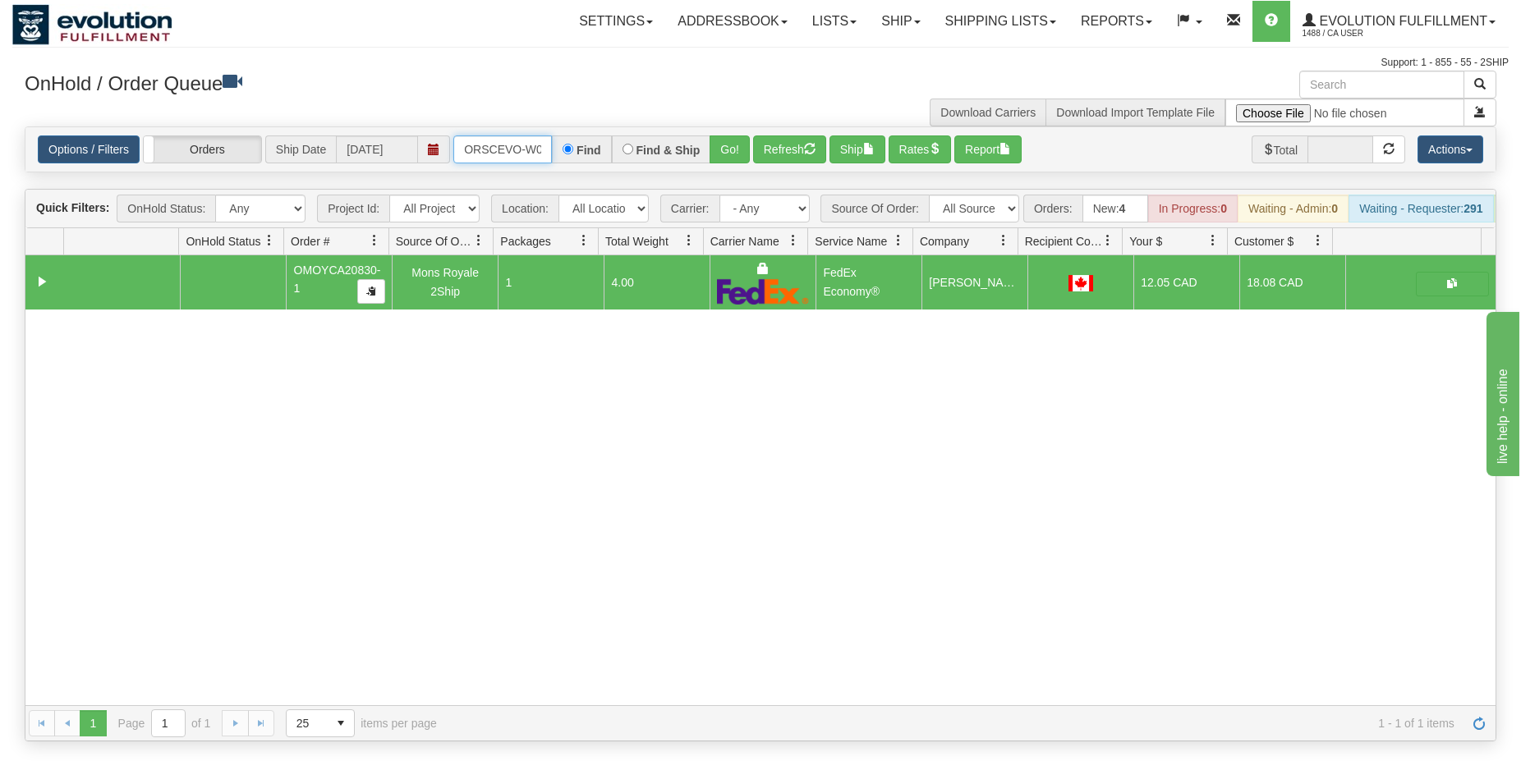
scroll to position [0, 34]
click at [727, 154] on button "Go!" at bounding box center [730, 150] width 40 height 28
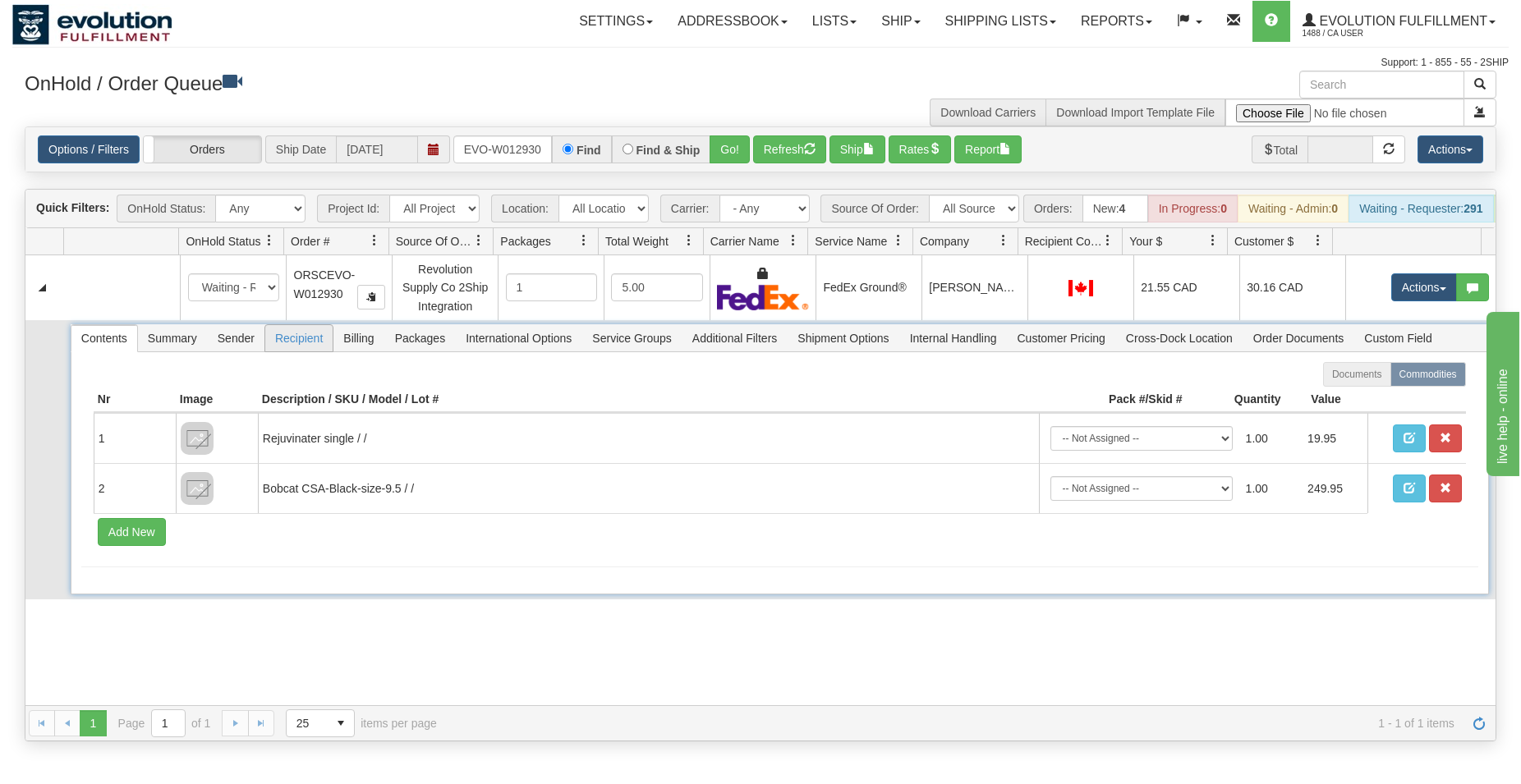
click at [320, 351] on span "Recipient" at bounding box center [298, 338] width 67 height 26
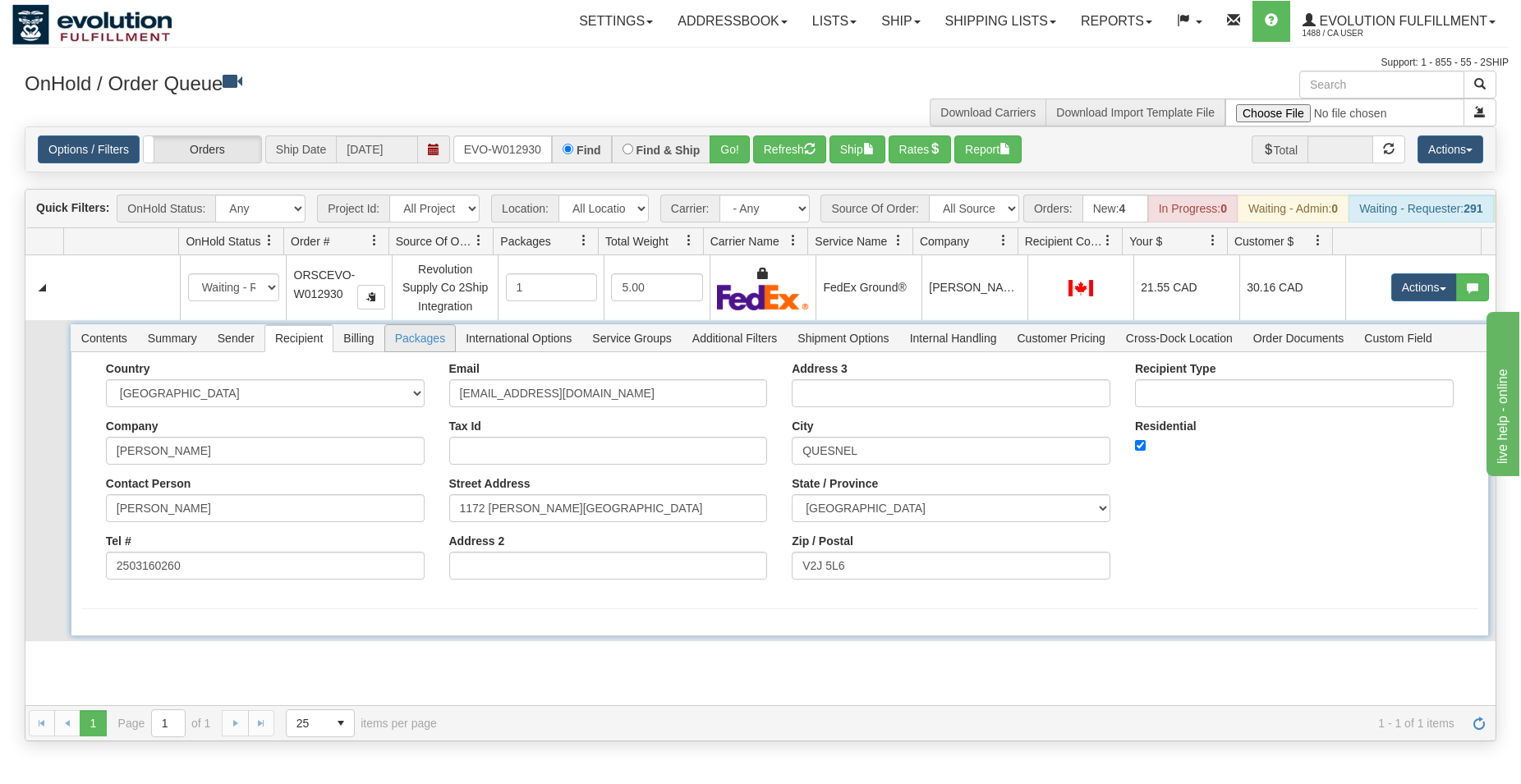
click at [396, 351] on span "Packages" at bounding box center [420, 338] width 70 height 26
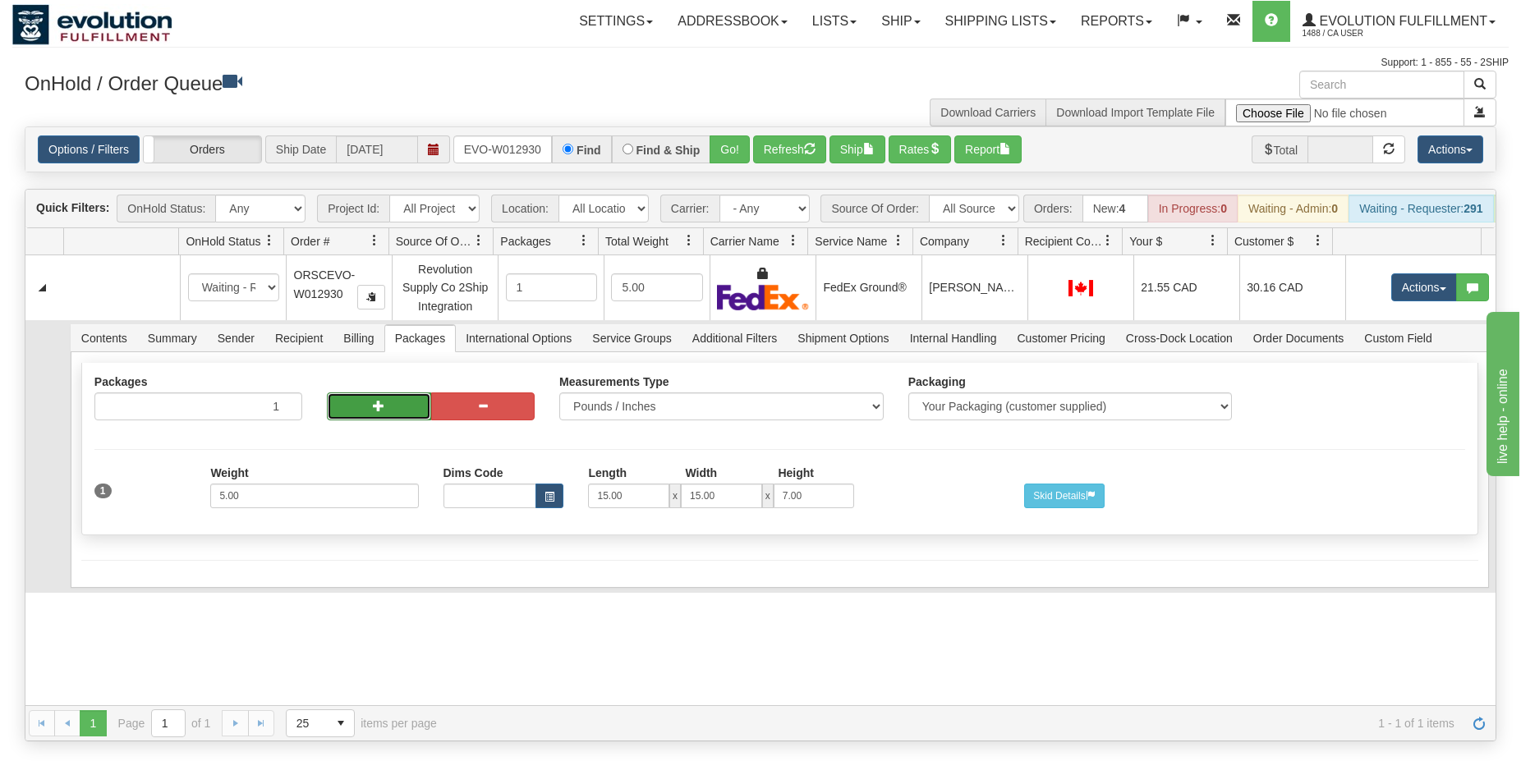
click at [369, 418] on button "button" at bounding box center [378, 406] width 104 height 28
radio input "true"
type input "2"
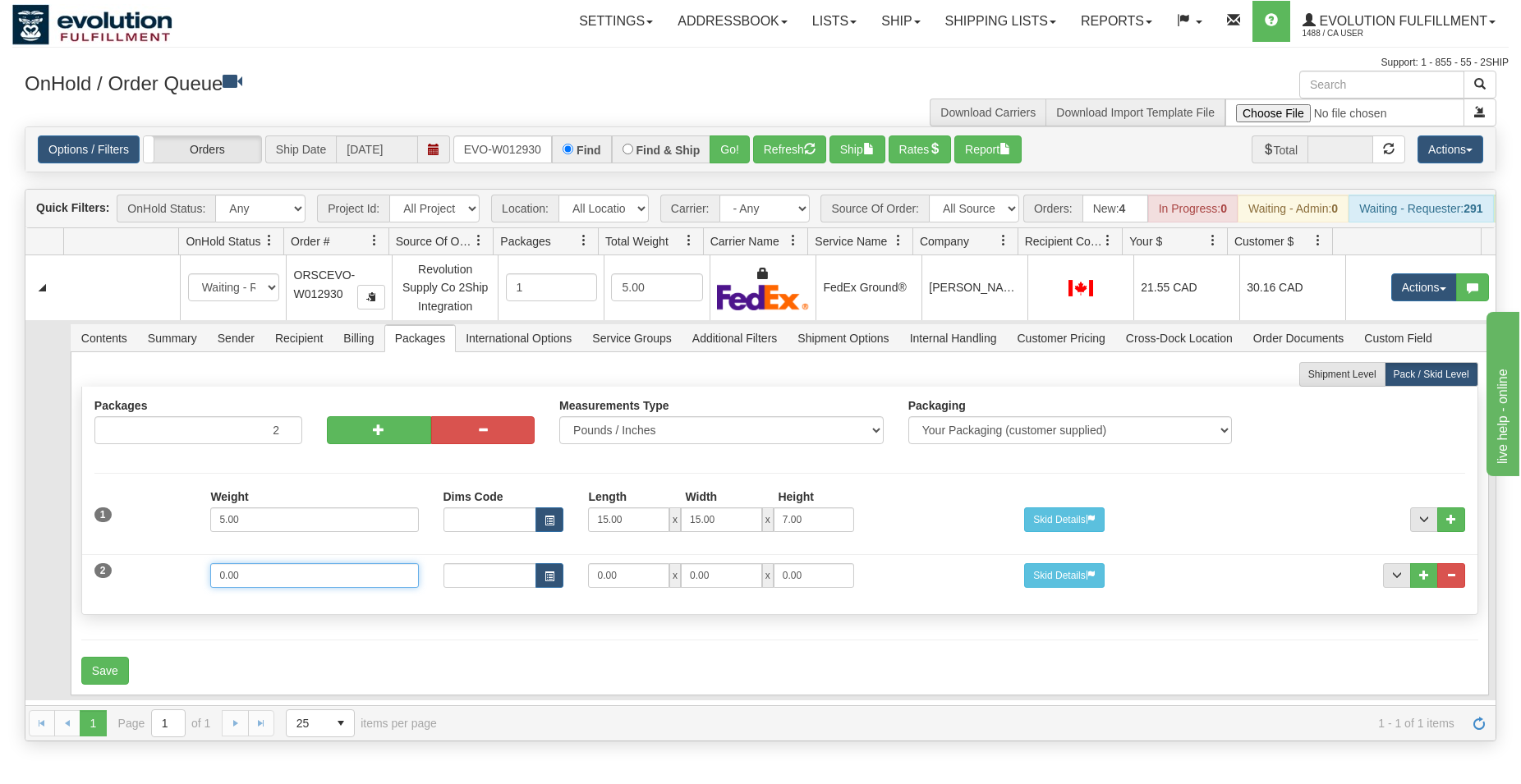
drag, startPoint x: 256, startPoint y: 585, endPoint x: 170, endPoint y: 586, distance: 86.0
click at [211, 586] on input "0.00" at bounding box center [314, 575] width 208 height 25
type input "5"
type input "15"
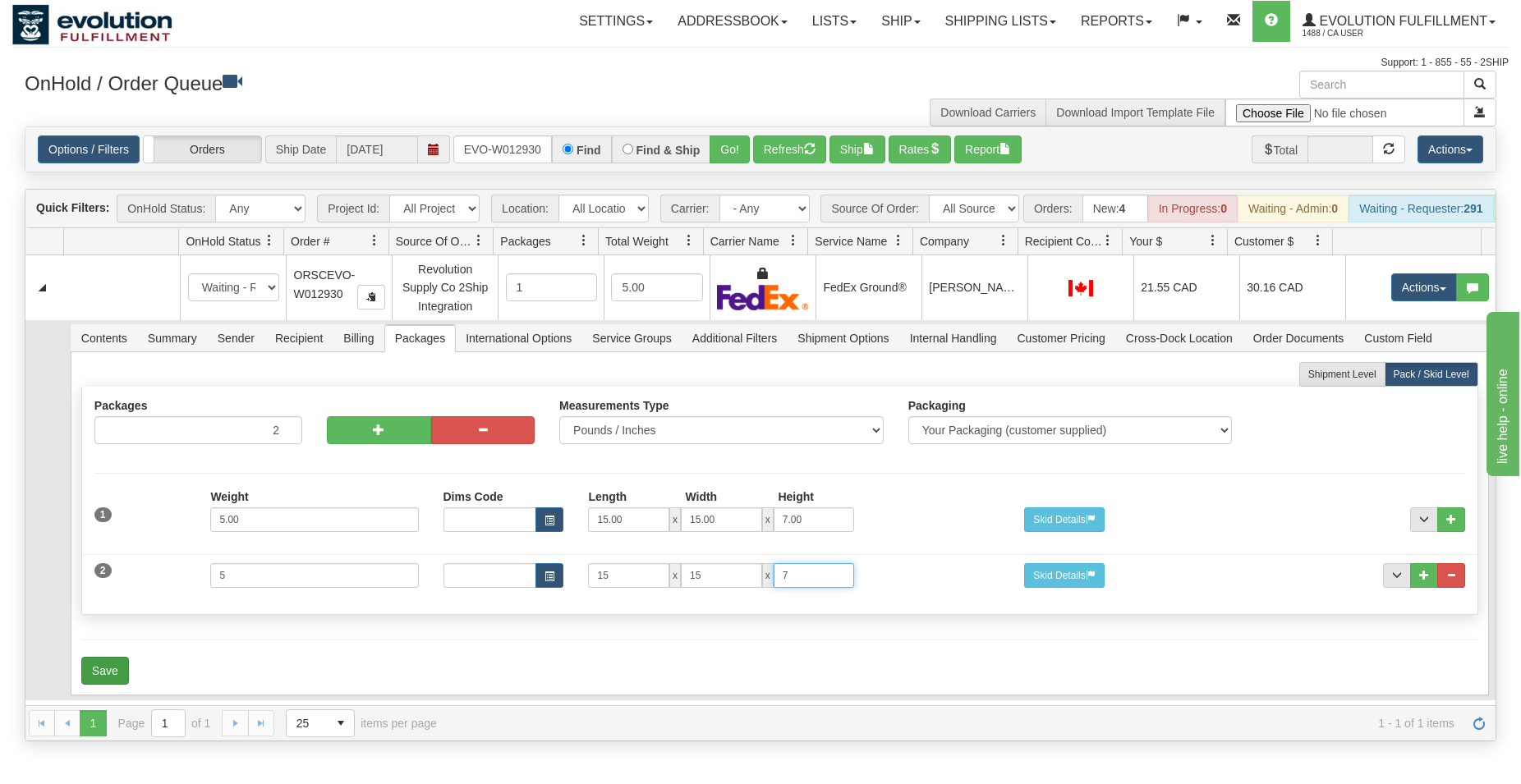
type input "7"
click at [84, 684] on button "Save" at bounding box center [105, 670] width 48 height 28
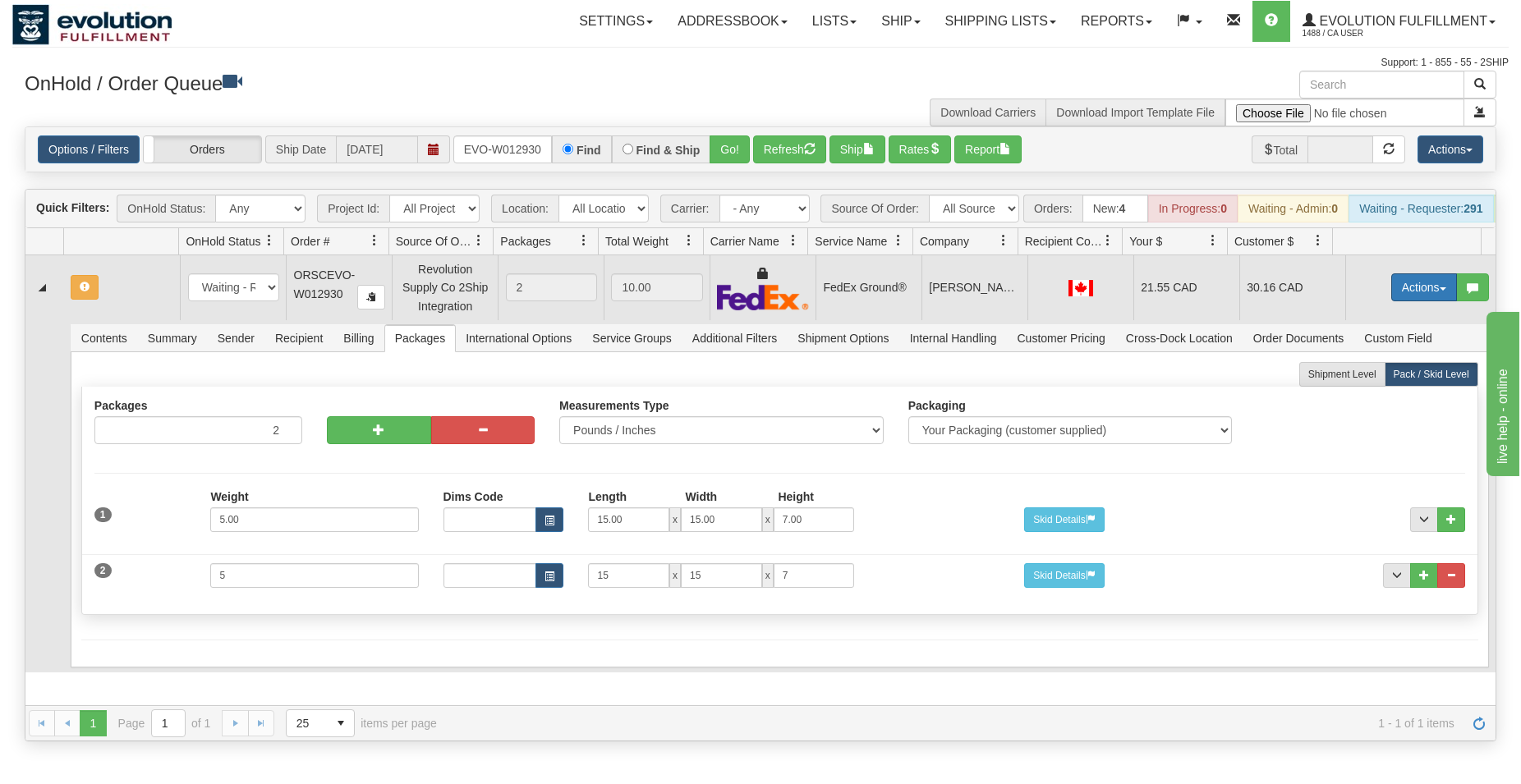
click at [1394, 298] on button "Actions" at bounding box center [1424, 287] width 66 height 28
click at [1353, 368] on span "Rate All Services" at bounding box center [1389, 360] width 99 height 13
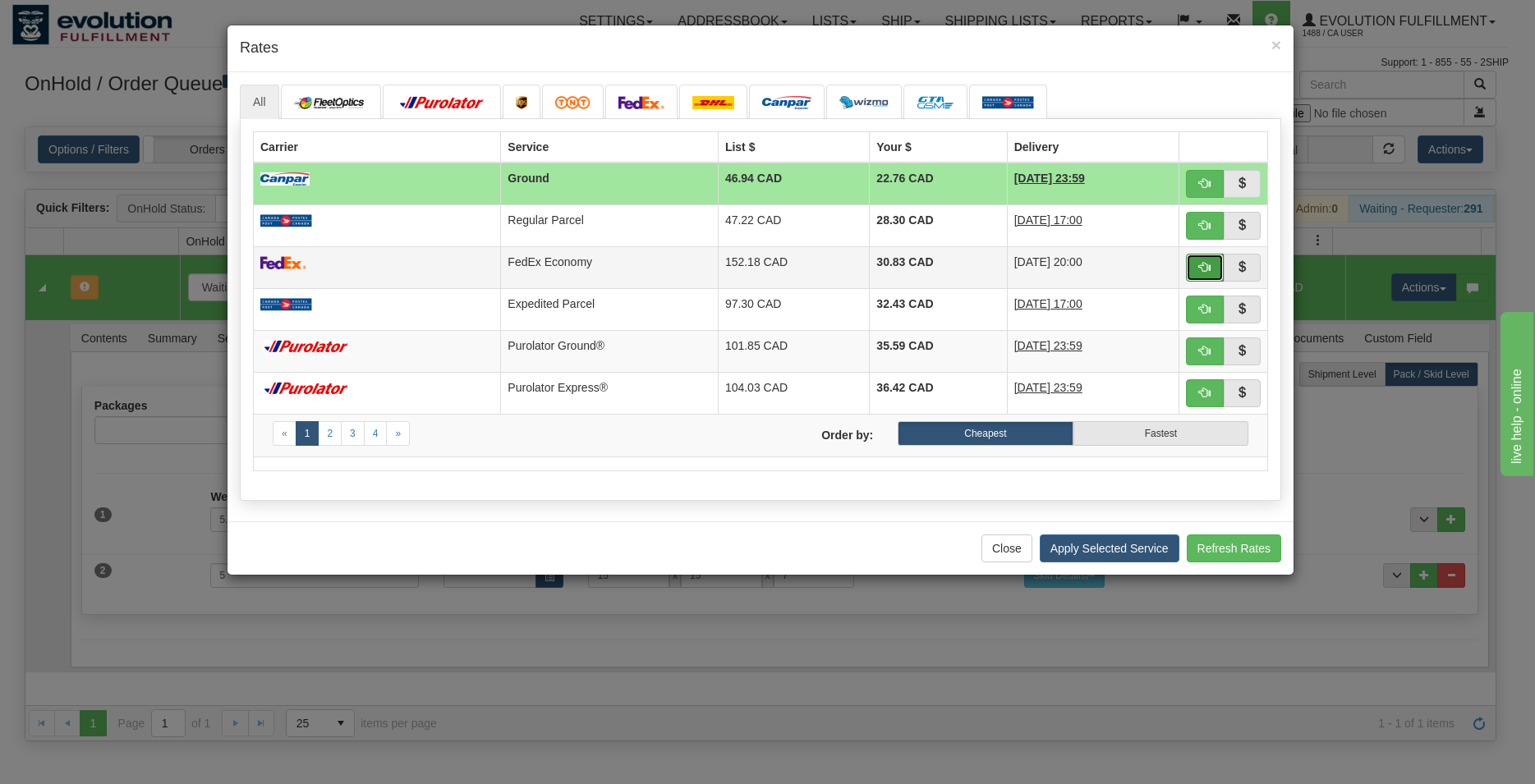
click at [1198, 264] on button "button" at bounding box center [1205, 267] width 38 height 28
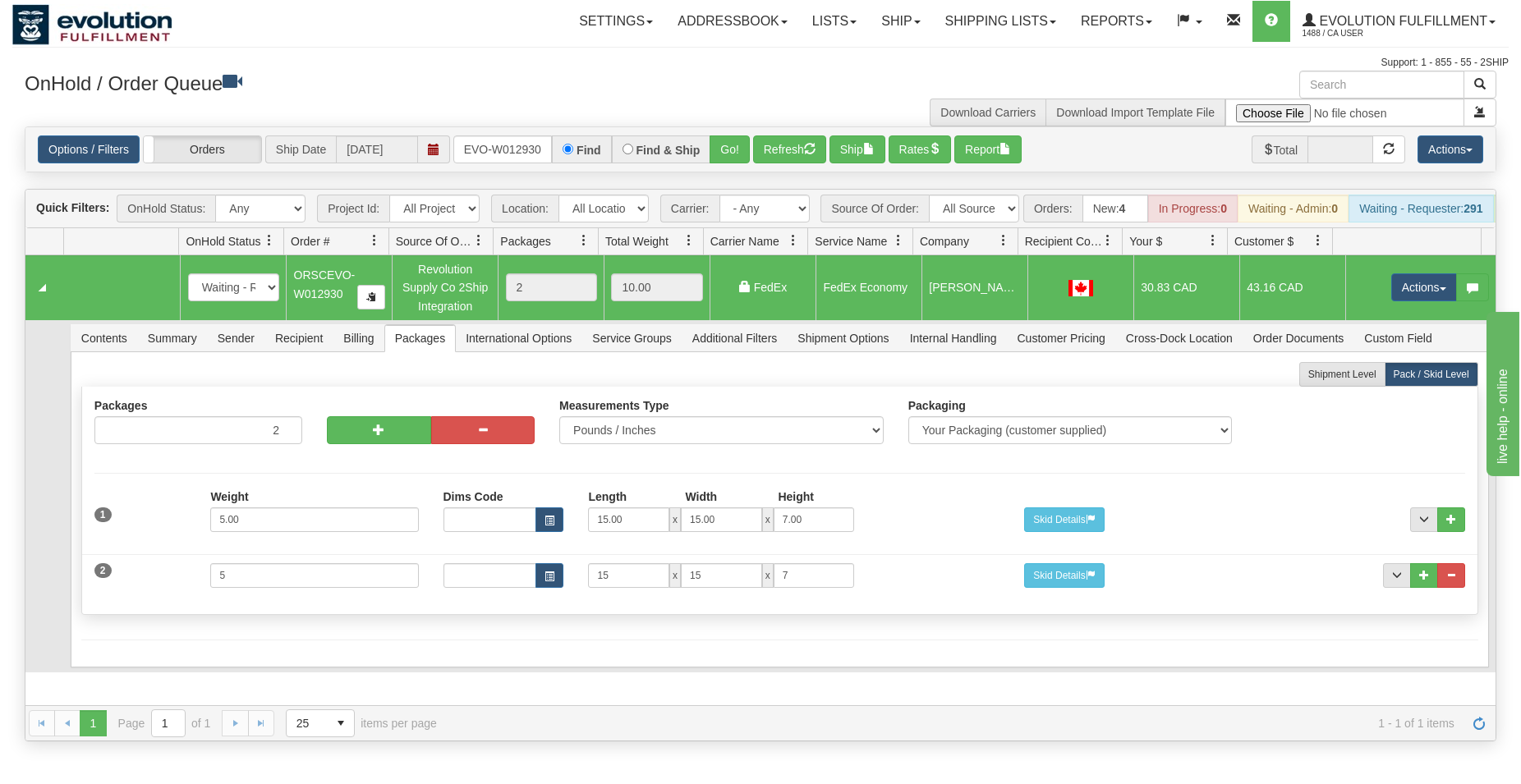
click at [504, 132] on div "Options / Filters Group Shipments Orders Ship Date 10/10/2025 ORSCEVO-W012930 F…" at bounding box center [760, 150] width 1470 height 44
click at [506, 137] on input "ORSCEVO-W012930" at bounding box center [502, 150] width 99 height 28
click at [724, 139] on button "Go!" at bounding box center [730, 150] width 40 height 28
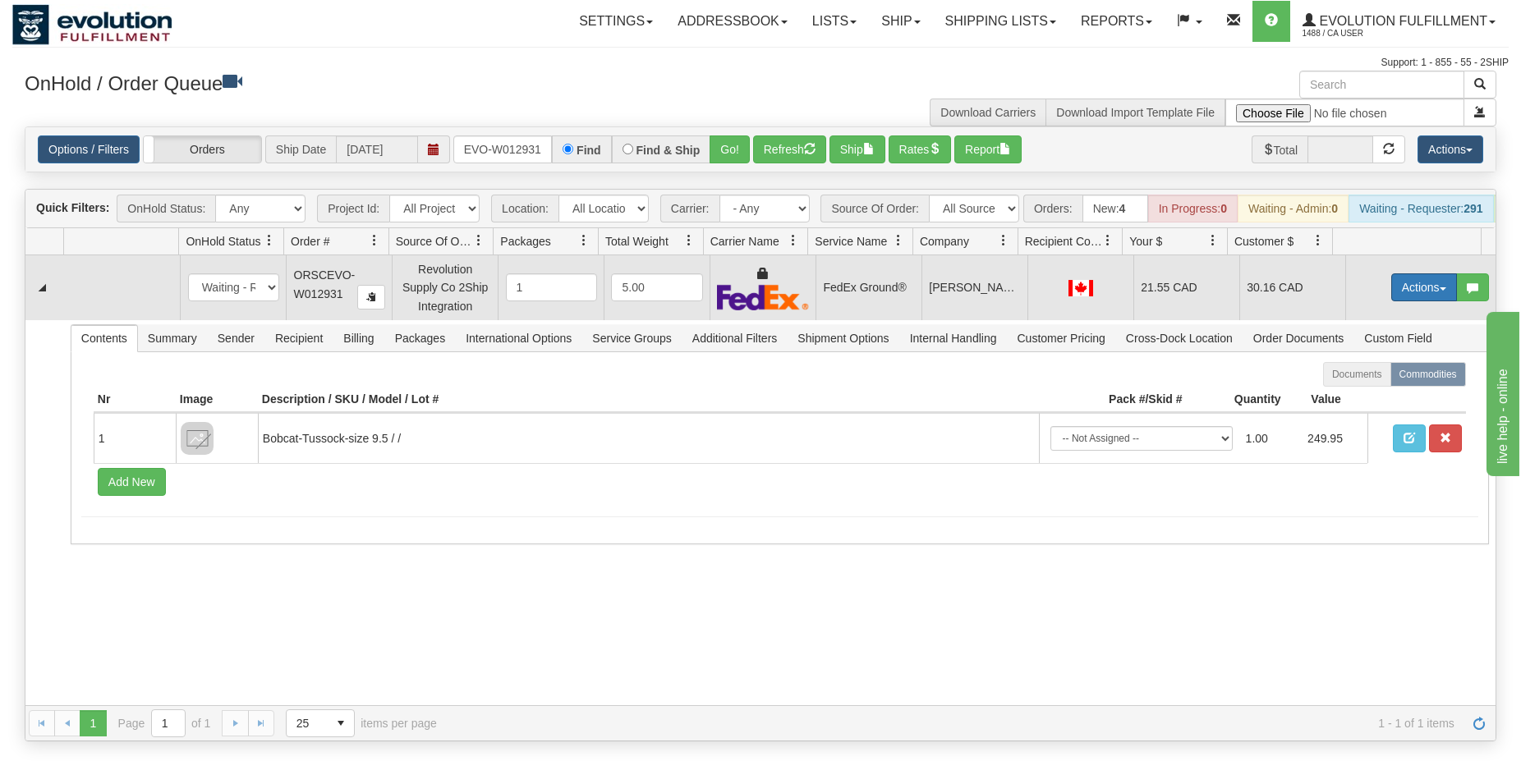
click at [1397, 294] on button "Actions" at bounding box center [1424, 287] width 66 height 28
click at [1347, 410] on span "Delete" at bounding box center [1362, 403] width 44 height 13
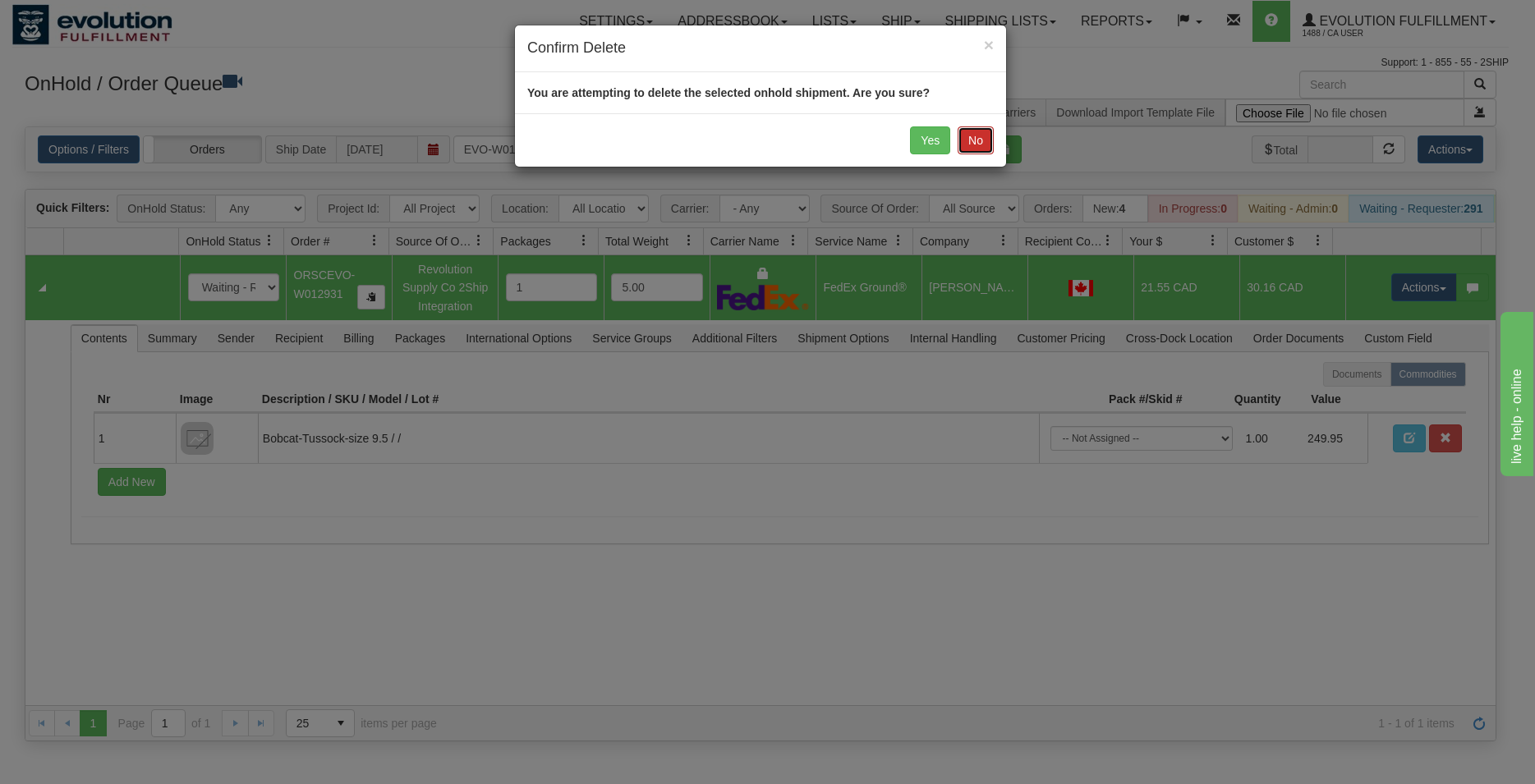
click at [981, 137] on button "No" at bounding box center [975, 141] width 36 height 28
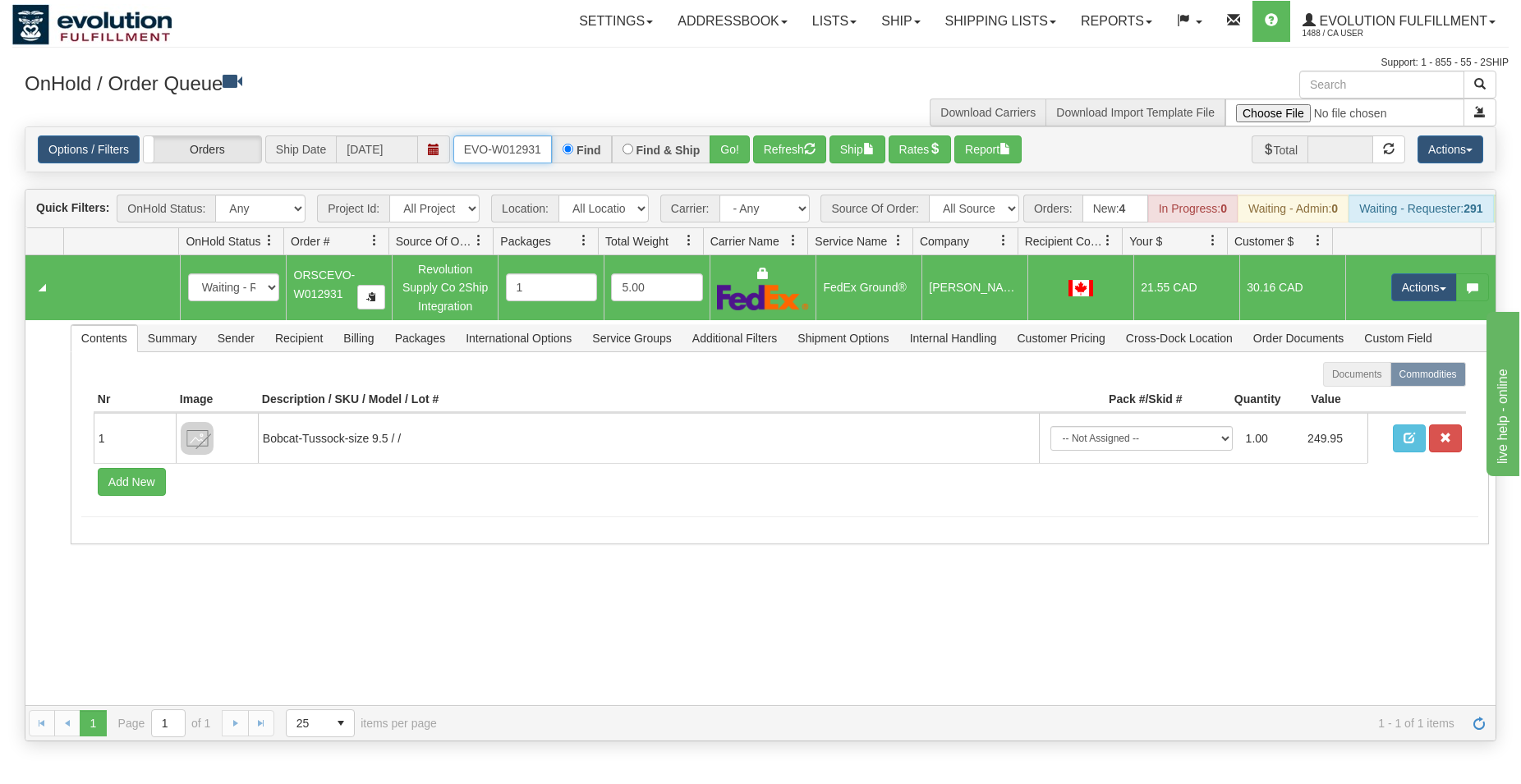
click at [530, 158] on input "ORSCEVO-W012931" at bounding box center [502, 150] width 99 height 28
click at [740, 148] on button "Go!" at bounding box center [730, 150] width 40 height 28
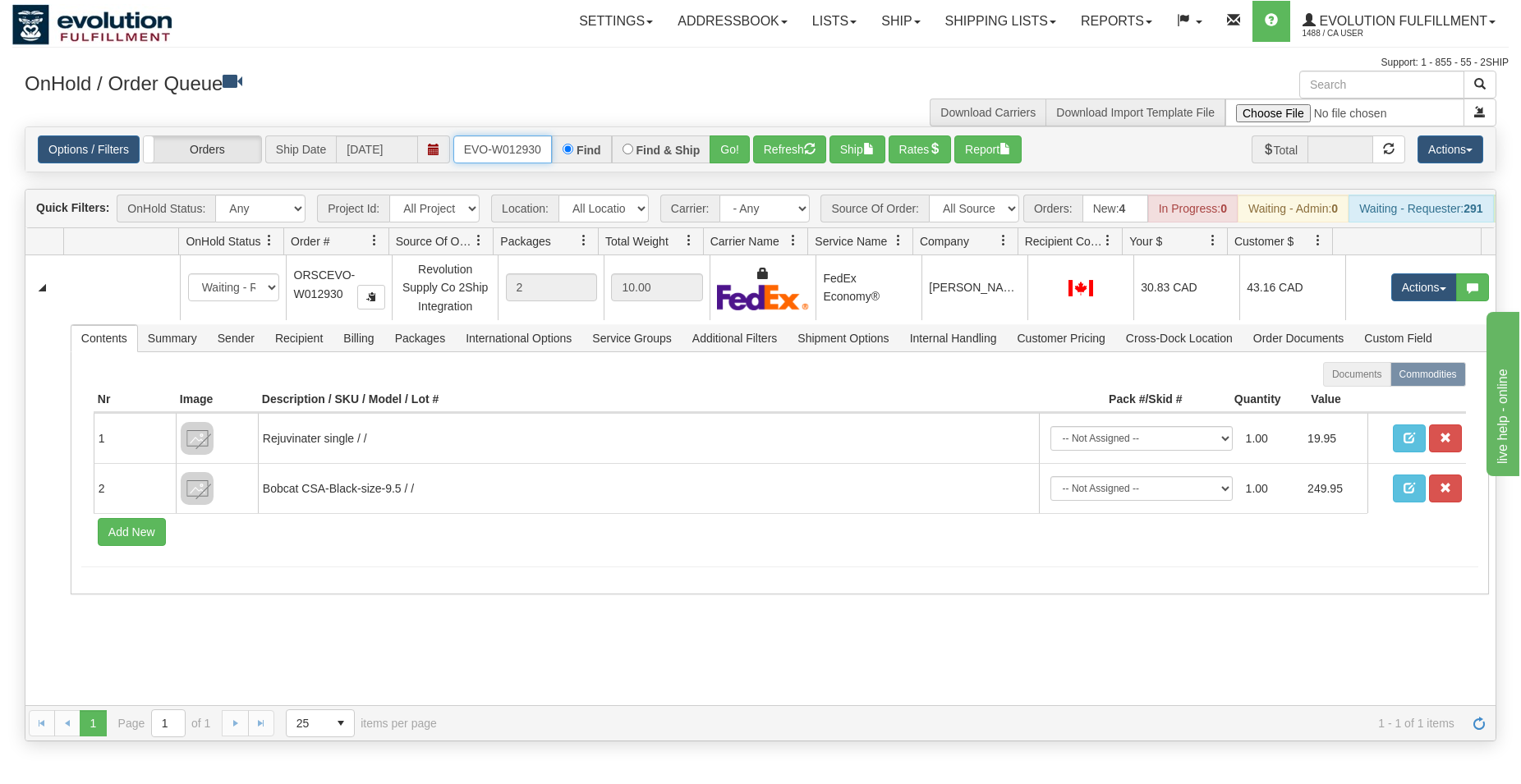
click at [512, 156] on input "ORSCEVO-W012930" at bounding box center [502, 150] width 99 height 28
click at [725, 150] on button "Go!" at bounding box center [730, 150] width 40 height 28
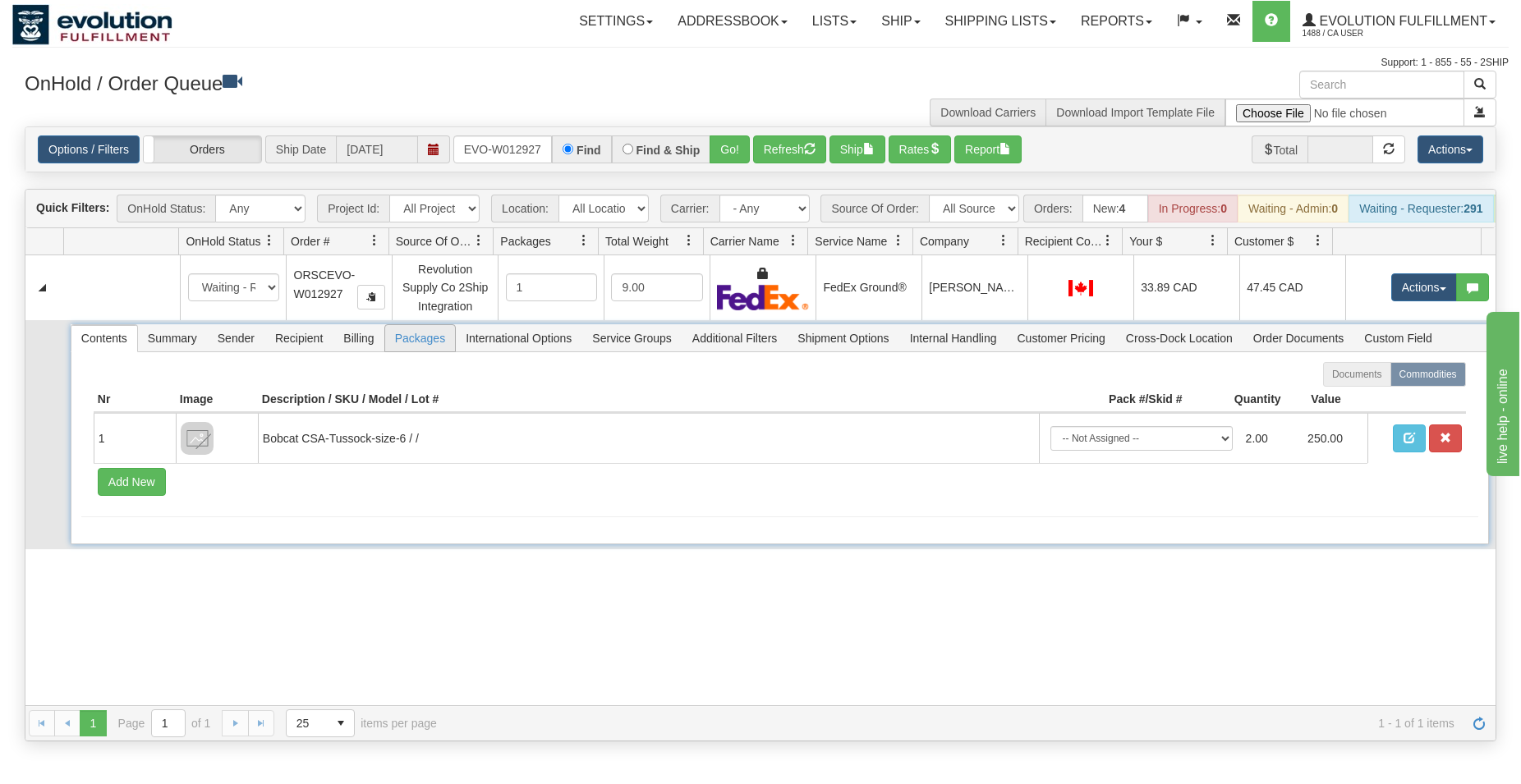
click at [421, 345] on span "Packages" at bounding box center [420, 338] width 70 height 26
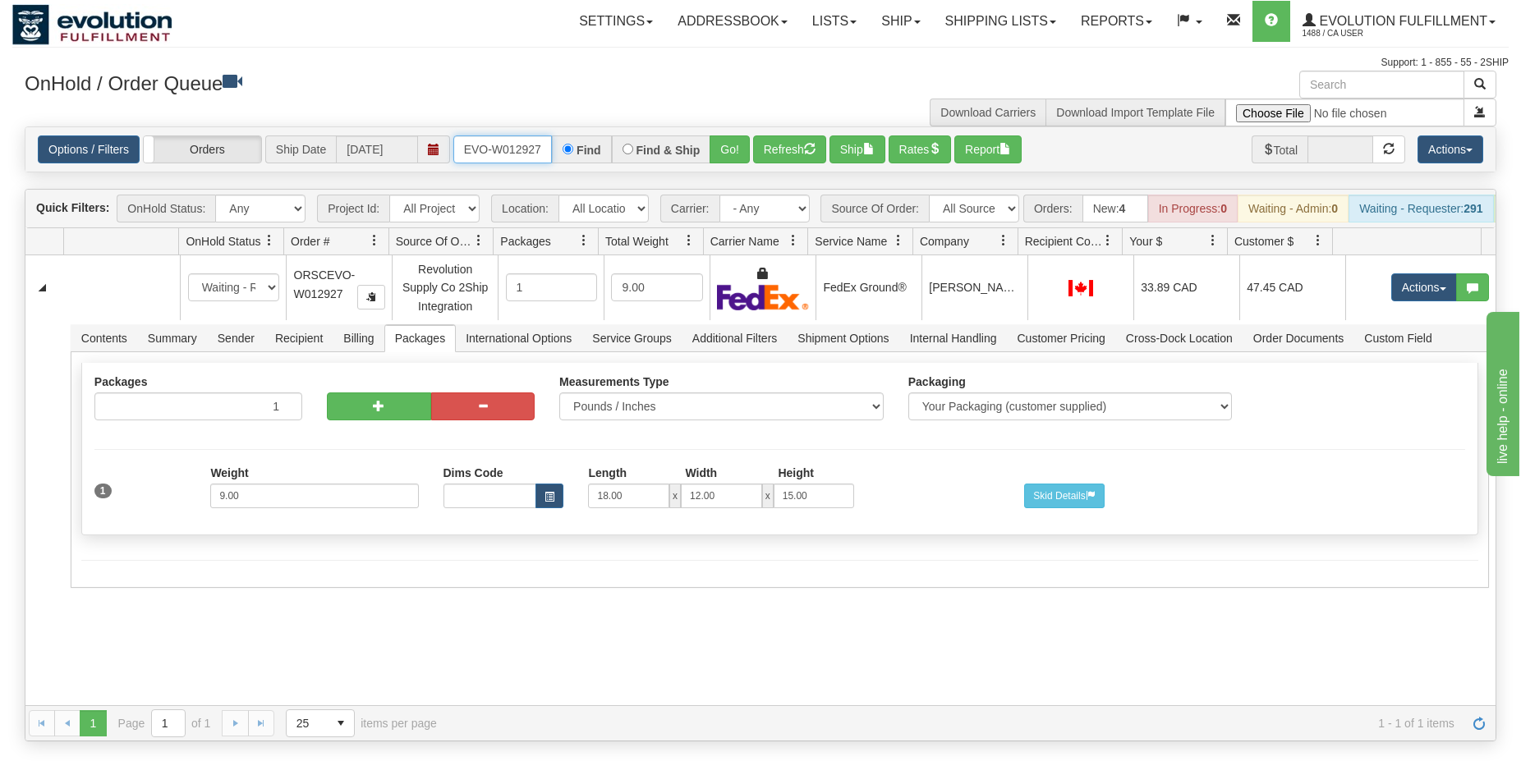
click at [512, 140] on input "ORSCEVO-W012927" at bounding box center [502, 150] width 99 height 28
type input "ORSCEVO-W012926"
click at [739, 149] on button "Go!" at bounding box center [730, 150] width 40 height 28
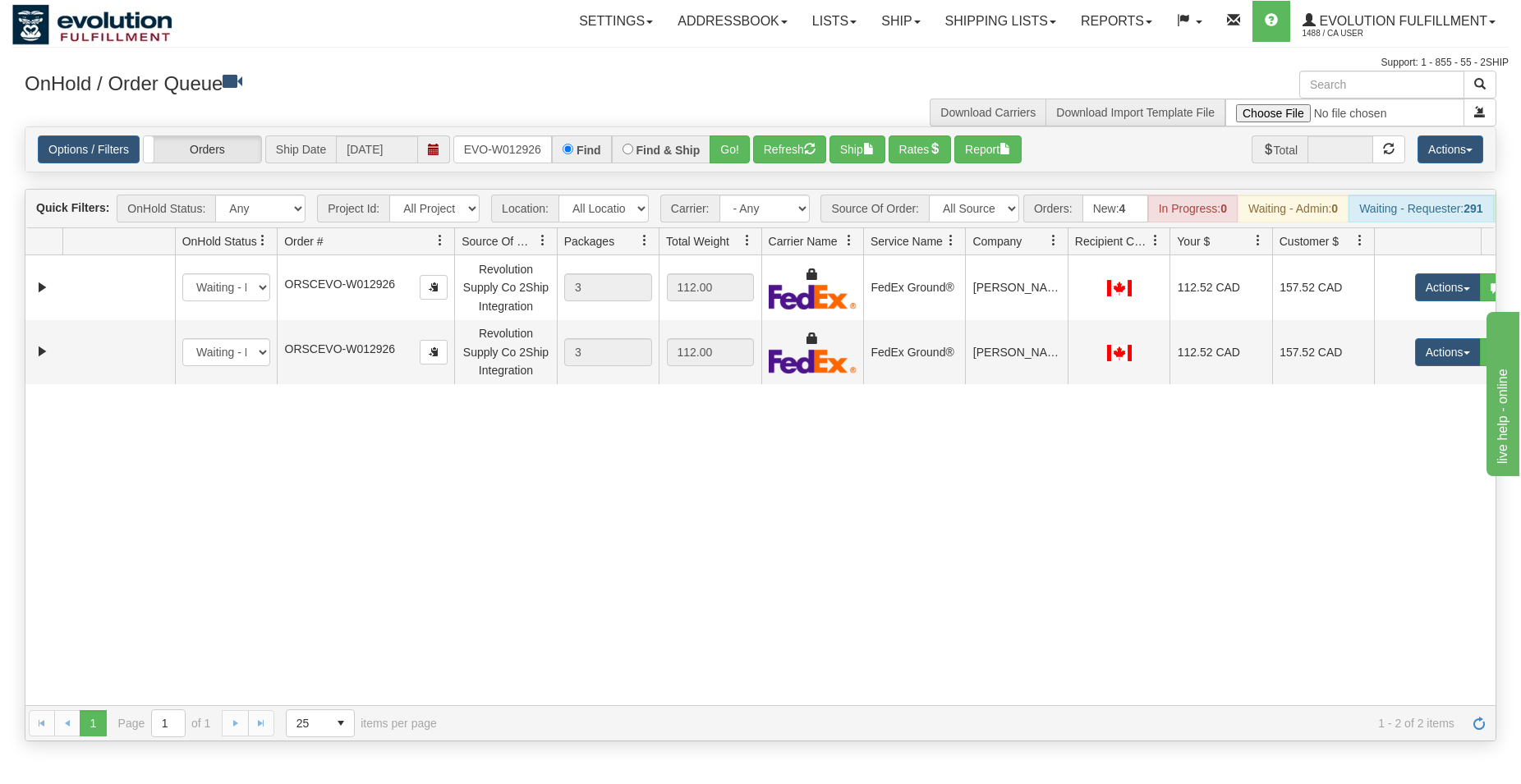
drag, startPoint x: 386, startPoint y: 252, endPoint x: 427, endPoint y: 252, distance: 41.0
click at [427, 252] on div "Id Location Request Id Reply Id OnHold Status Order # Source Of Order Packages …" at bounding box center [754, 241] width 1456 height 26
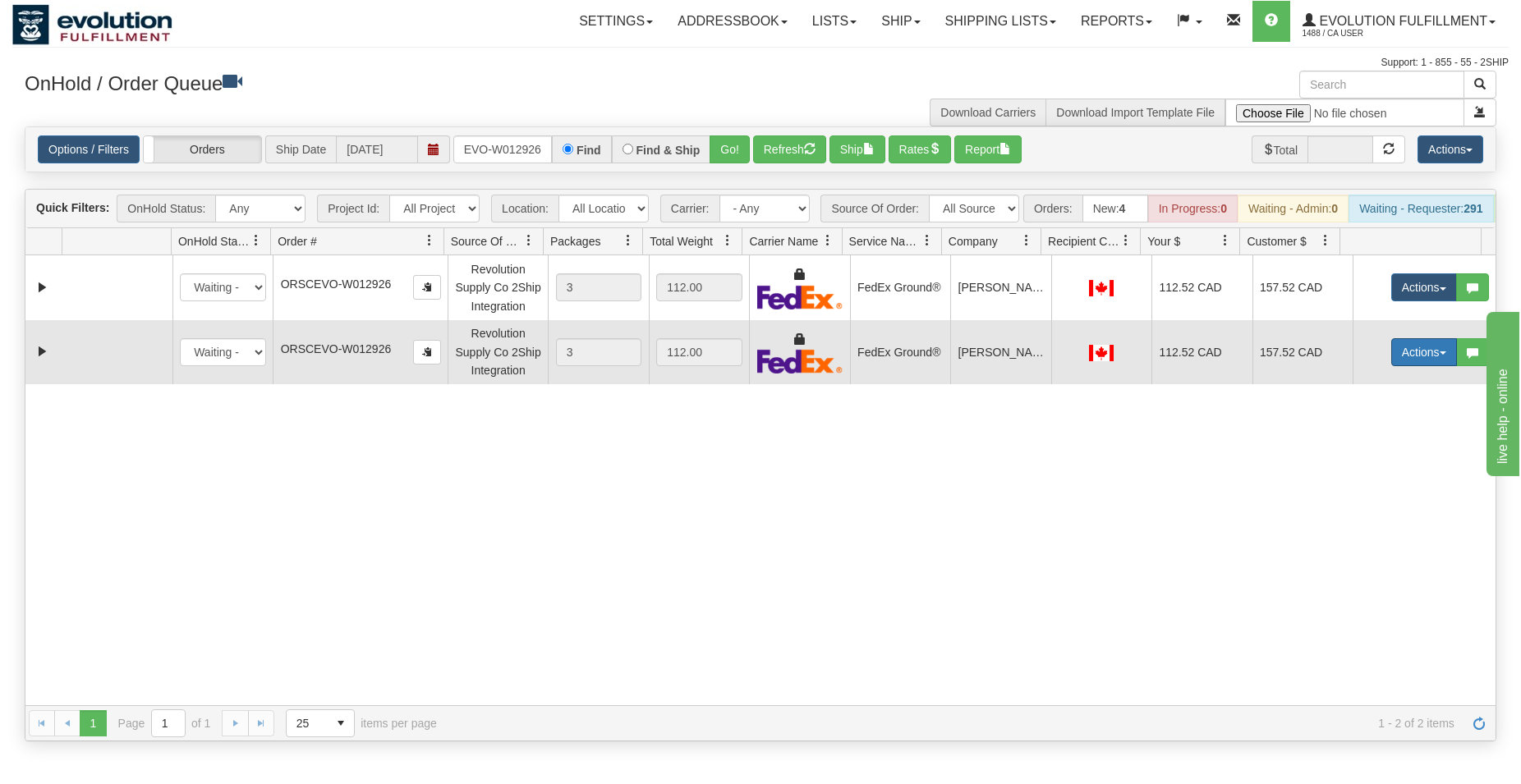
click at [1425, 366] on button "Actions" at bounding box center [1424, 352] width 66 height 28
click at [1350, 475] on span "Delete" at bounding box center [1362, 468] width 44 height 13
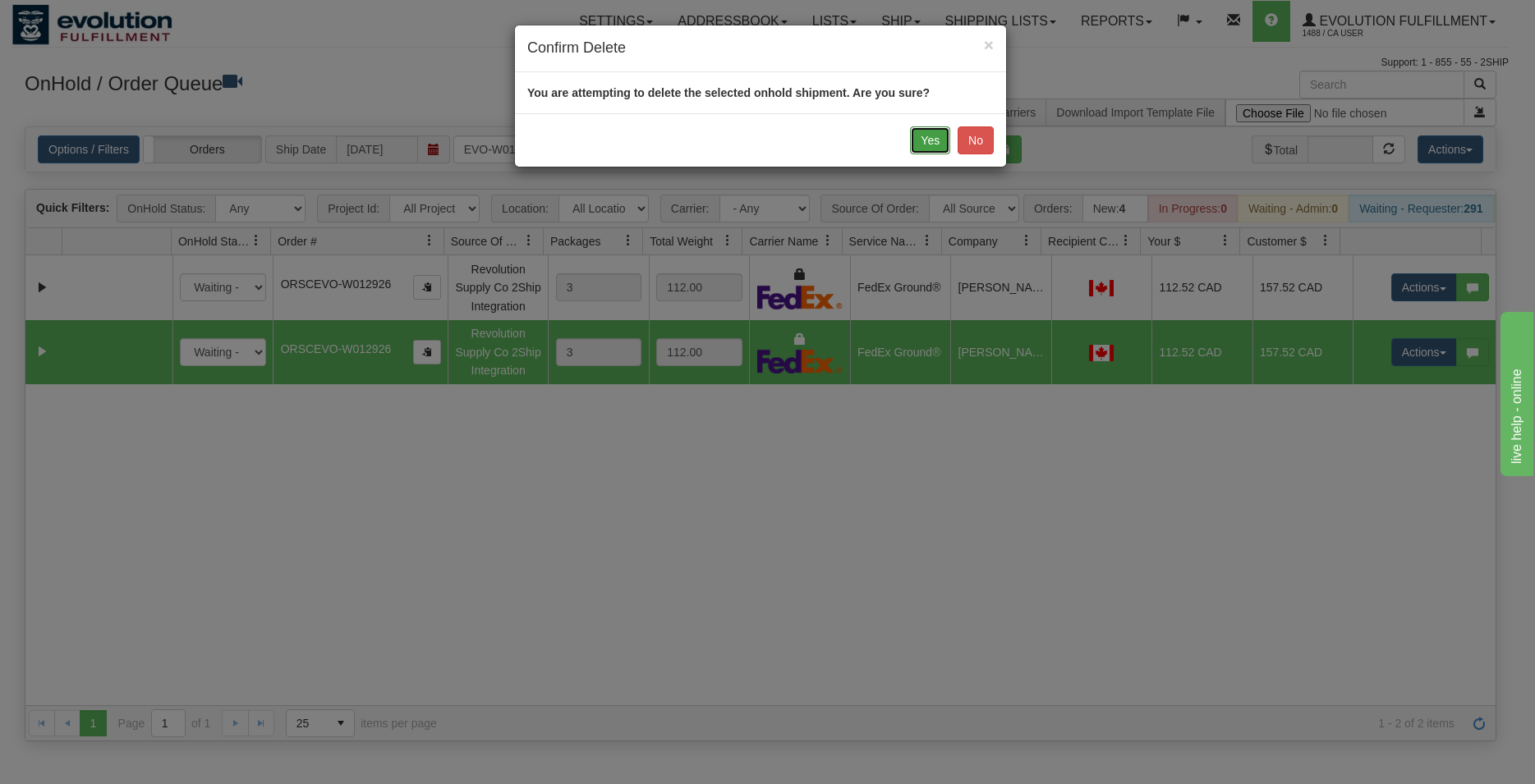
click at [936, 140] on button "Yes" at bounding box center [930, 141] width 40 height 28
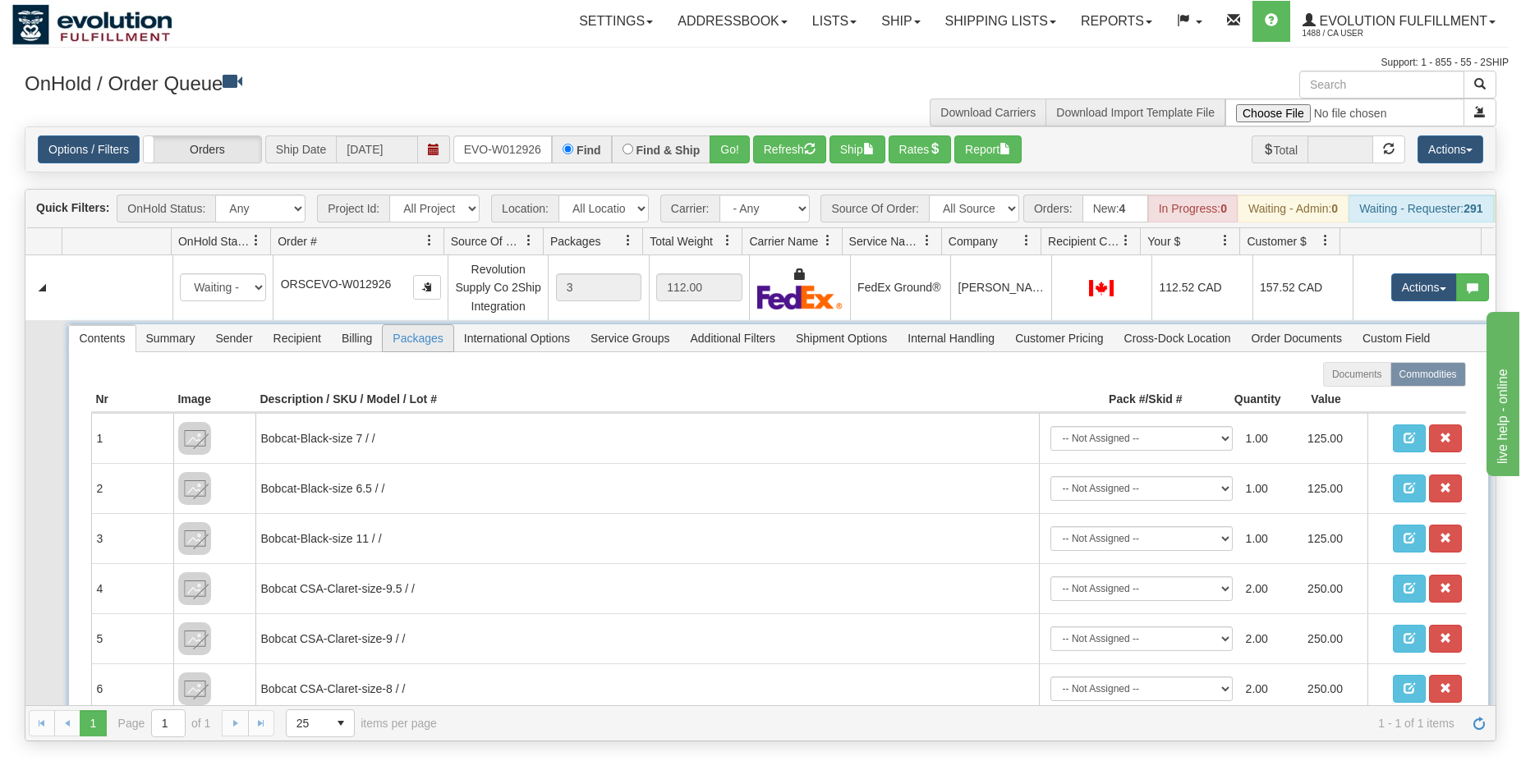
click at [400, 351] on span "Packages" at bounding box center [417, 338] width 70 height 26
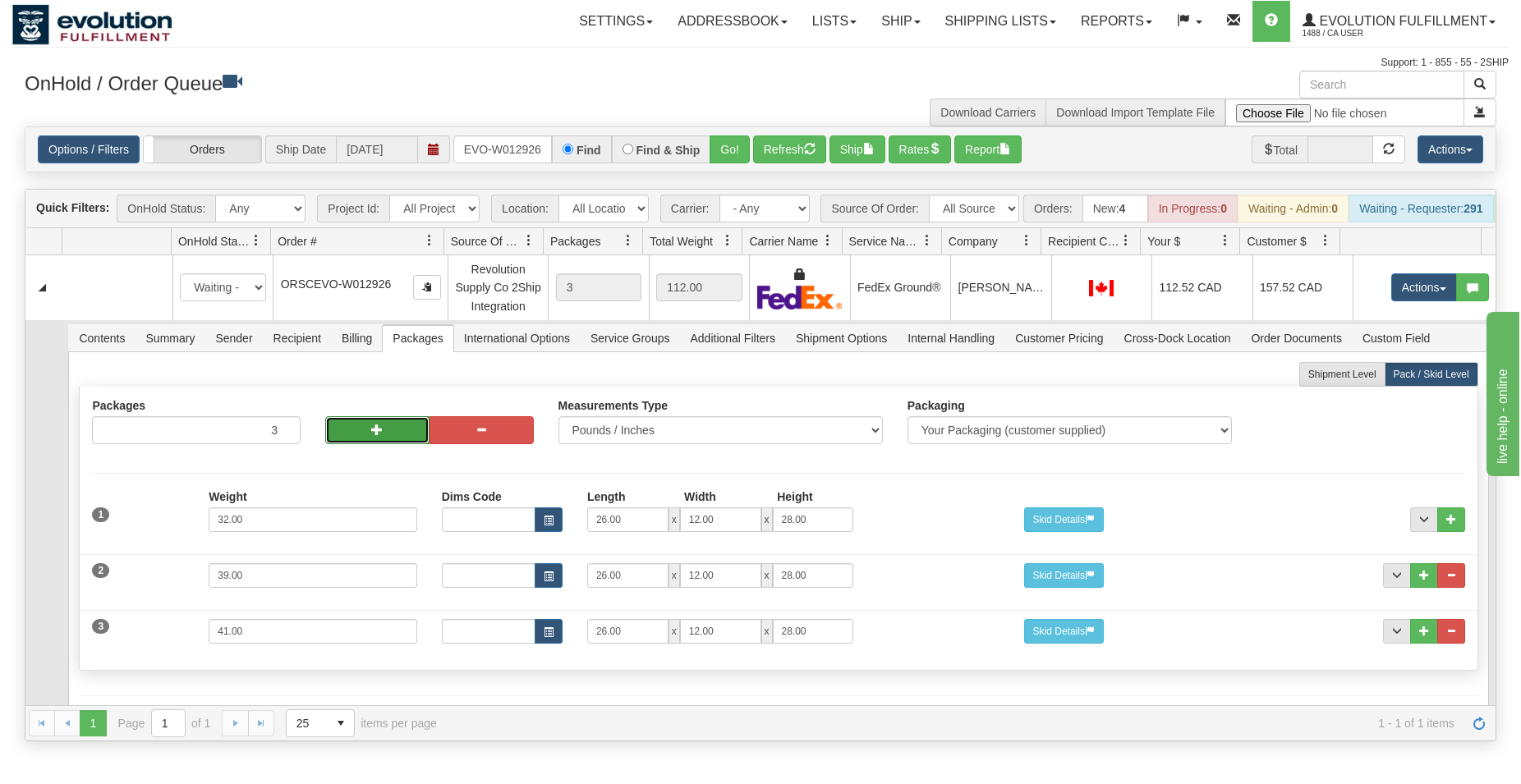
click at [371, 435] on span "button" at bounding box center [377, 430] width 12 height 12
click at [393, 444] on button "button" at bounding box center [377, 430] width 104 height 28
type input "5"
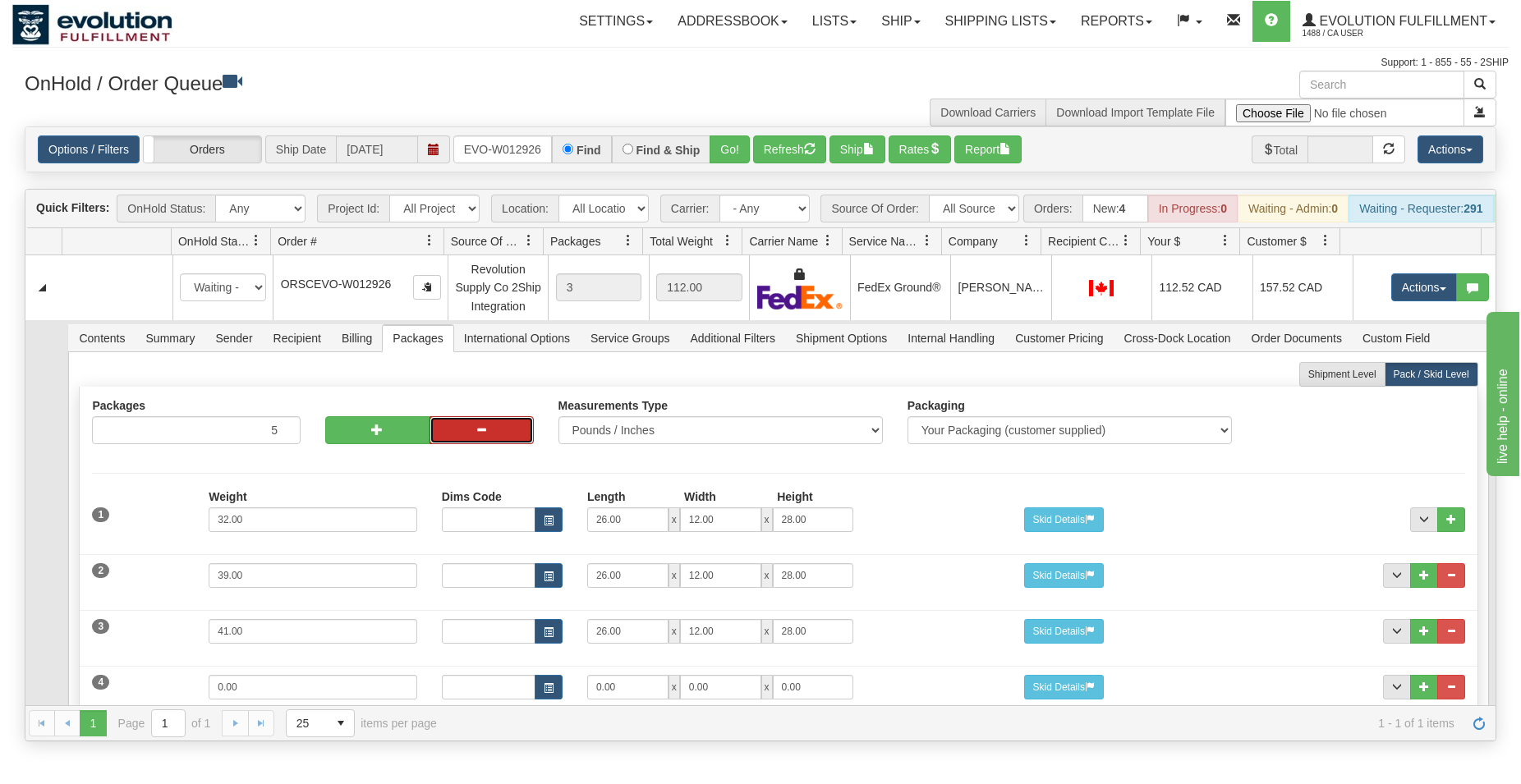
click at [466, 444] on button "button" at bounding box center [481, 430] width 104 height 28
type input "4"
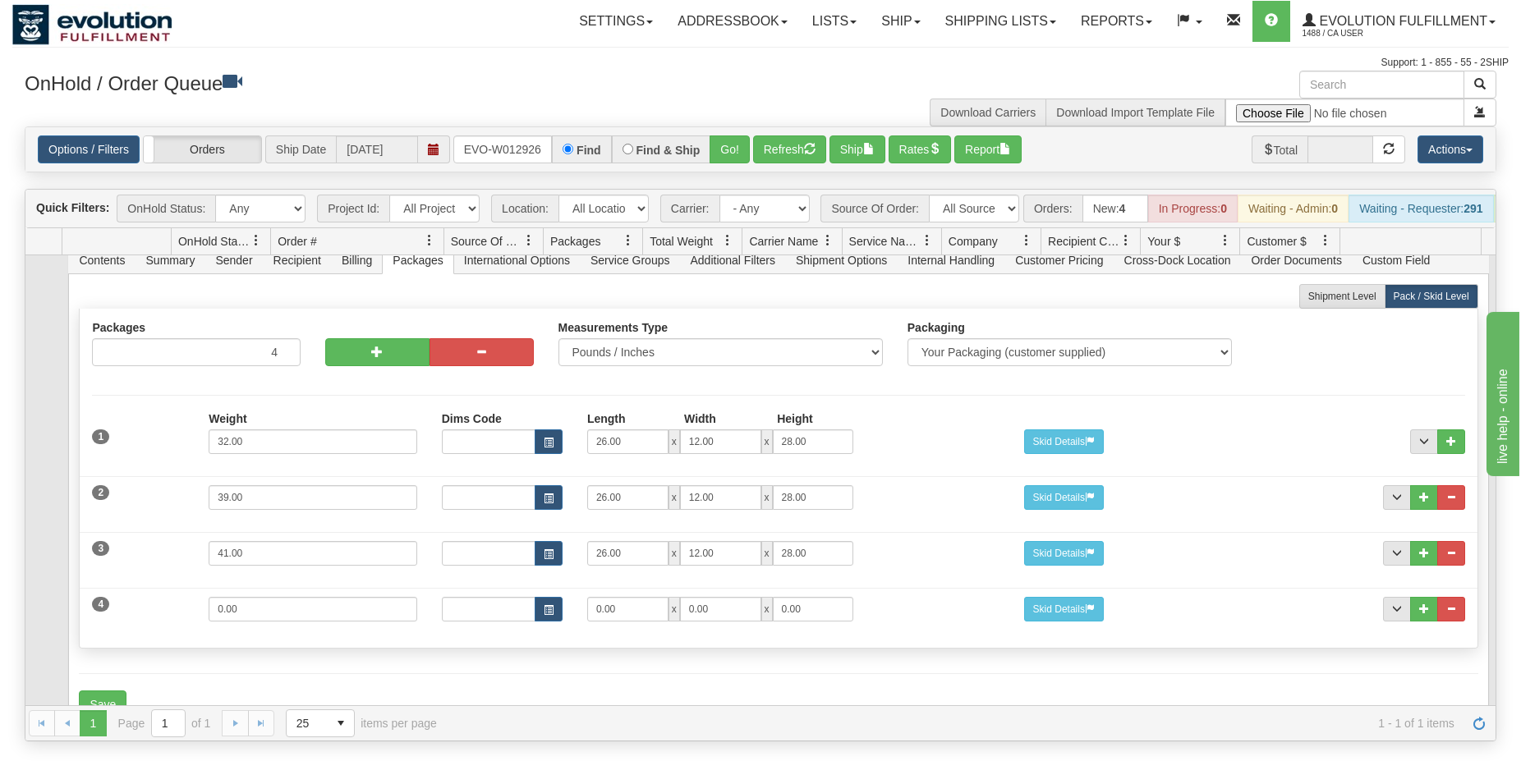
scroll to position [142, 0]
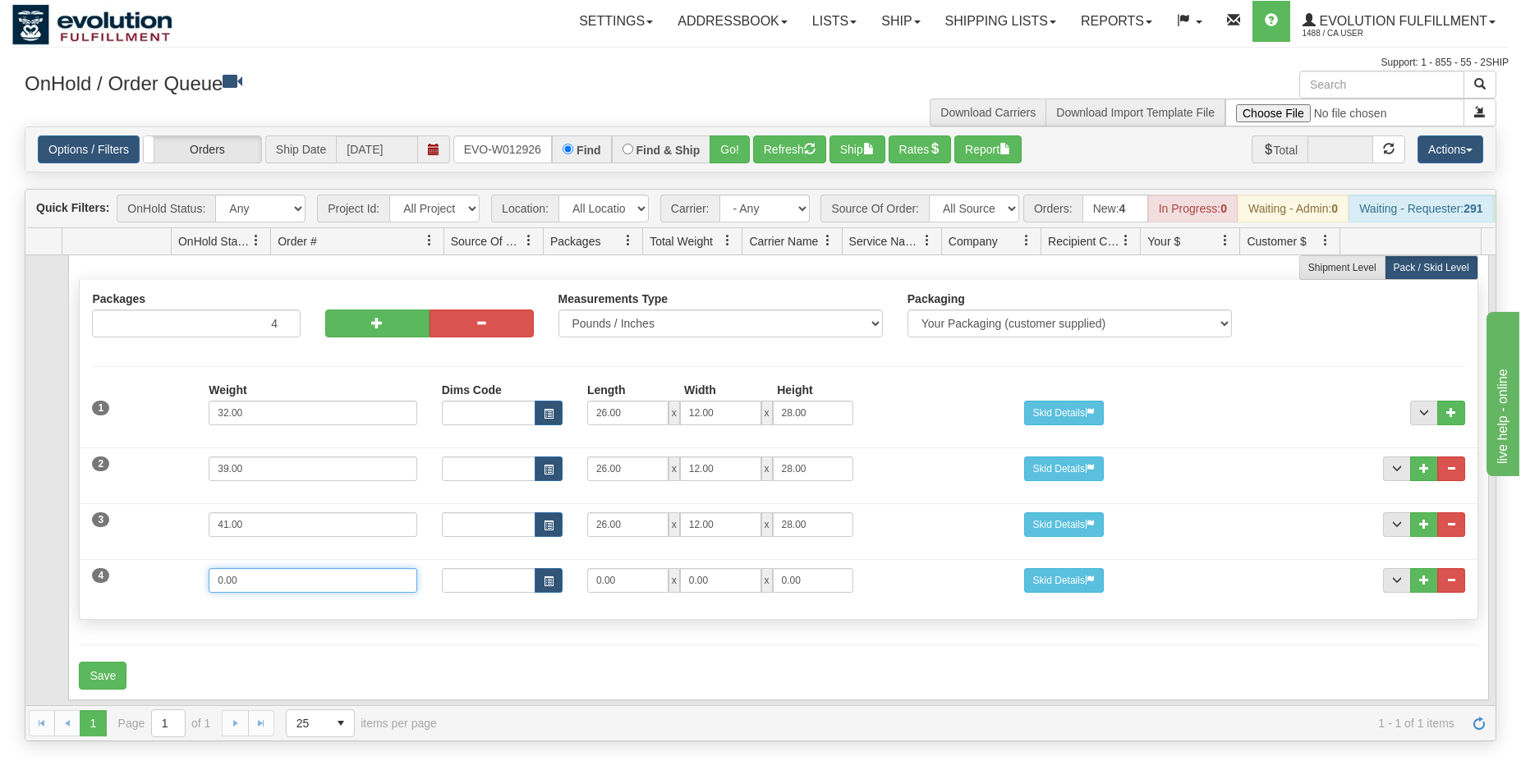
drag, startPoint x: 284, startPoint y: 585, endPoint x: 141, endPoint y: 577, distance: 143.2
click at [209, 577] on input "0.00" at bounding box center [312, 580] width 209 height 25
type input "9"
type input "18"
type input "12"
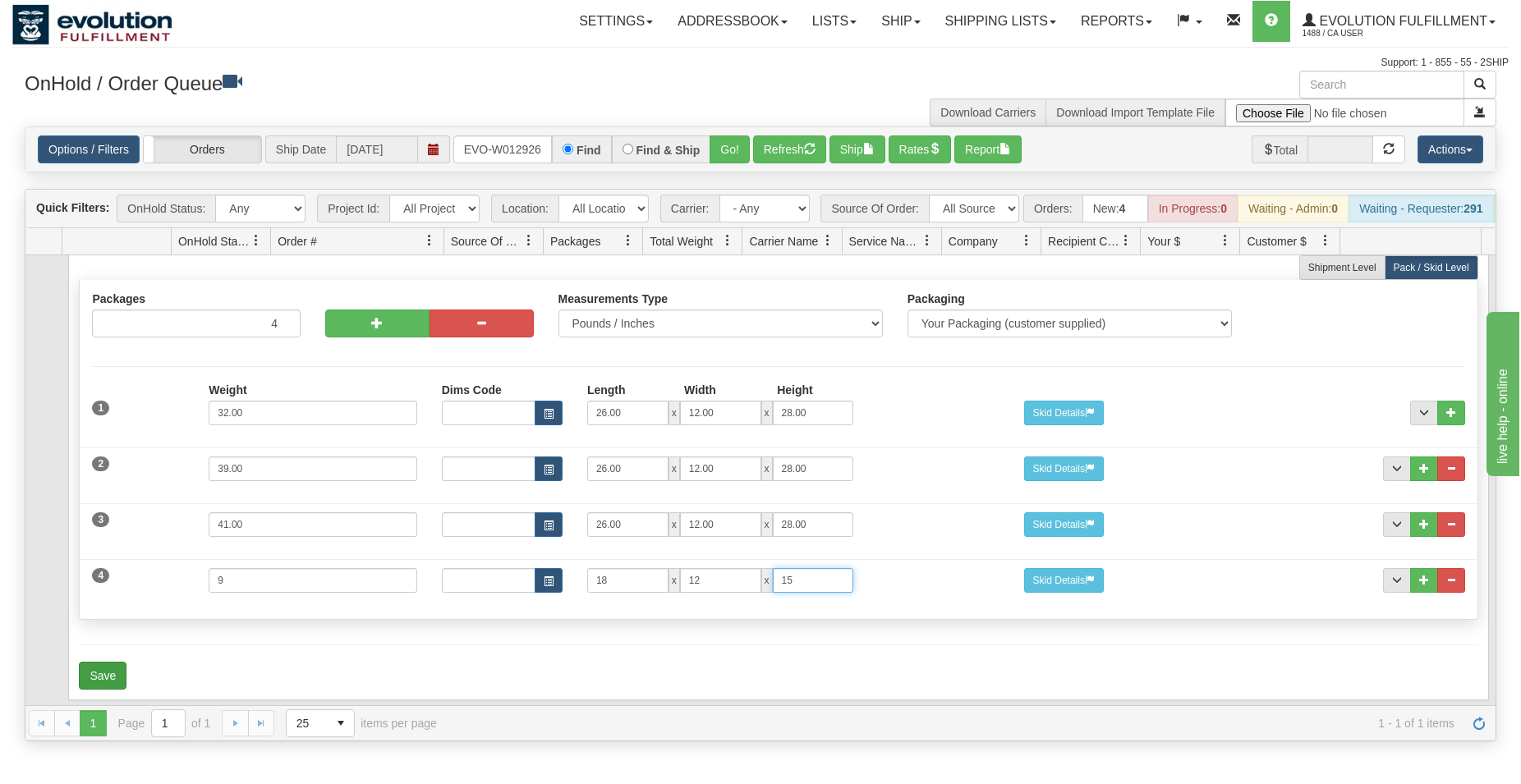
type input "15"
click at [108, 672] on button "Save" at bounding box center [103, 675] width 48 height 28
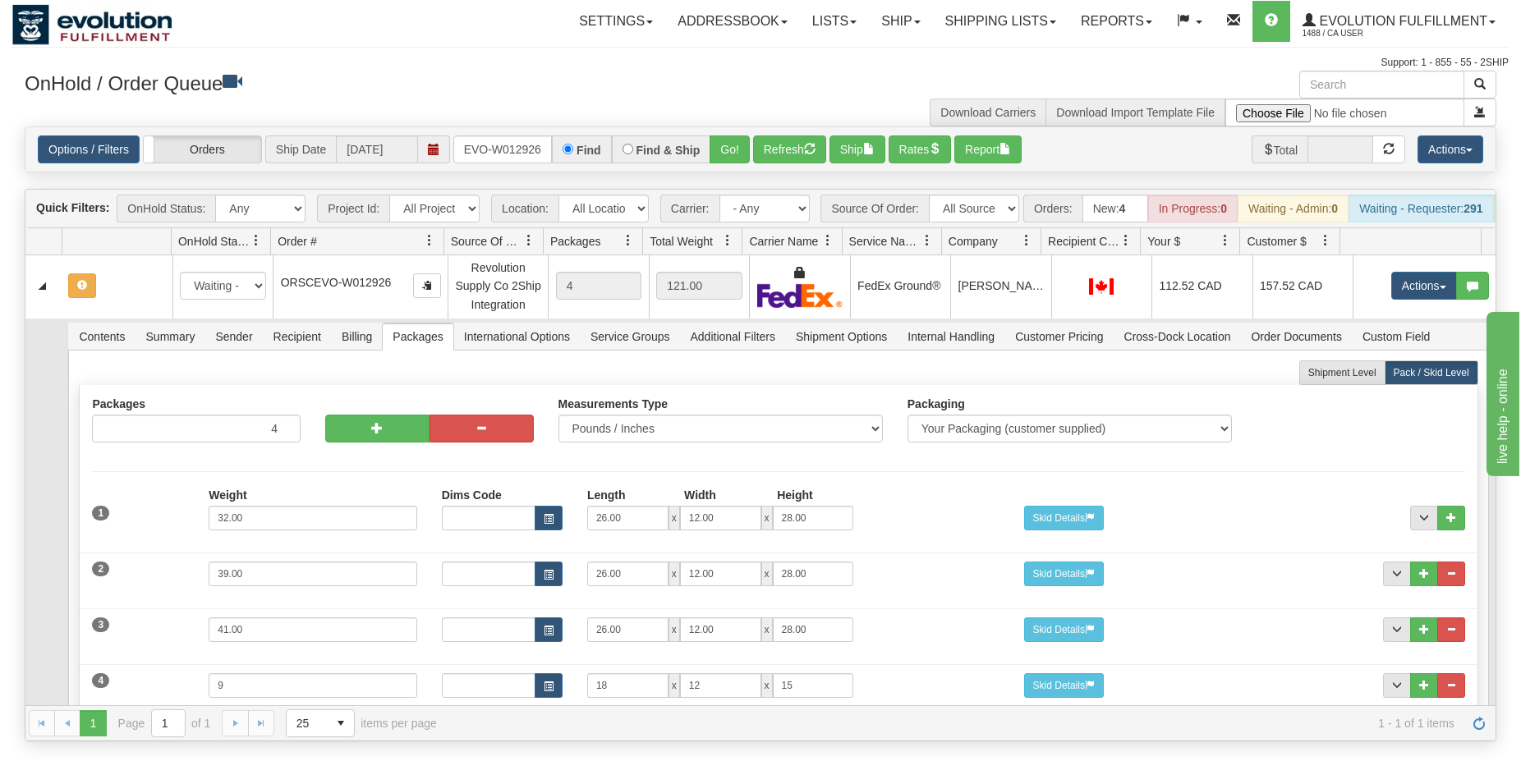
scroll to position [0, 0]
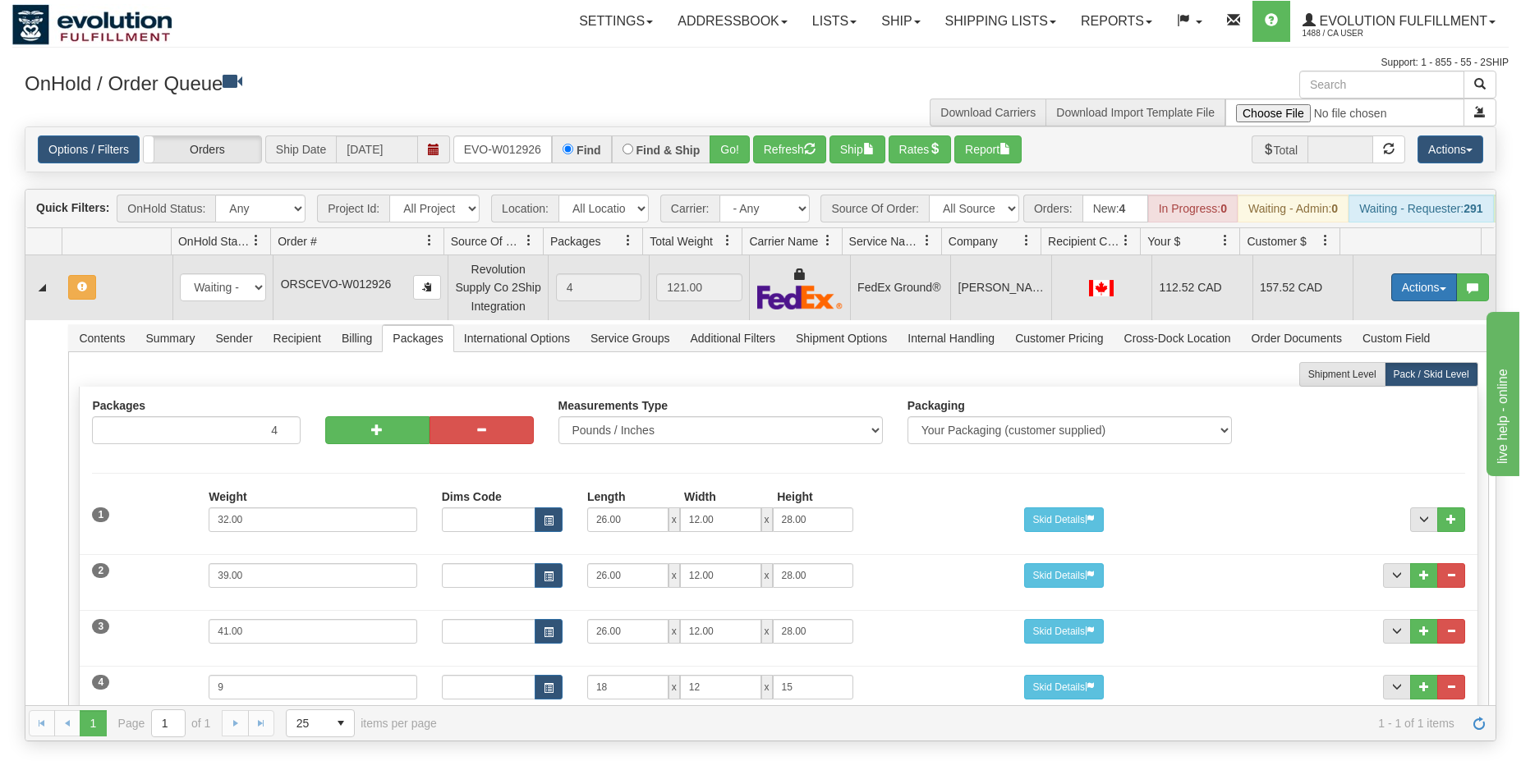
click at [1398, 301] on button "Actions" at bounding box center [1424, 287] width 66 height 28
click at [1364, 368] on span "Rate All Services" at bounding box center [1389, 360] width 99 height 13
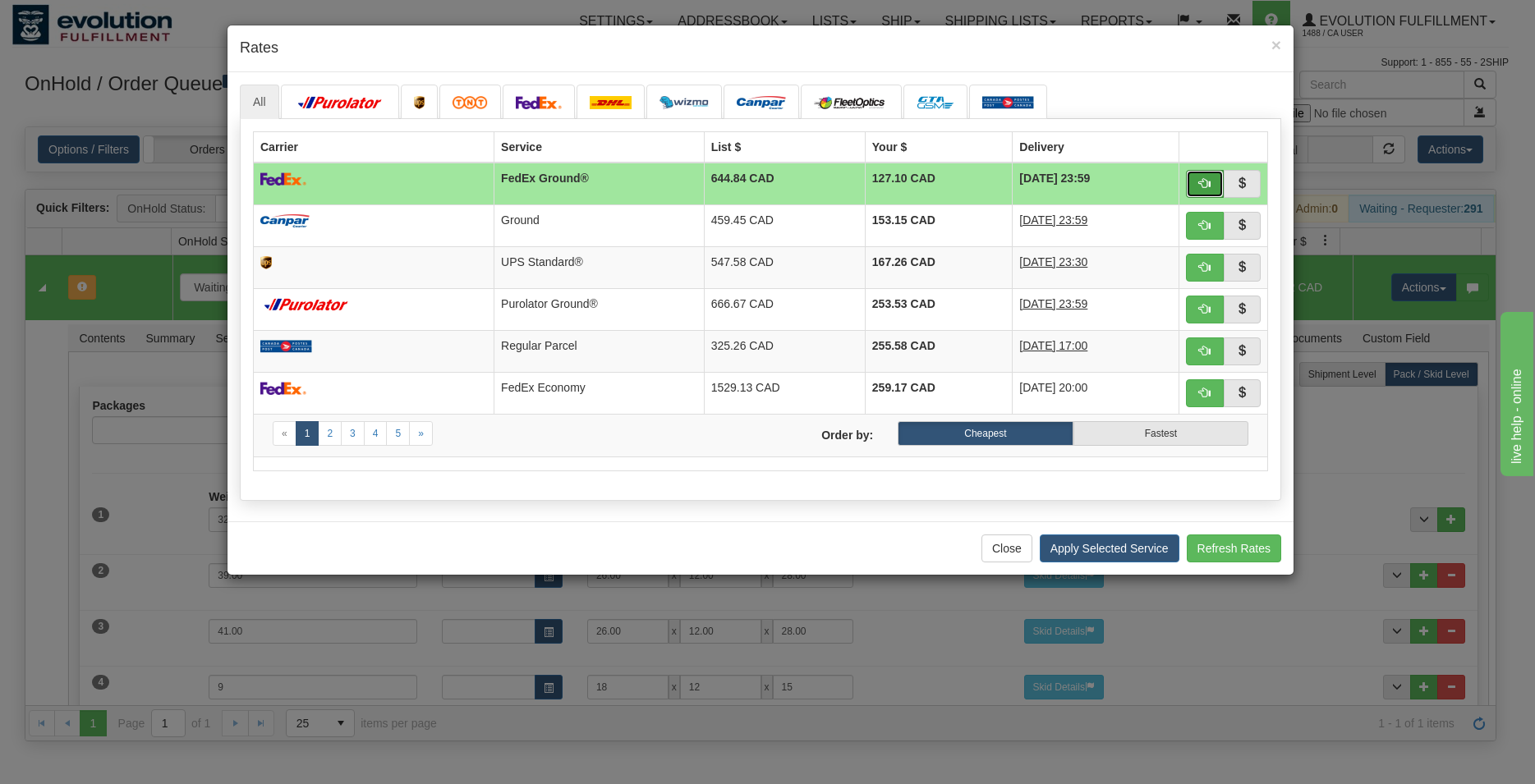
click at [1198, 179] on button "button" at bounding box center [1205, 184] width 38 height 28
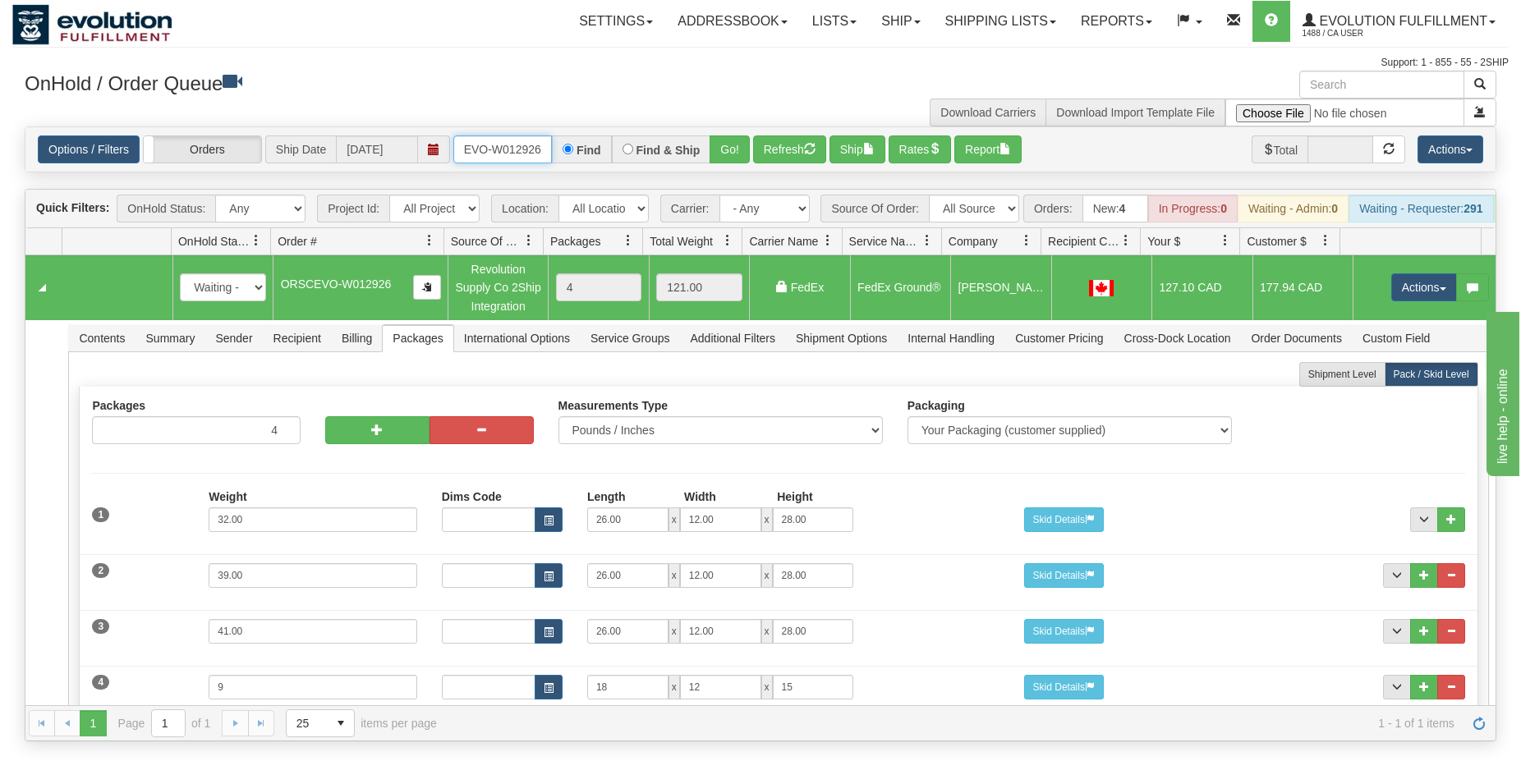
click at [506, 155] on input "ORSCEVO-W012926" at bounding box center [502, 150] width 99 height 28
click at [758, 151] on button "Refresh" at bounding box center [788, 150] width 73 height 28
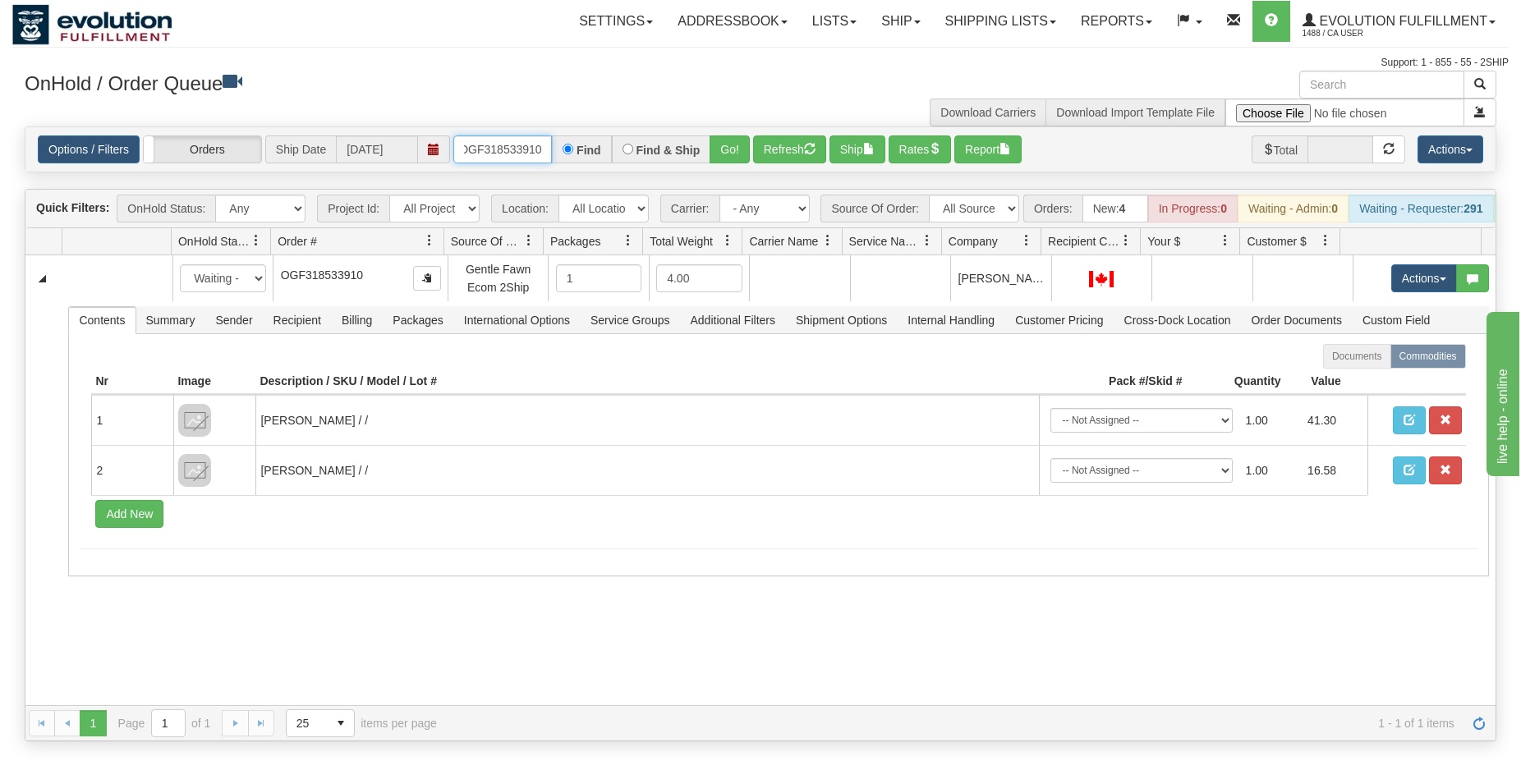
click at [507, 154] on input "OGF318533910" at bounding box center [502, 150] width 99 height 28
type input "OGF38608"
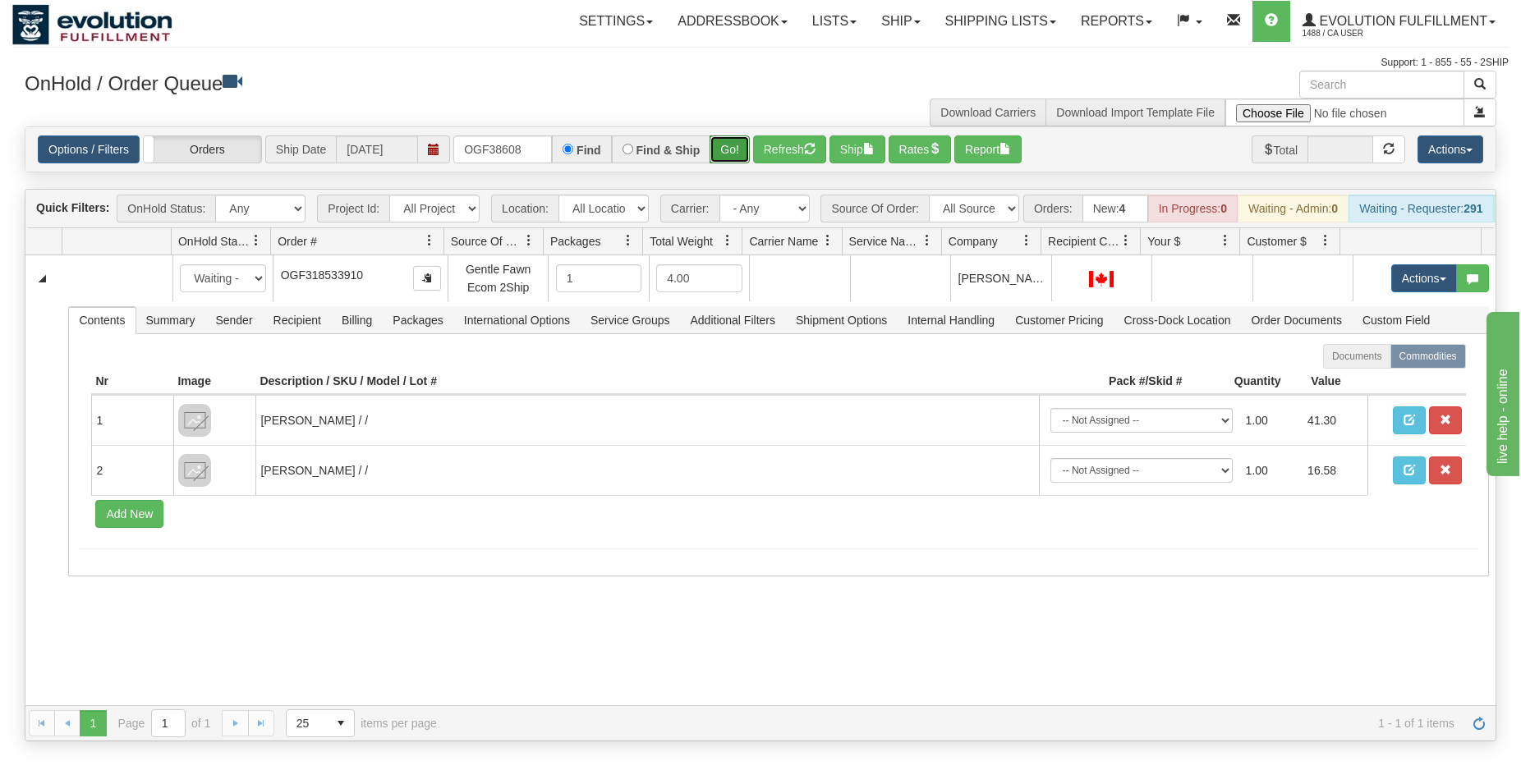
click at [723, 155] on button "Go!" at bounding box center [730, 150] width 40 height 28
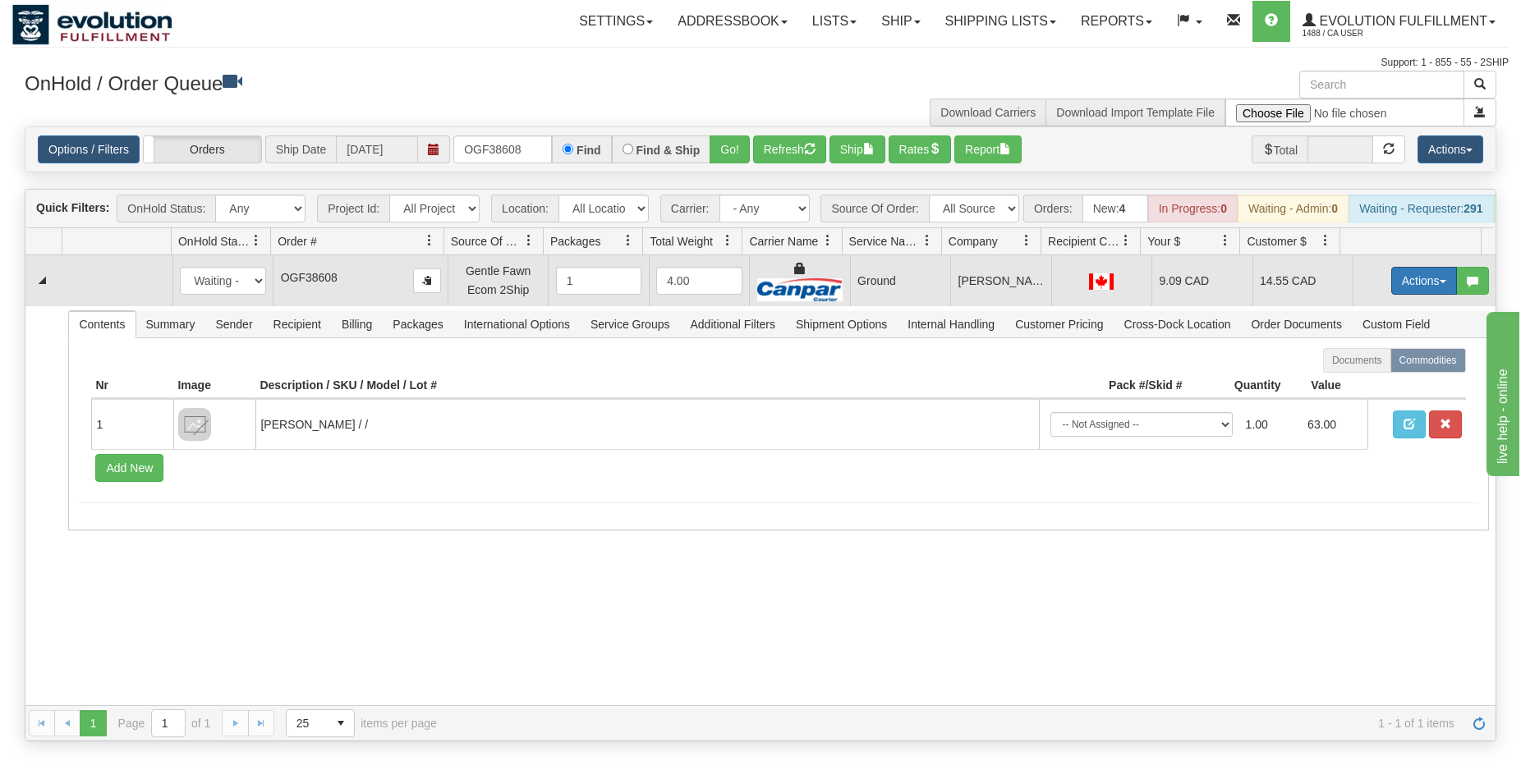
click at [1397, 287] on button "Actions" at bounding box center [1424, 280] width 66 height 28
click at [1371, 361] on span "Rate All Services" at bounding box center [1389, 354] width 99 height 13
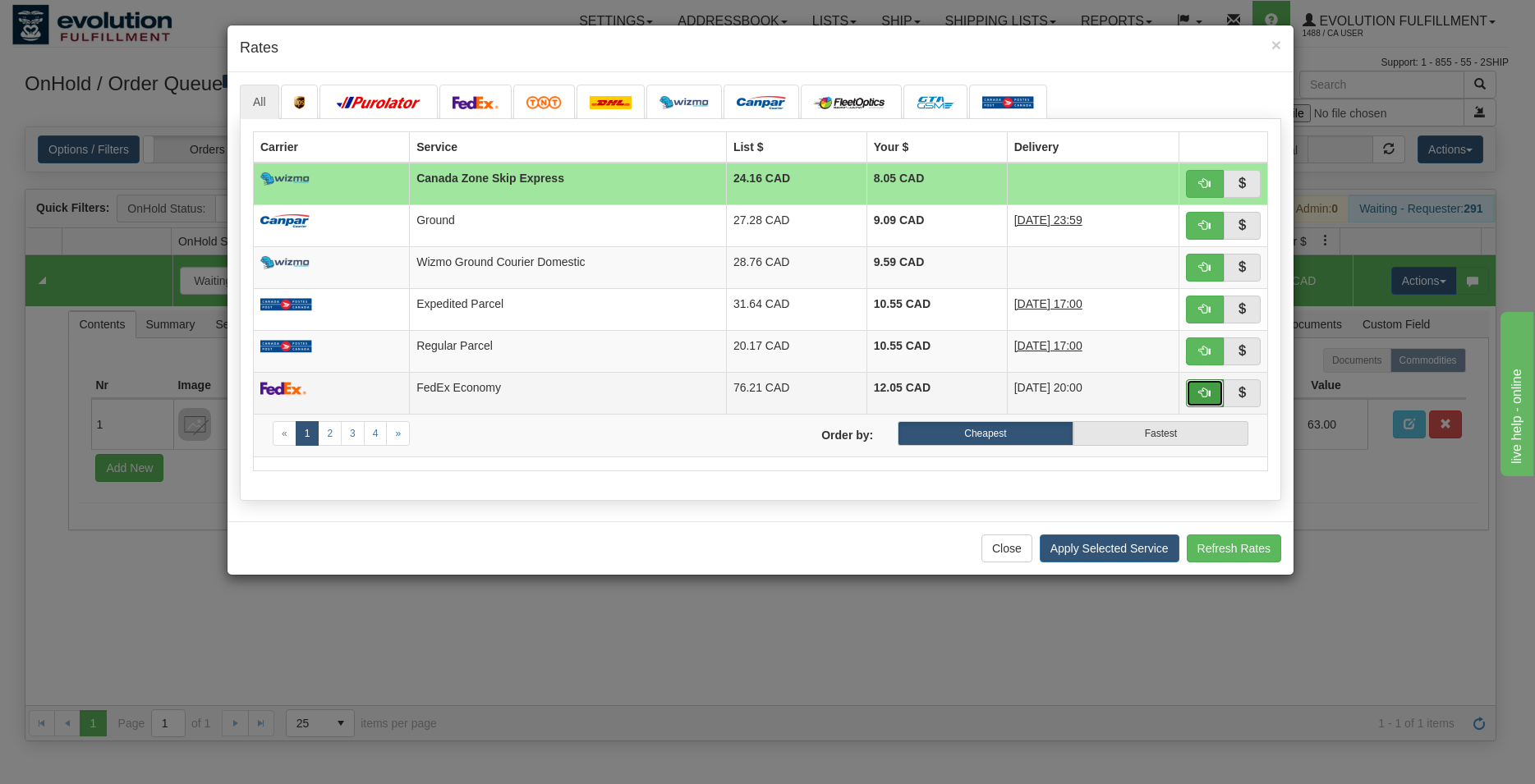
click at [1201, 400] on button "button" at bounding box center [1205, 393] width 38 height 28
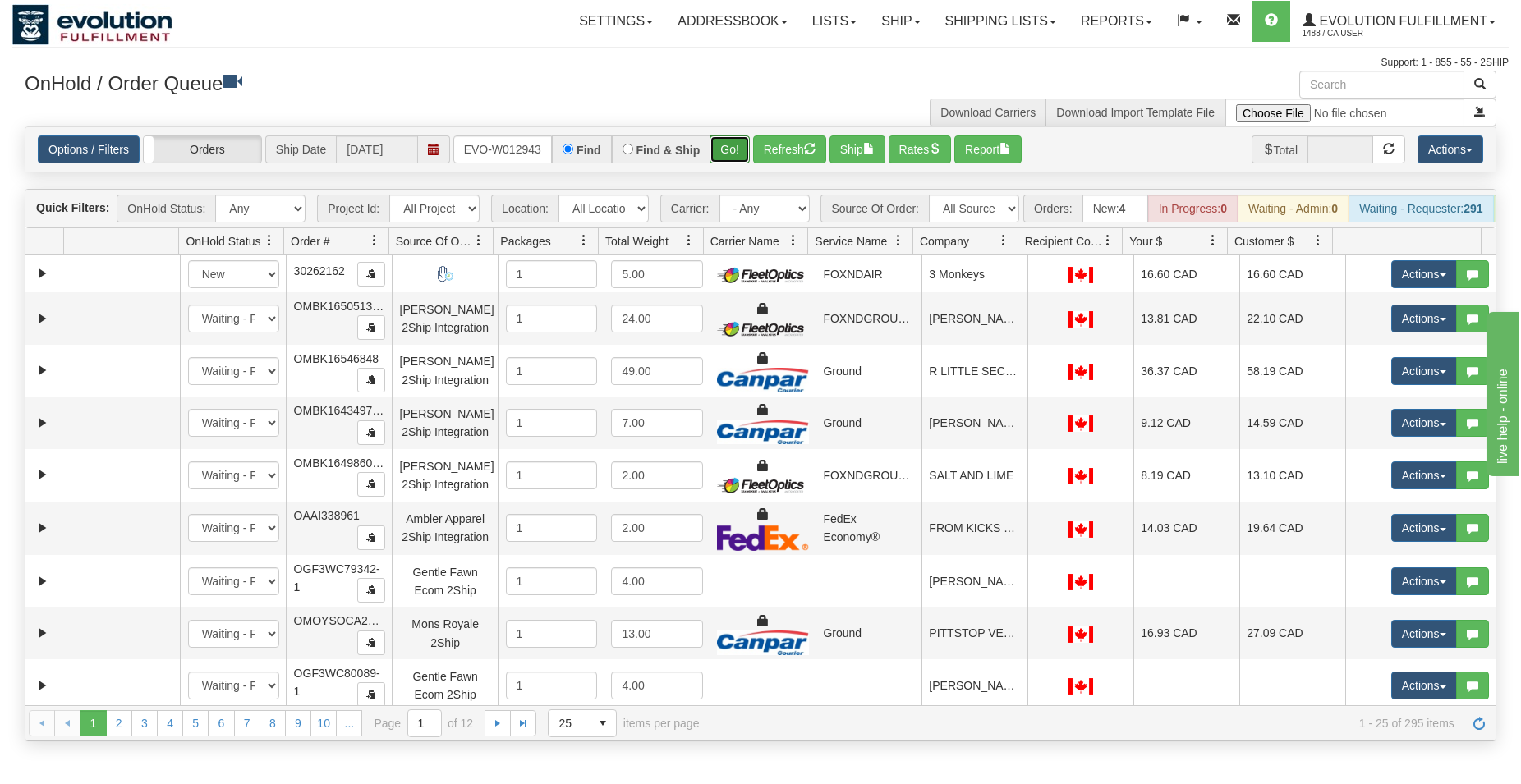
click at [743, 145] on button "Go!" at bounding box center [730, 150] width 40 height 28
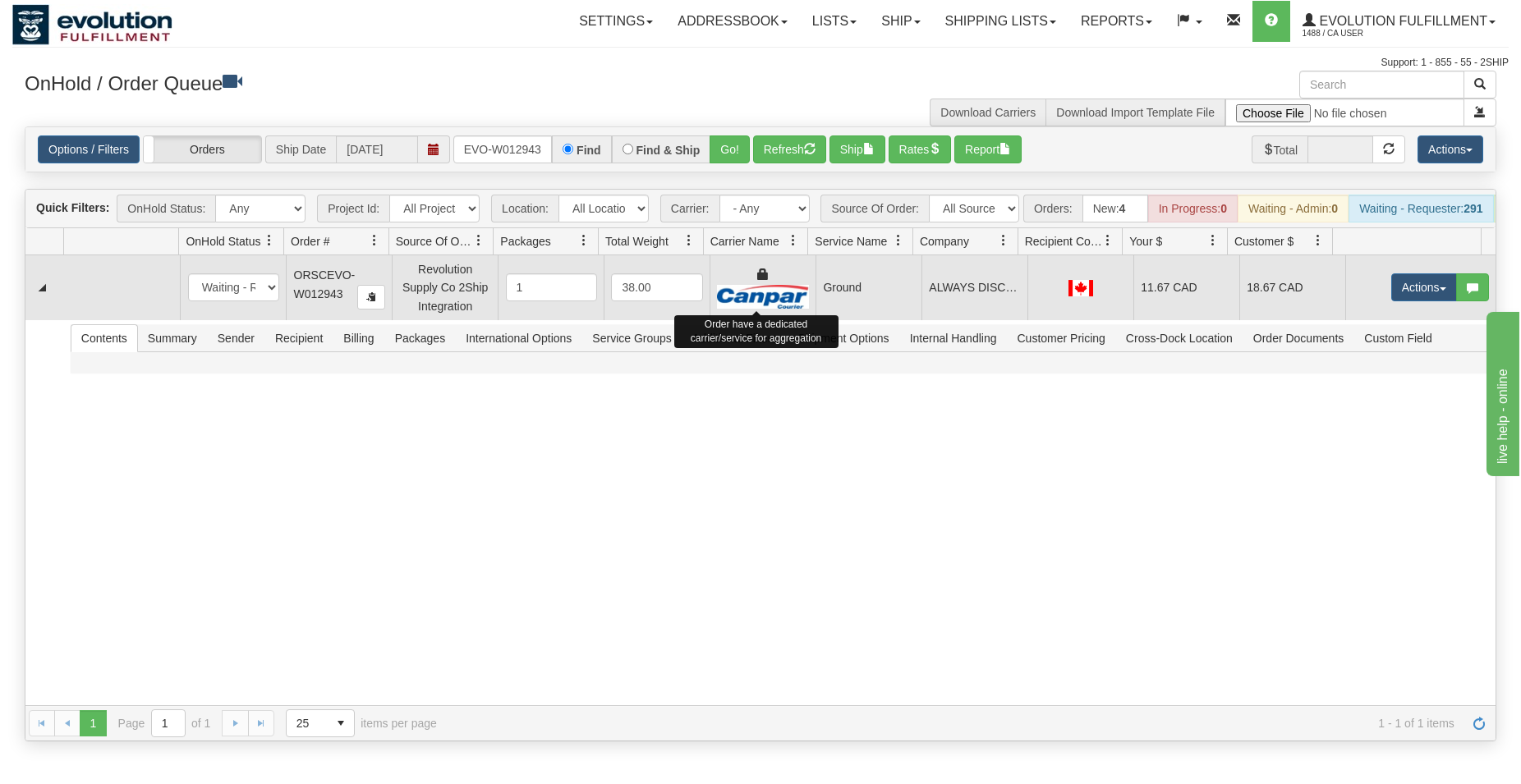
scroll to position [0, 34]
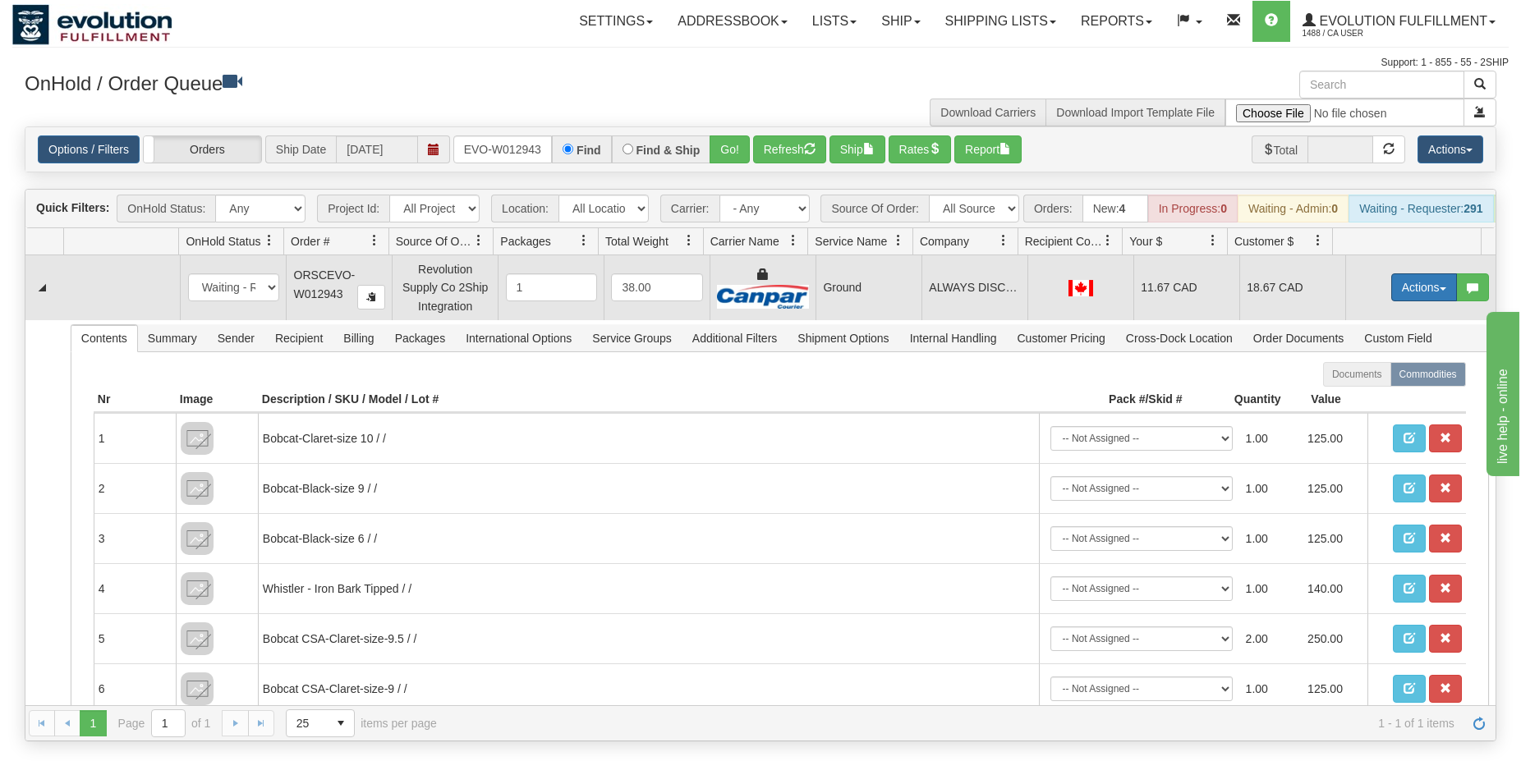
click at [1406, 289] on button "Actions" at bounding box center [1424, 287] width 66 height 28
click at [1353, 389] on span "Ship" at bounding box center [1357, 382] width 35 height 13
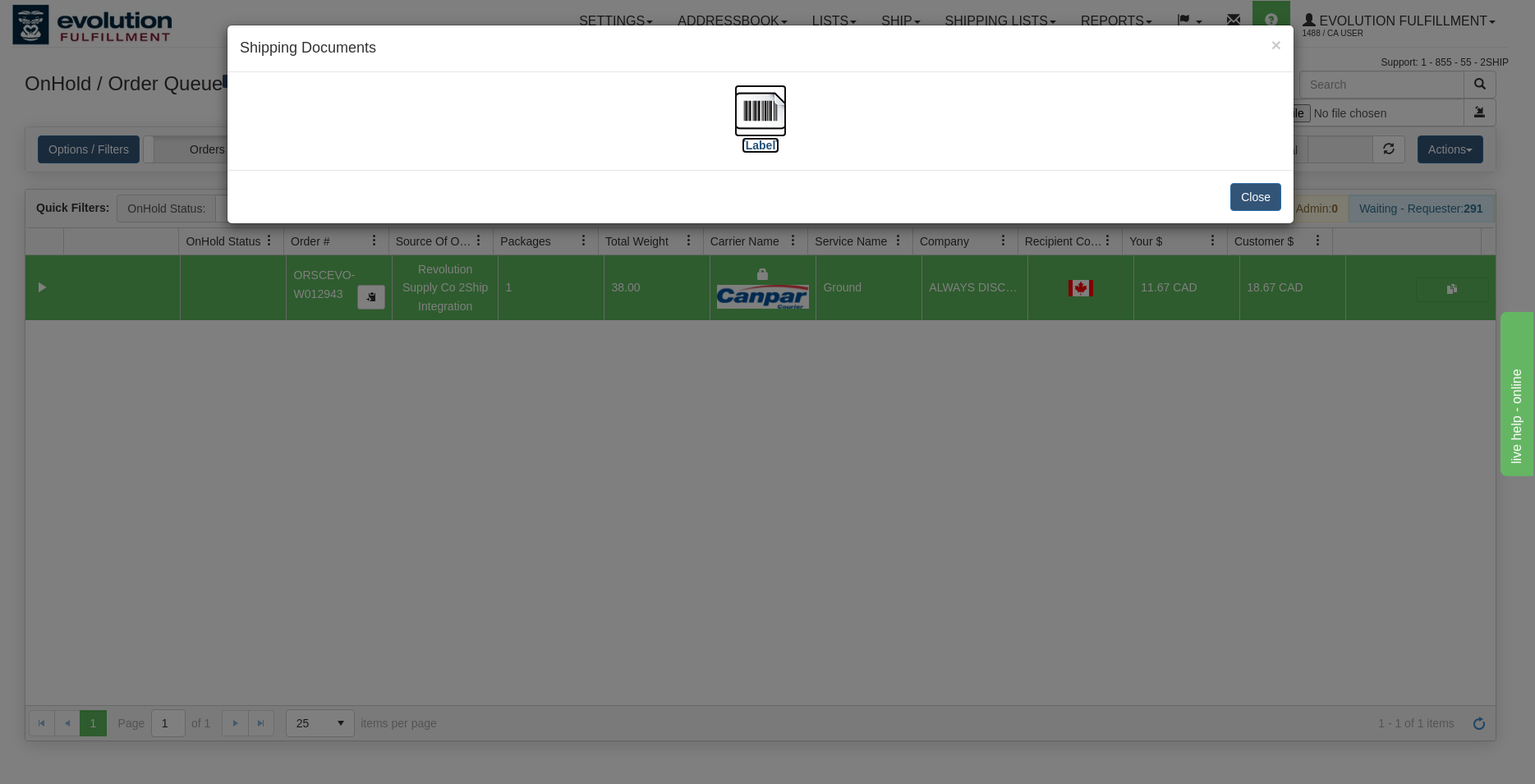
click at [758, 97] on img at bounding box center [760, 111] width 53 height 53
click at [1258, 194] on button "Close" at bounding box center [1255, 196] width 51 height 28
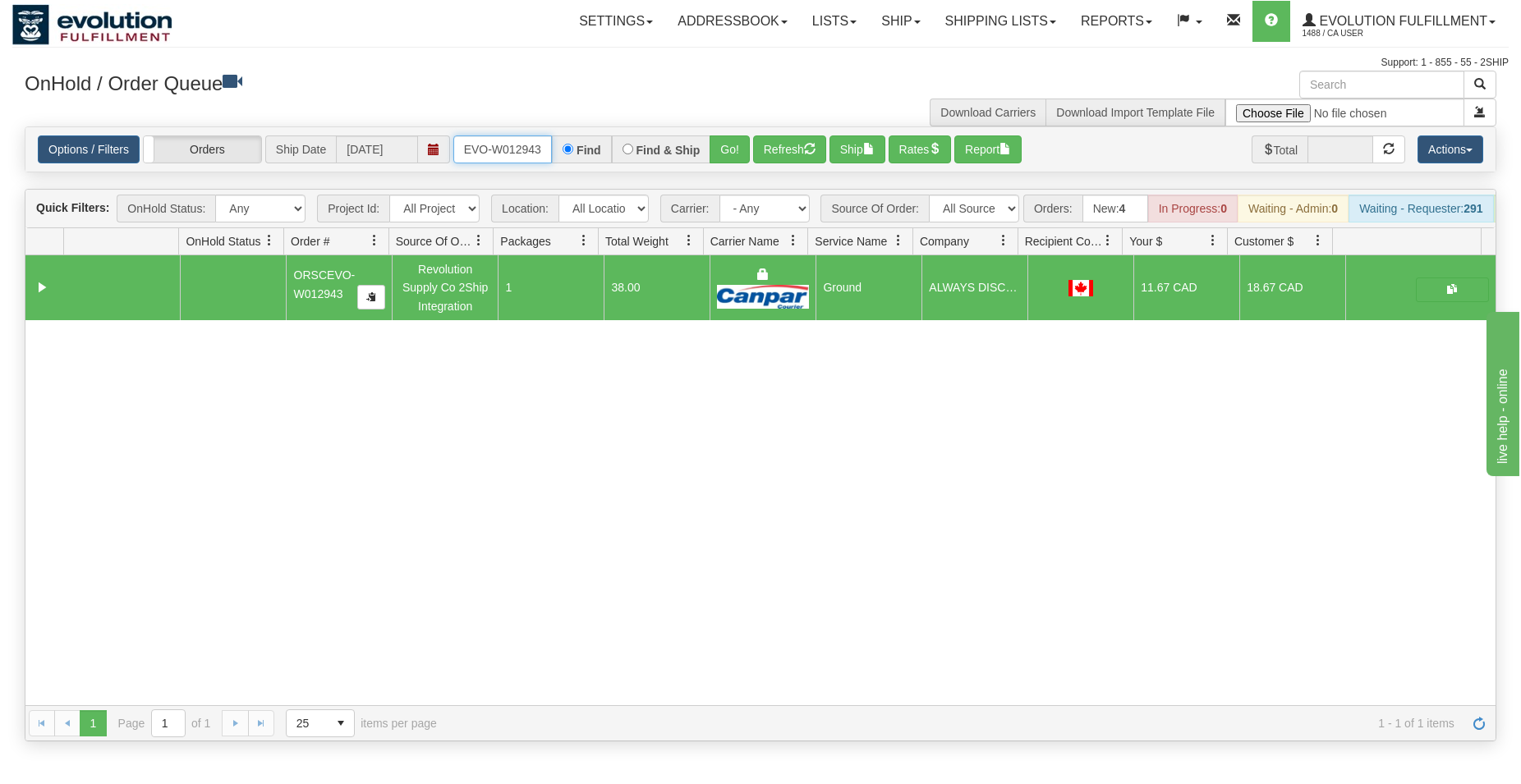
click at [515, 147] on input "ORSCEVO-W012943" at bounding box center [502, 150] width 99 height 28
click at [722, 143] on button "Go!" at bounding box center [730, 150] width 40 height 28
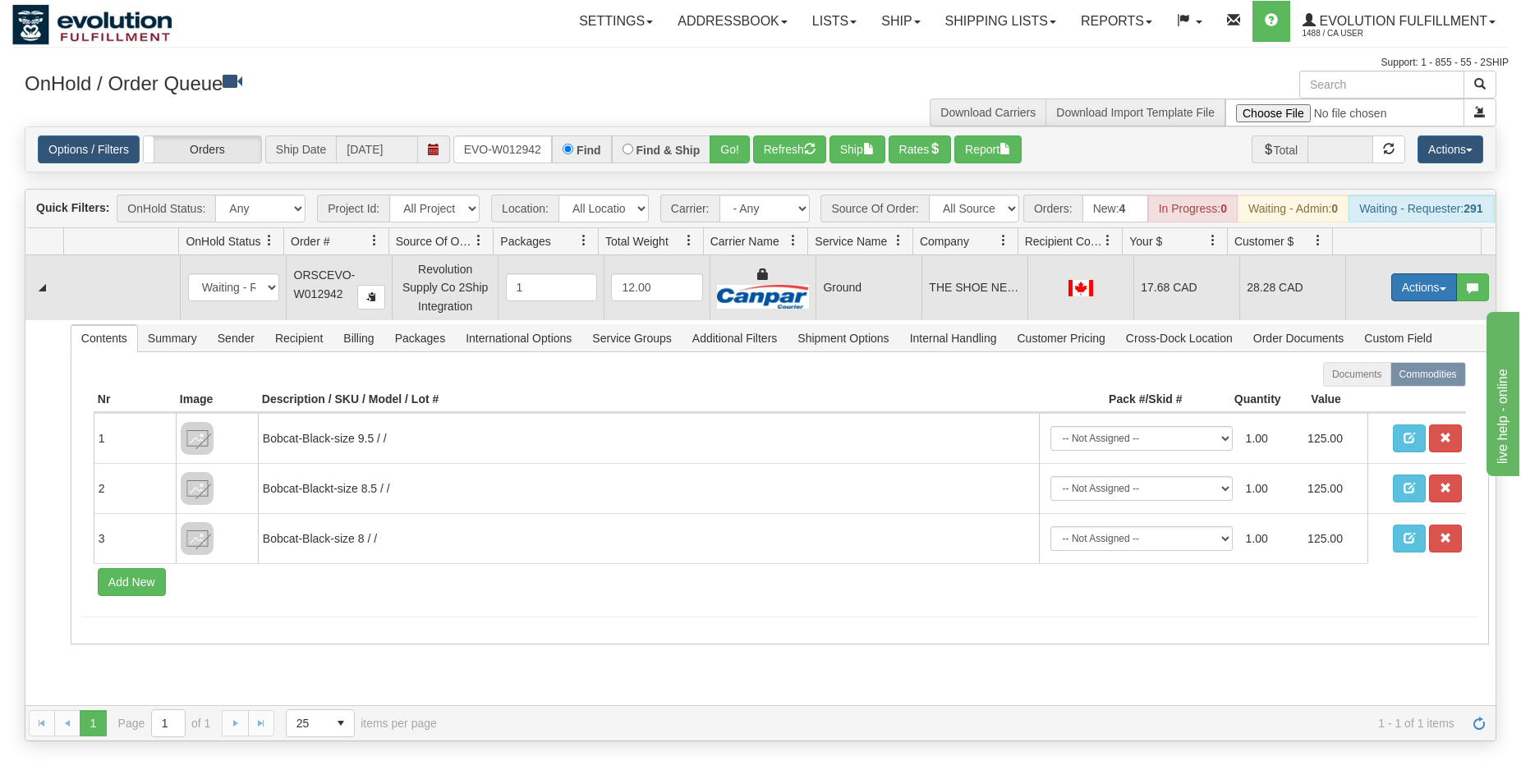
click at [1391, 301] on button "Actions" at bounding box center [1424, 287] width 66 height 28
click at [1350, 389] on span "Ship" at bounding box center [1357, 382] width 35 height 13
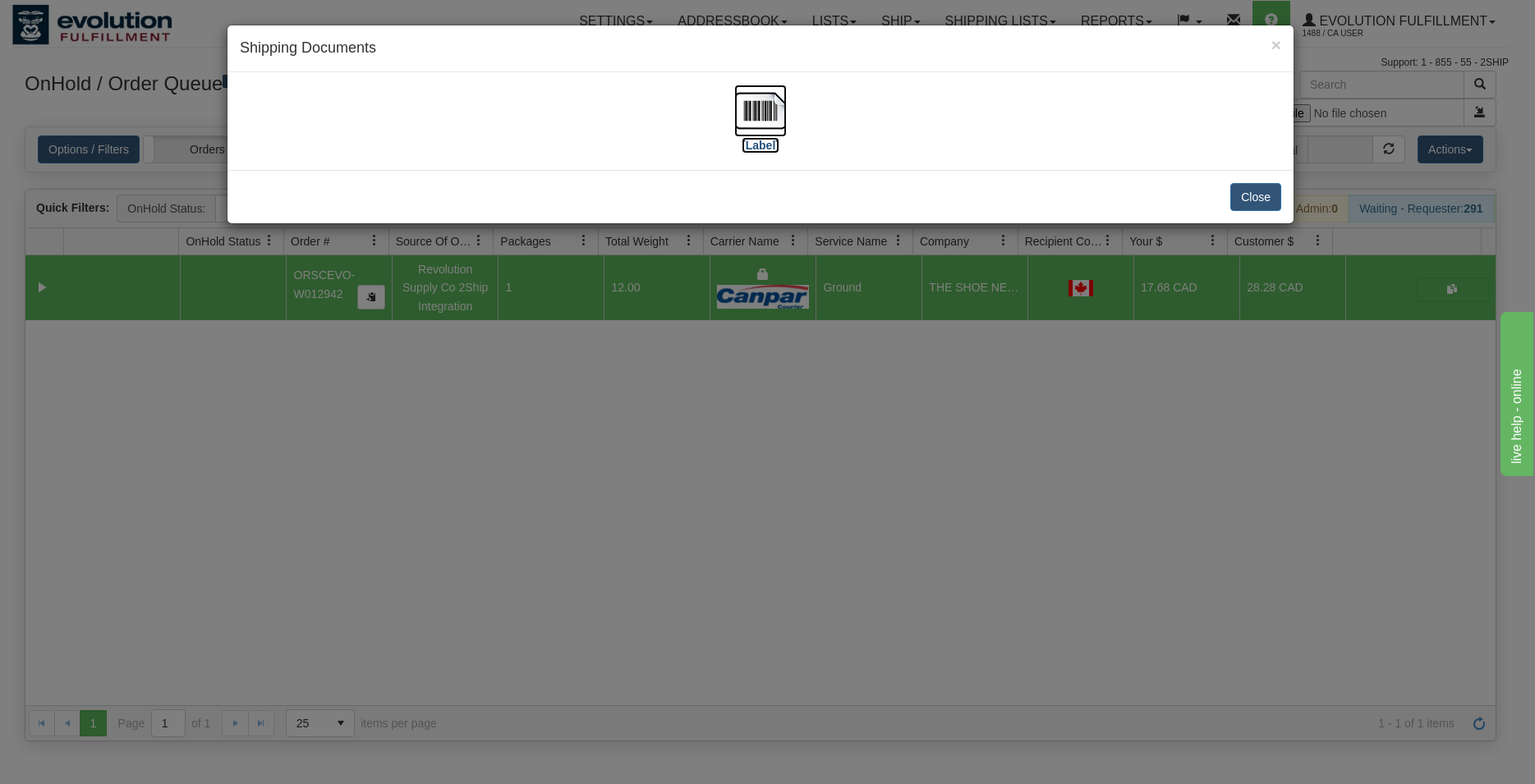
click at [763, 103] on img at bounding box center [760, 111] width 53 height 53
click at [1258, 198] on button "Close" at bounding box center [1255, 196] width 51 height 28
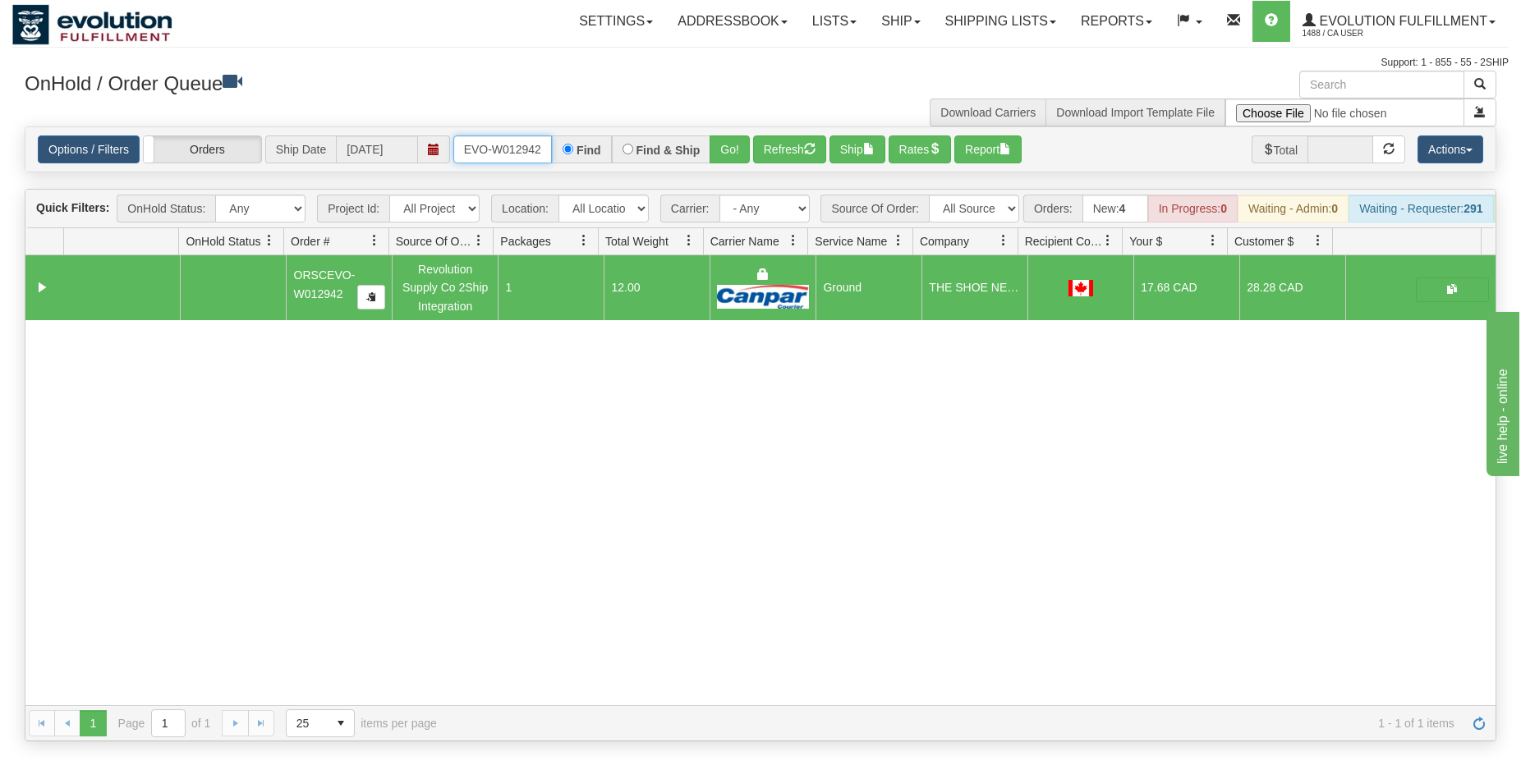
click at [502, 139] on input "ORSCEVO-W012942" at bounding box center [502, 150] width 99 height 28
type input "ORSCEVO-W012941"
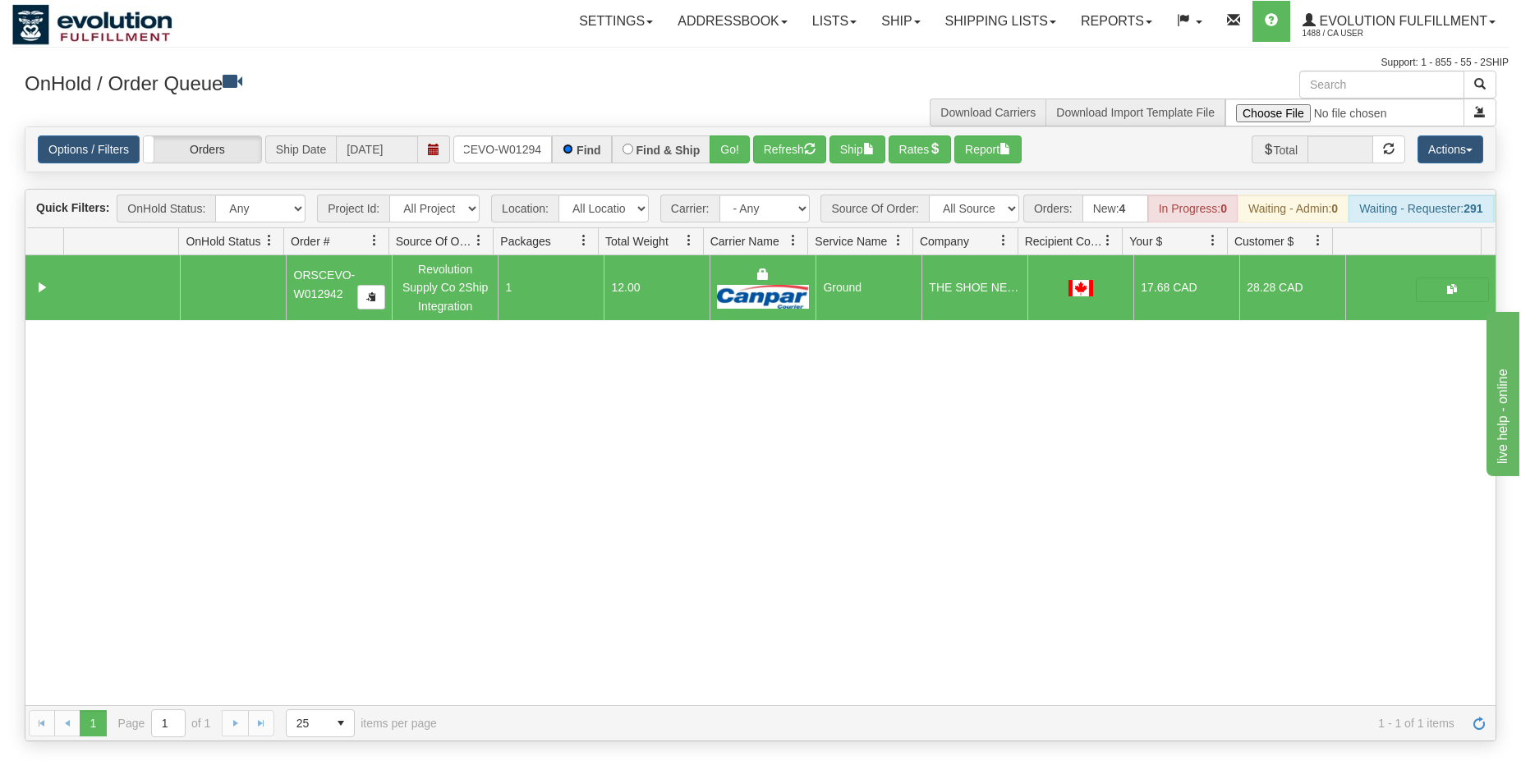
scroll to position [0, 34]
click at [739, 145] on button "Go!" at bounding box center [730, 150] width 40 height 28
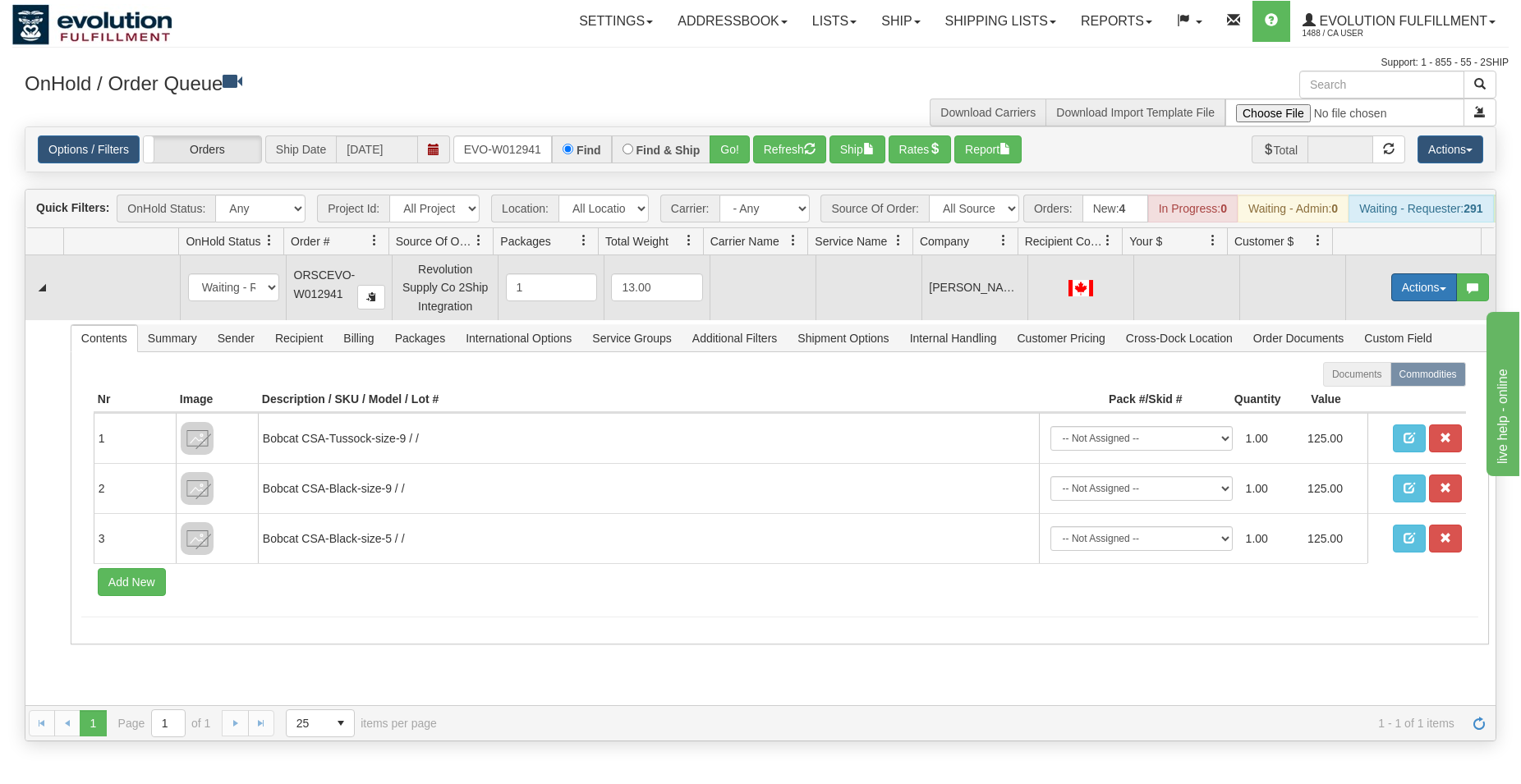
click at [1428, 301] on button "Actions" at bounding box center [1424, 287] width 66 height 28
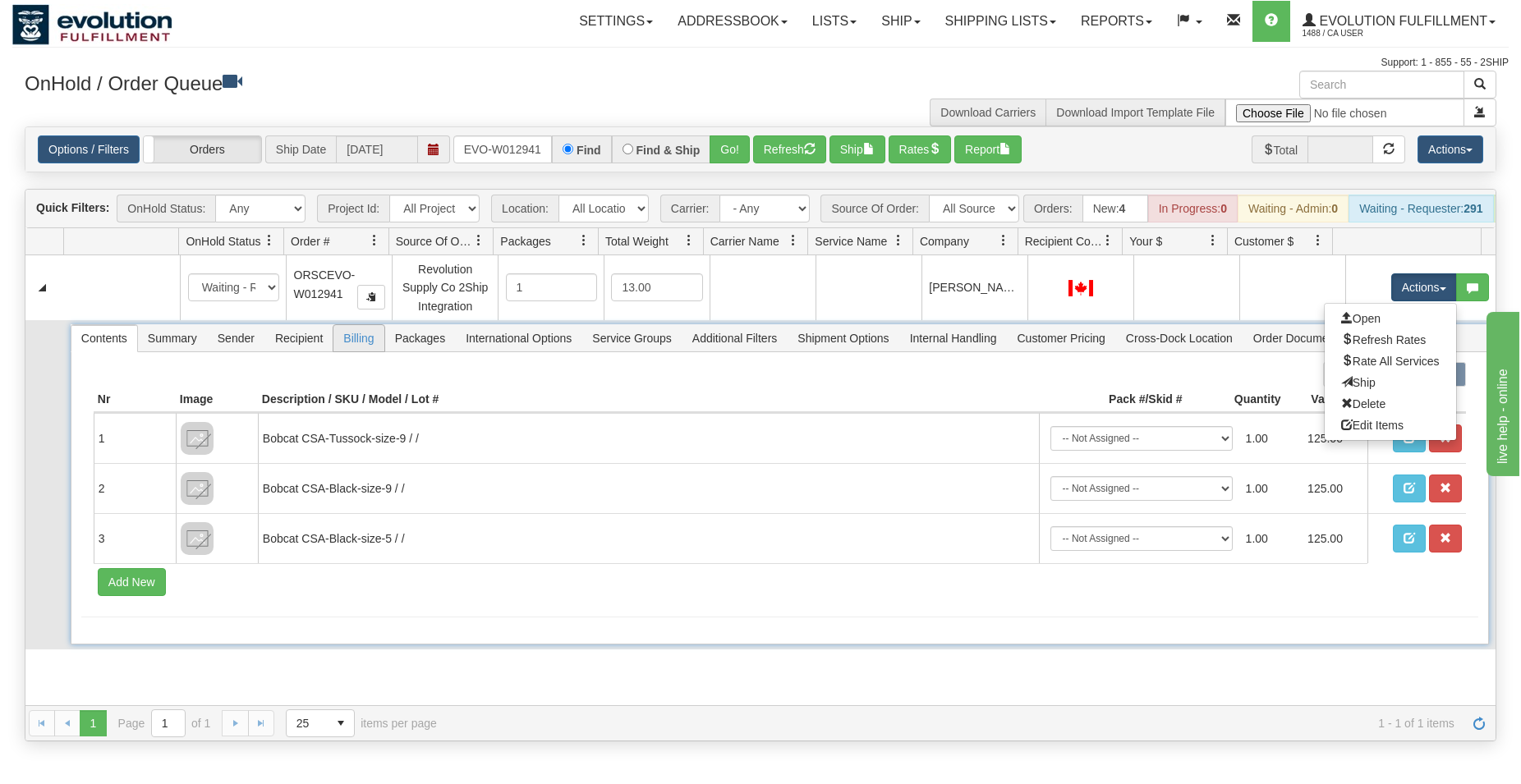
click at [346, 351] on span "Billing" at bounding box center [358, 338] width 50 height 26
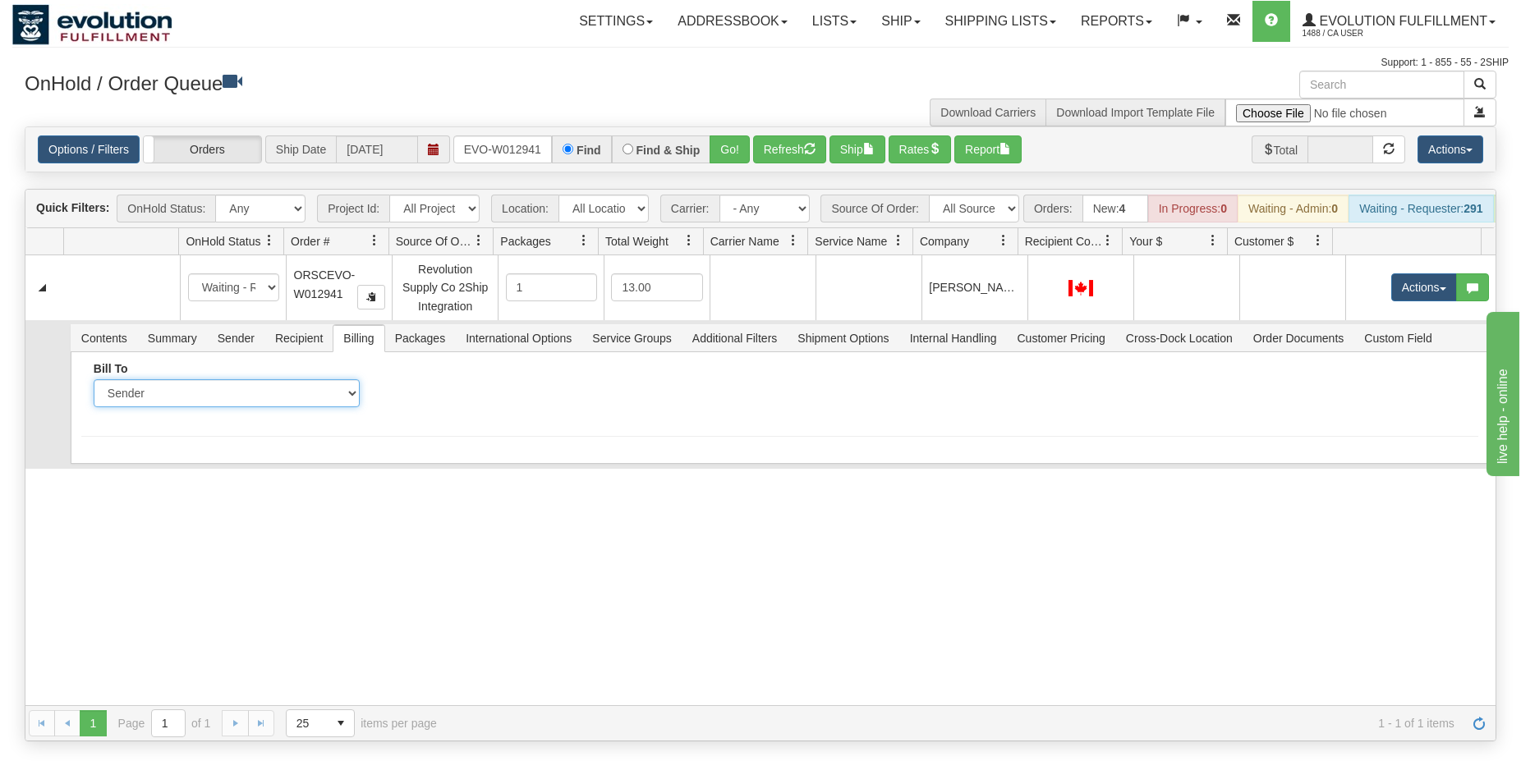
select select "2"
click option "Recipient" at bounding box center [0, 0] width 0 height 0
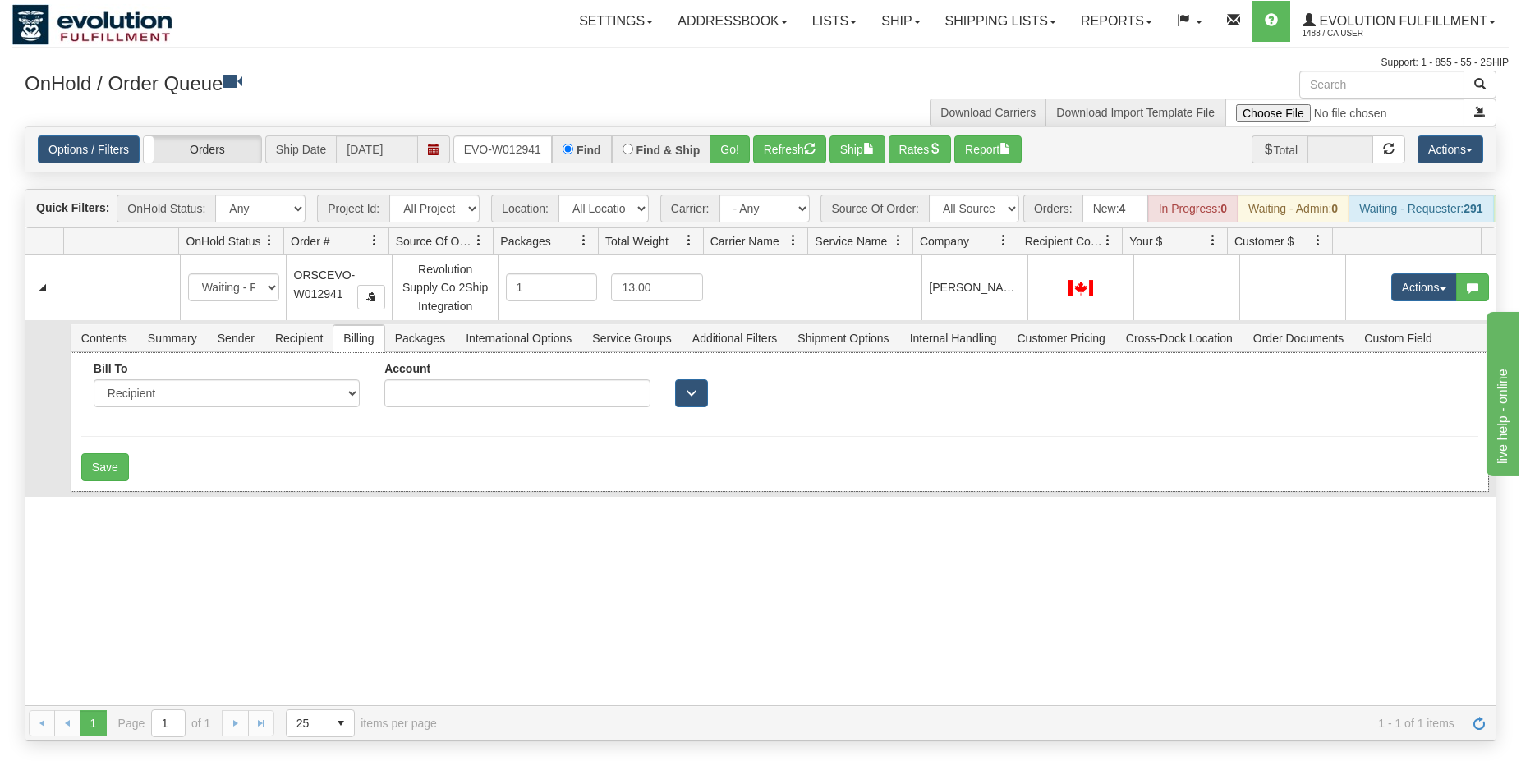
click at [481, 390] on div "Account" at bounding box center [517, 384] width 266 height 45
click at [485, 405] on input "Account" at bounding box center [517, 393] width 266 height 28
type input "2619474"
click at [108, 479] on button "Save" at bounding box center [105, 467] width 48 height 28
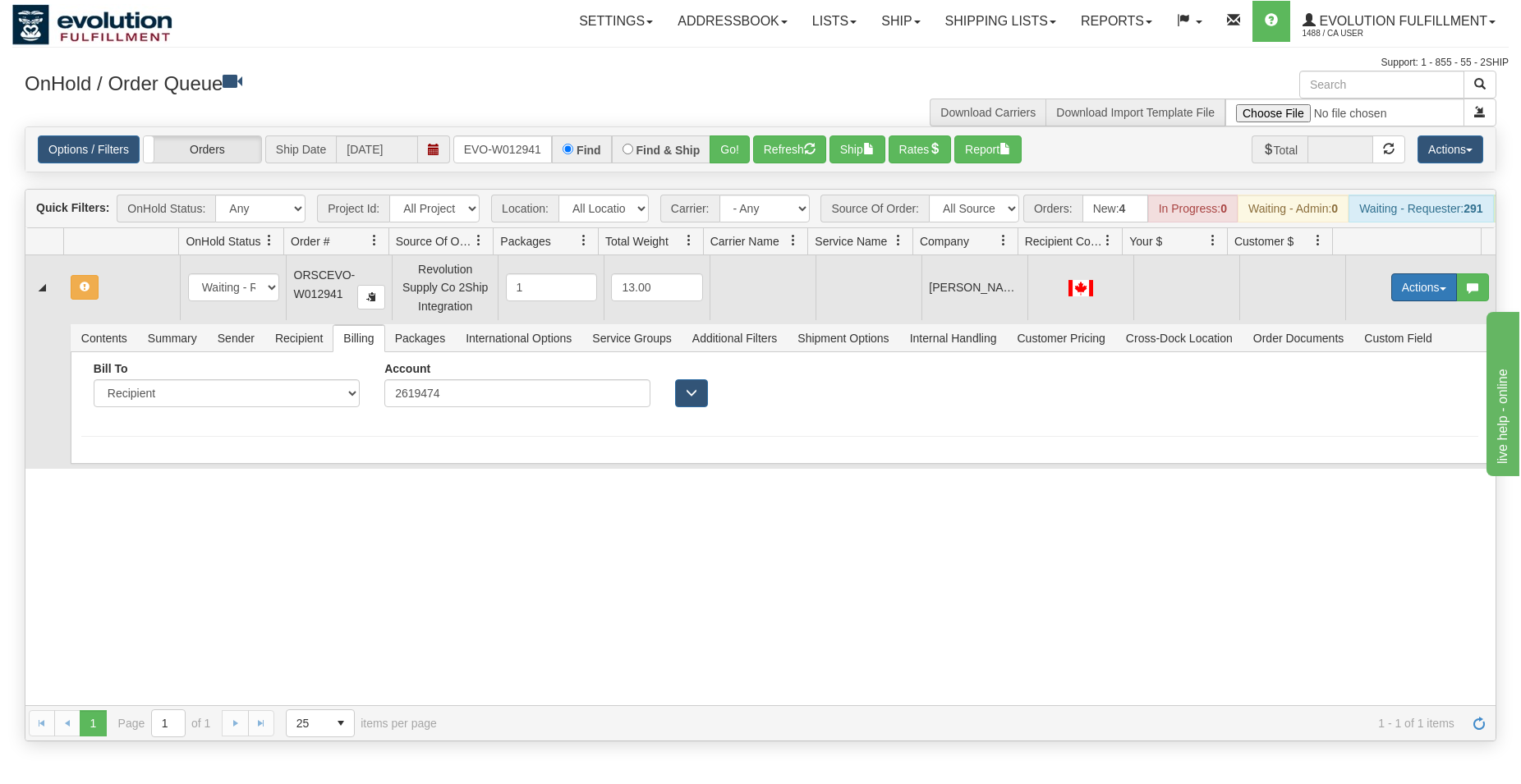
click at [1405, 301] on button "Actions" at bounding box center [1424, 287] width 66 height 28
click at [1368, 368] on span "Rate All Services" at bounding box center [1389, 360] width 99 height 13
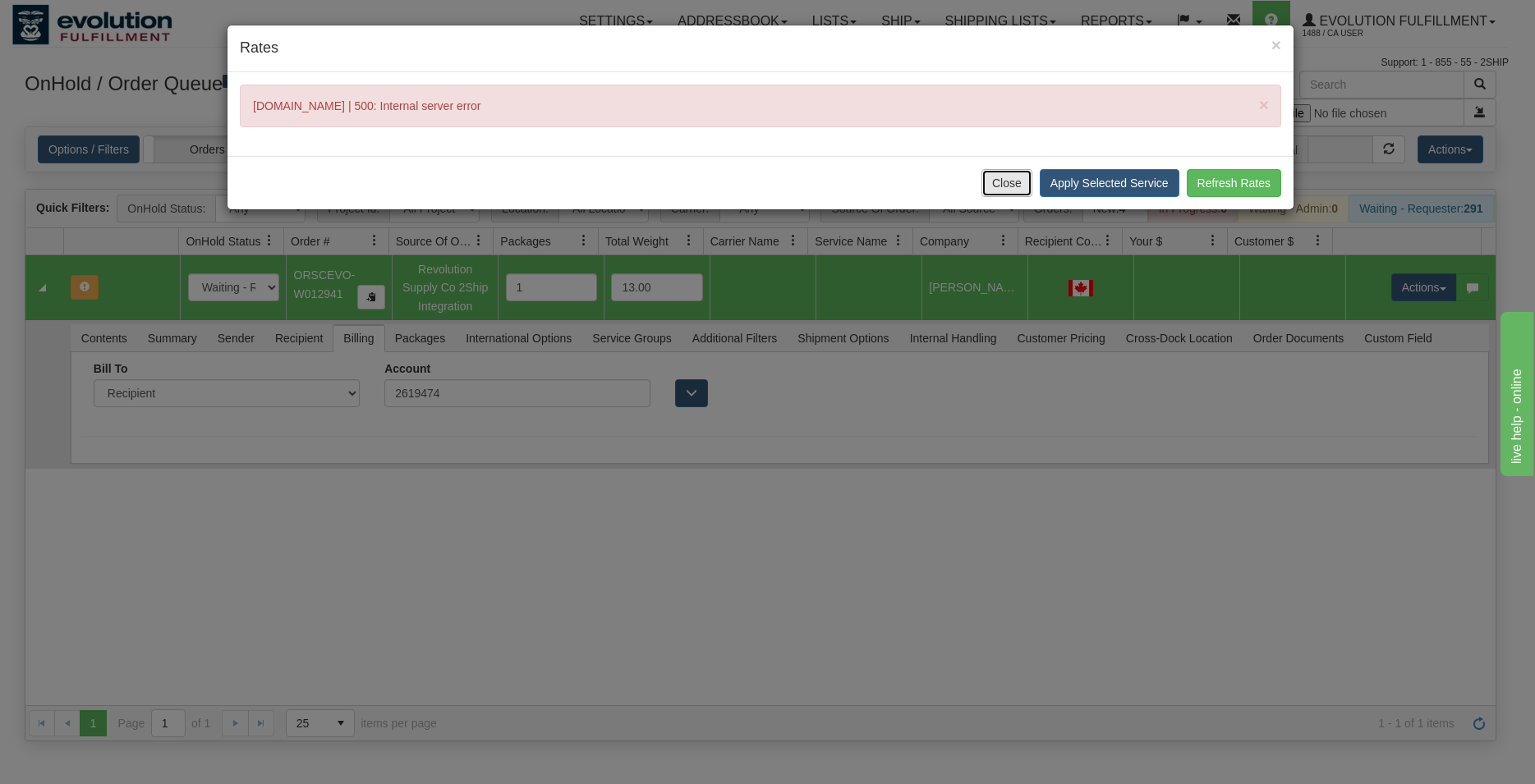
click at [1002, 179] on button "Close" at bounding box center [1006, 183] width 51 height 28
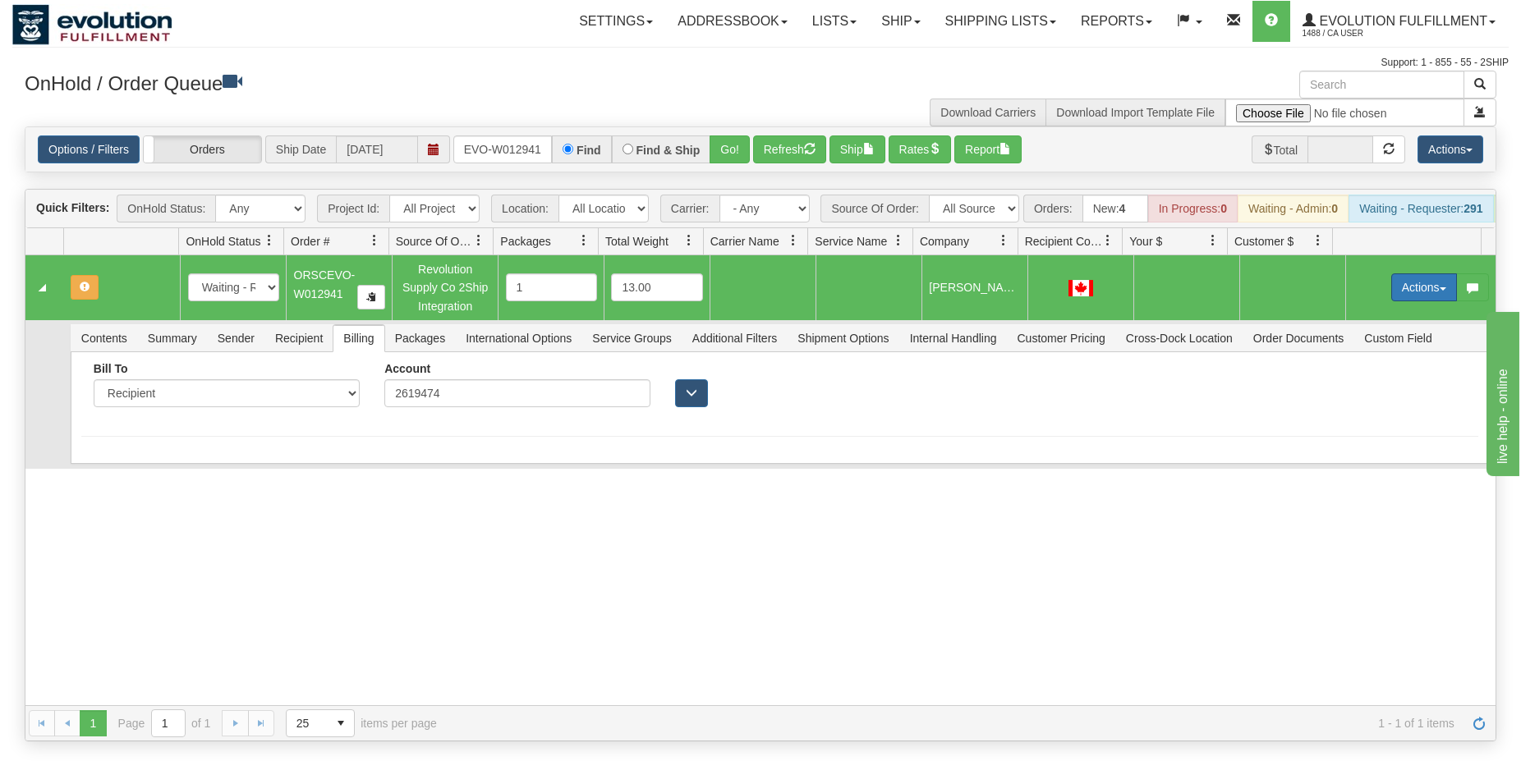
click at [1400, 294] on button "Actions" at bounding box center [1424, 287] width 66 height 28
click at [1354, 368] on span "Rate All Services" at bounding box center [1389, 360] width 99 height 13
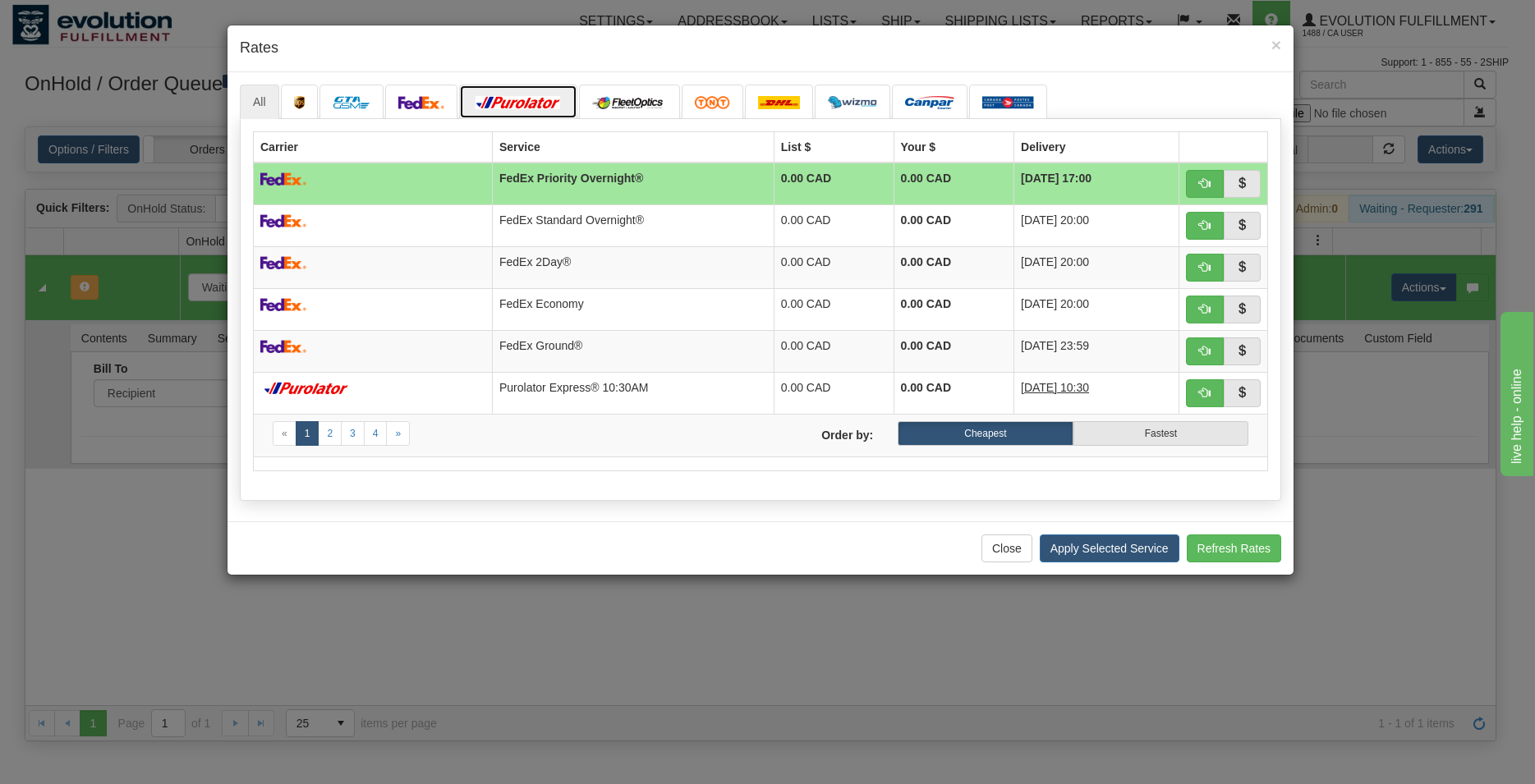
click at [562, 95] on link at bounding box center [518, 102] width 118 height 35
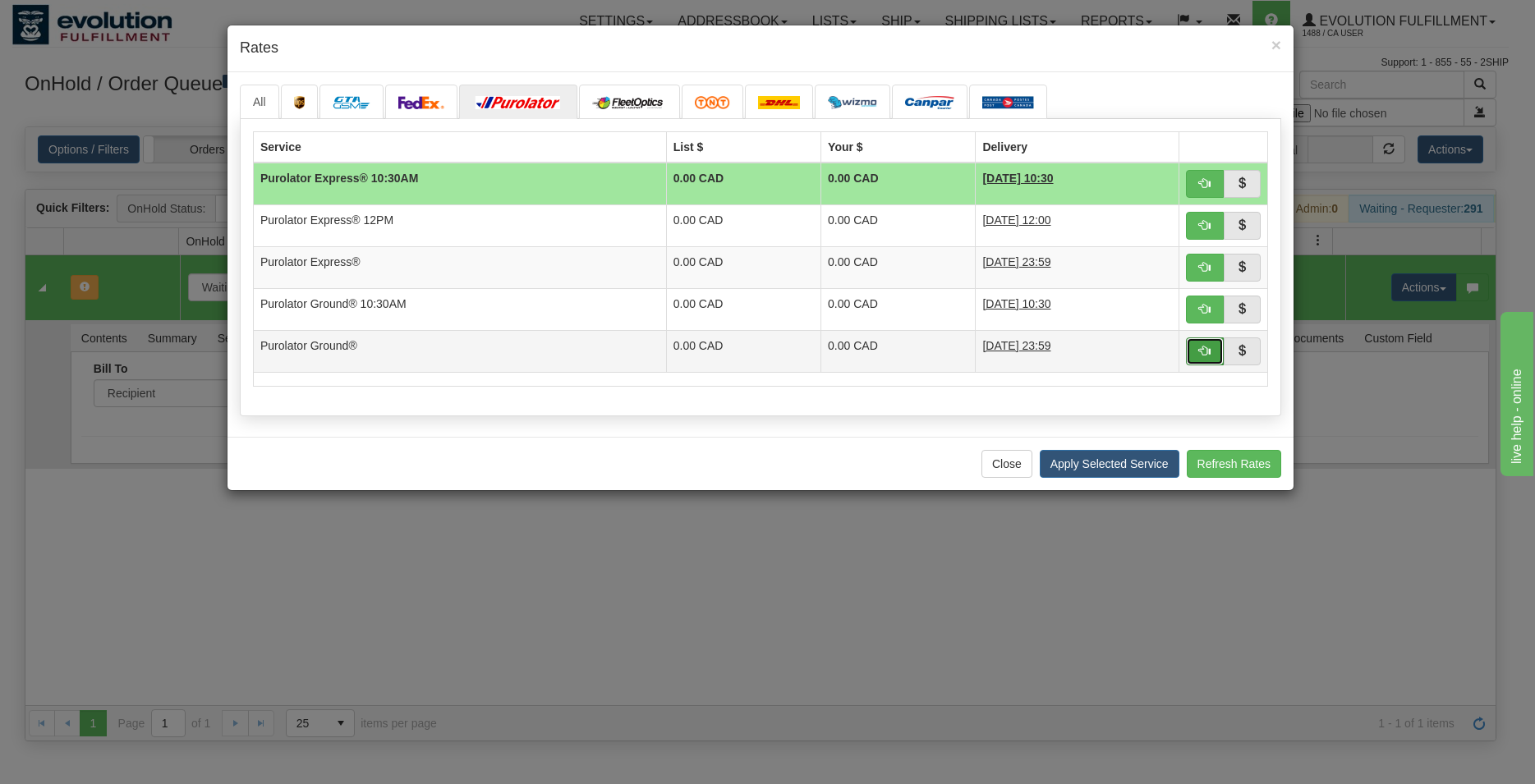
click at [1200, 345] on span "button" at bounding box center [1205, 351] width 12 height 12
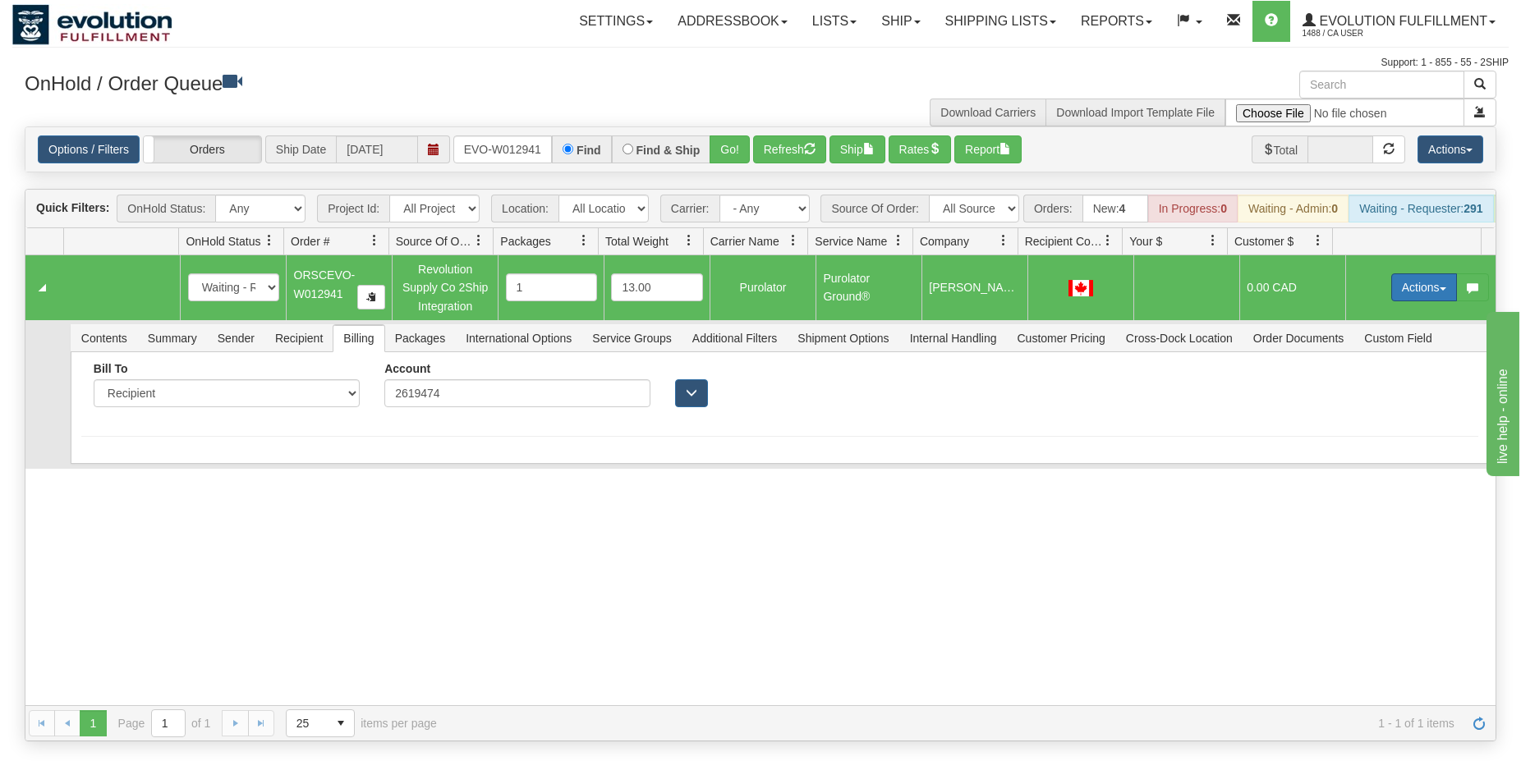
click at [1399, 299] on button "Actions" at bounding box center [1424, 287] width 66 height 28
click at [1342, 389] on span "Ship" at bounding box center [1357, 382] width 35 height 13
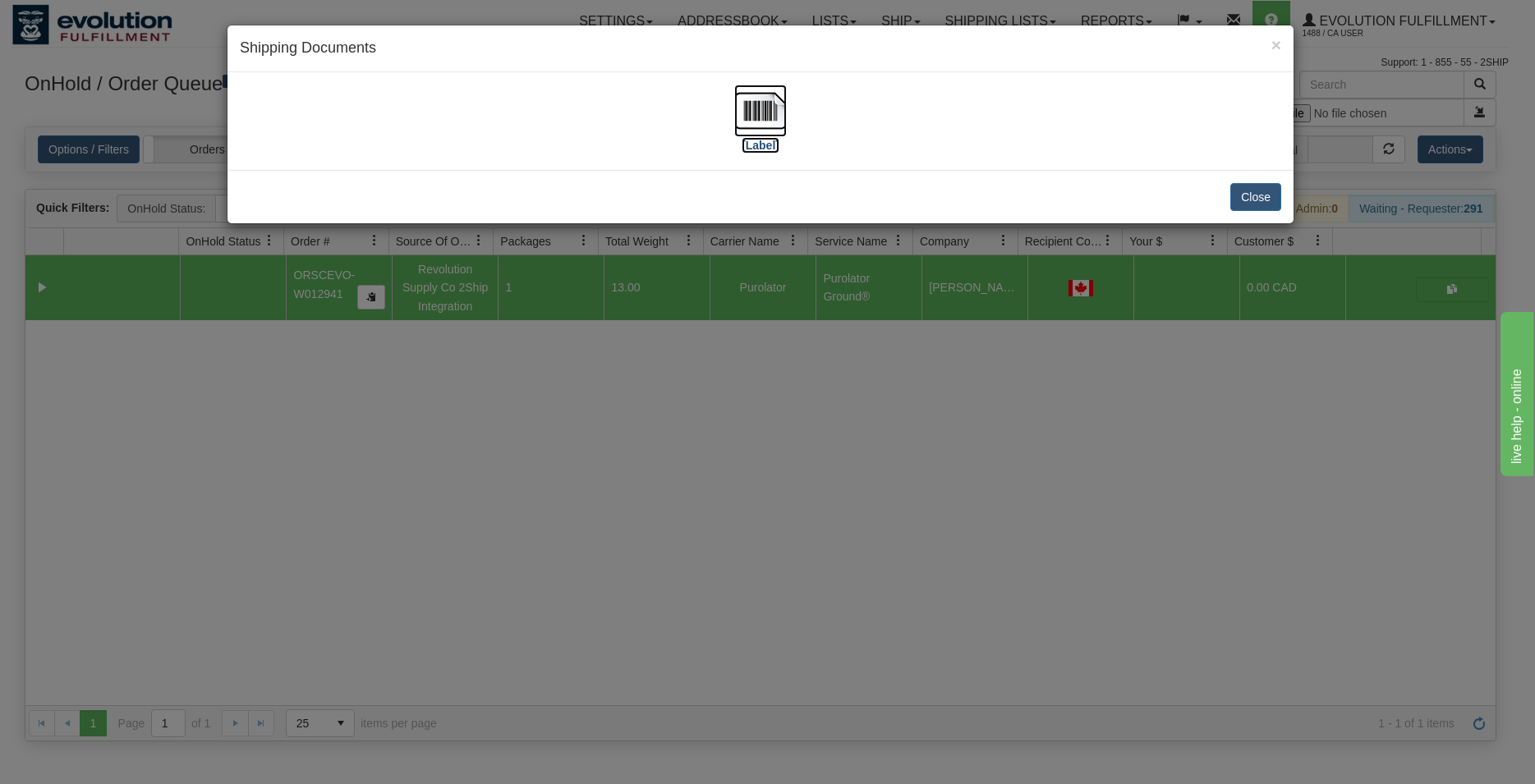
click at [762, 104] on img at bounding box center [760, 111] width 53 height 53
click at [1254, 192] on button "Close" at bounding box center [1255, 196] width 51 height 28
